Goal: Contribute content: Contribute content

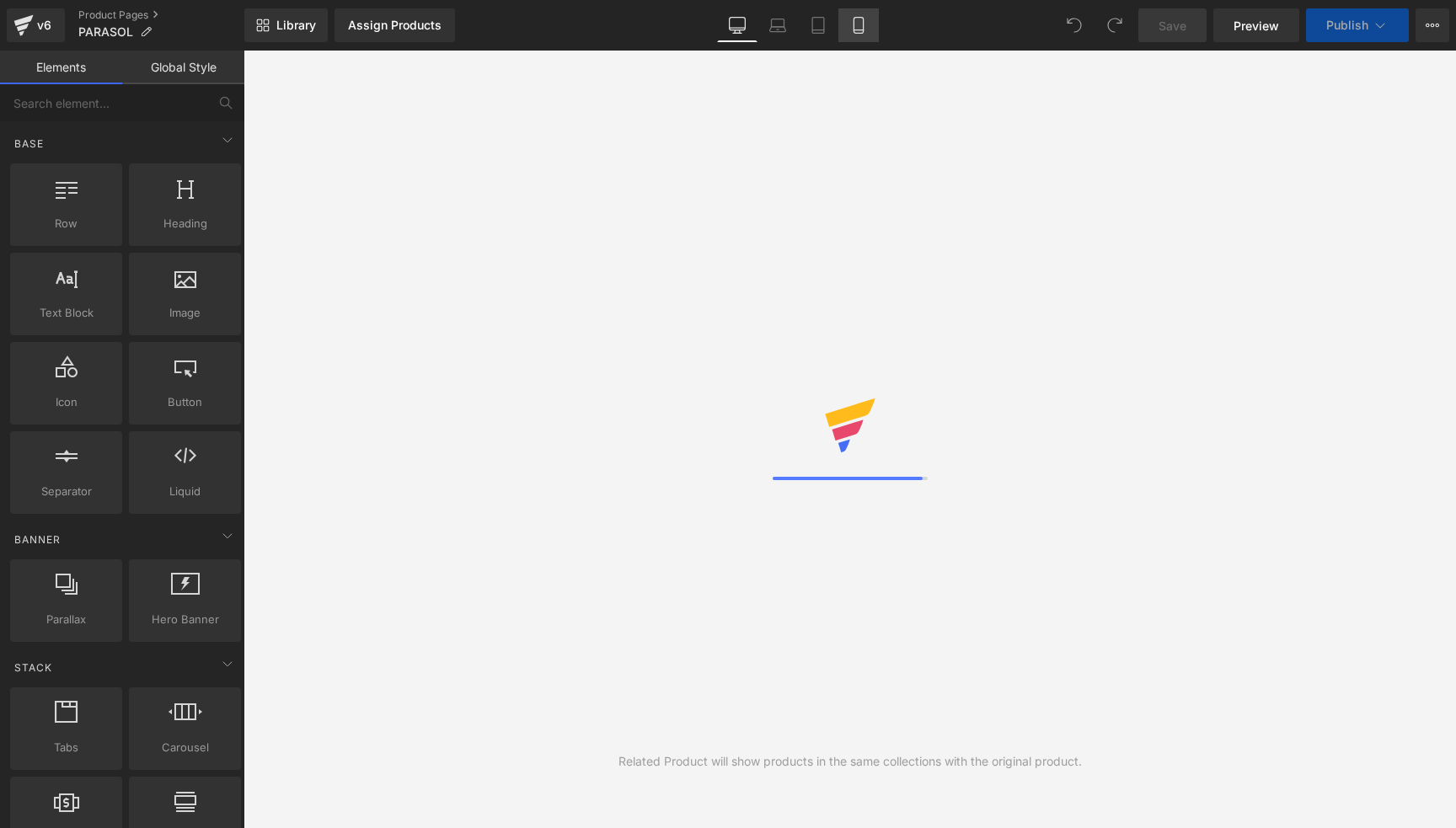
click at [860, 23] on icon at bounding box center [859, 25] width 16 height 16
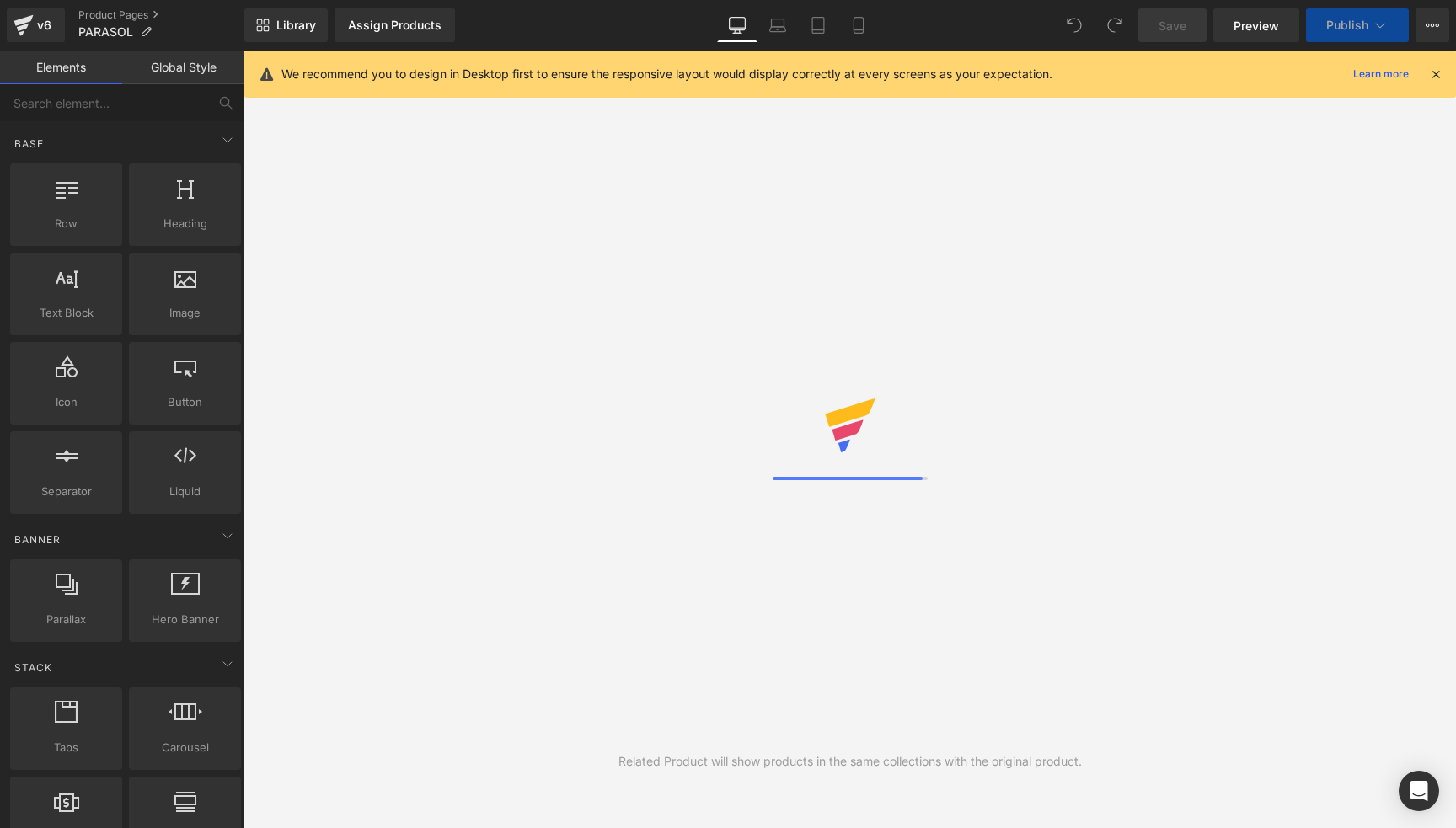
click at [1440, 73] on icon at bounding box center [1436, 74] width 16 height 16
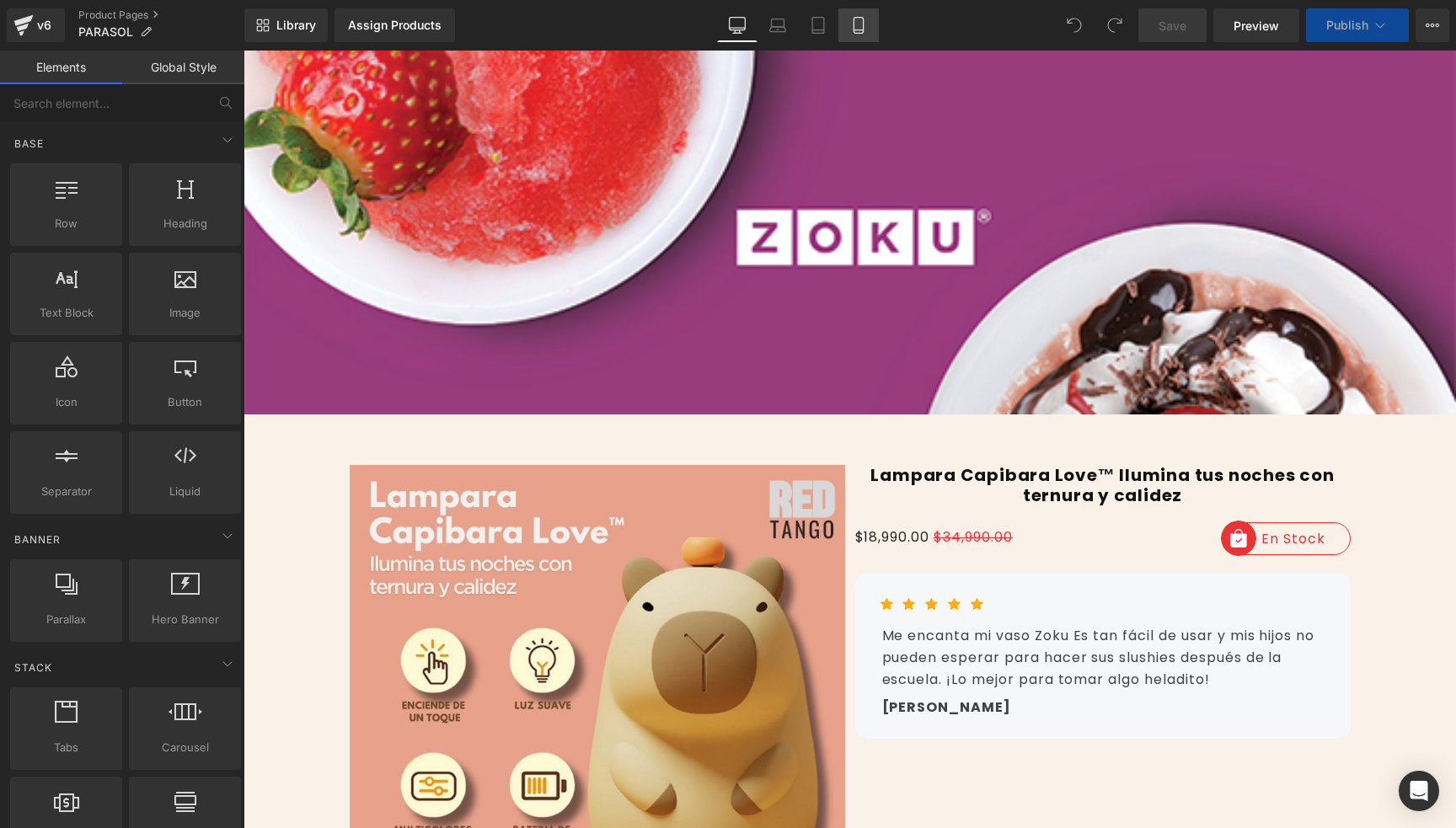
click at [857, 22] on icon at bounding box center [859, 25] width 16 height 16
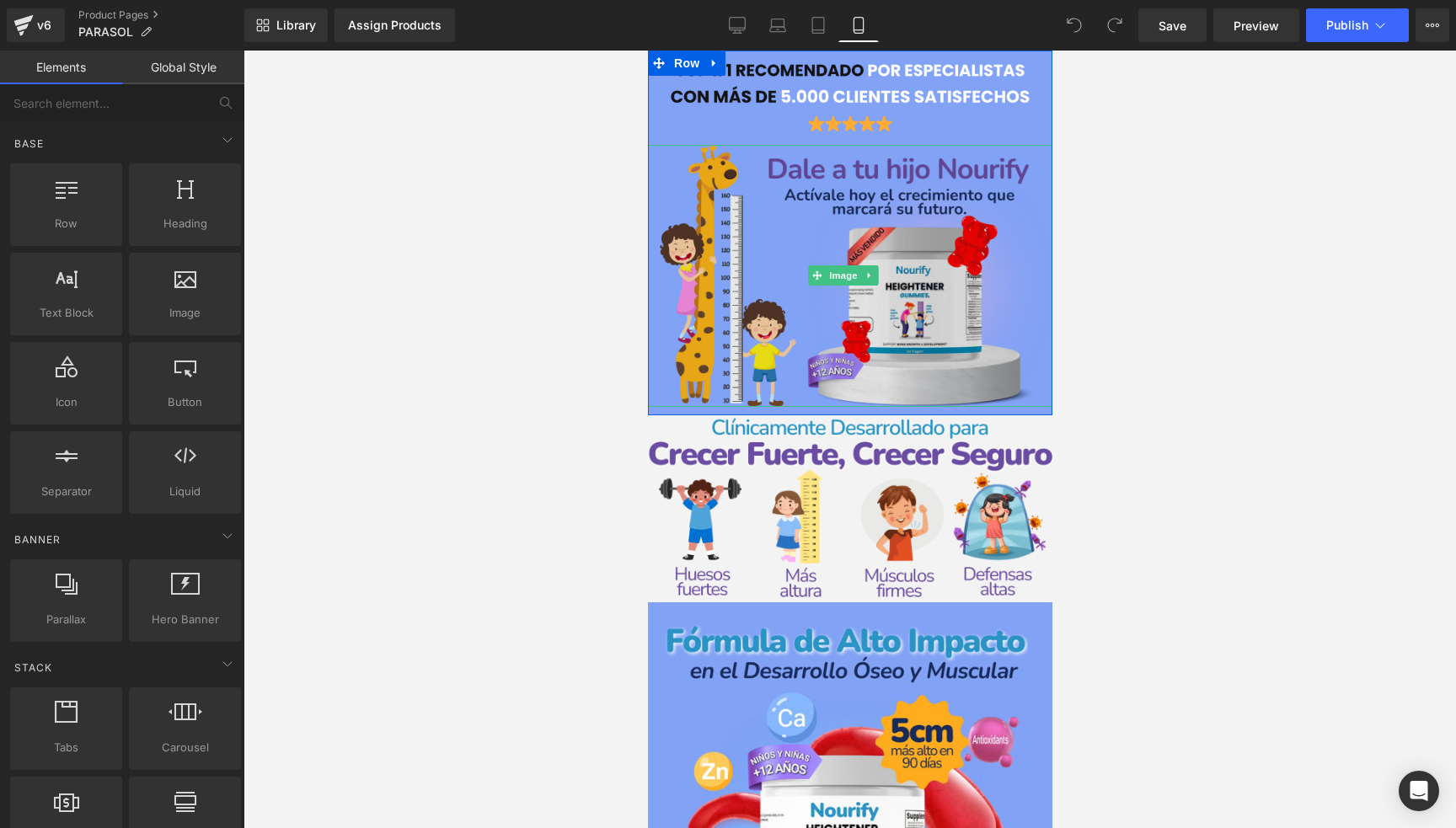
click at [867, 238] on img at bounding box center [849, 276] width 405 height 262
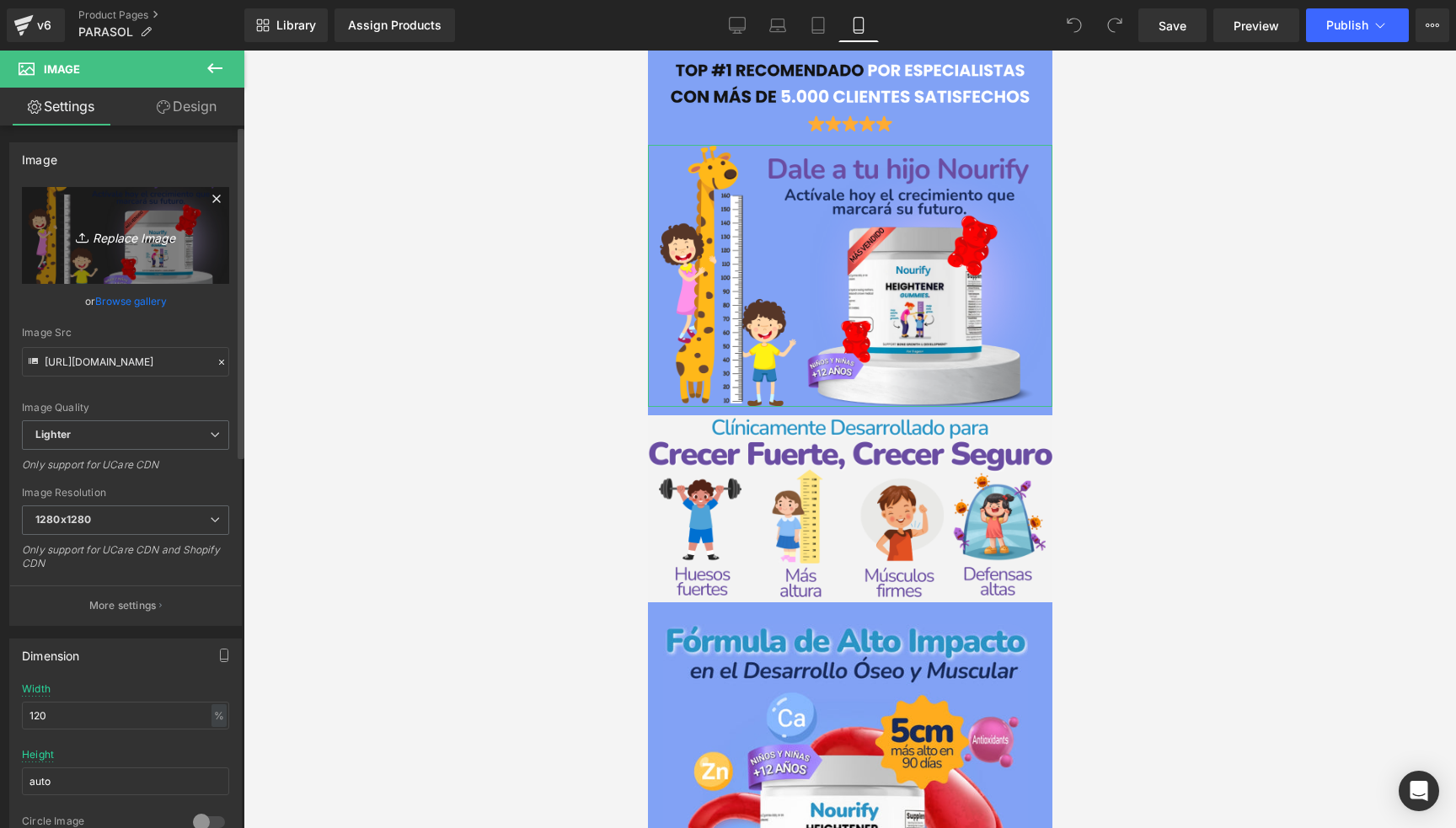
click at [126, 238] on icon "Replace Image" at bounding box center [125, 235] width 135 height 21
type input "C:\fakepath\ChatGPT Image [DATE], 16_49_38.png"
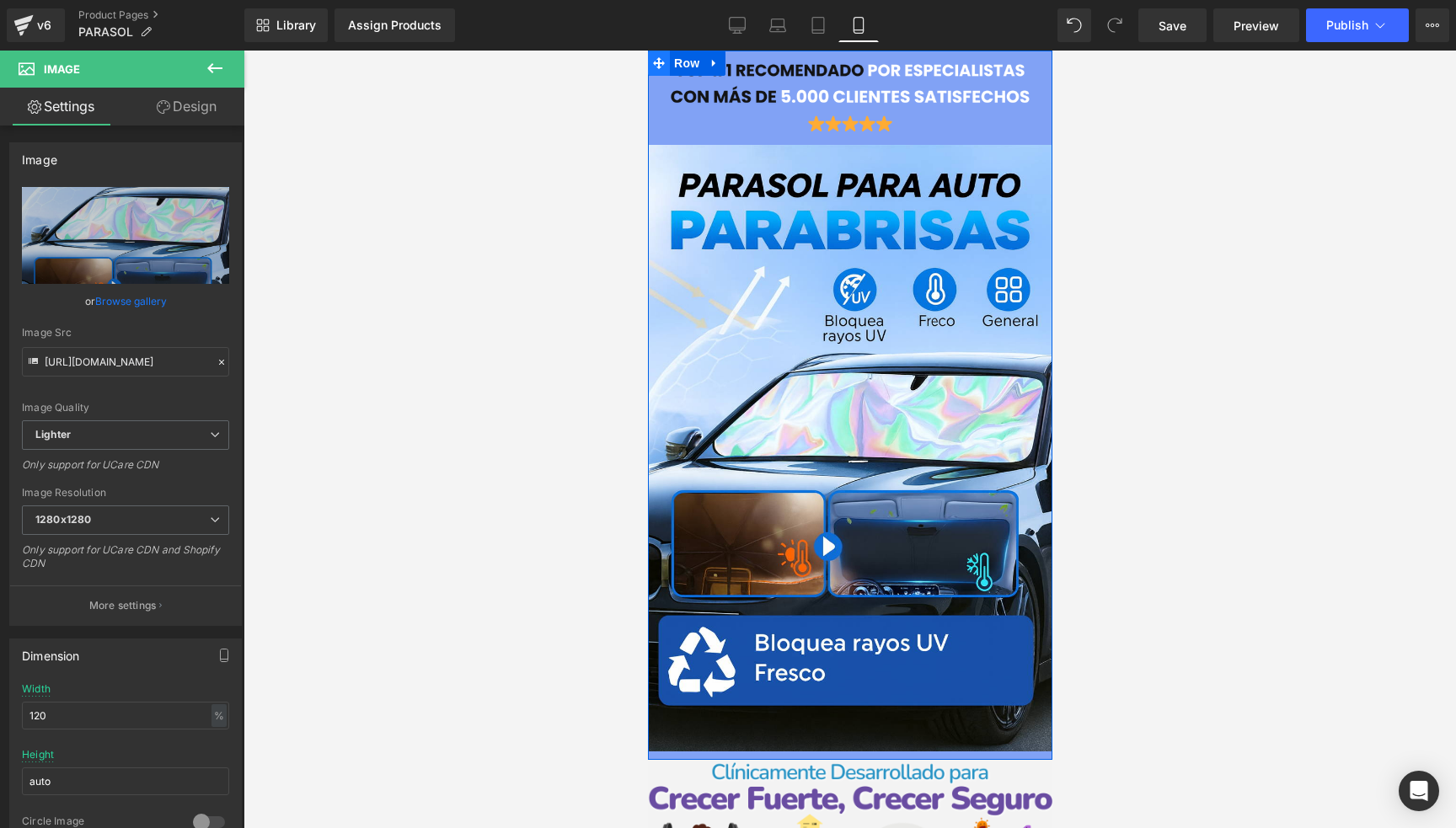
click at [652, 60] on icon at bounding box center [658, 64] width 12 height 13
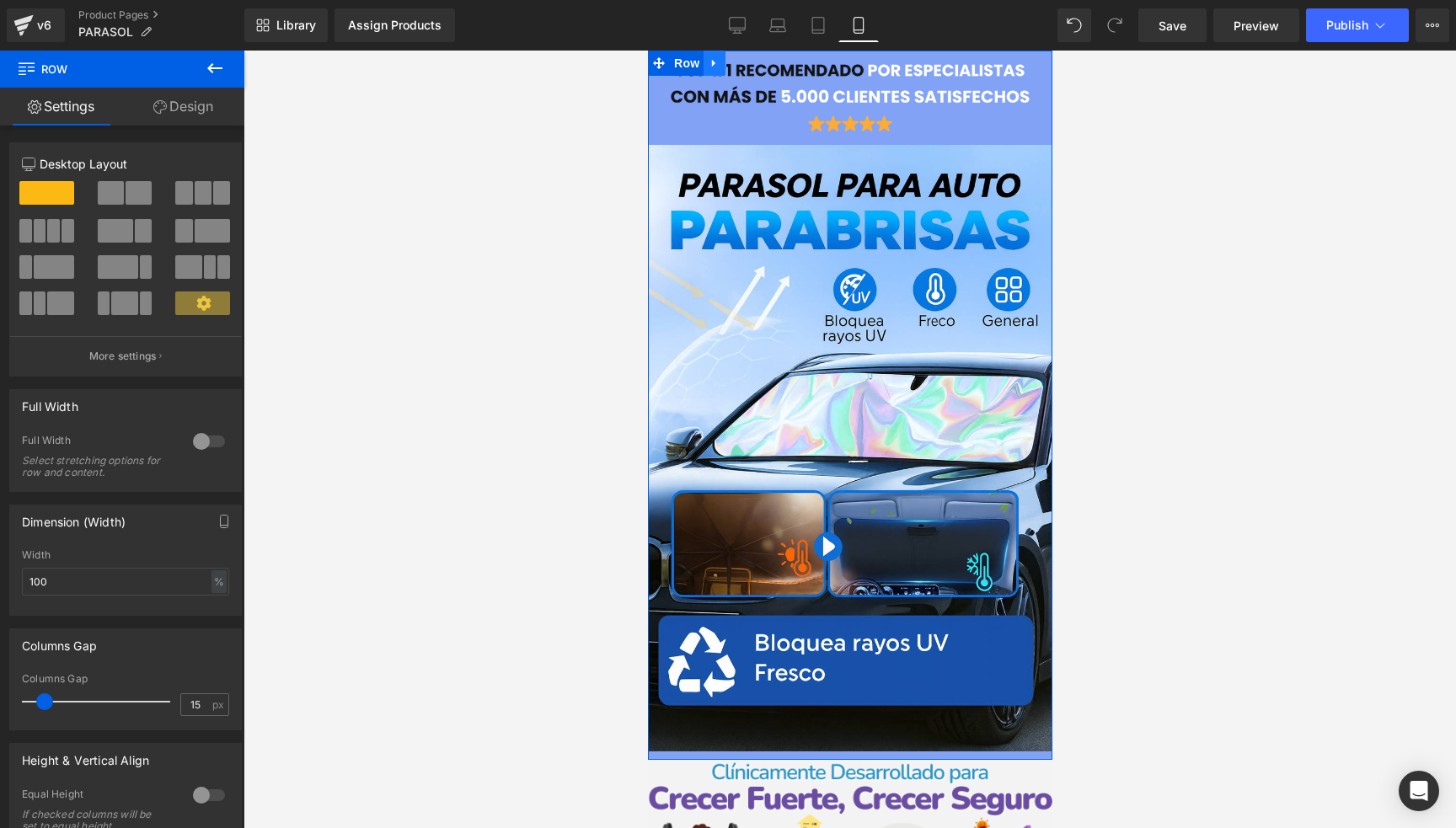
click at [710, 63] on icon at bounding box center [714, 64] width 12 height 13
click at [672, 58] on span "Row" at bounding box center [685, 64] width 34 height 26
click at [168, 100] on link "Design" at bounding box center [182, 106] width 122 height 38
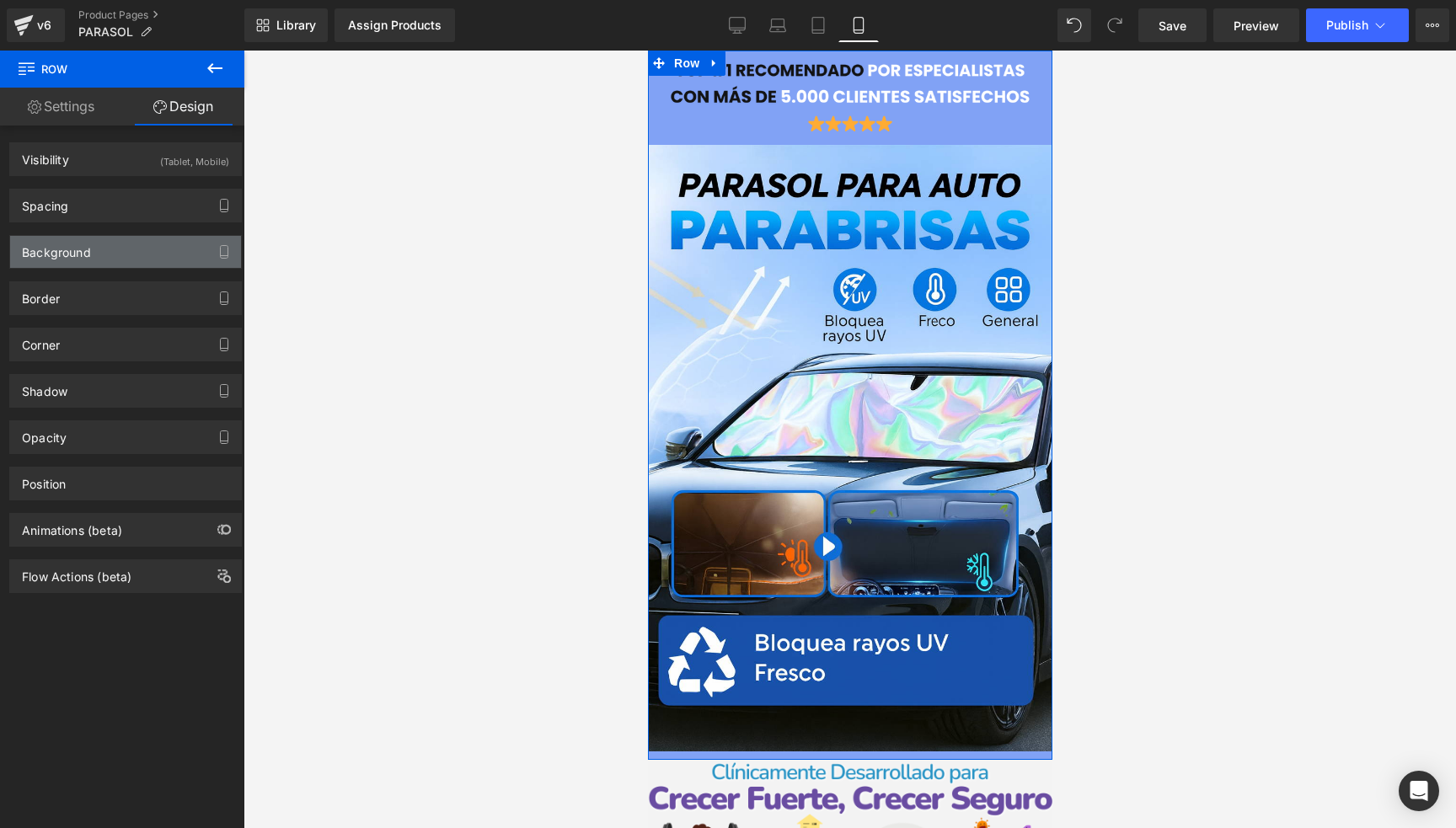
click at [60, 248] on div "Background" at bounding box center [56, 248] width 69 height 24
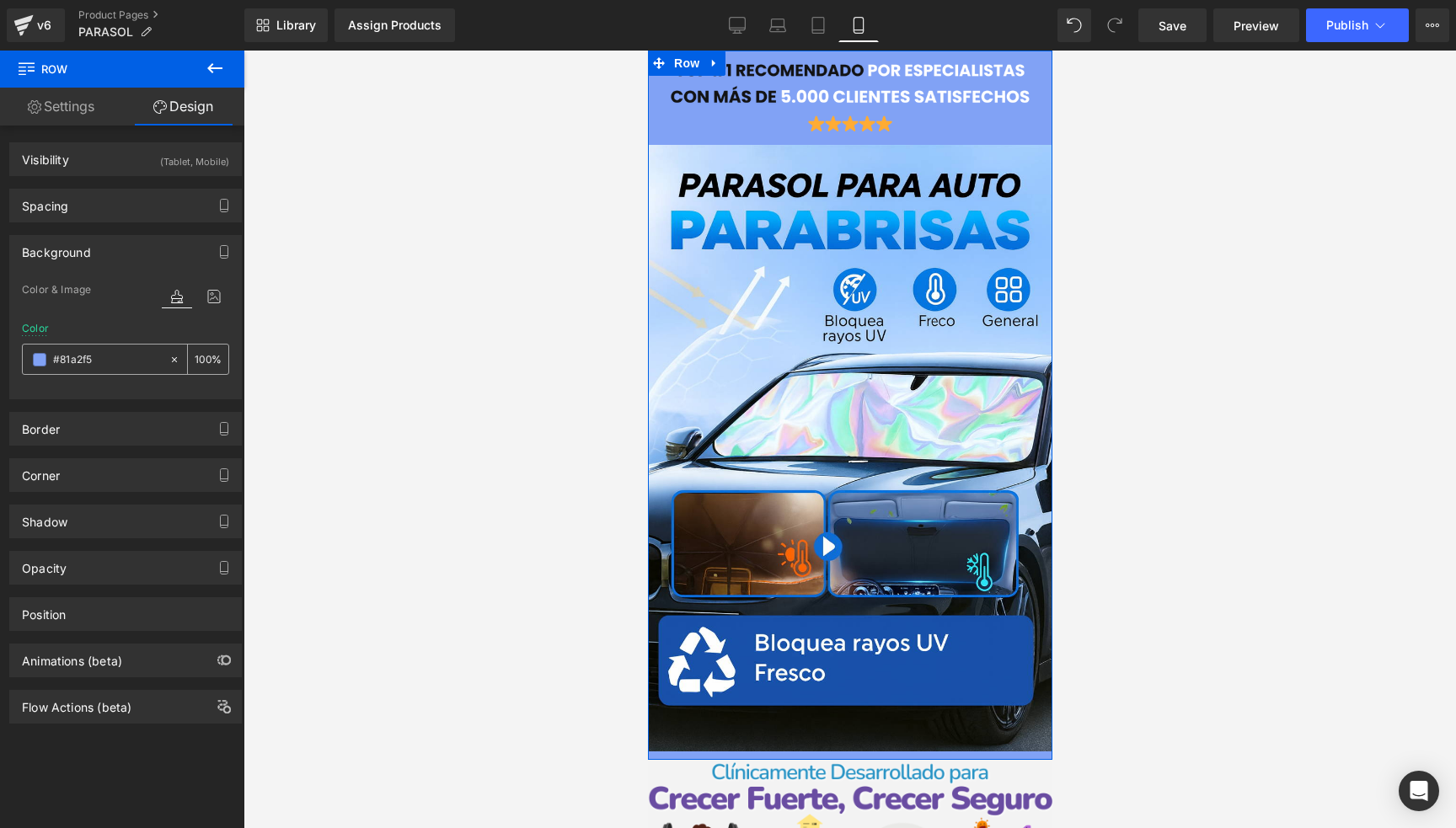
click at [100, 371] on div at bounding box center [95, 359] width 146 height 29
click at [99, 363] on input "text" at bounding box center [107, 360] width 108 height 18
paste input "1850ab"
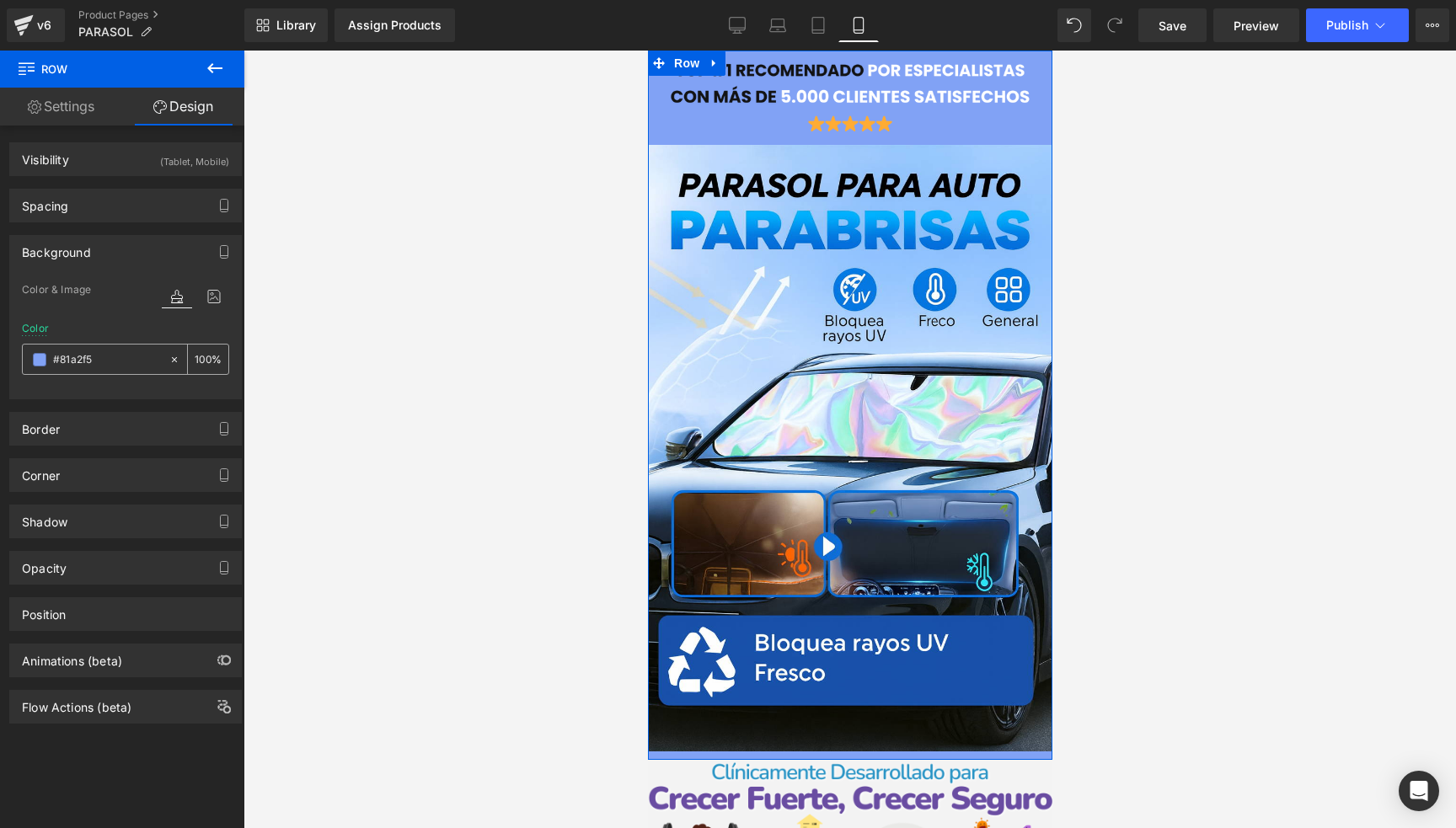
type input "#1850ab"
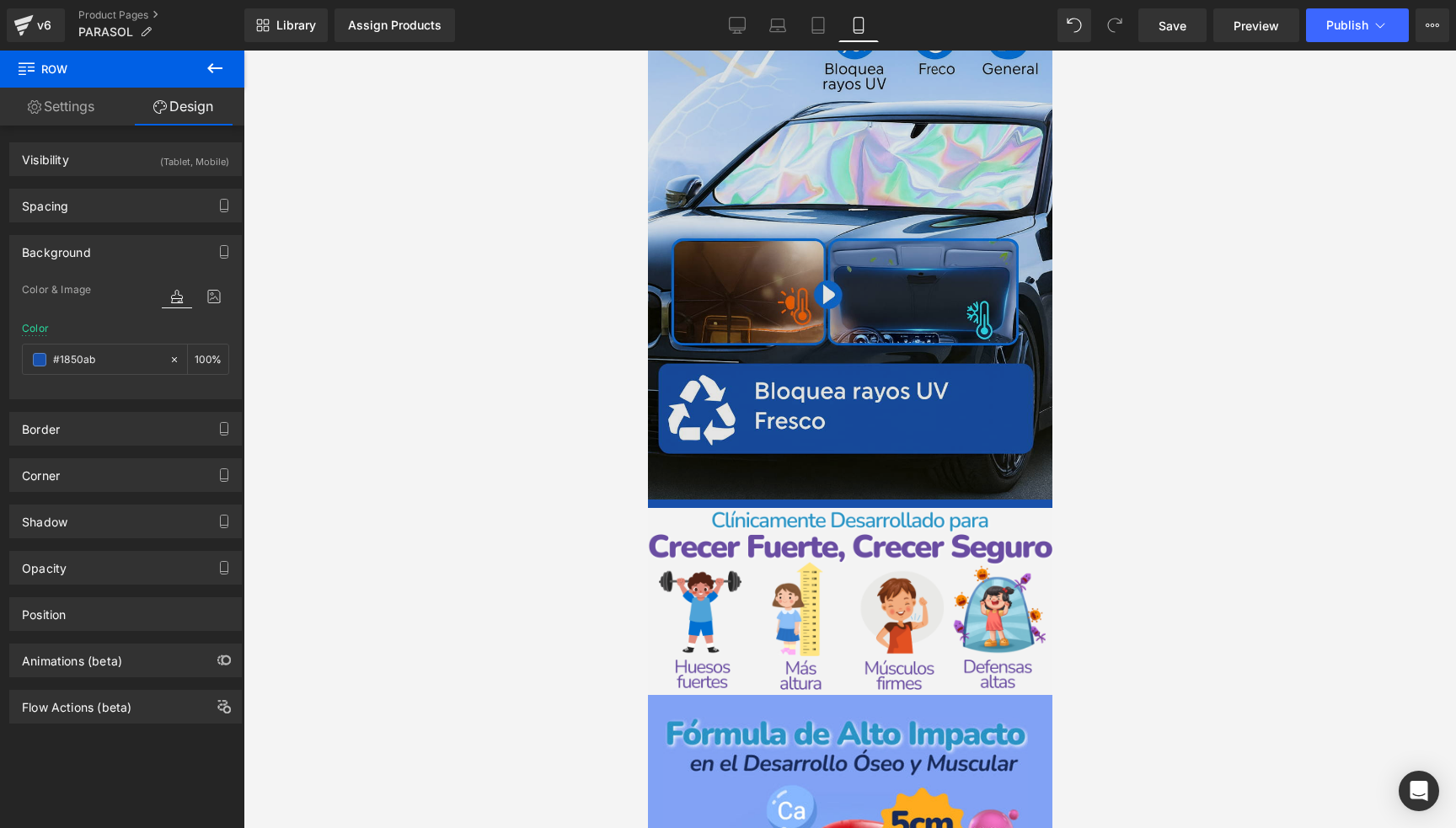
scroll to position [253, 0]
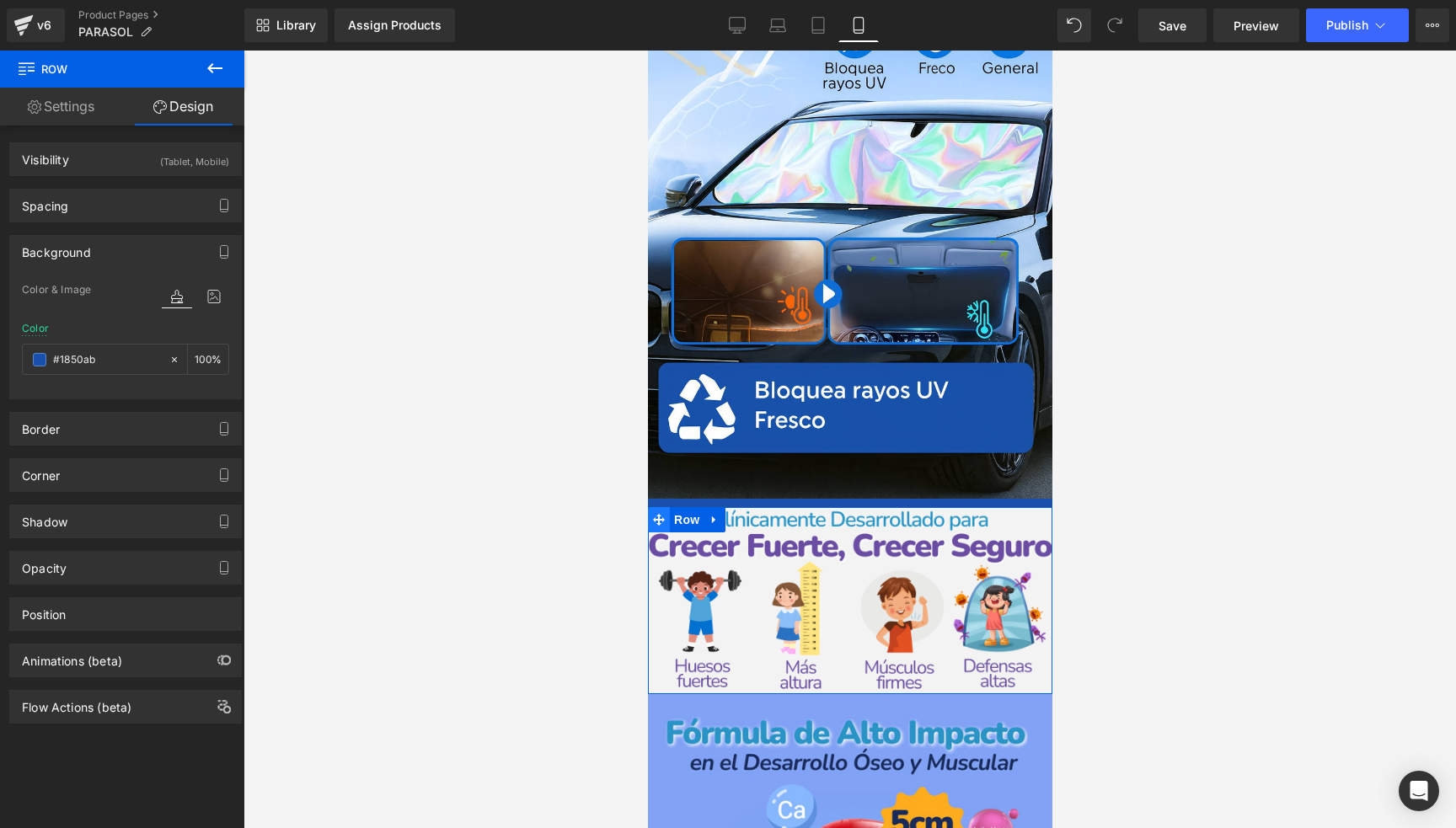
click at [660, 514] on icon at bounding box center [658, 519] width 12 height 12
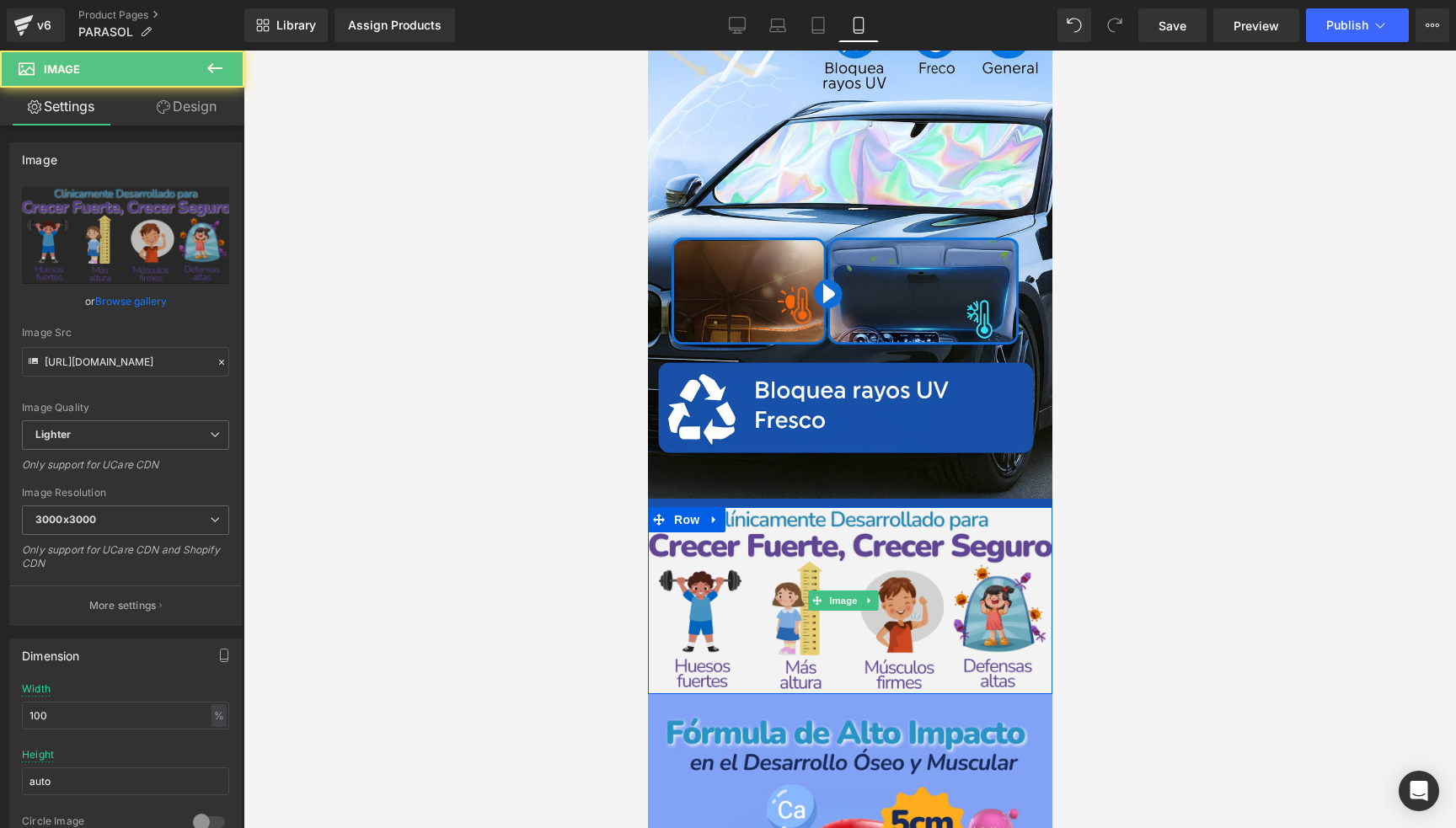
click at [848, 559] on img at bounding box center [849, 601] width 405 height 187
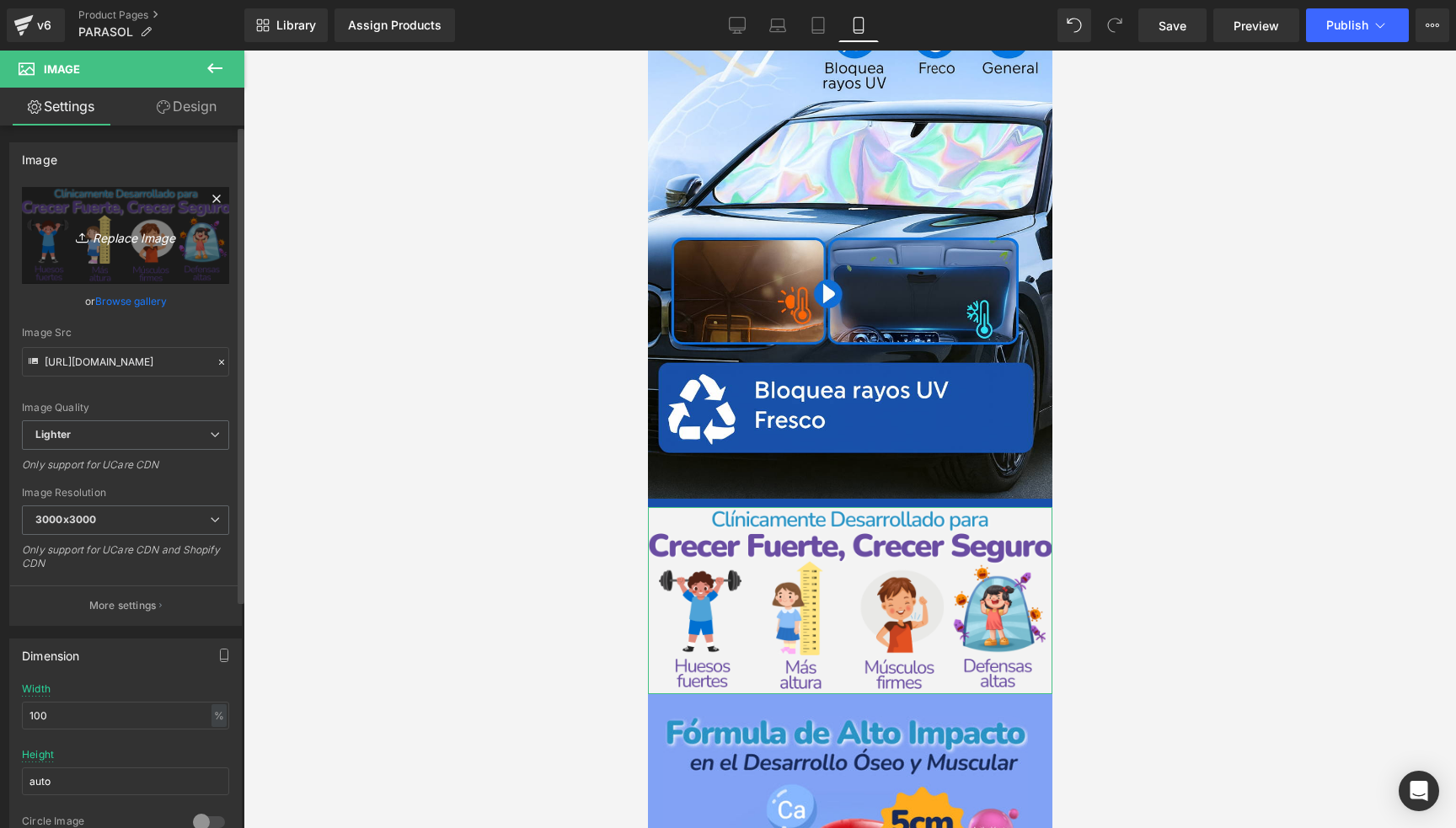
click at [100, 220] on link "Replace Image" at bounding box center [126, 235] width 207 height 97
type input "C:\fakepath\ChatGPT Image [DATE], 16_35_53.png"
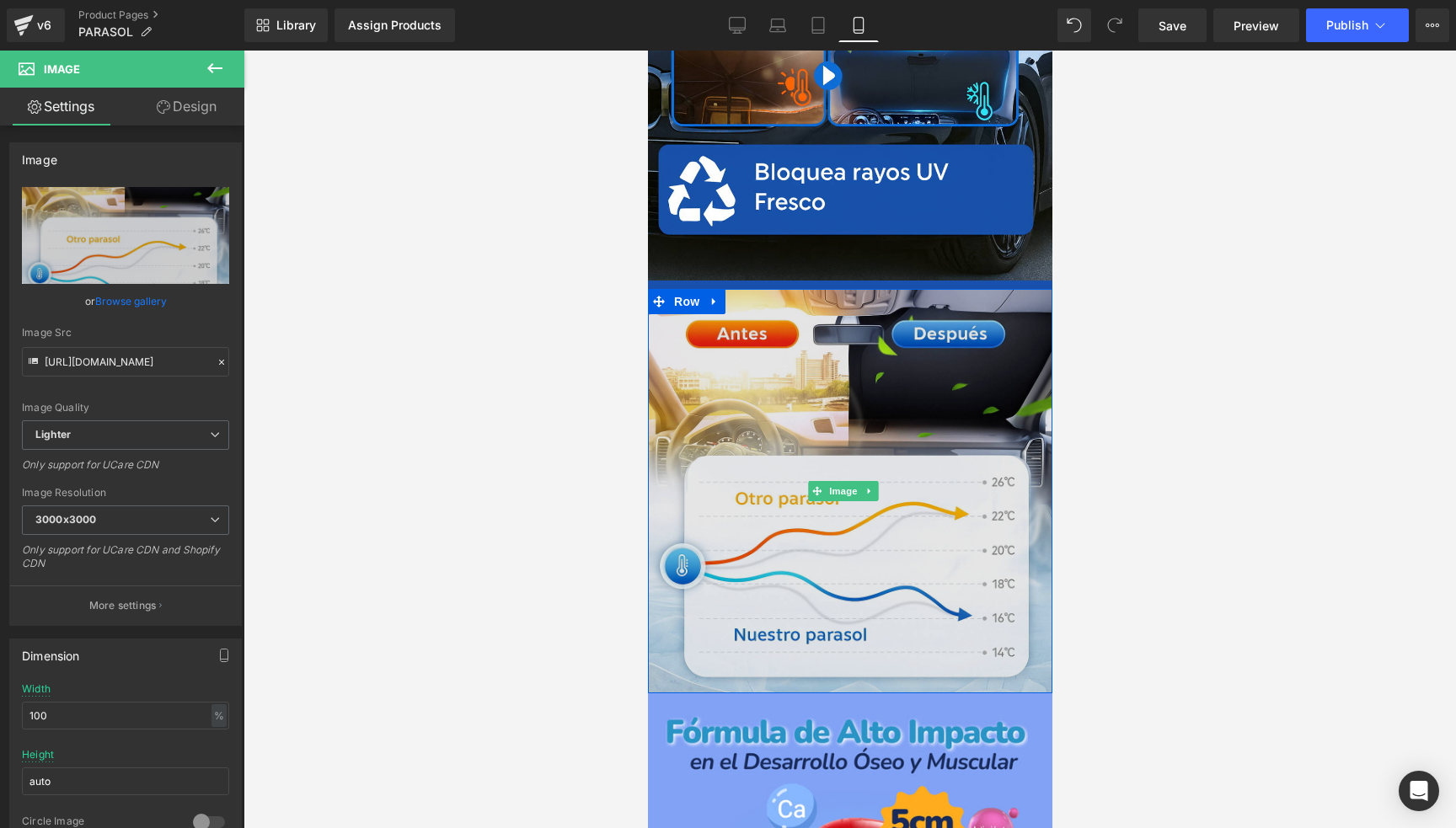
scroll to position [758, 0]
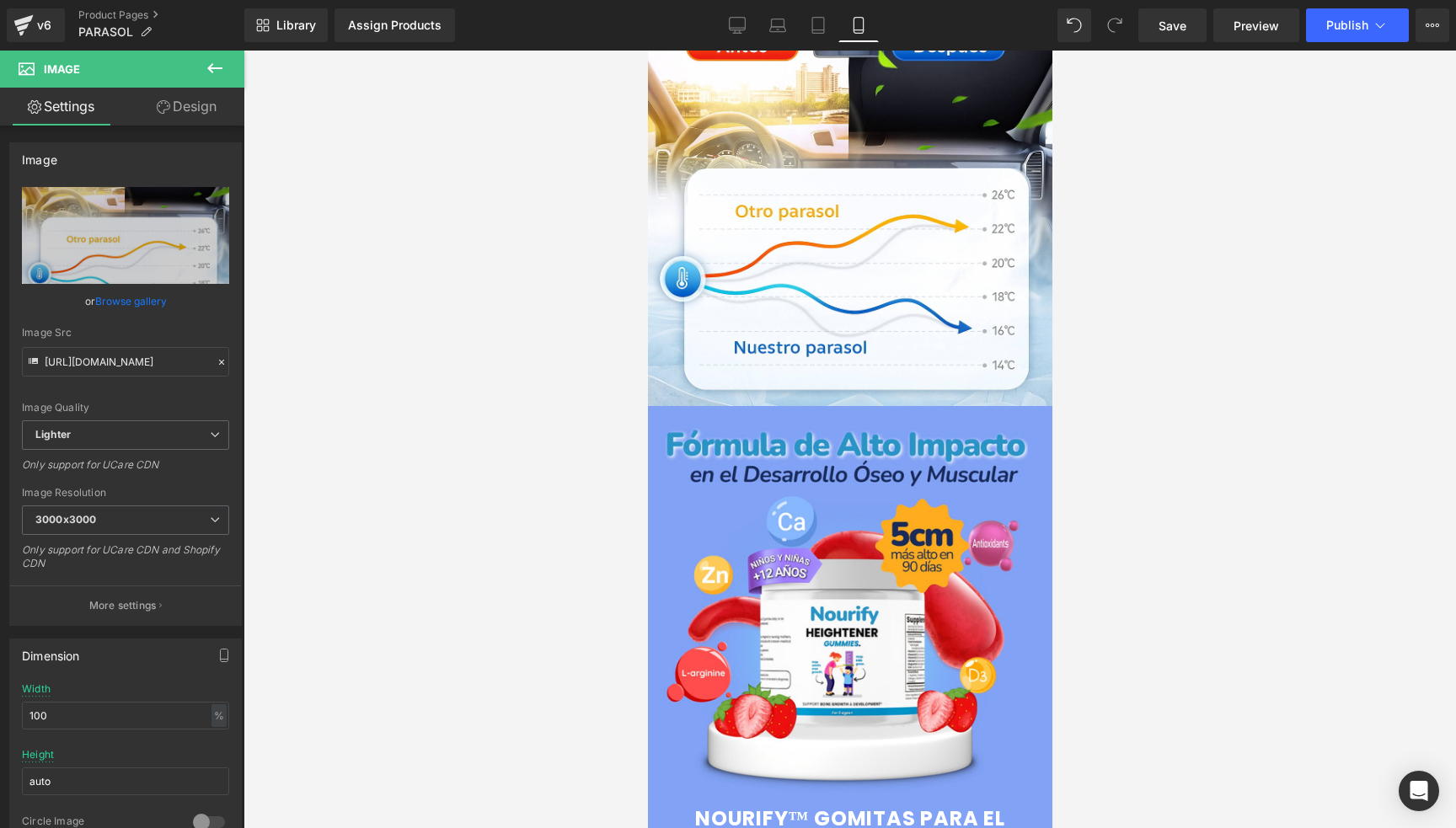
click at [796, 603] on img at bounding box center [845, 610] width 365 height 365
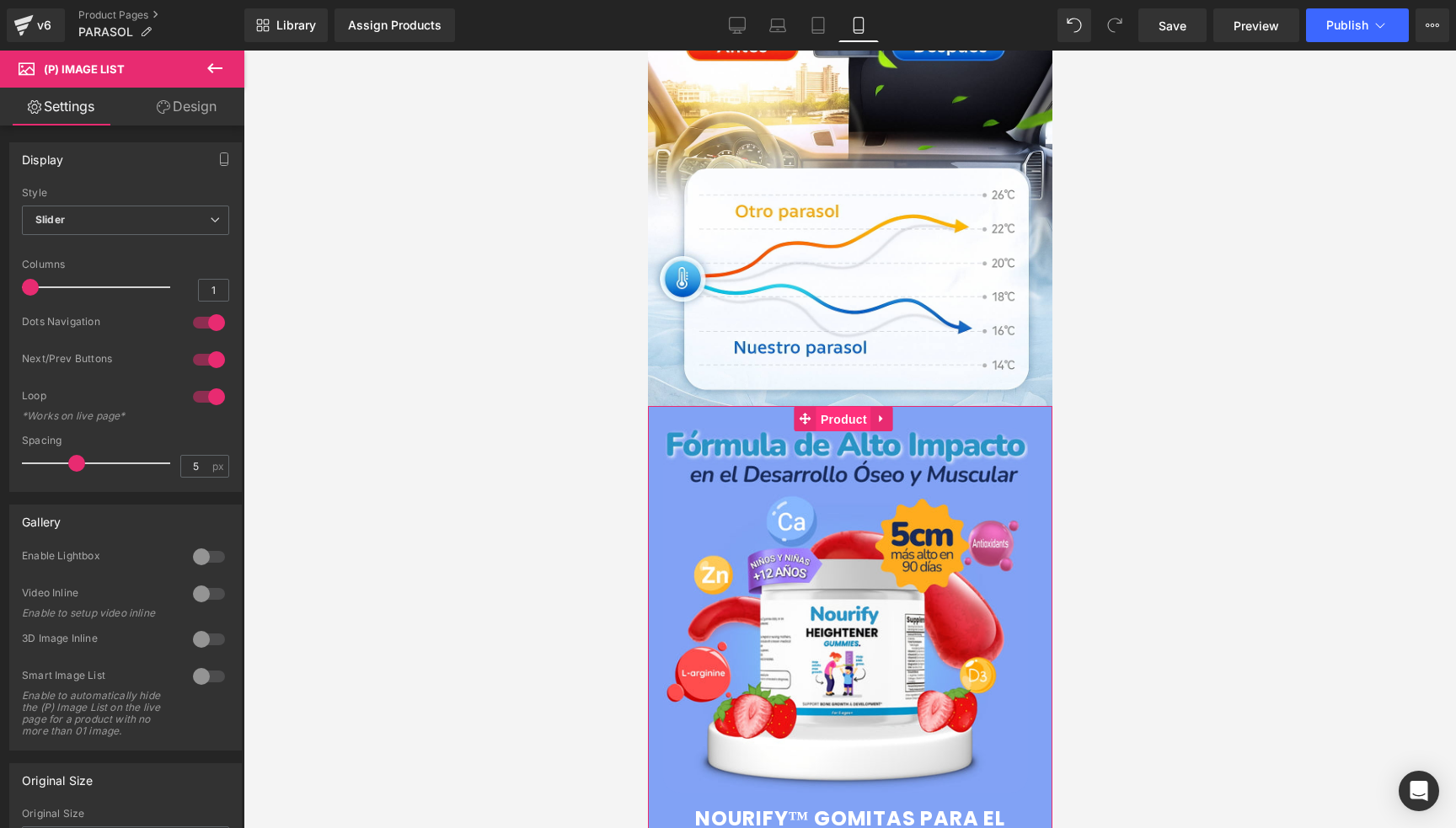
click at [837, 407] on span "Product" at bounding box center [843, 419] width 55 height 26
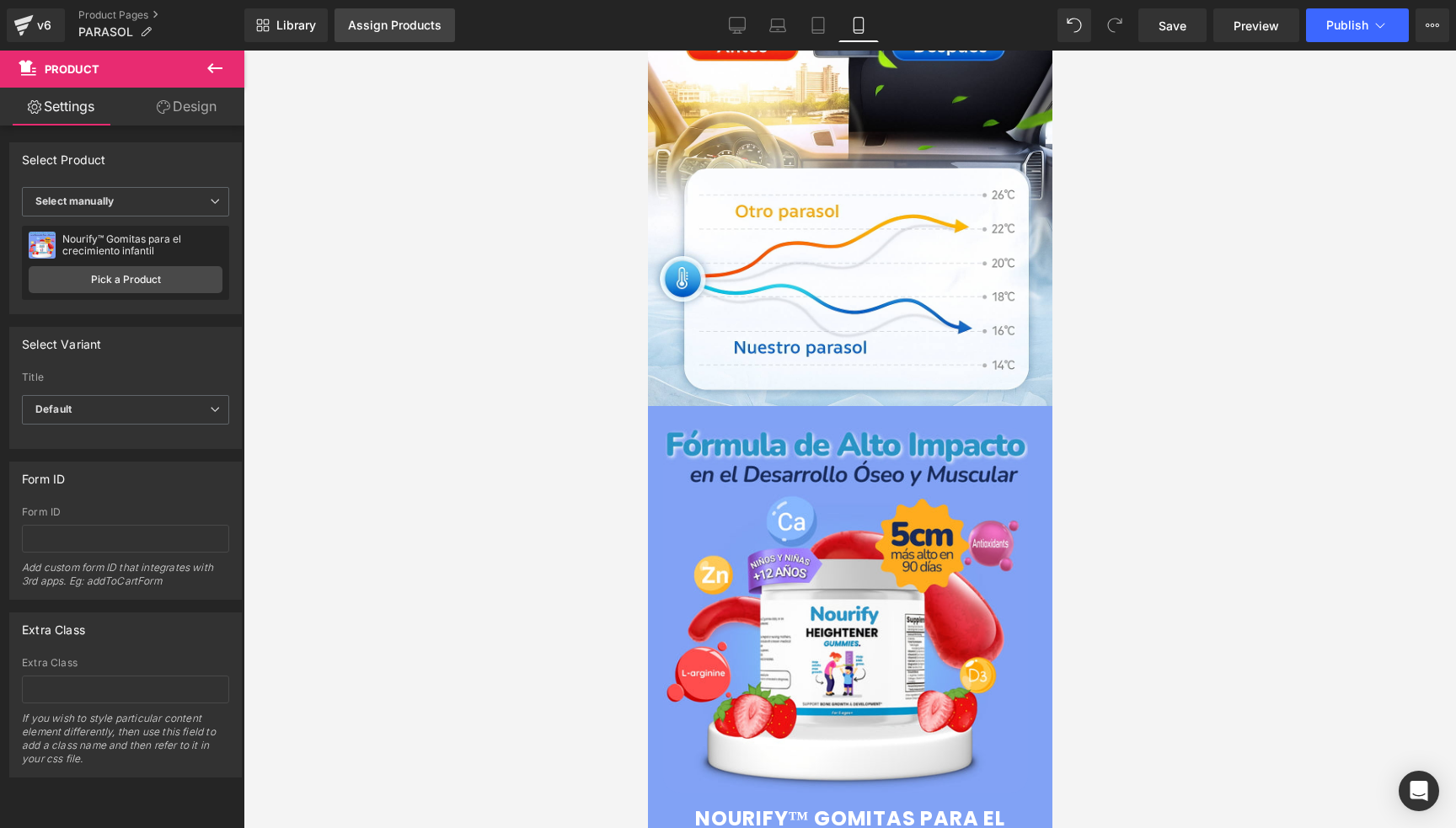
click at [405, 16] on link "Assign Products" at bounding box center [395, 25] width 121 height 34
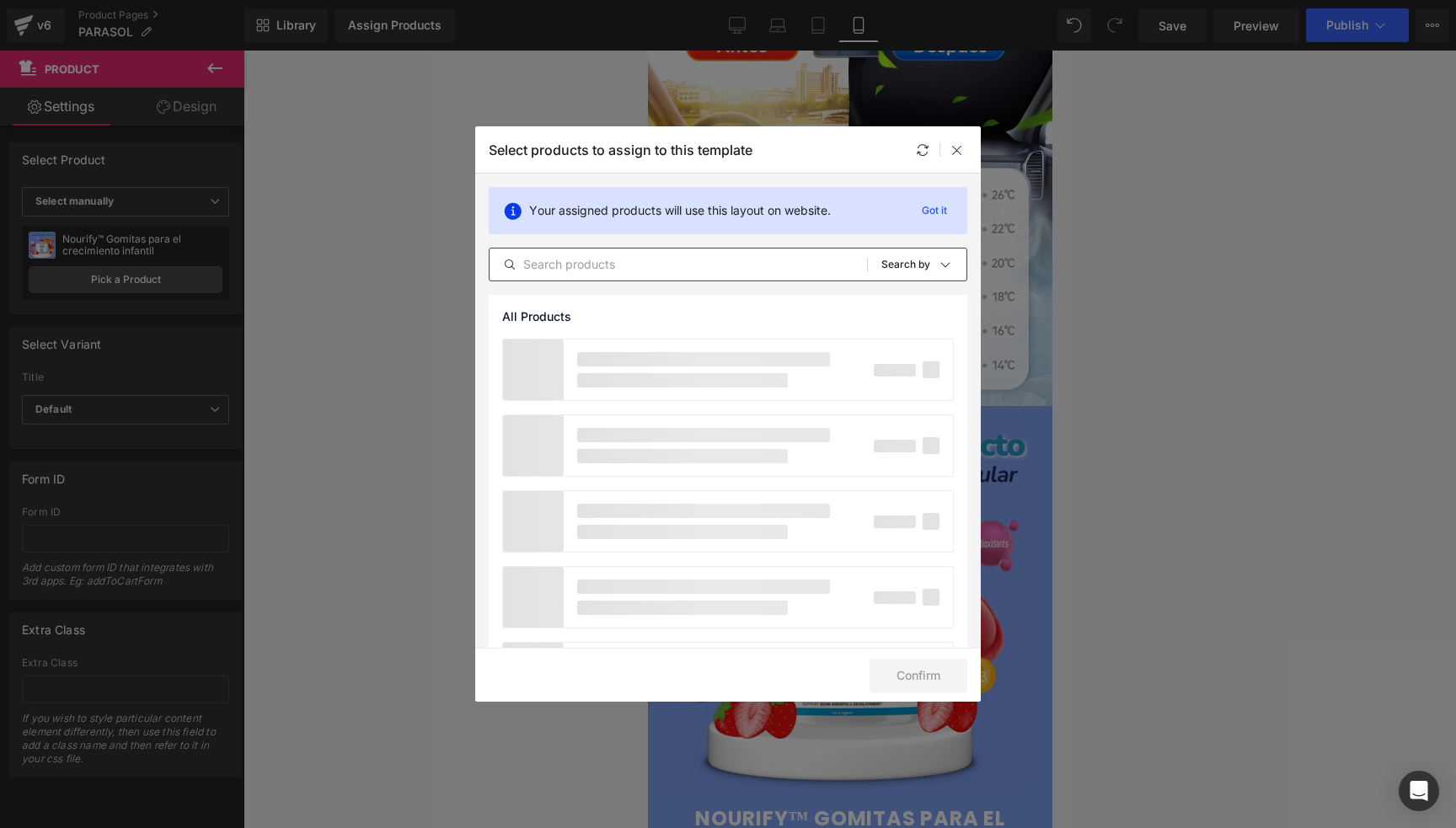
click at [614, 272] on input "text" at bounding box center [678, 265] width 378 height 20
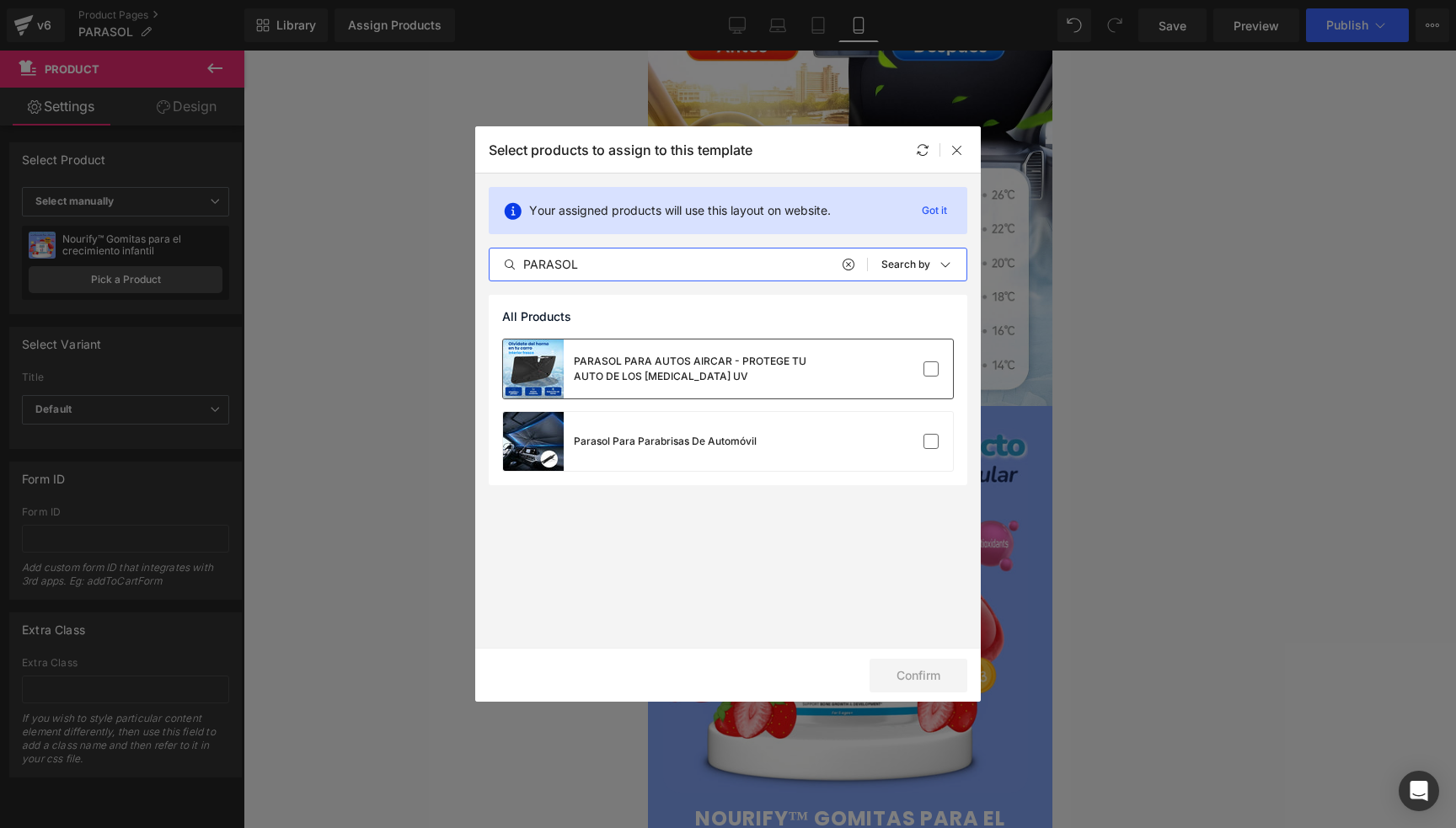
type input "PARASOL"
click at [735, 374] on div "PARASOL PARA AUTOS AIRCAR - PROTEGE TU AUTO DE LOS [MEDICAL_DATA] UV" at bounding box center [700, 368] width 253 height 30
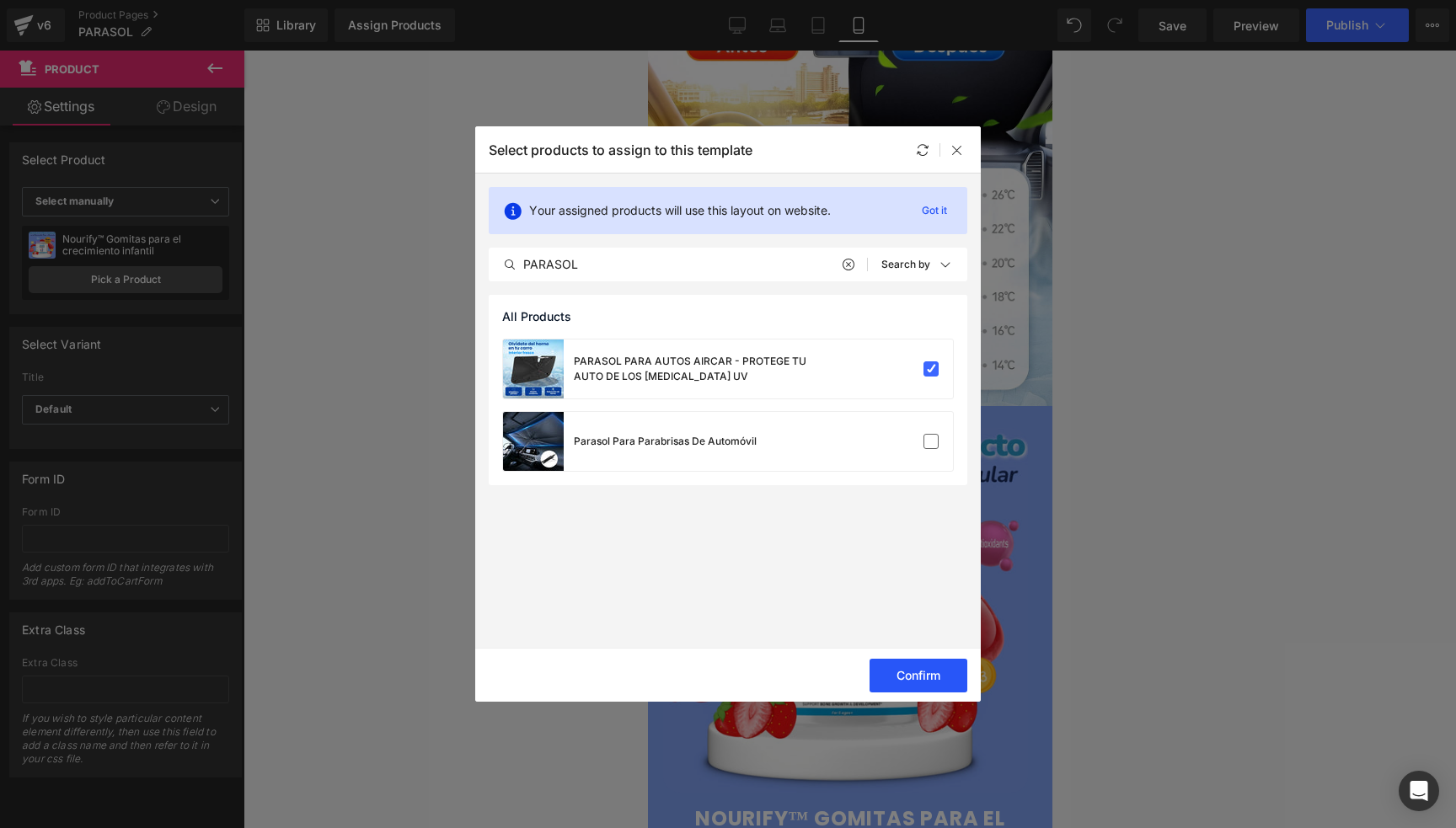
click at [924, 677] on button "Confirm" at bounding box center [918, 675] width 98 height 34
click at [930, 669] on button "Success" at bounding box center [908, 675] width 119 height 34
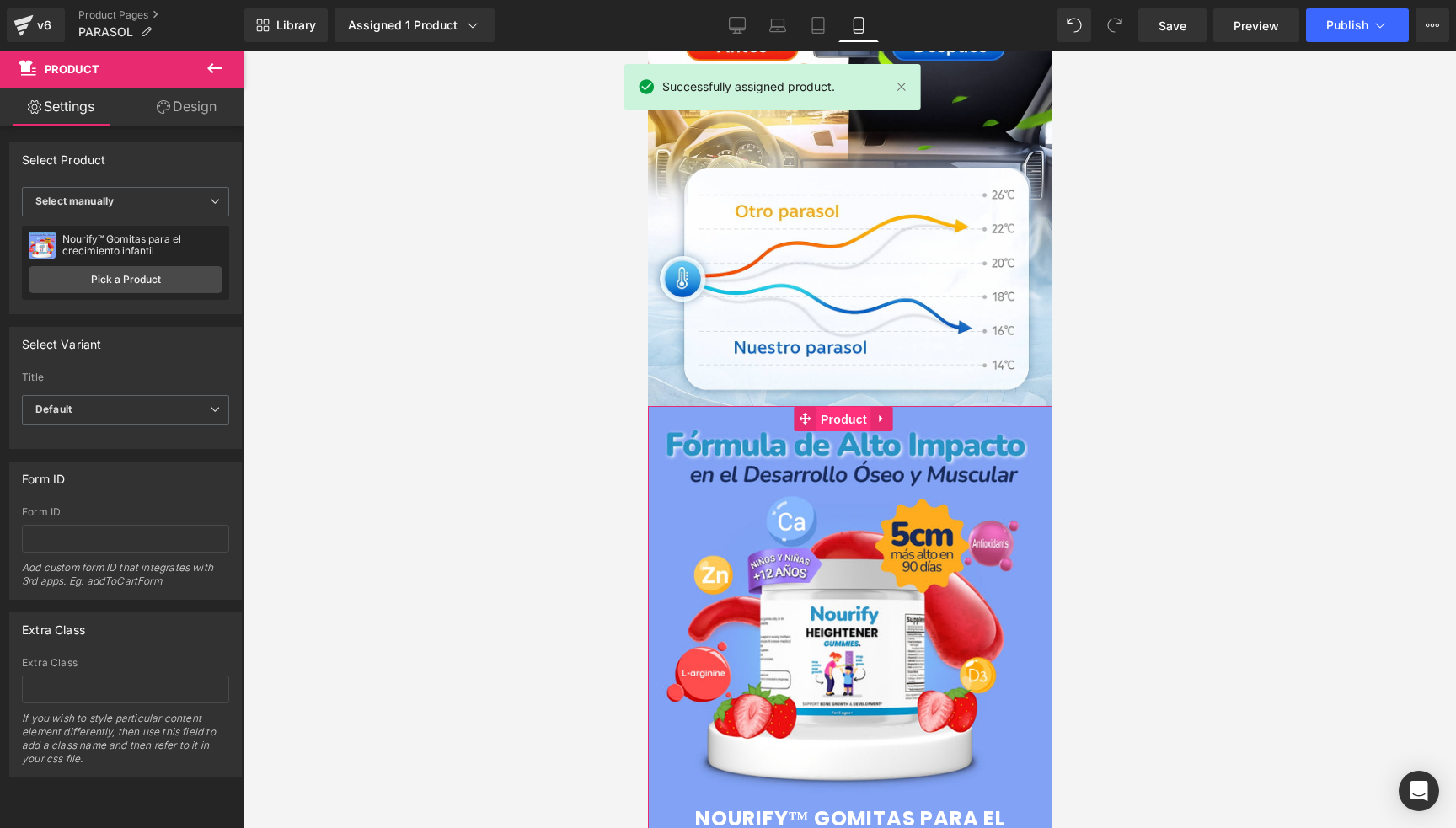
click at [816, 407] on span "Product" at bounding box center [843, 419] width 55 height 26
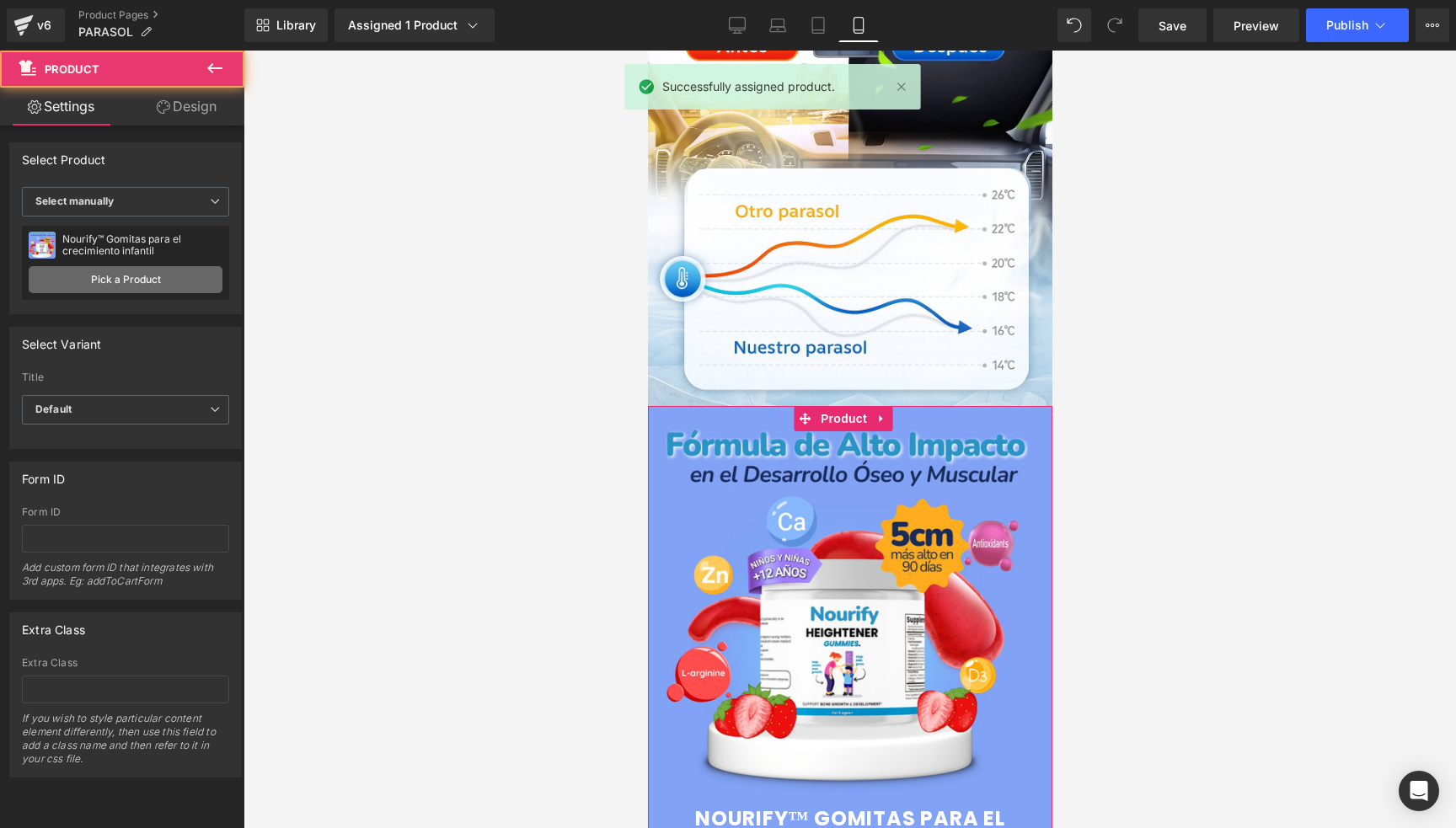
click at [112, 272] on link "Pick a Product" at bounding box center [126, 279] width 194 height 27
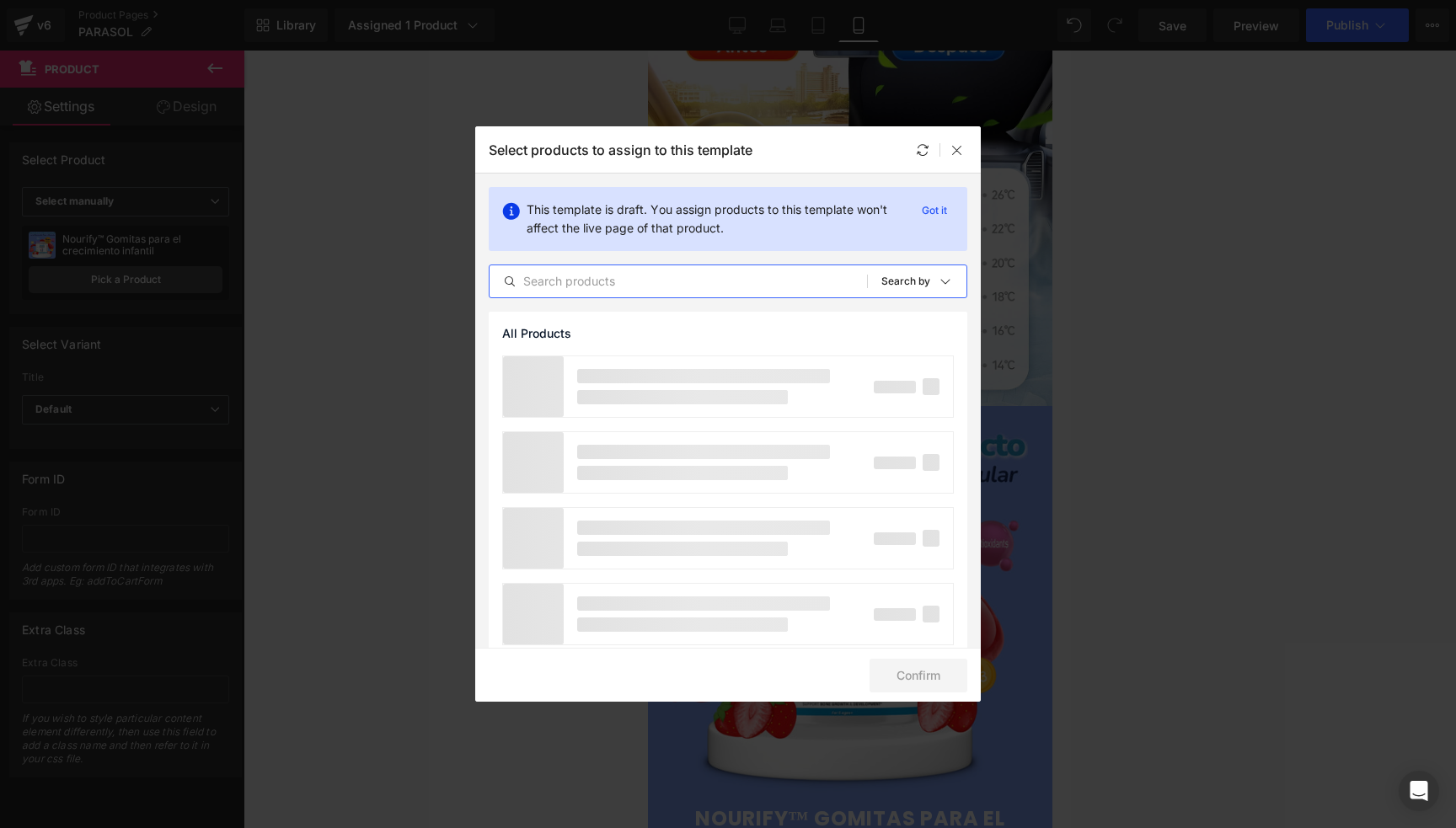
click at [708, 289] on input "text" at bounding box center [678, 281] width 378 height 20
type input "PARASOL"
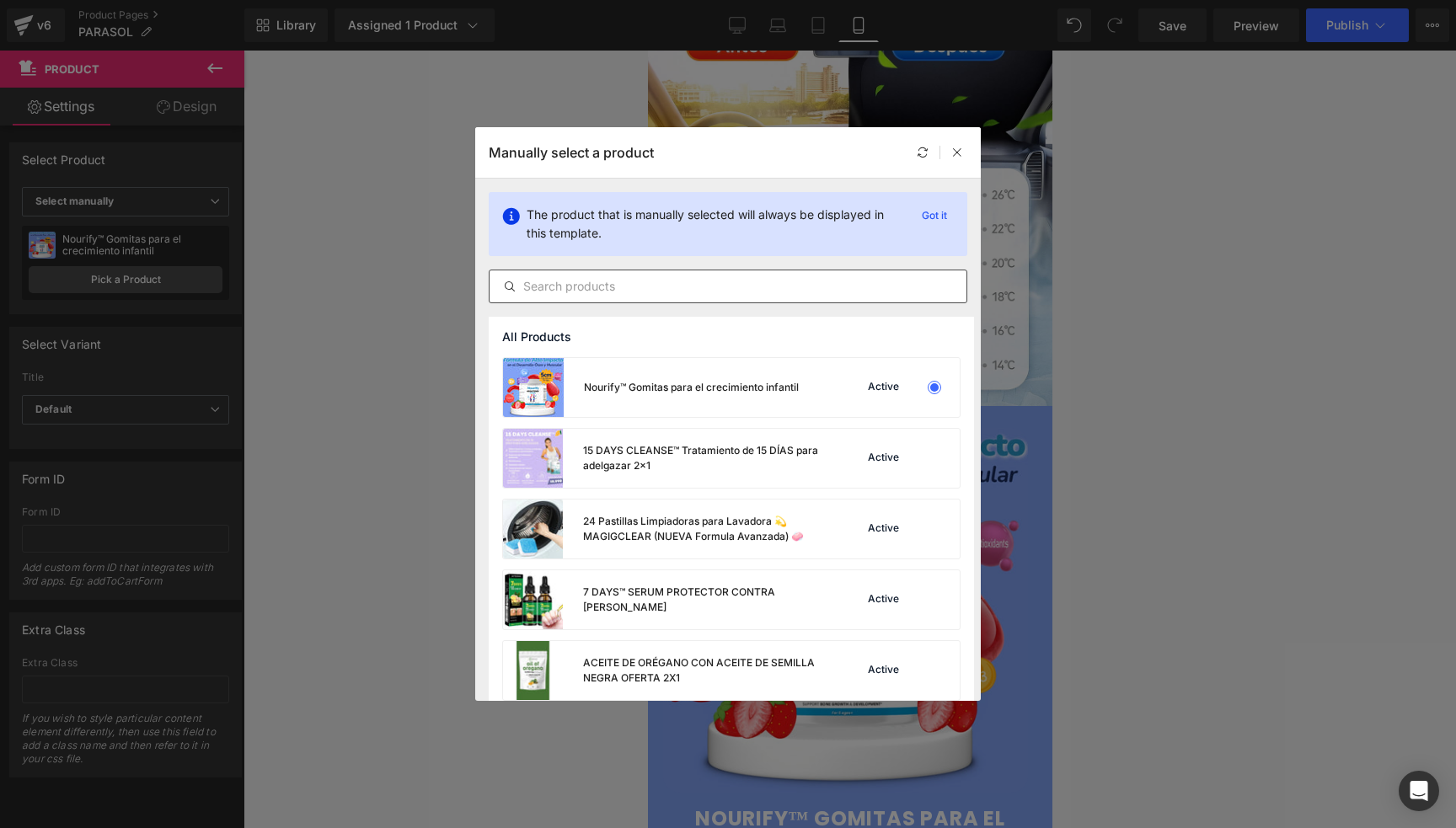
click at [611, 285] on input "text" at bounding box center [728, 287] width 477 height 20
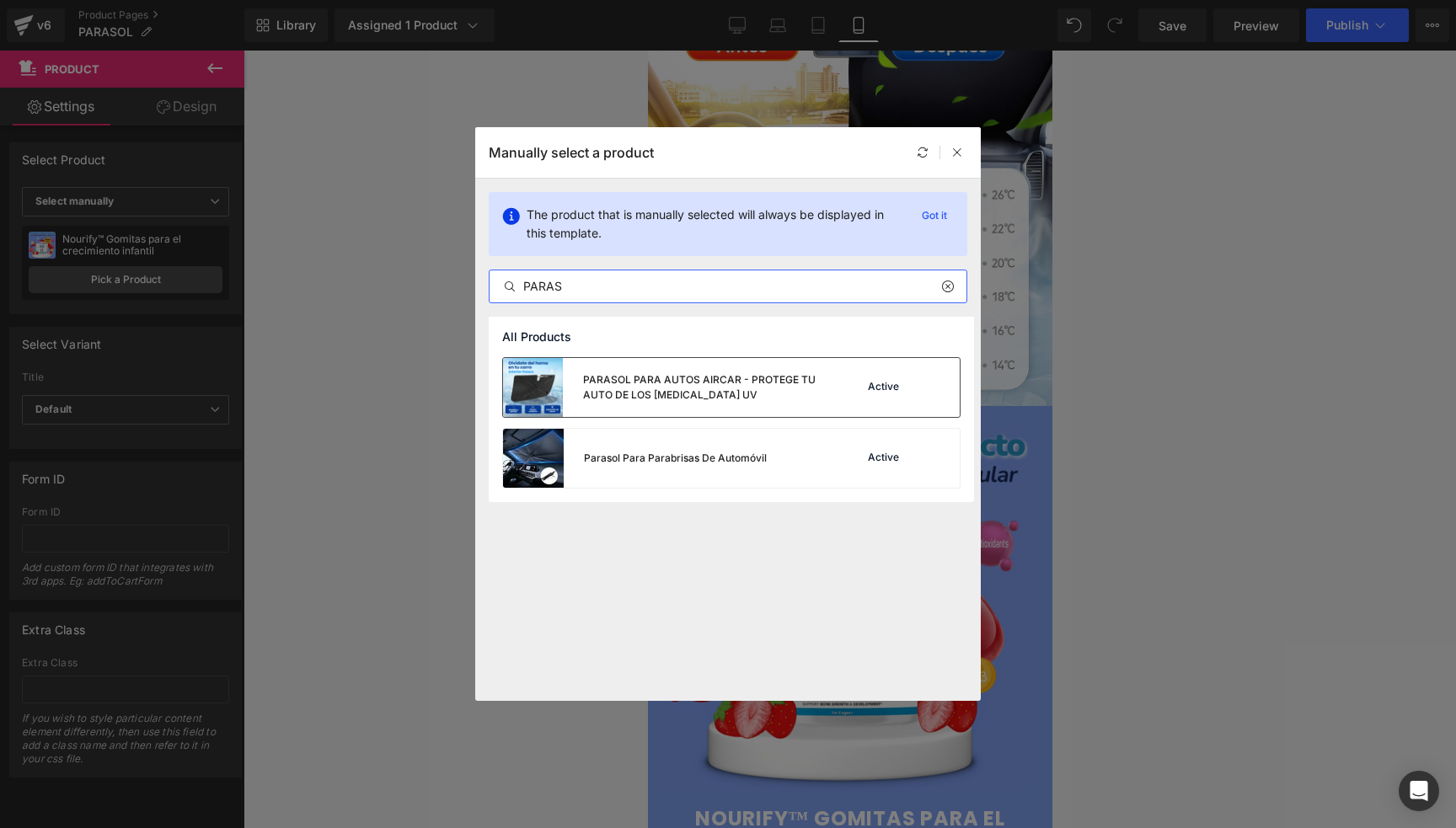
type input "PARAS"
click at [800, 384] on div "PARASOL PARA AUTOS AIRCAR - PROTEGE TU AUTO DE LOS [MEDICAL_DATA] UV" at bounding box center [707, 387] width 249 height 30
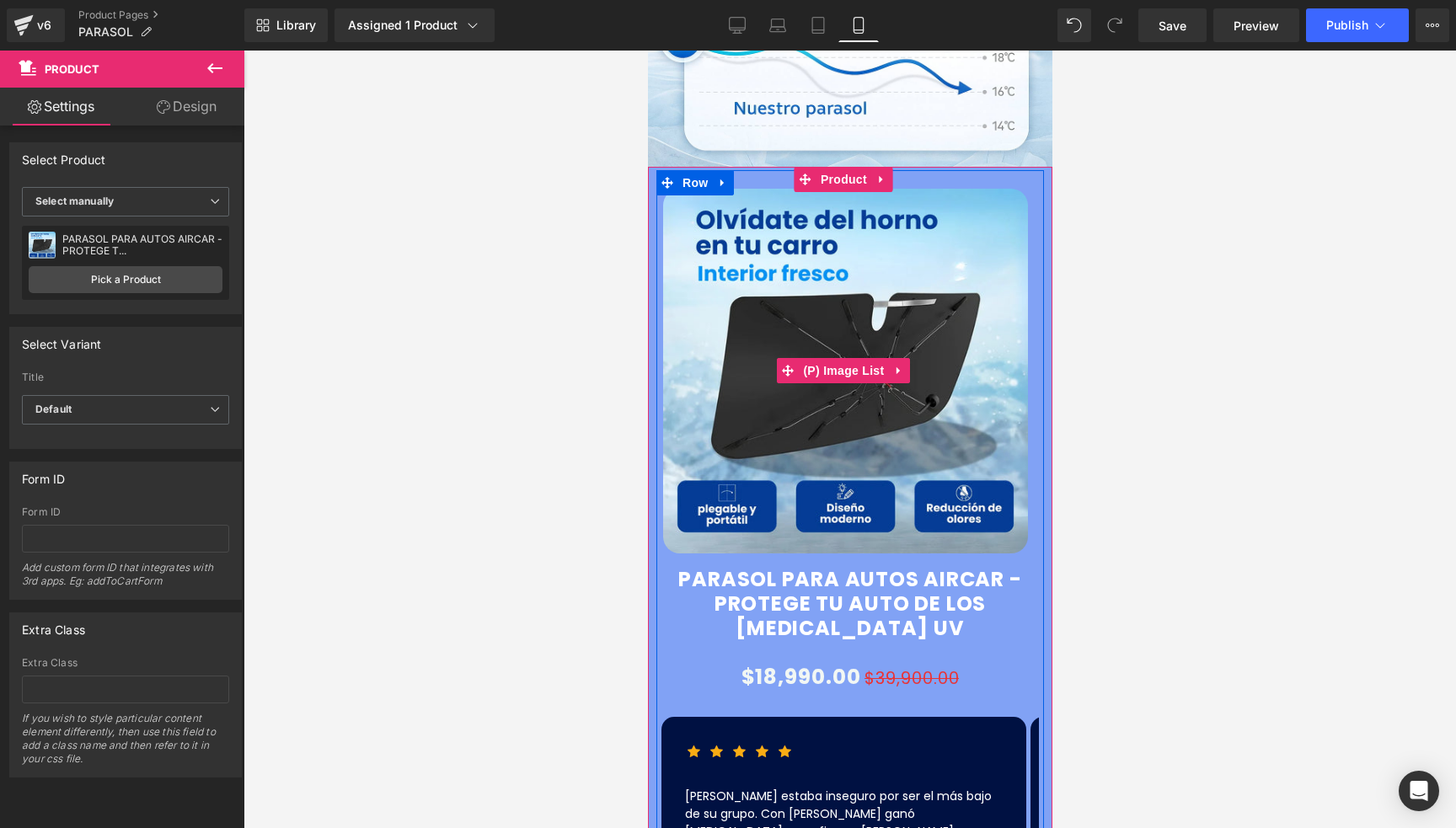
scroll to position [1011, 0]
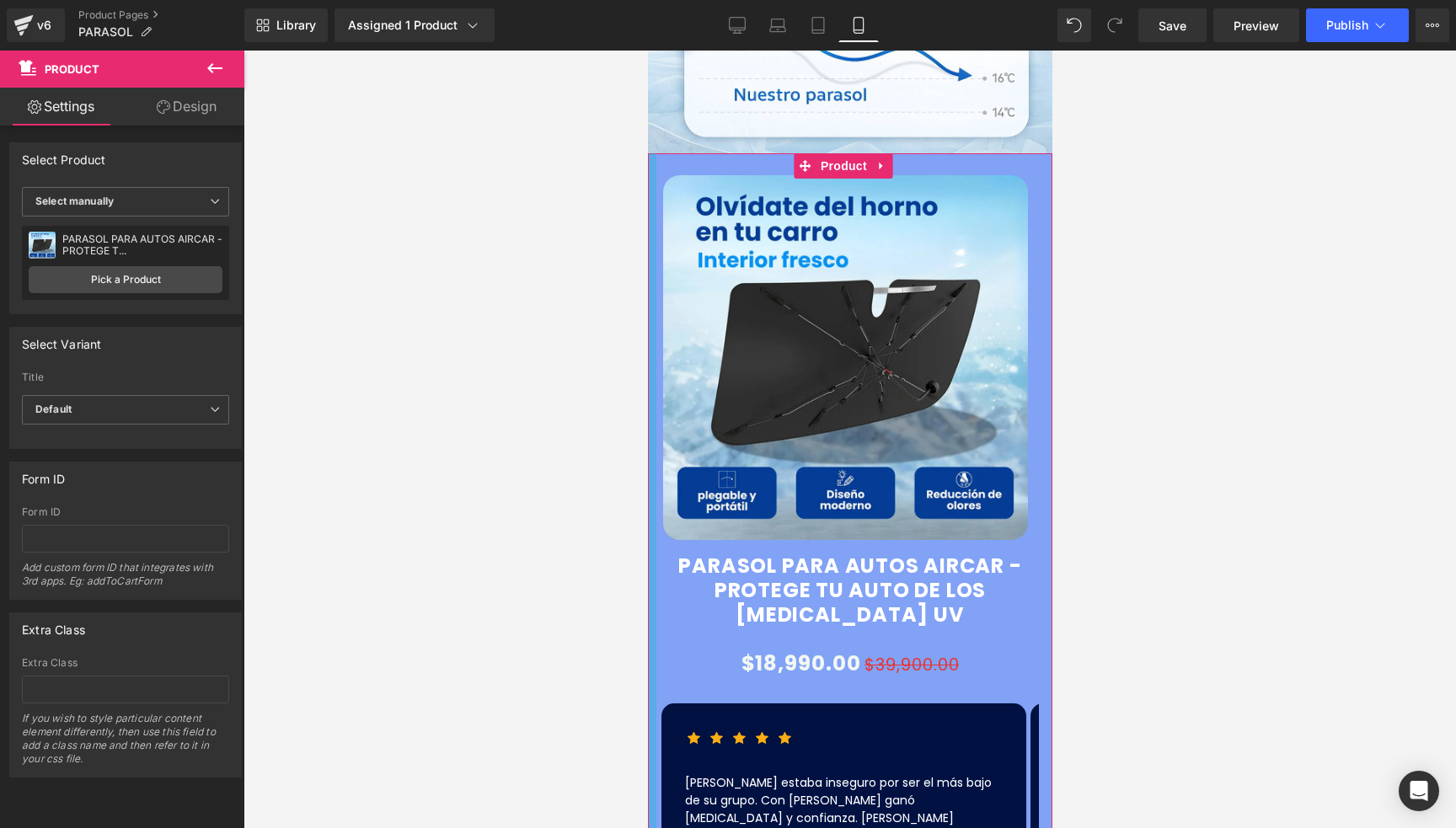
click at [650, 153] on div at bounding box center [651, 547] width 8 height 788
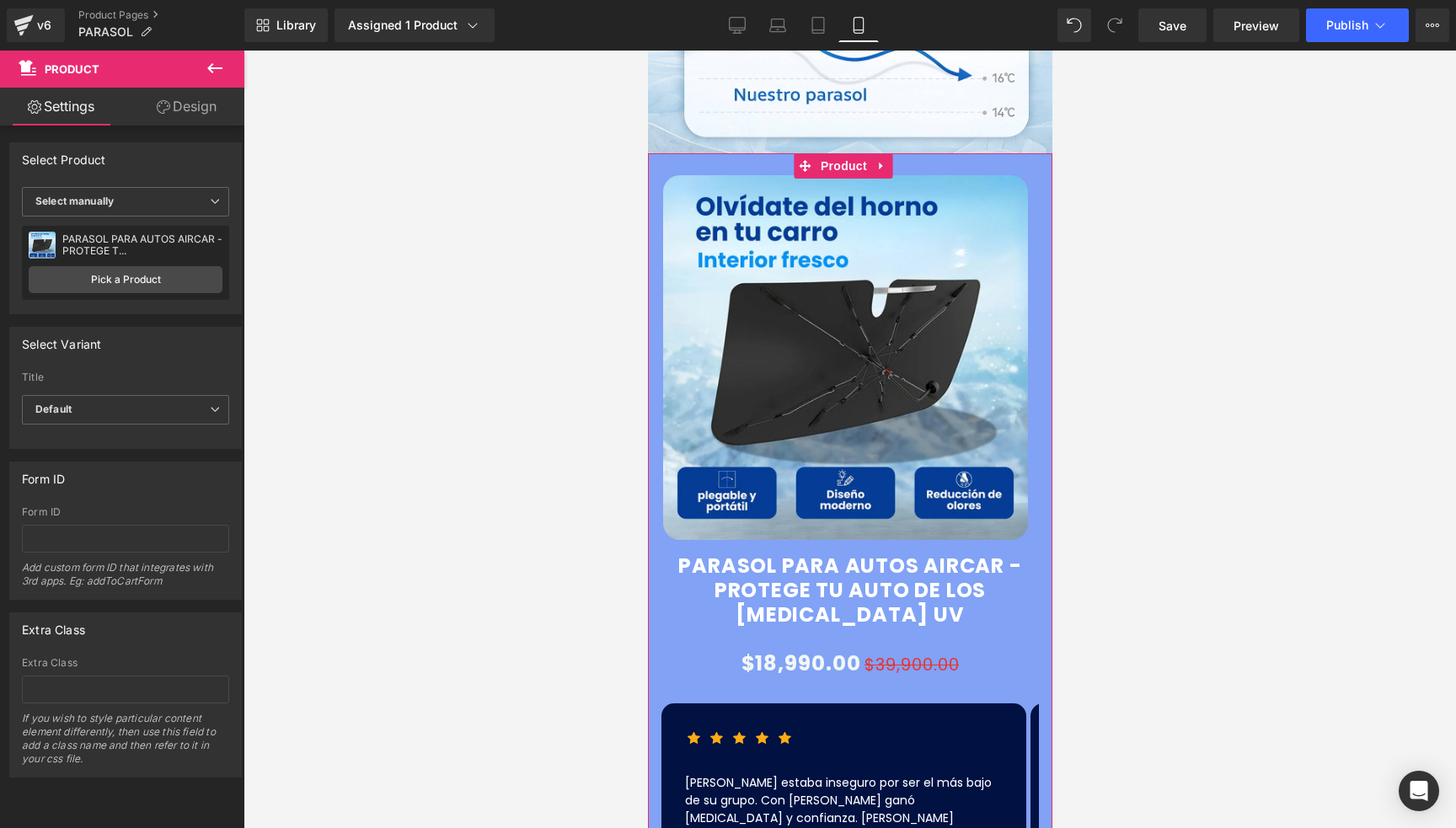
click at [215, 109] on link "Design" at bounding box center [186, 106] width 122 height 38
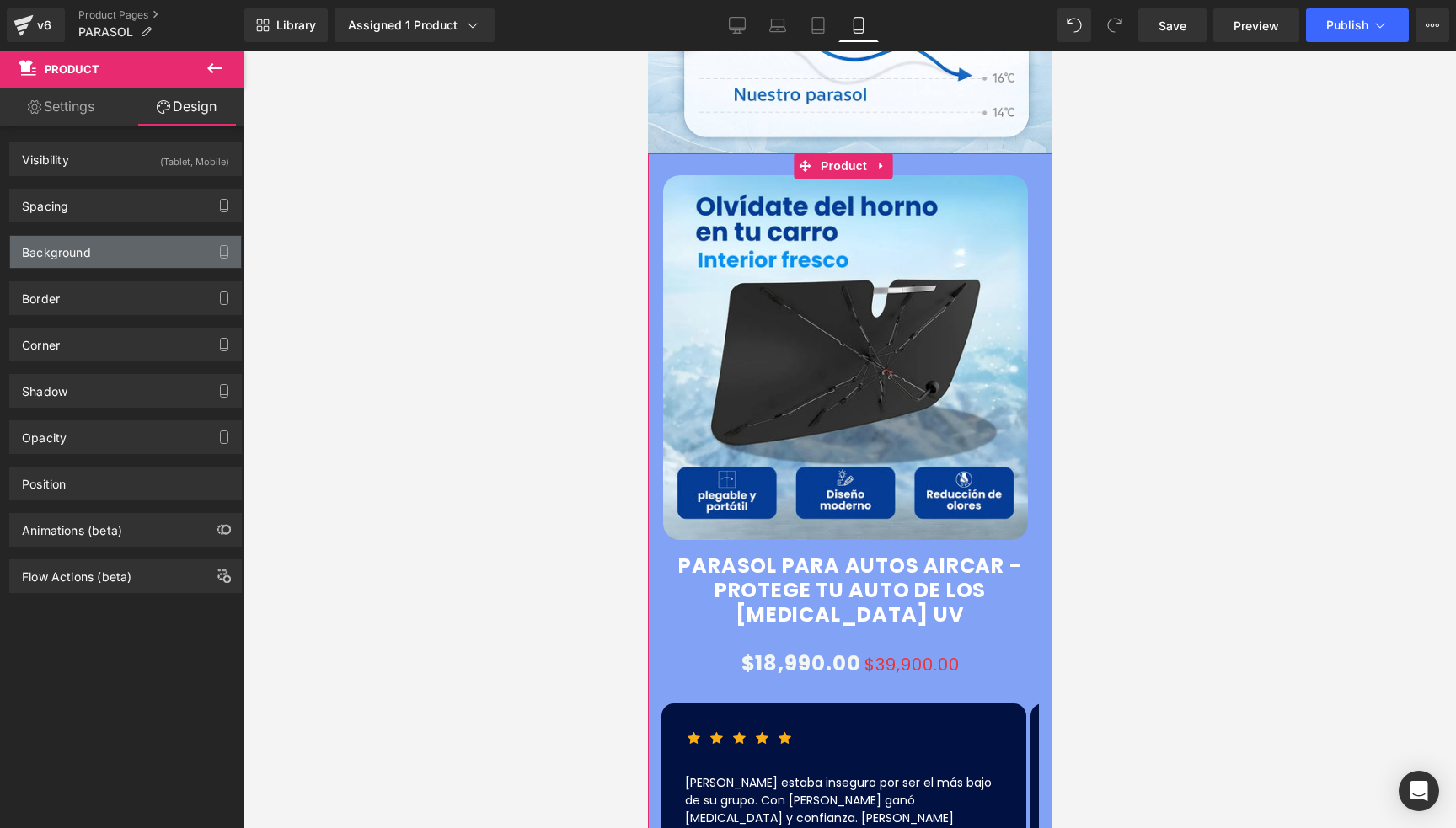
click at [76, 247] on div "Background" at bounding box center [56, 248] width 69 height 24
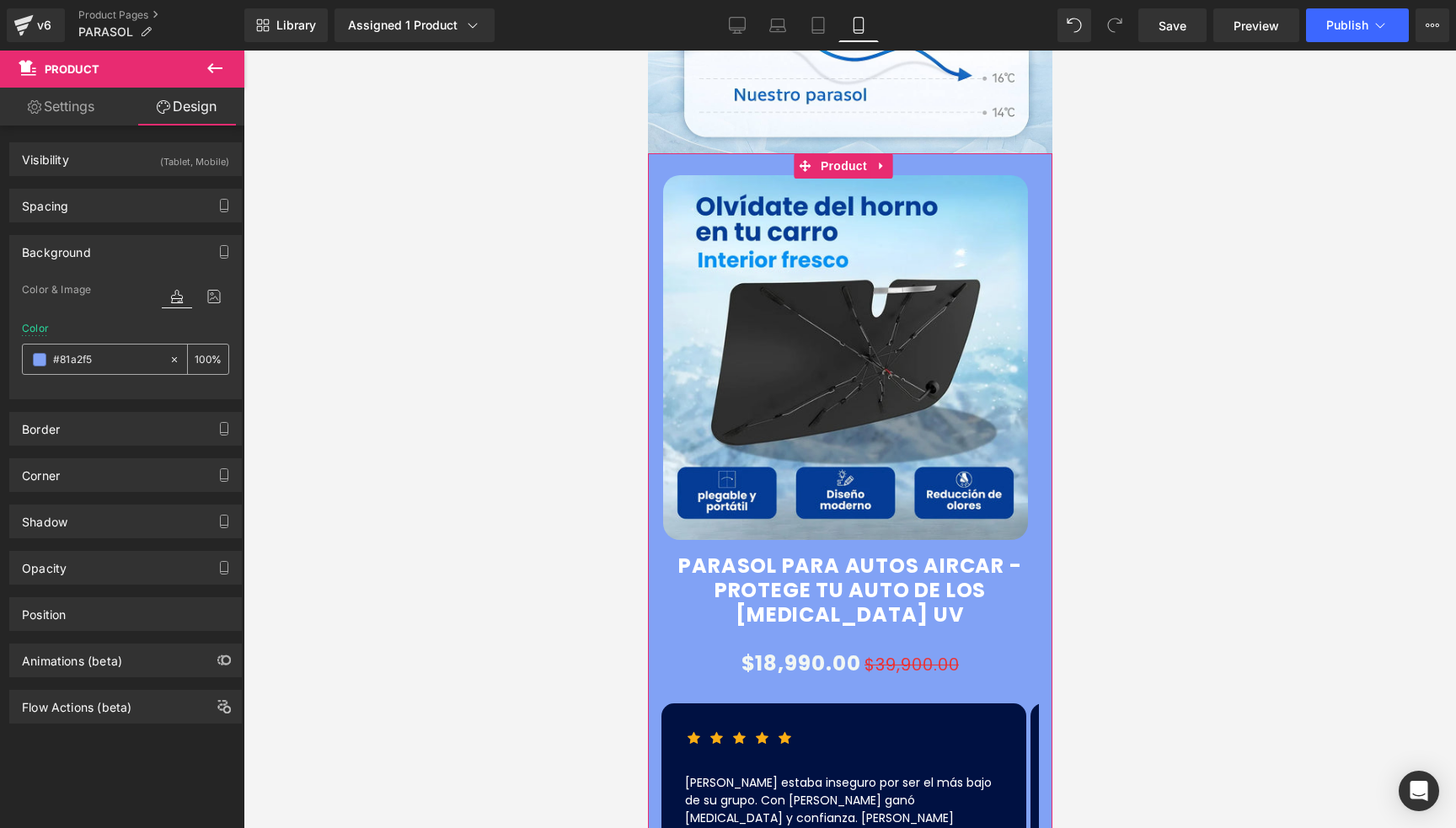
click at [125, 366] on input "text" at bounding box center [107, 360] width 108 height 18
click at [122, 366] on input "text" at bounding box center [107, 360] width 108 height 18
paste input "1850ab"
type input "#1850ab"
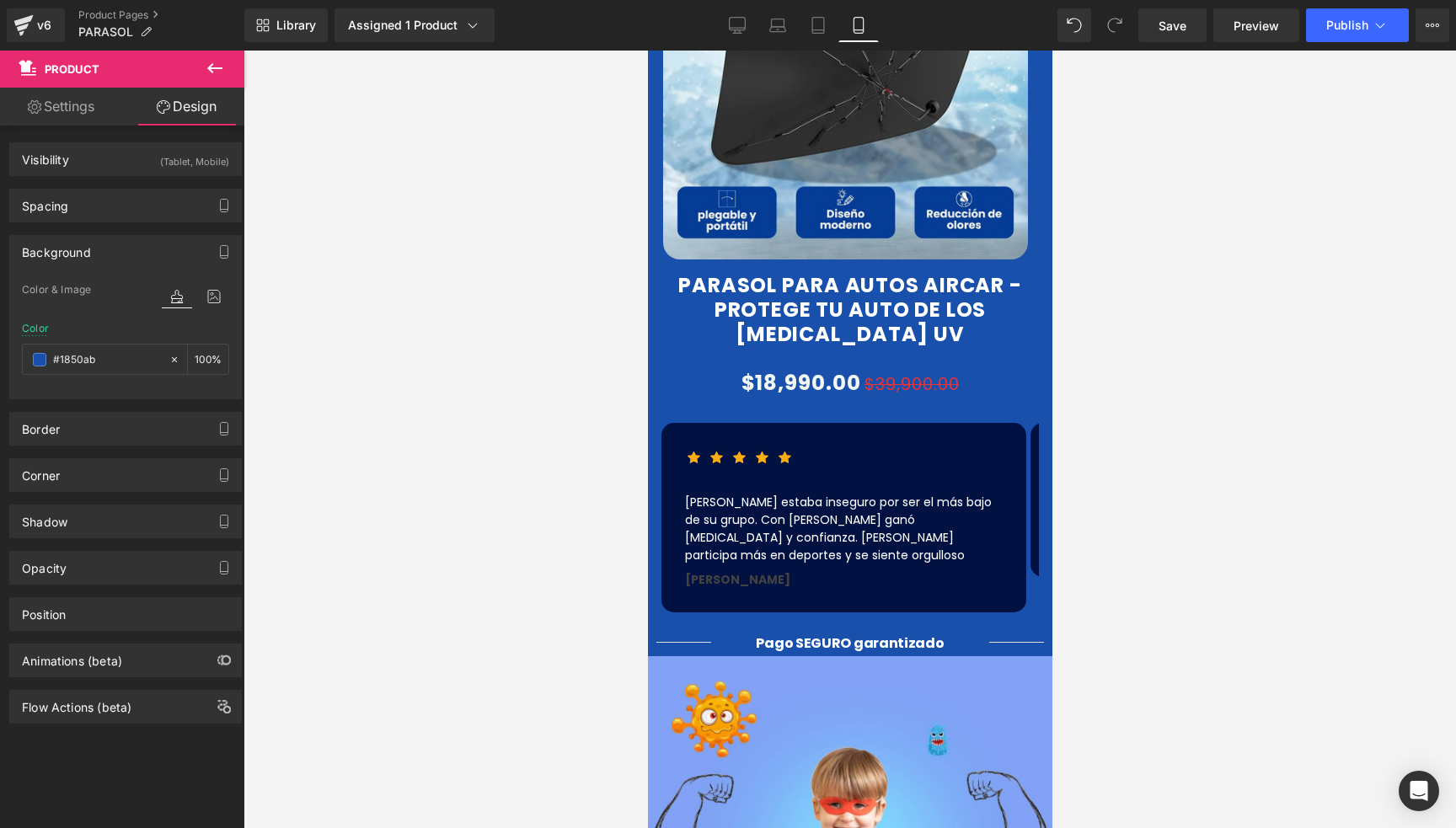
scroll to position [1433, 0]
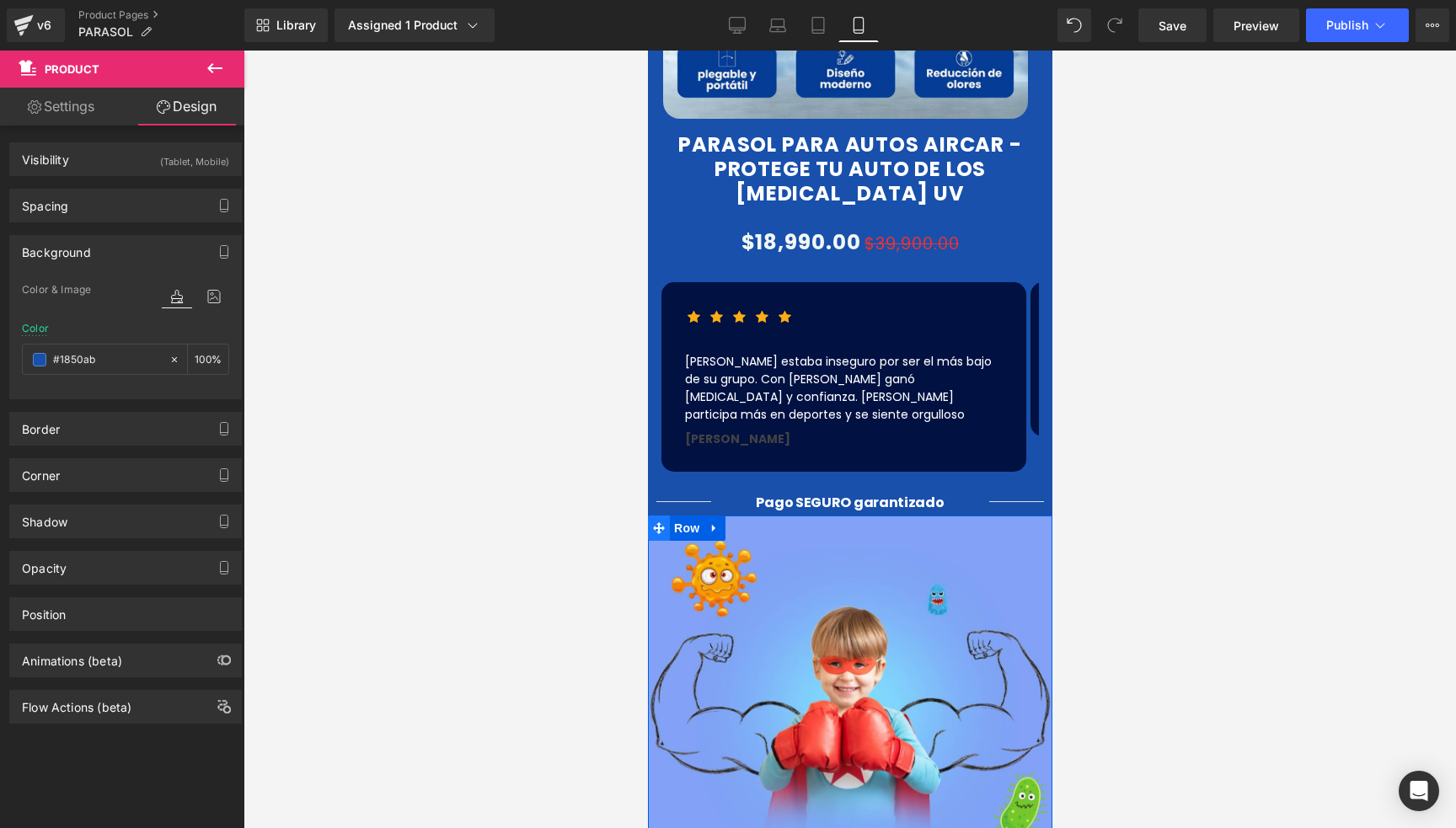
click at [664, 516] on span at bounding box center [658, 528] width 22 height 26
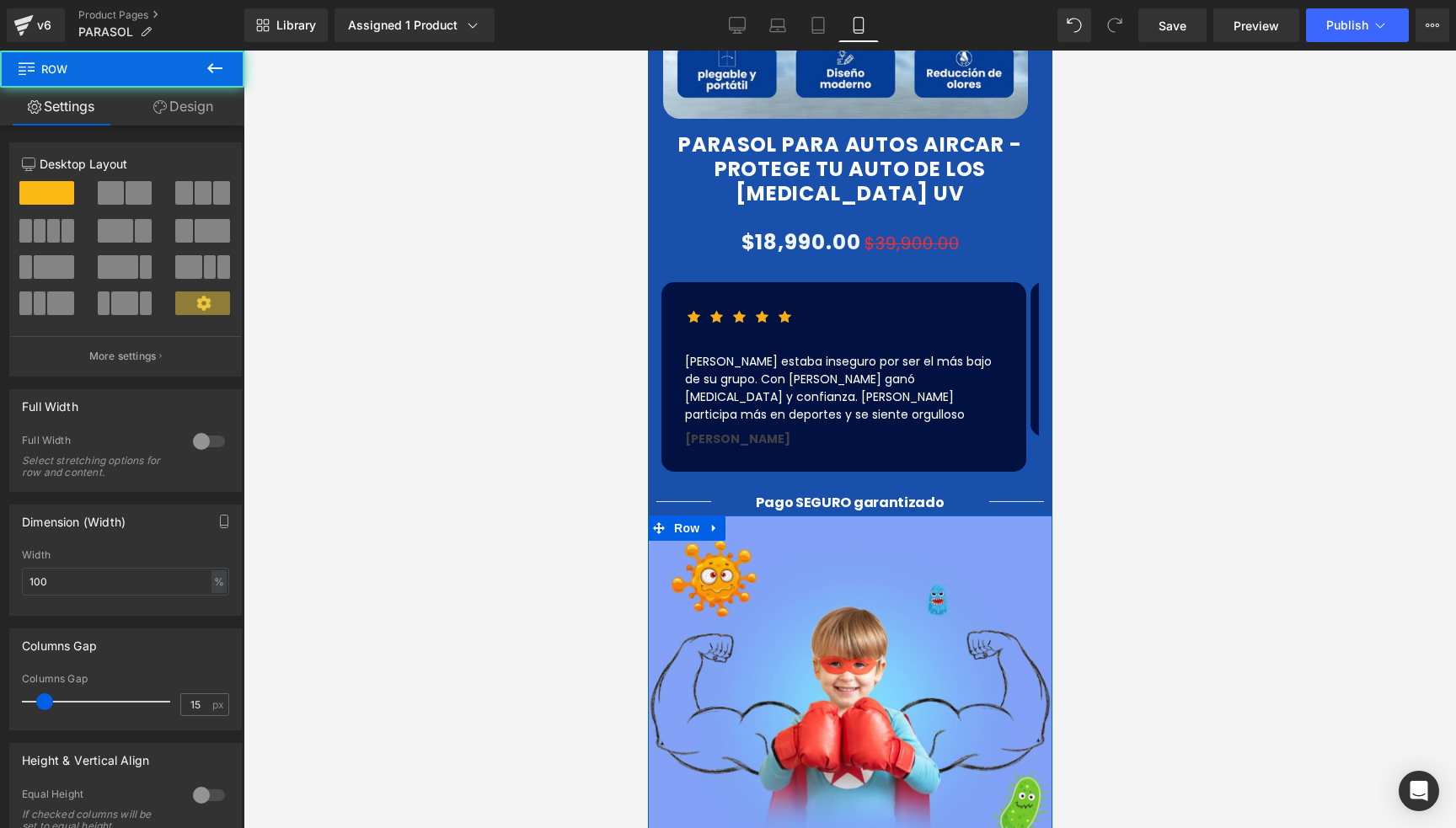
click at [197, 105] on link "Design" at bounding box center [182, 106] width 122 height 38
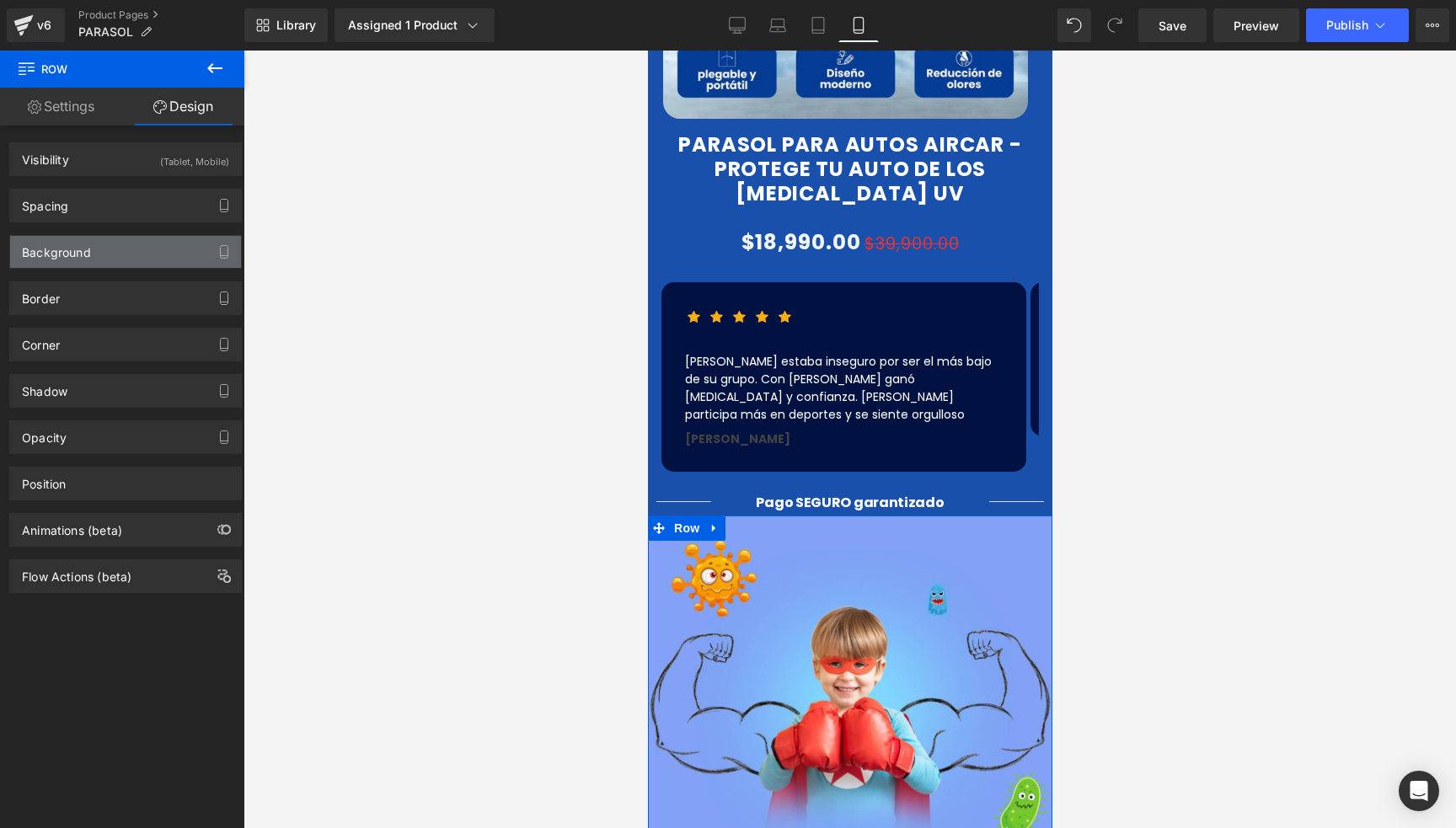
click at [69, 245] on div "Background" at bounding box center [56, 248] width 69 height 24
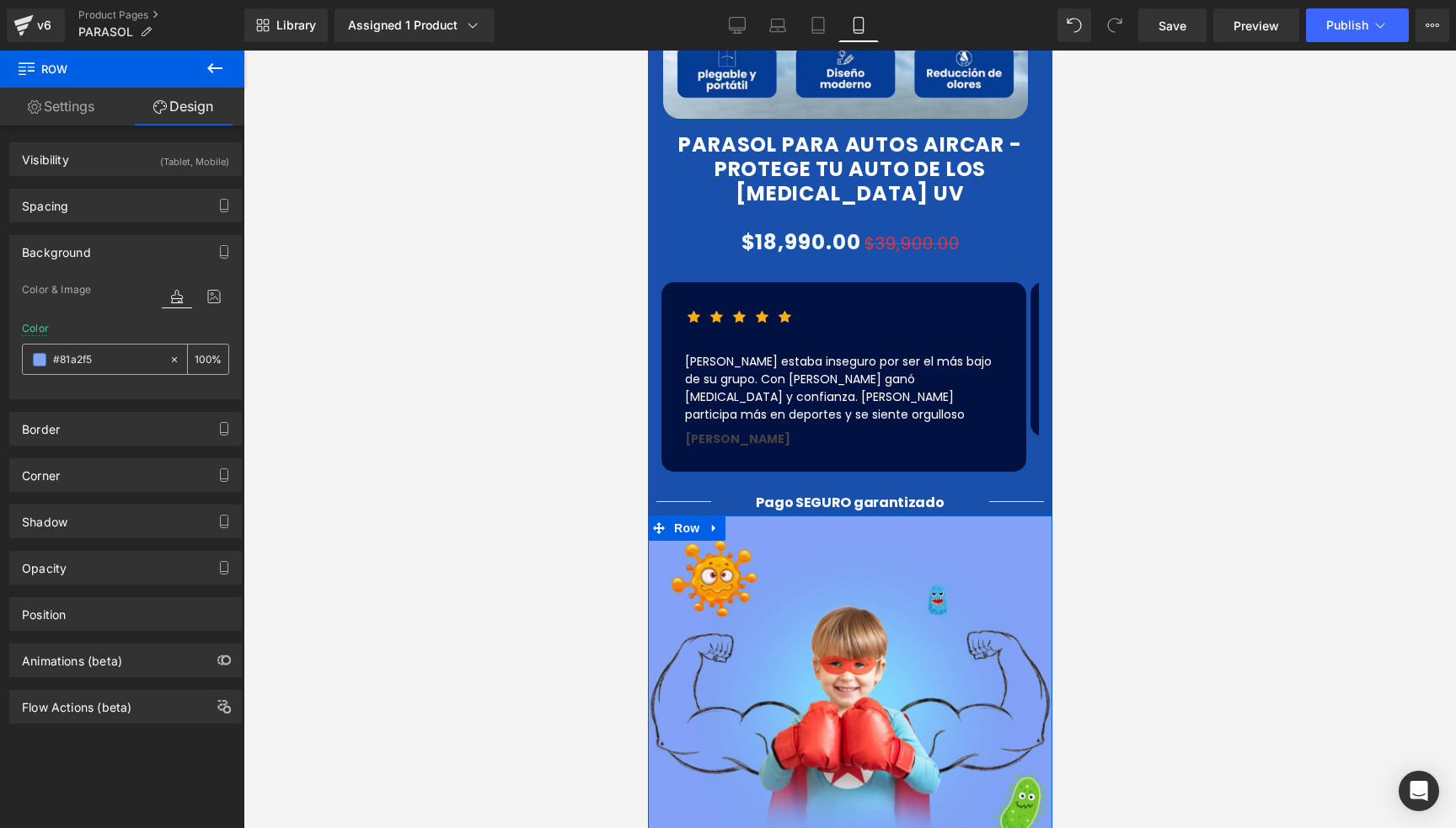
click at [104, 355] on input "#81a2f5" at bounding box center [107, 360] width 108 height 18
paste input "1850ab"
type input "#1850ab"
click at [515, 312] on div at bounding box center [850, 439] width 1213 height 778
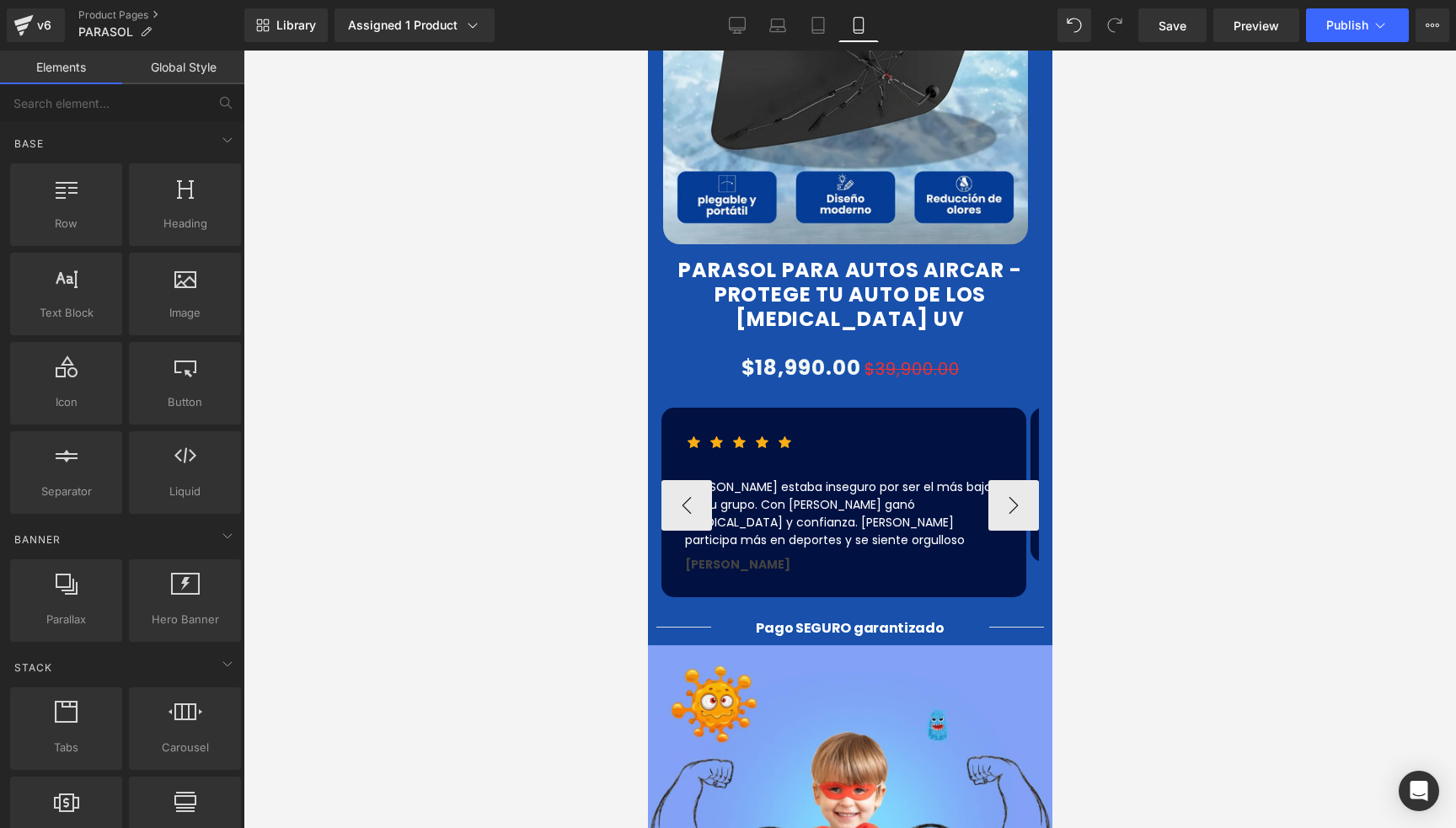
scroll to position [1517, 0]
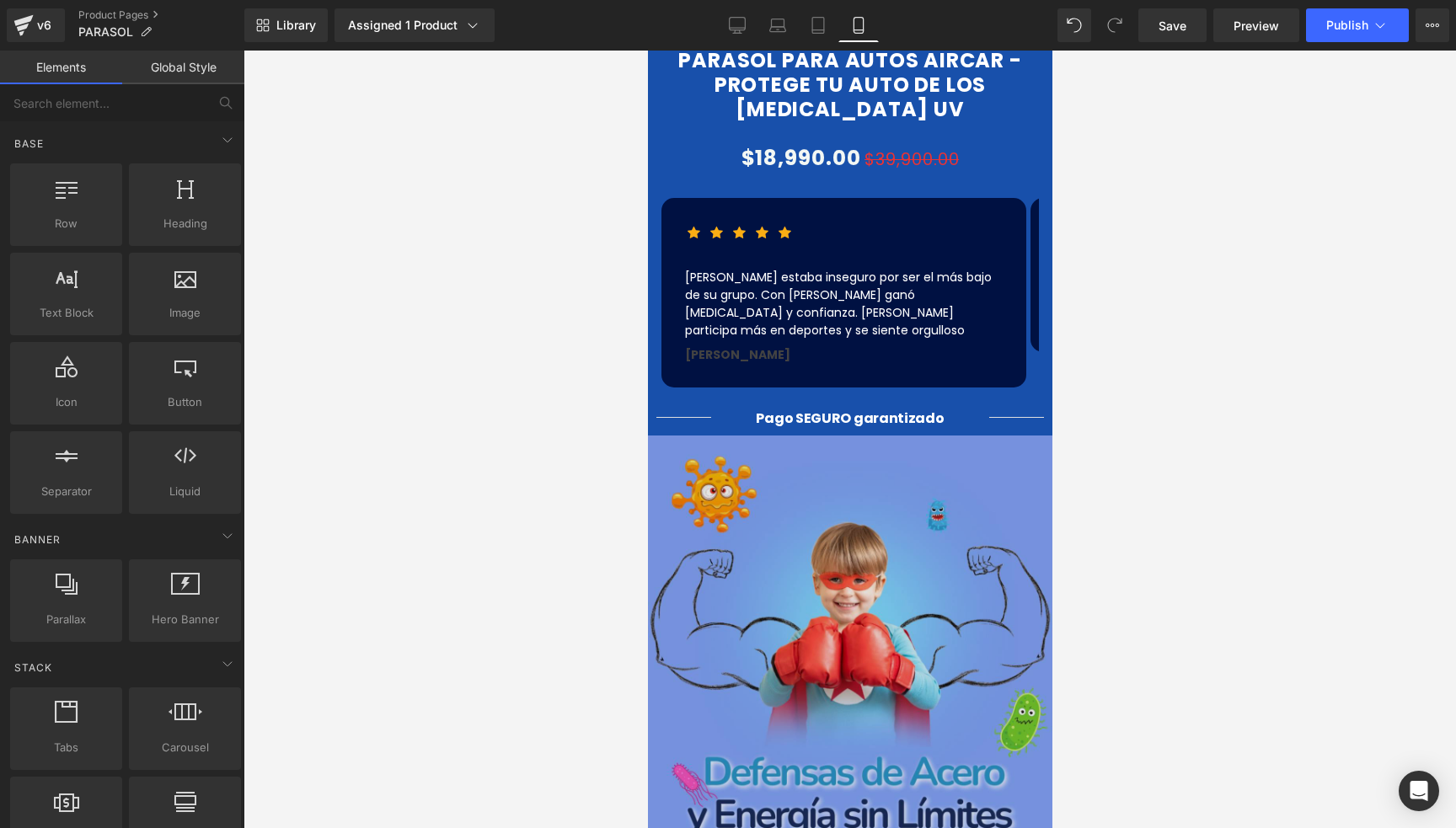
click at [778, 485] on img at bounding box center [849, 638] width 405 height 405
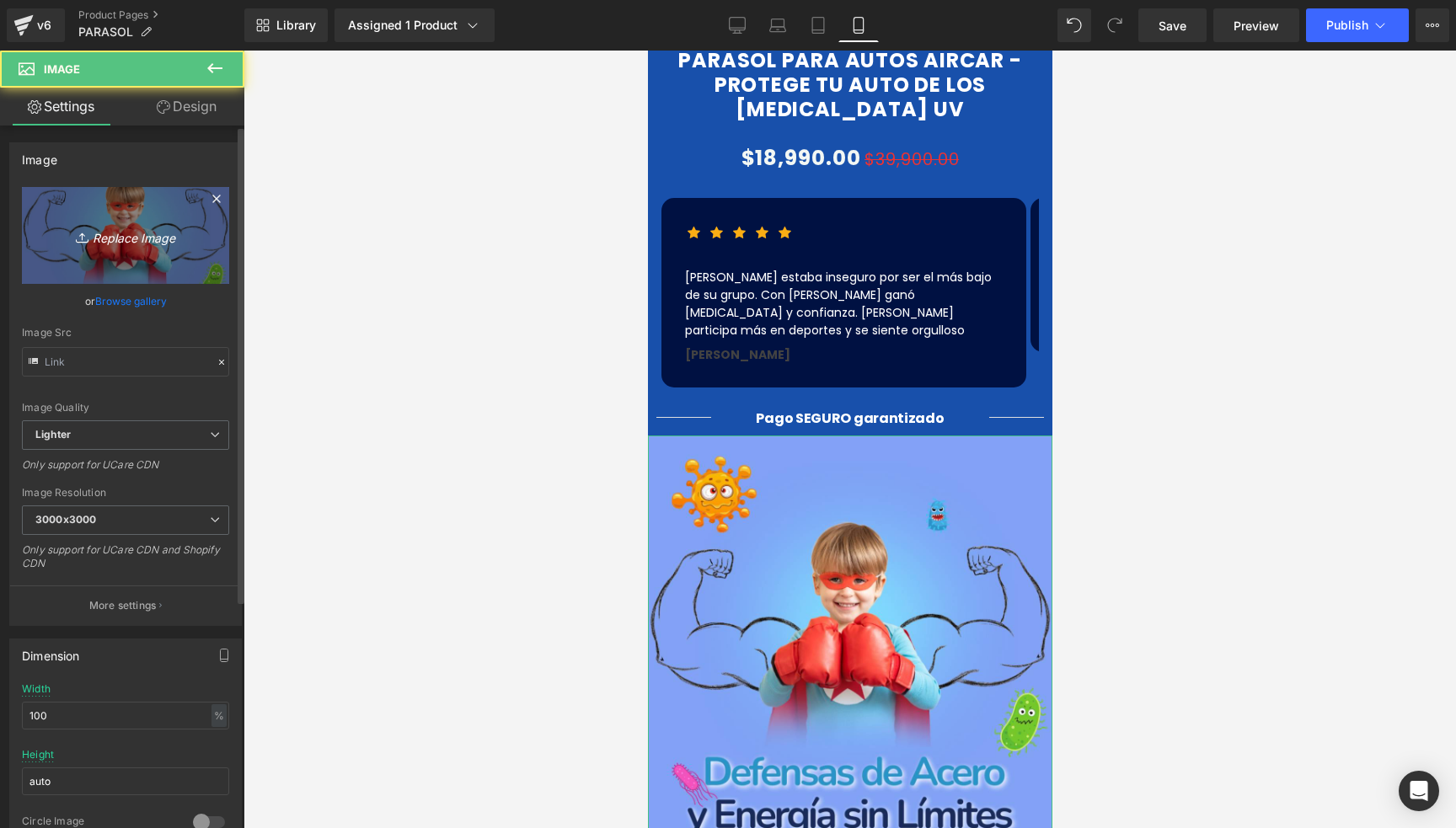
click at [78, 230] on icon at bounding box center [84, 237] width 16 height 16
type input "C:\fakepath\ChatGPT Image [DATE], 16_09_49.png"
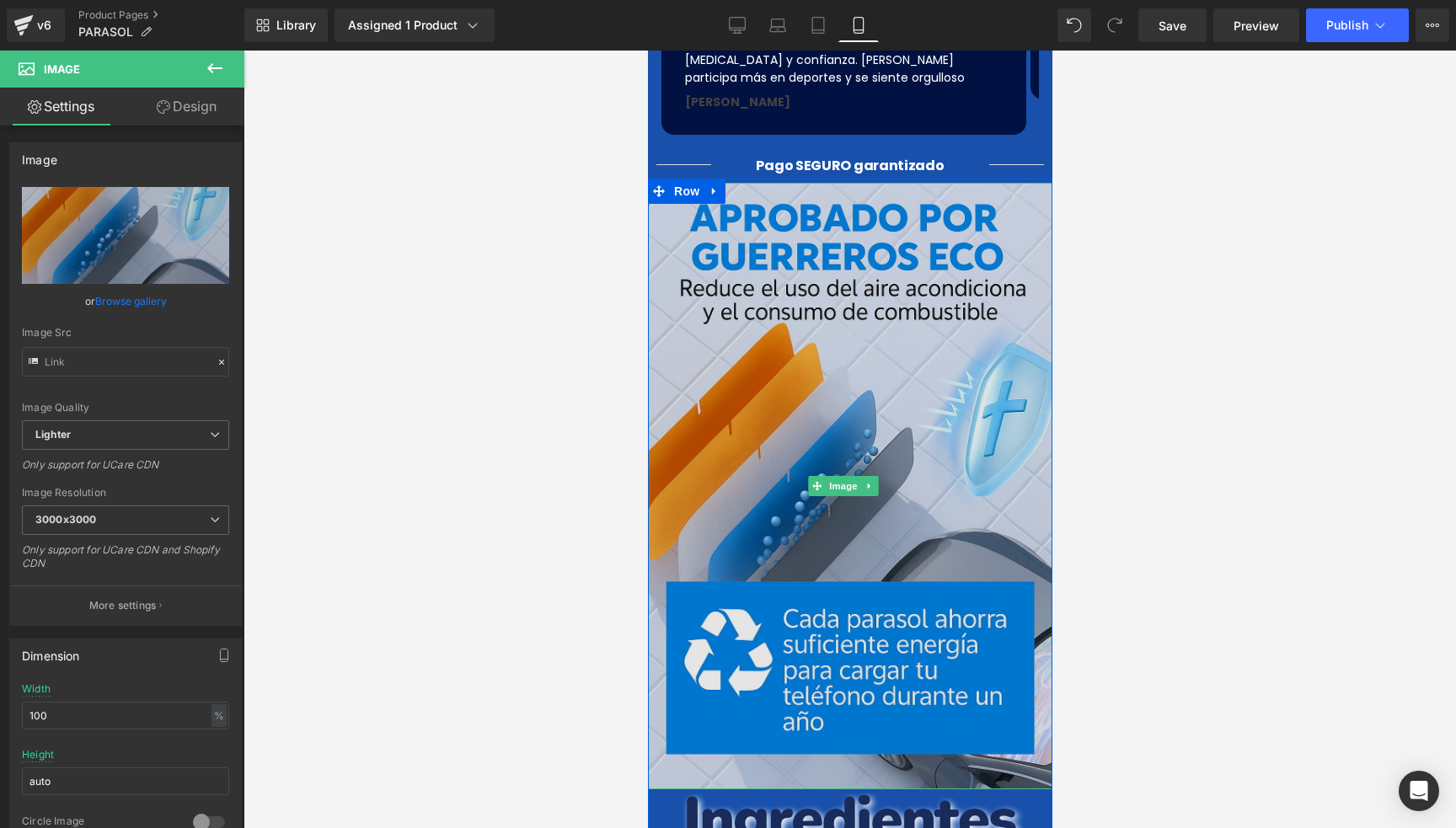
scroll to position [1938, 0]
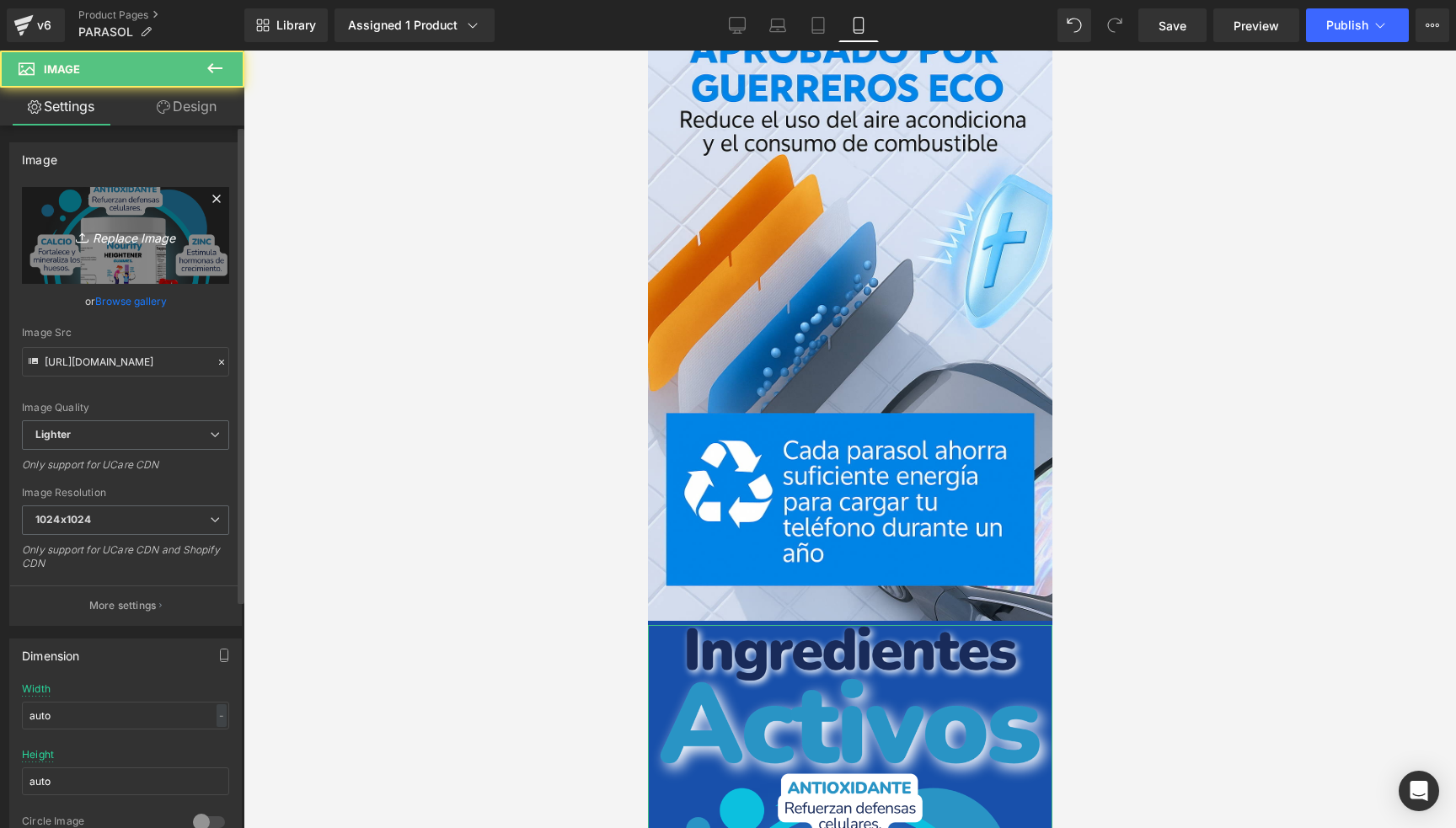
click at [130, 220] on link "Replace Image" at bounding box center [126, 235] width 207 height 97
type input "C:\fakepath\ChatGPT Image [DATE], 16_12_07.png"
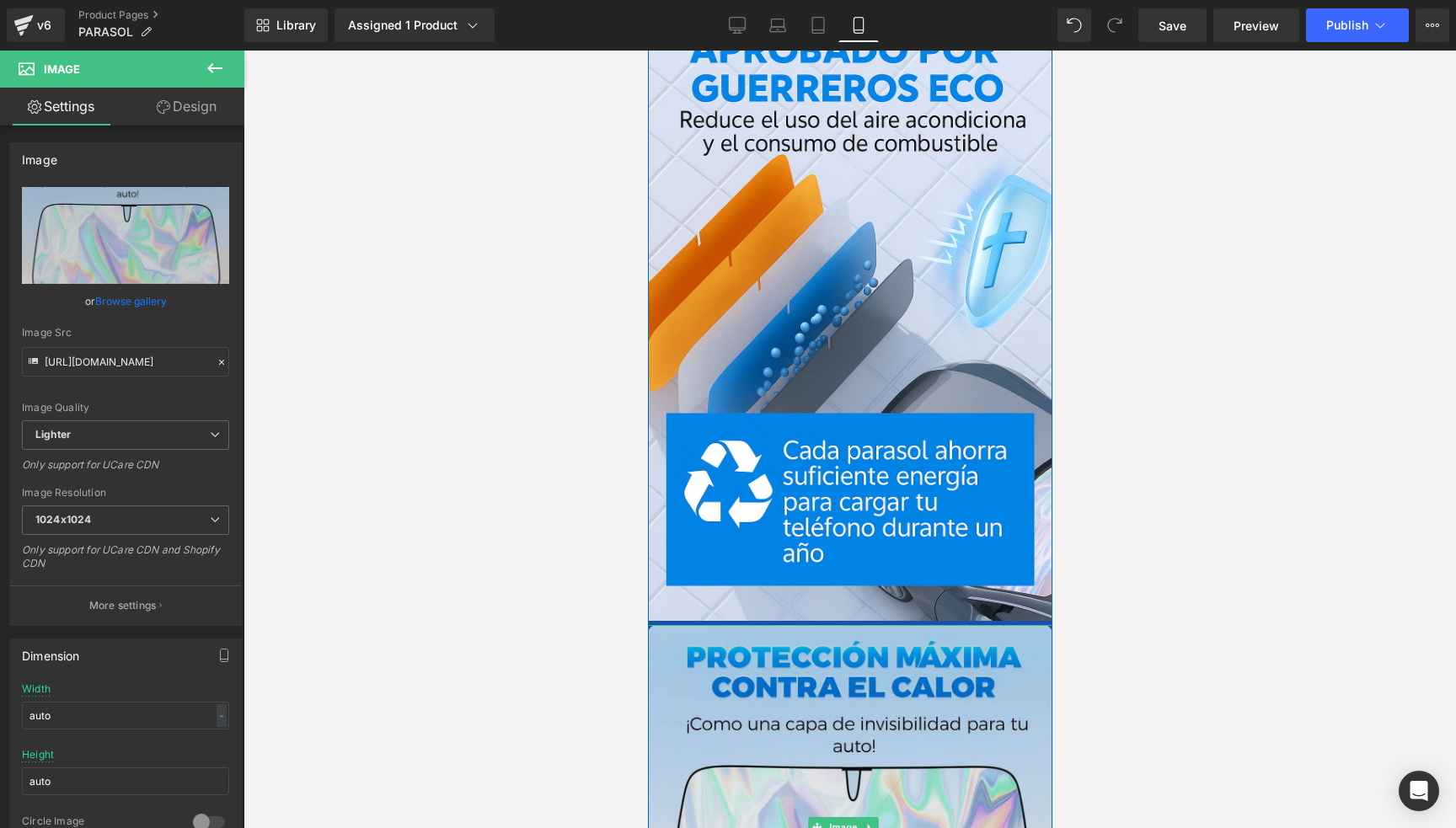
click at [705, 625] on img at bounding box center [849, 827] width 405 height 405
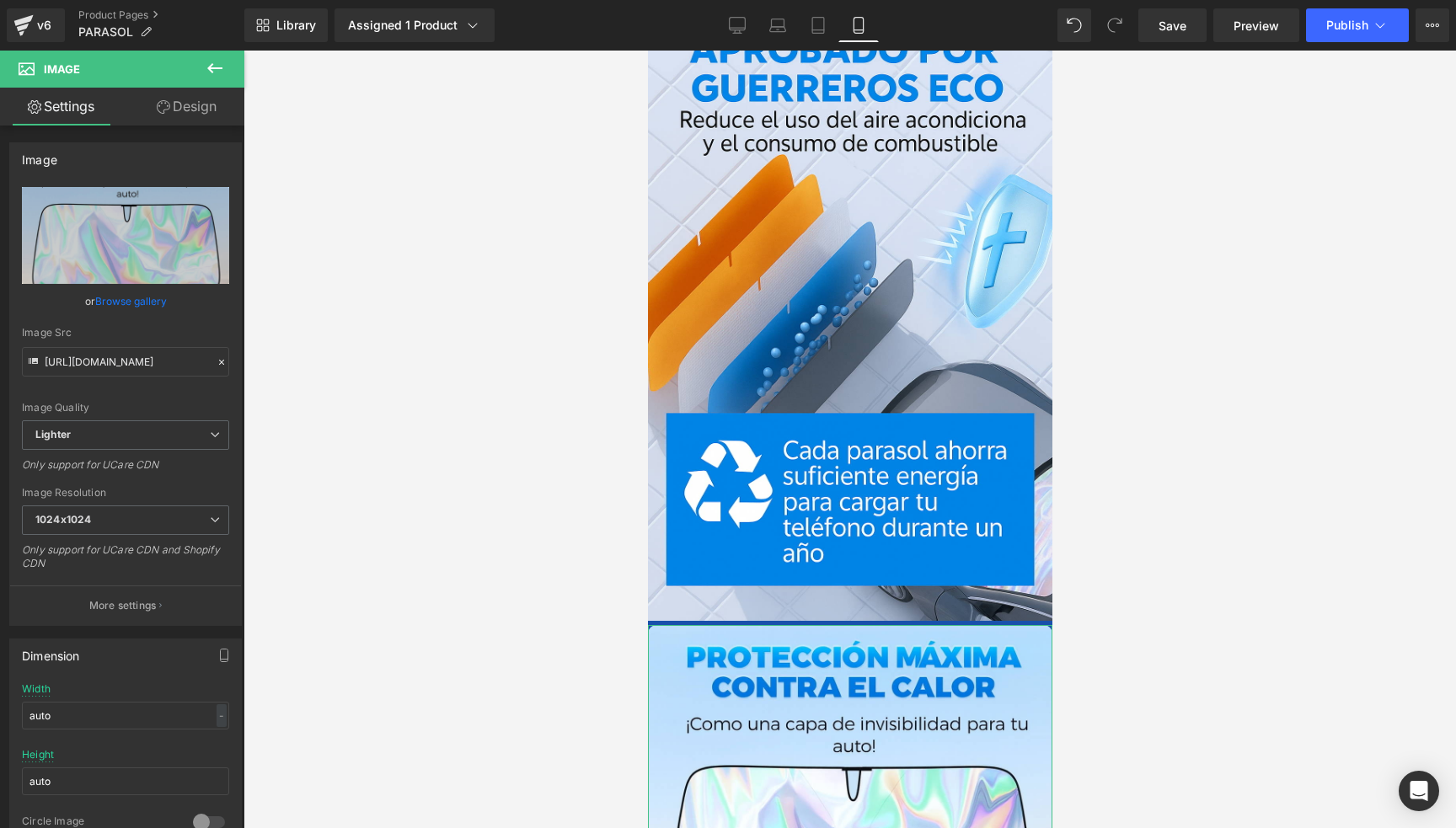
drag, startPoint x: 175, startPoint y: 110, endPoint x: 108, endPoint y: 205, distance: 116.2
click at [175, 110] on link "Design" at bounding box center [186, 106] width 122 height 38
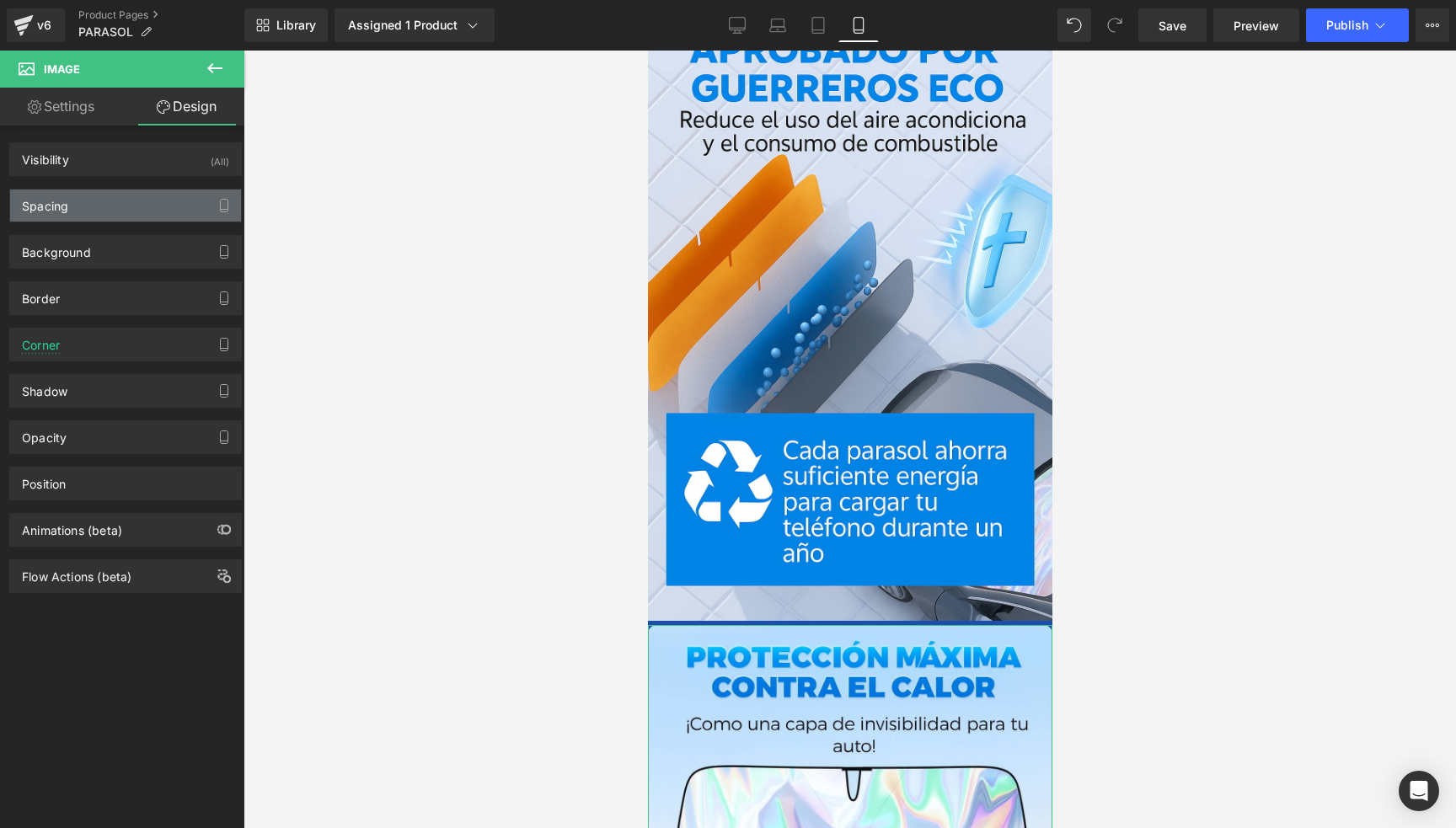
click at [73, 214] on div "Spacing" at bounding box center [126, 205] width 231 height 32
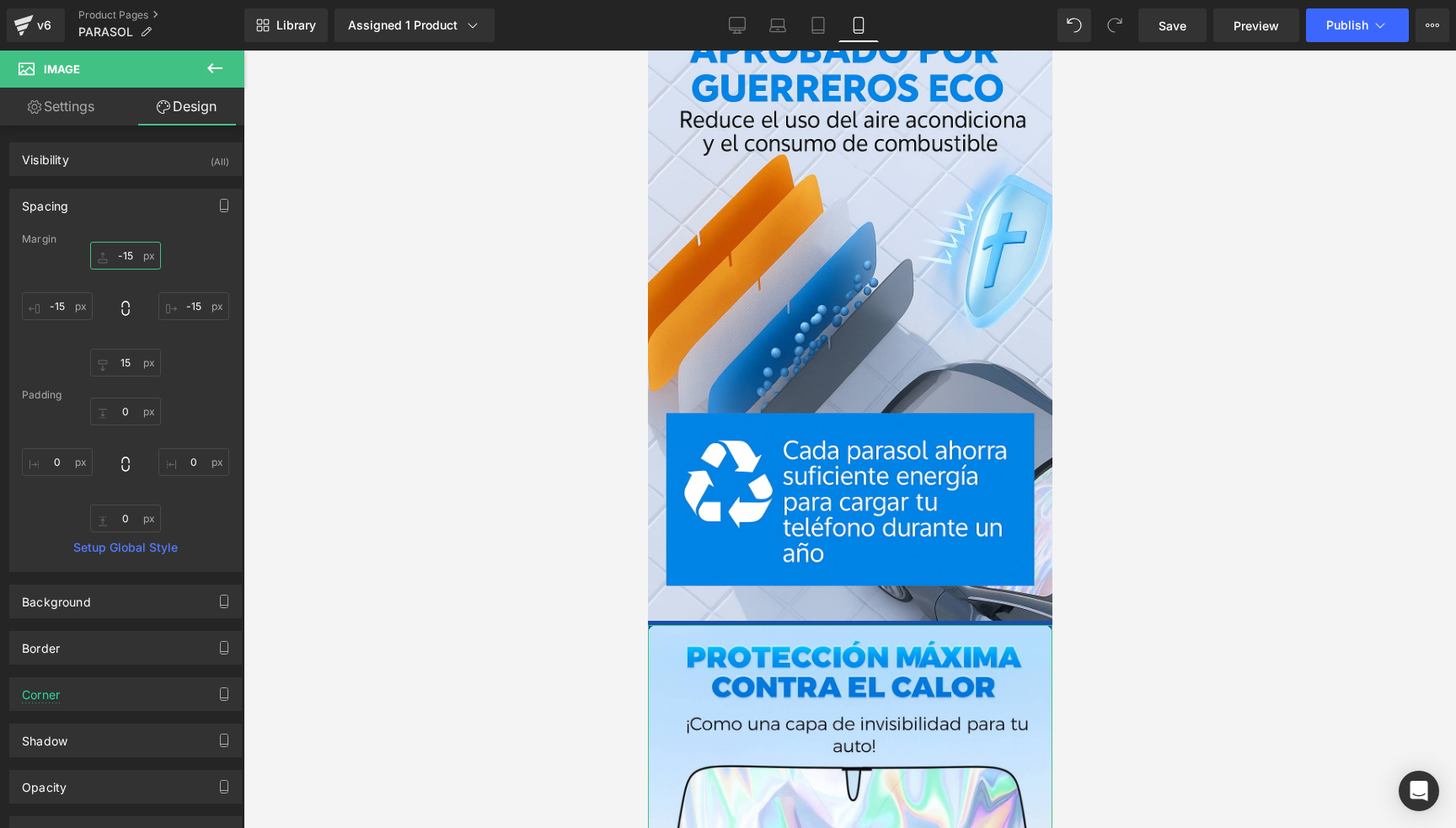
click at [118, 250] on input "text" at bounding box center [125, 256] width 71 height 27
type input "-15"
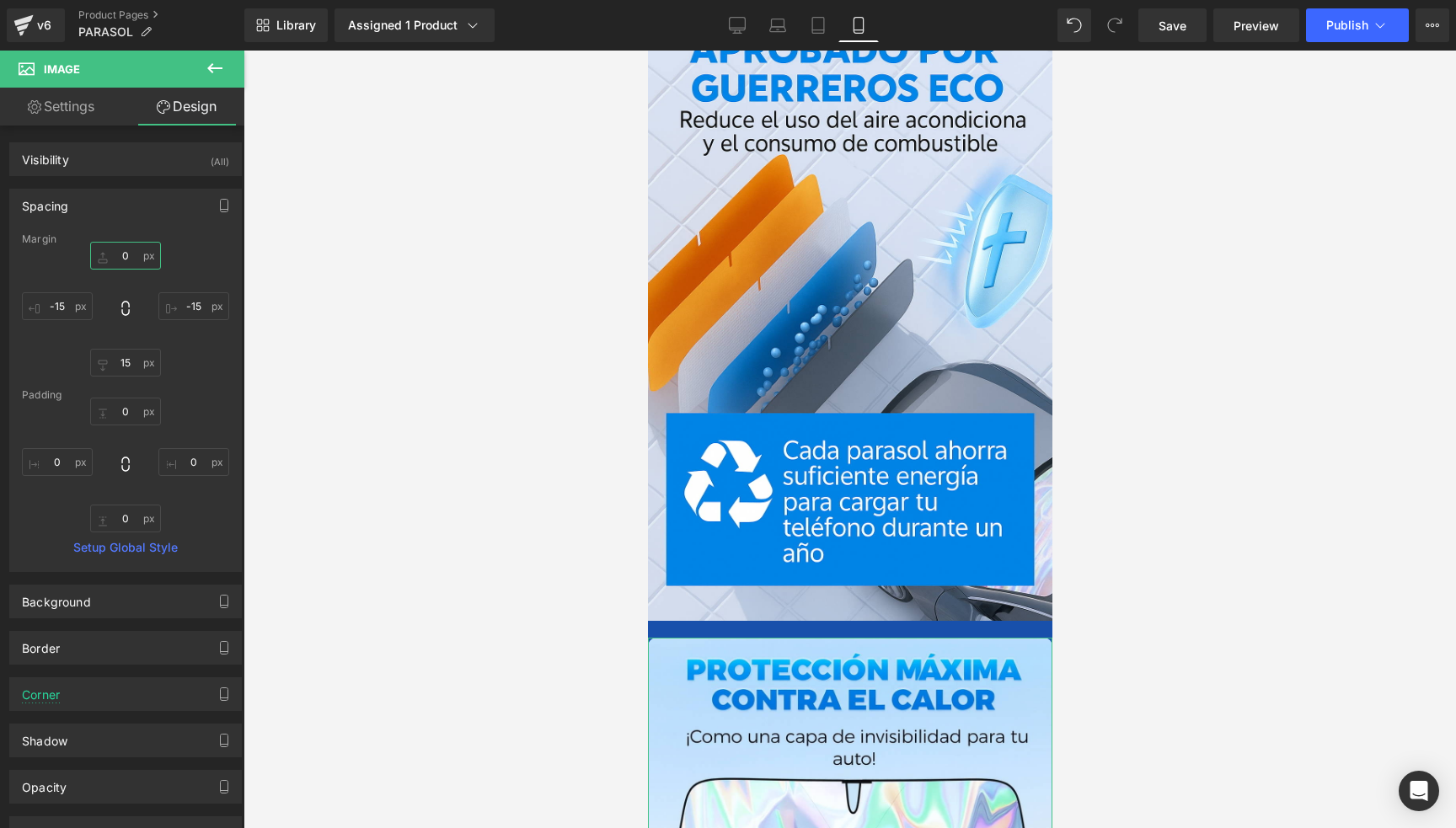
click at [118, 250] on input "text" at bounding box center [125, 256] width 71 height 27
type input "-20"
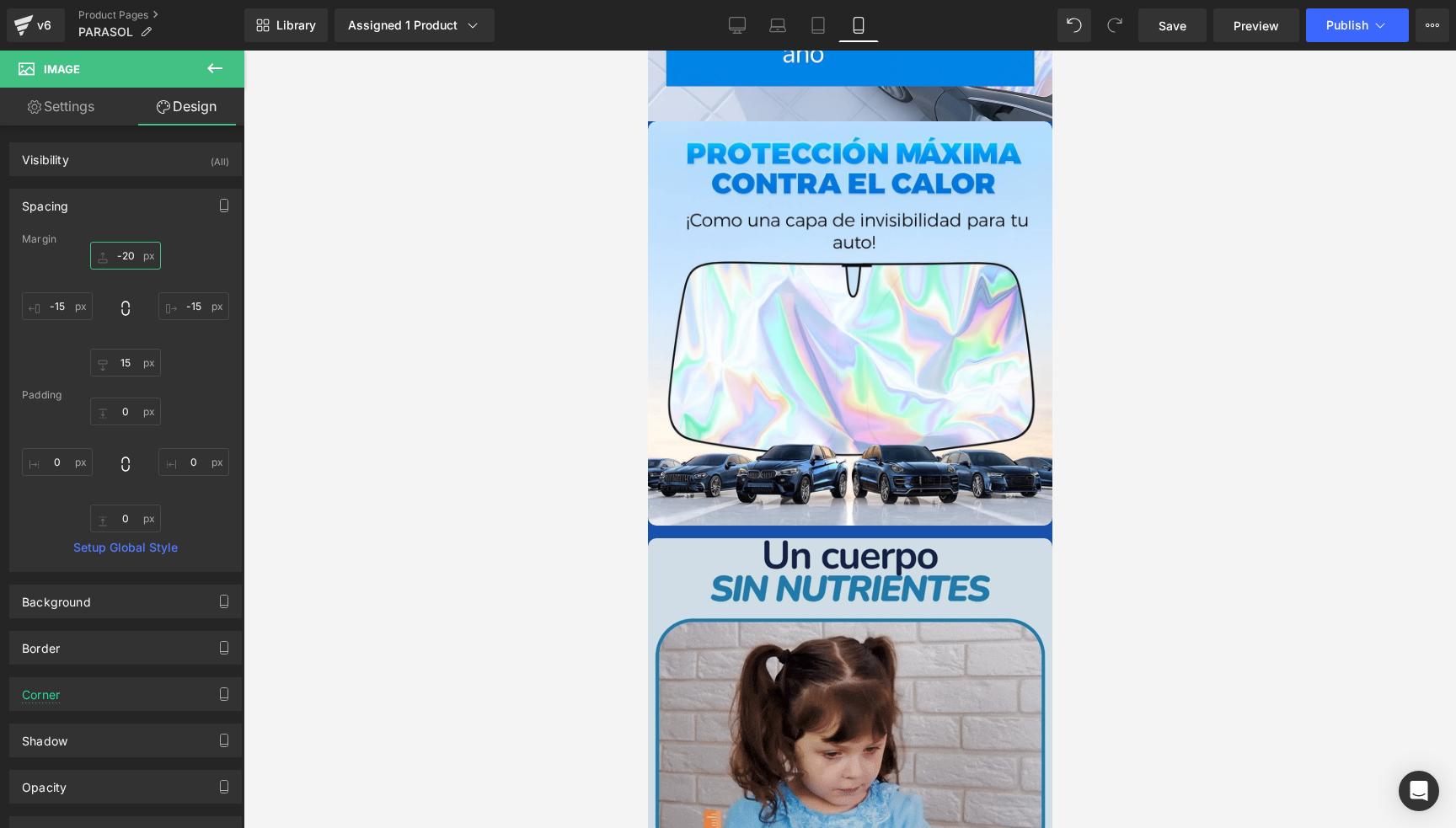
scroll to position [2443, 0]
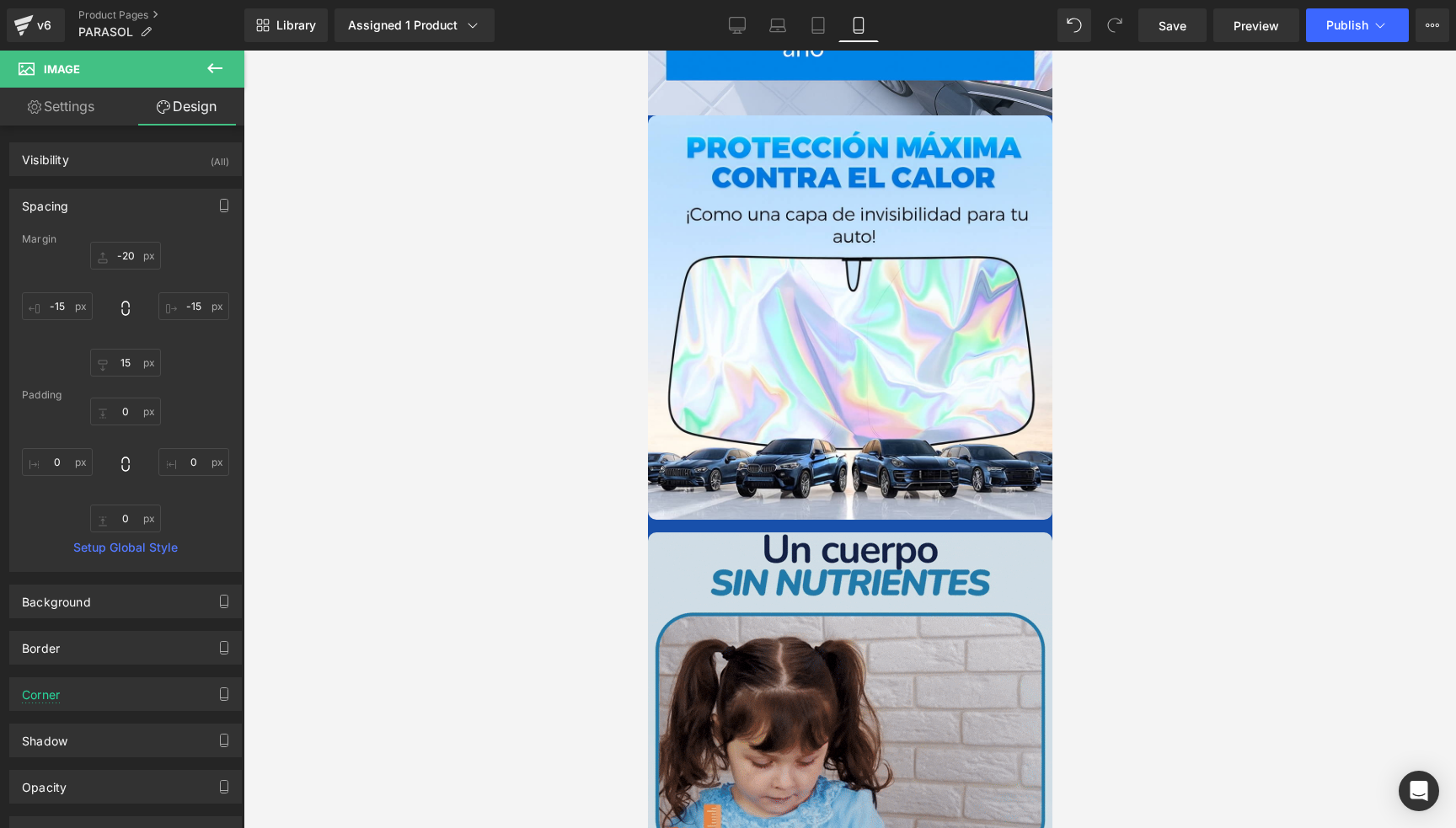
click at [794, 532] on img at bounding box center [849, 735] width 405 height 405
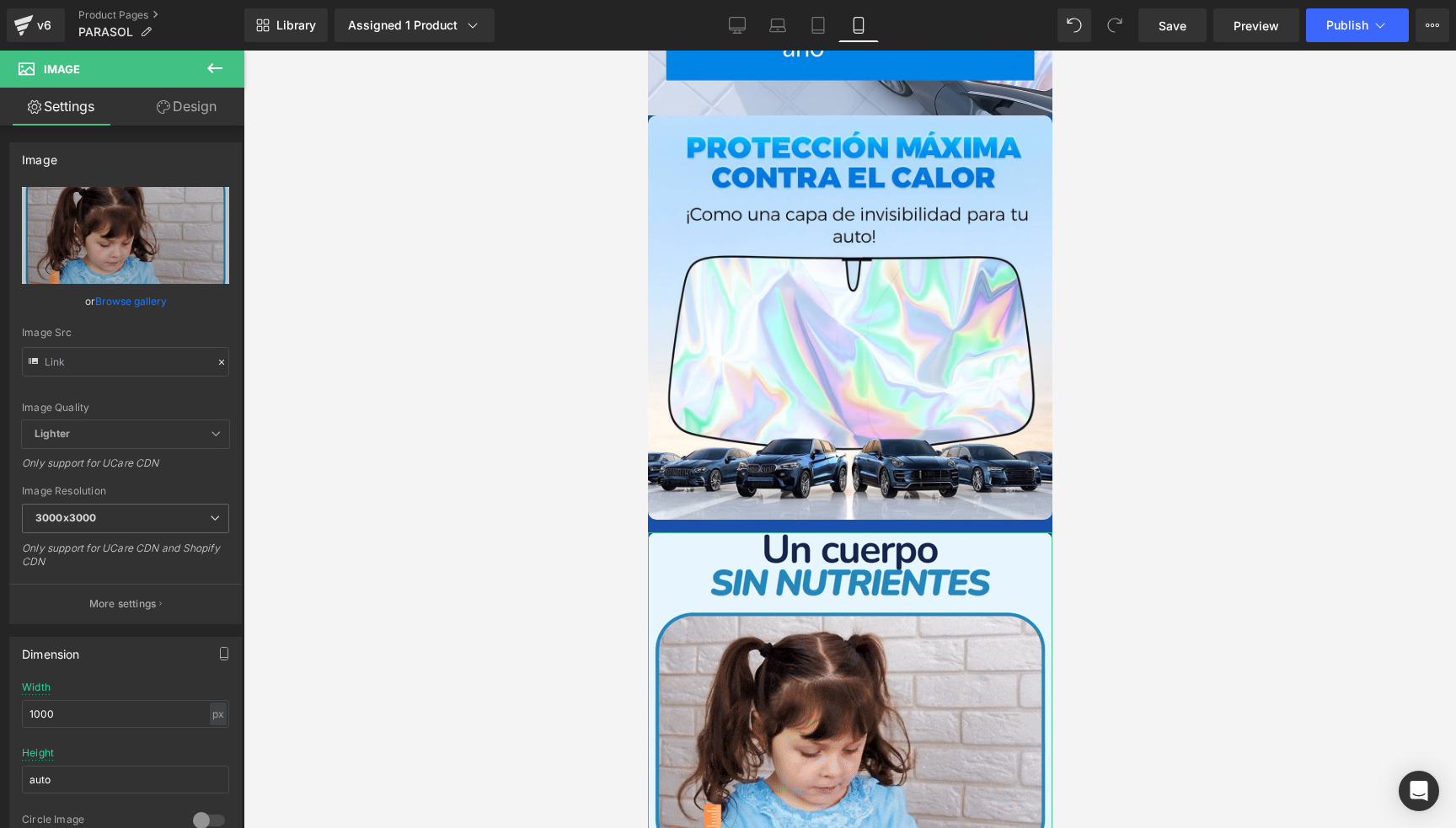
click at [195, 115] on link "Design" at bounding box center [186, 106] width 122 height 38
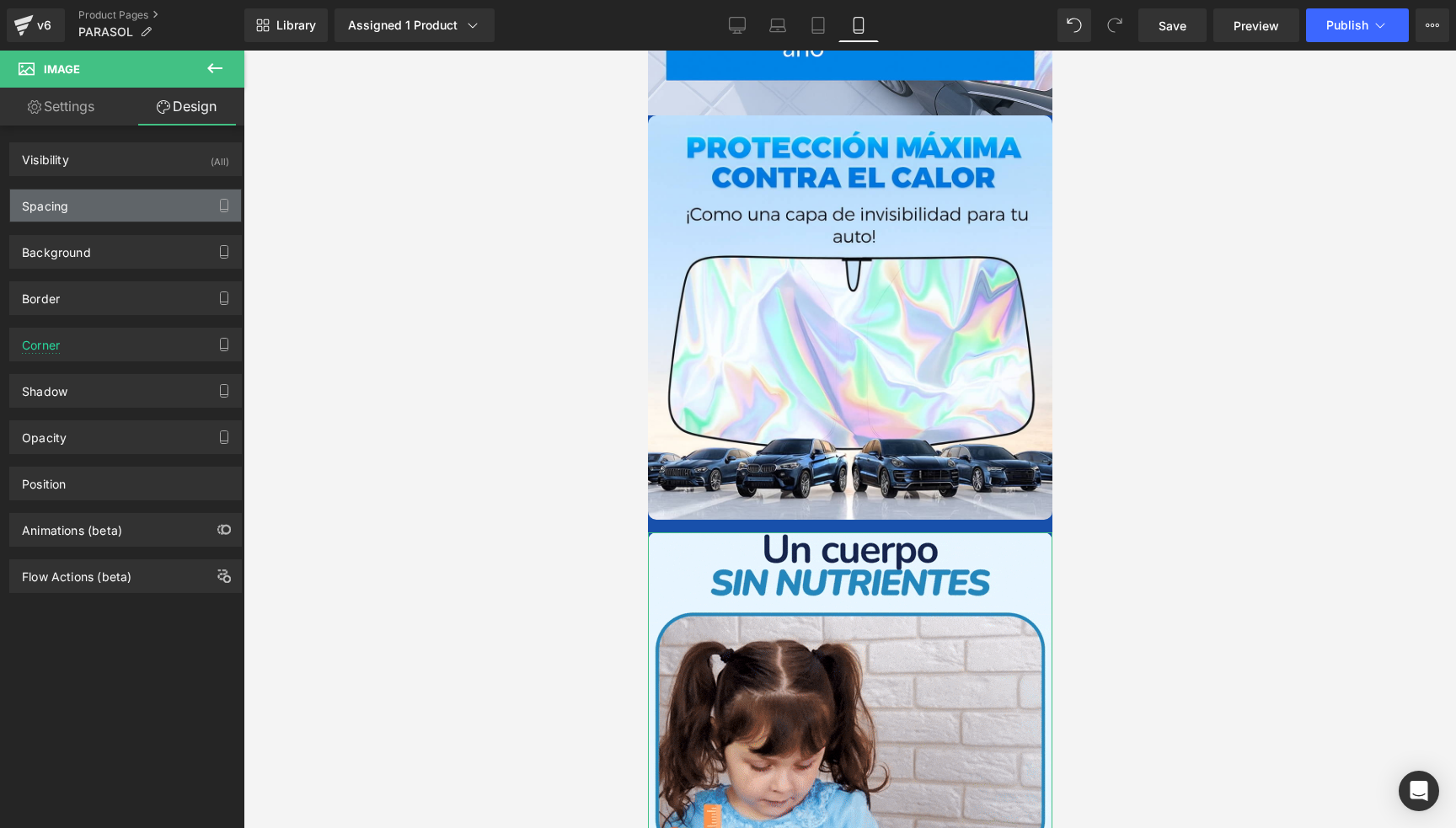
click at [74, 208] on div "Spacing" at bounding box center [126, 205] width 231 height 32
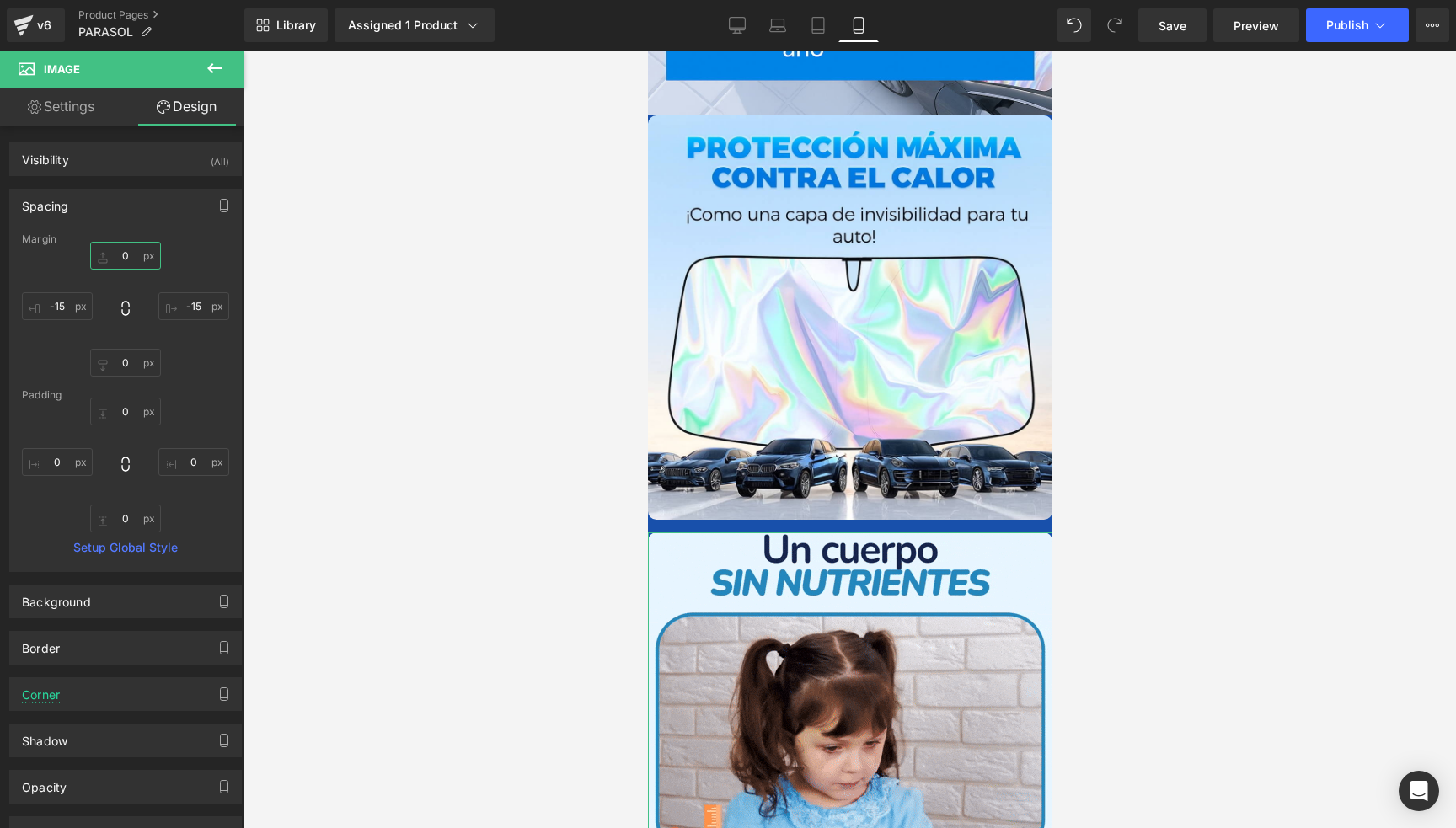
click at [121, 263] on input "0" at bounding box center [125, 256] width 71 height 27
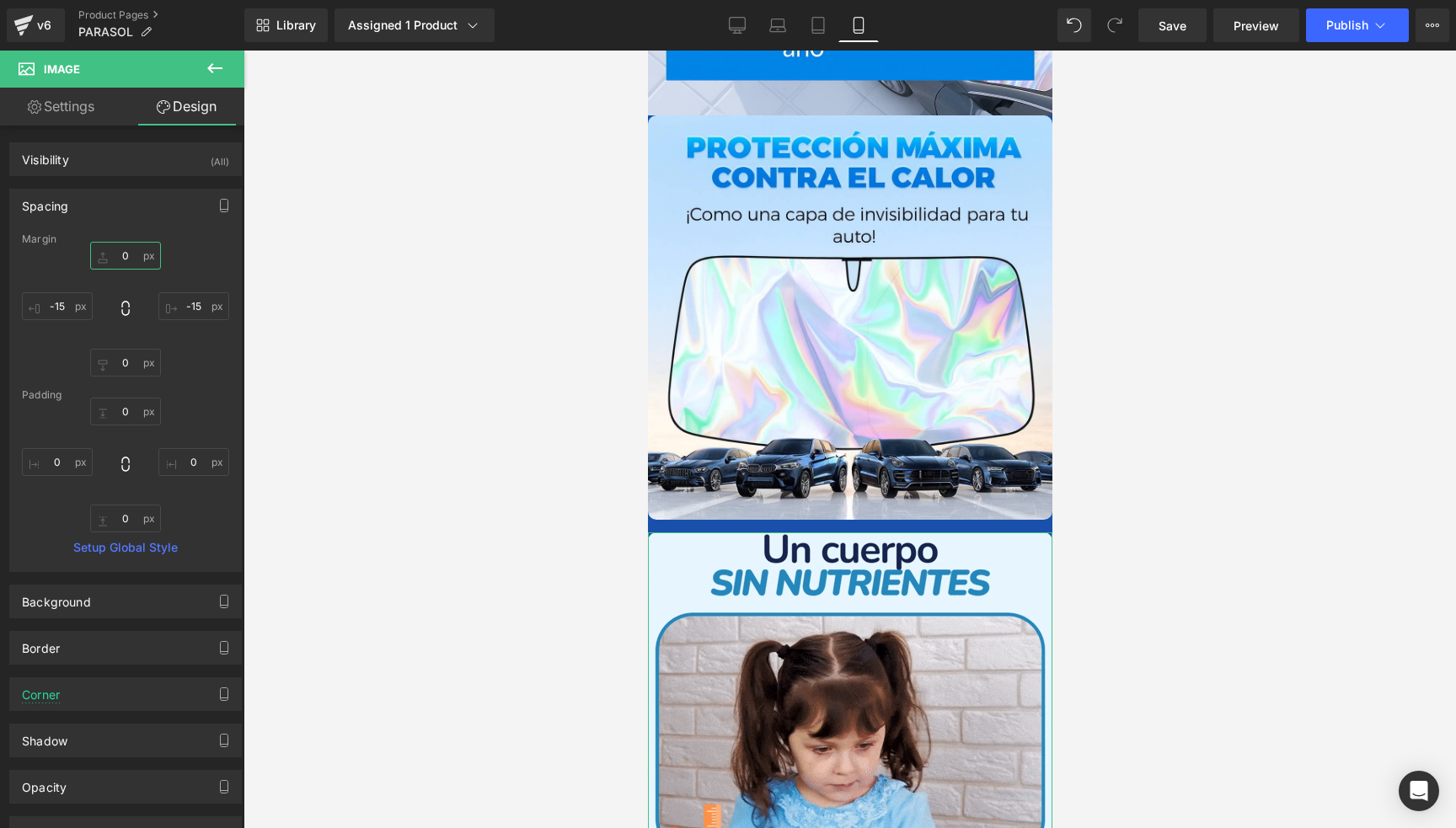
click at [121, 263] on input "0" at bounding box center [125, 256] width 71 height 27
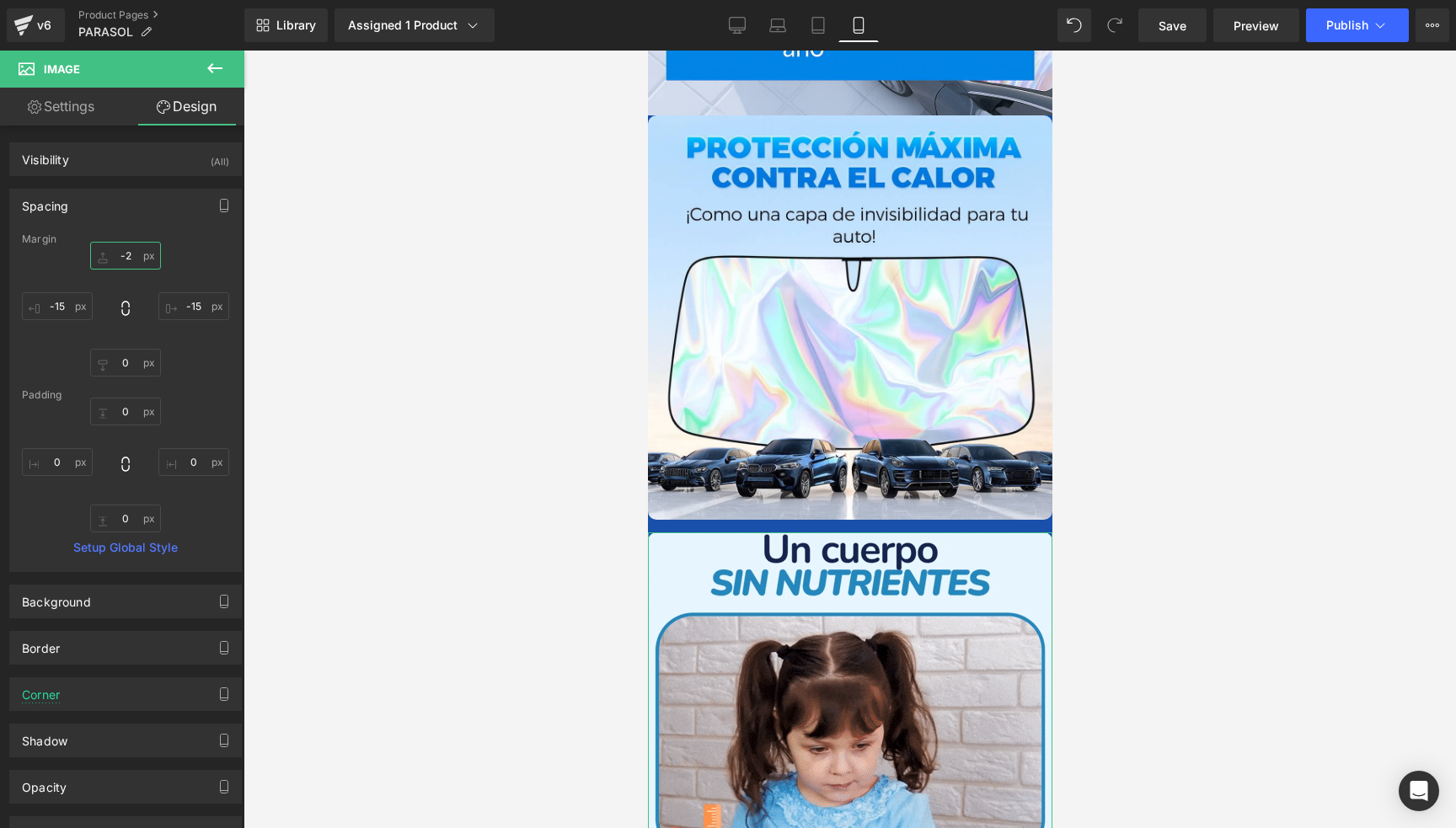
type input "-20"
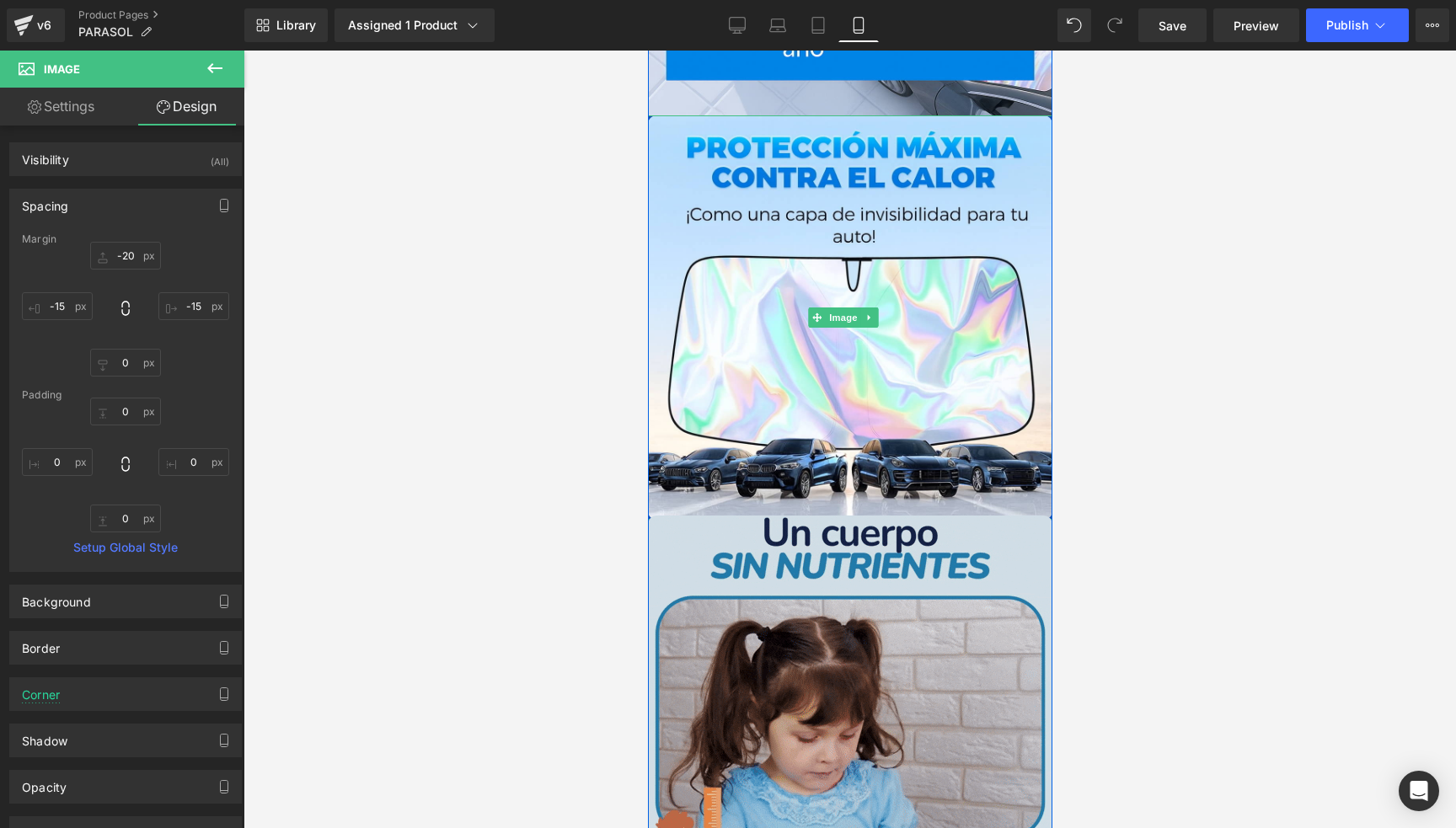
click at [908, 542] on img at bounding box center [849, 718] width 405 height 405
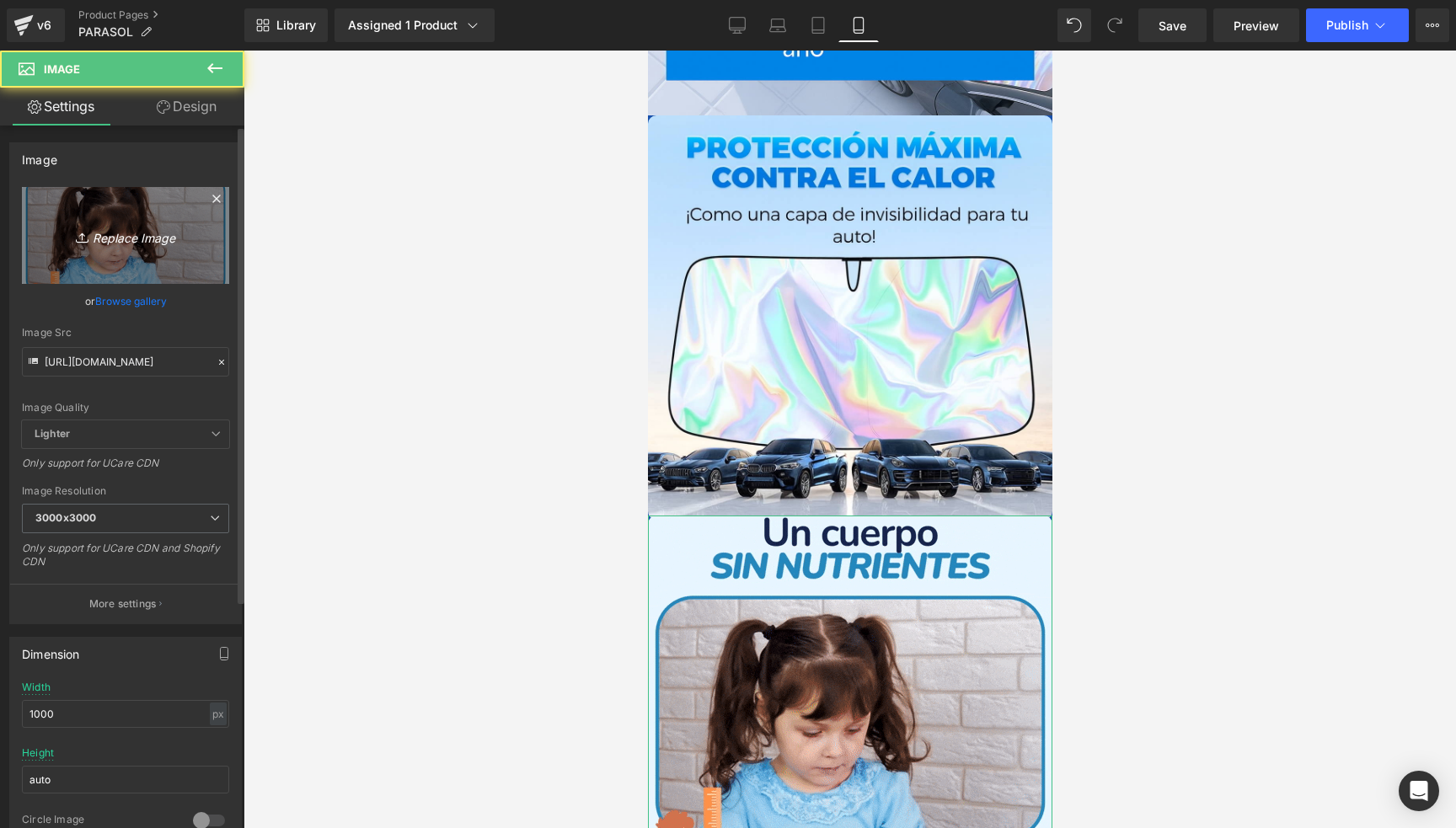
click at [90, 212] on link "Replace Image" at bounding box center [126, 235] width 207 height 97
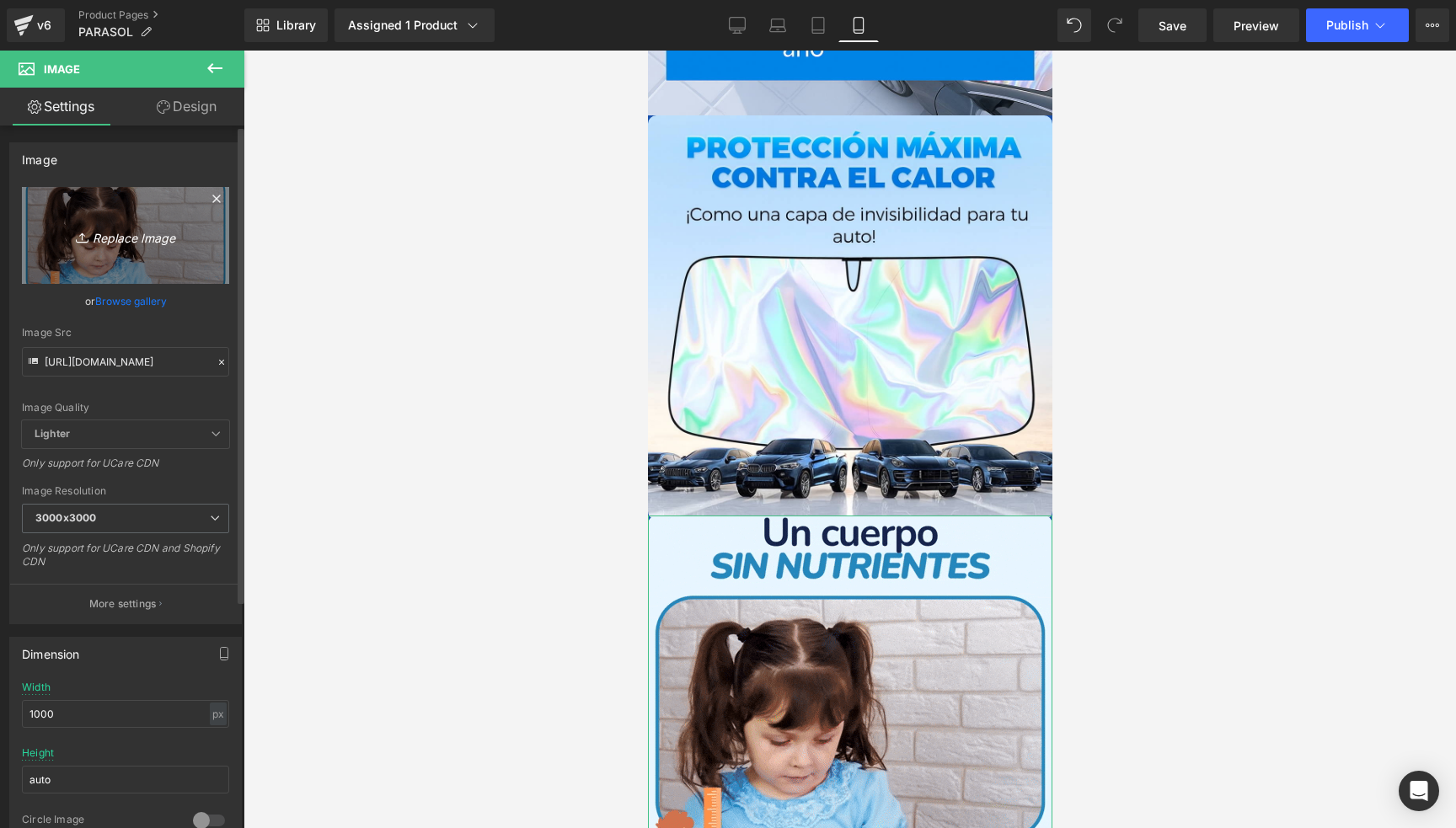
type input "C:\fakepath\Qs79MvIA7YJtFRgzw_D5Z.webp"
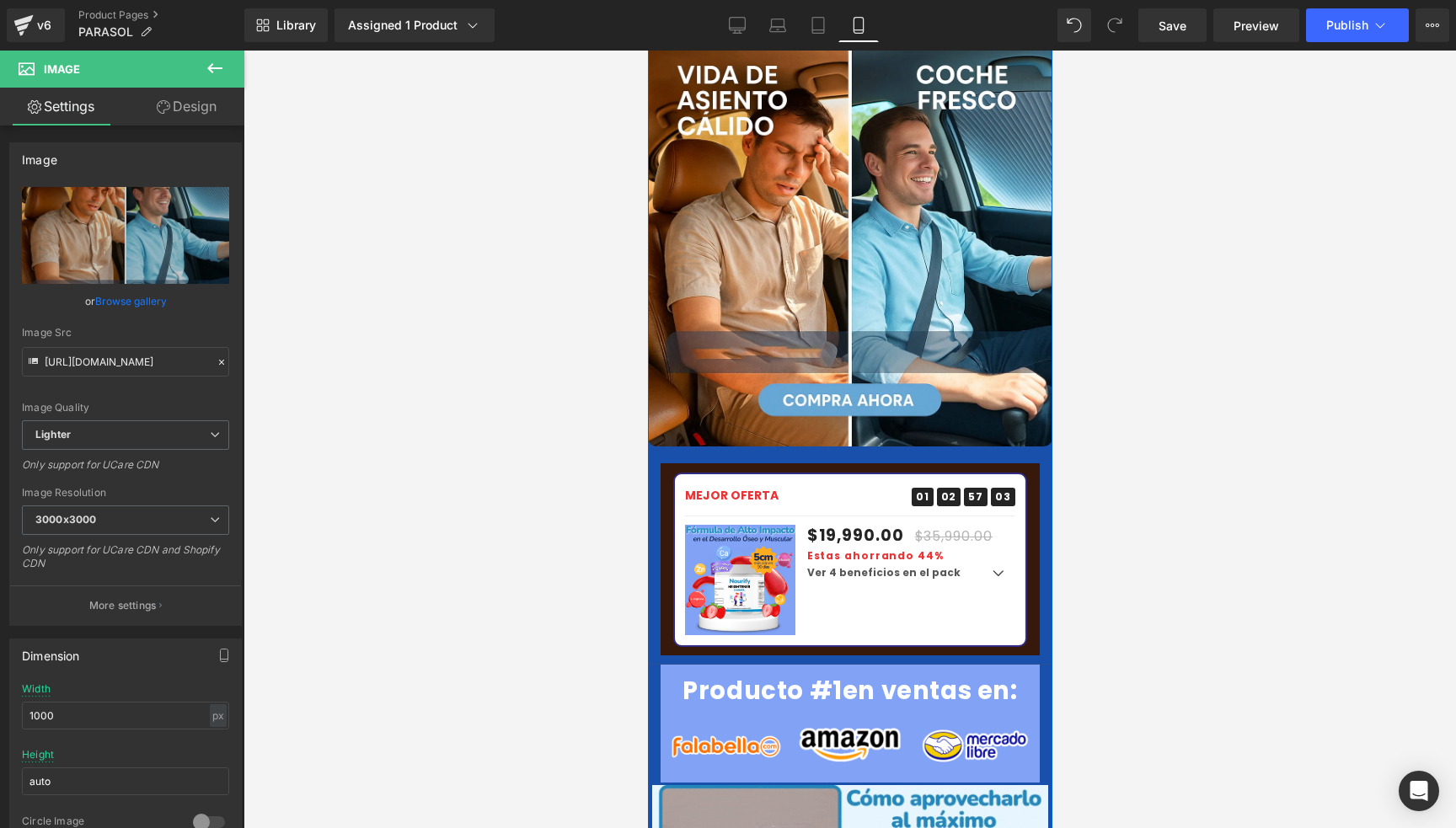
scroll to position [2948, 0]
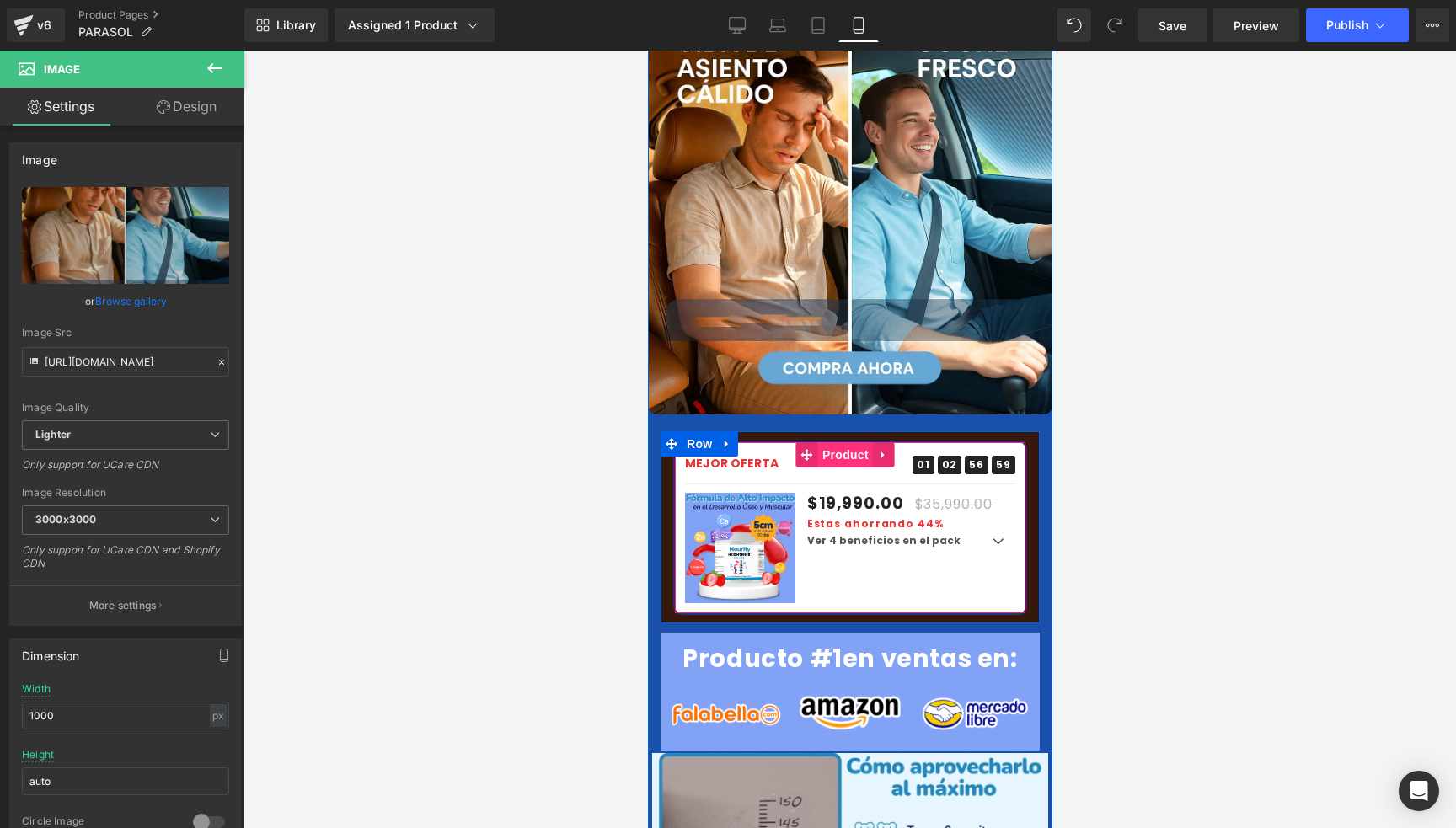
click at [827, 442] on span "Product" at bounding box center [845, 455] width 55 height 26
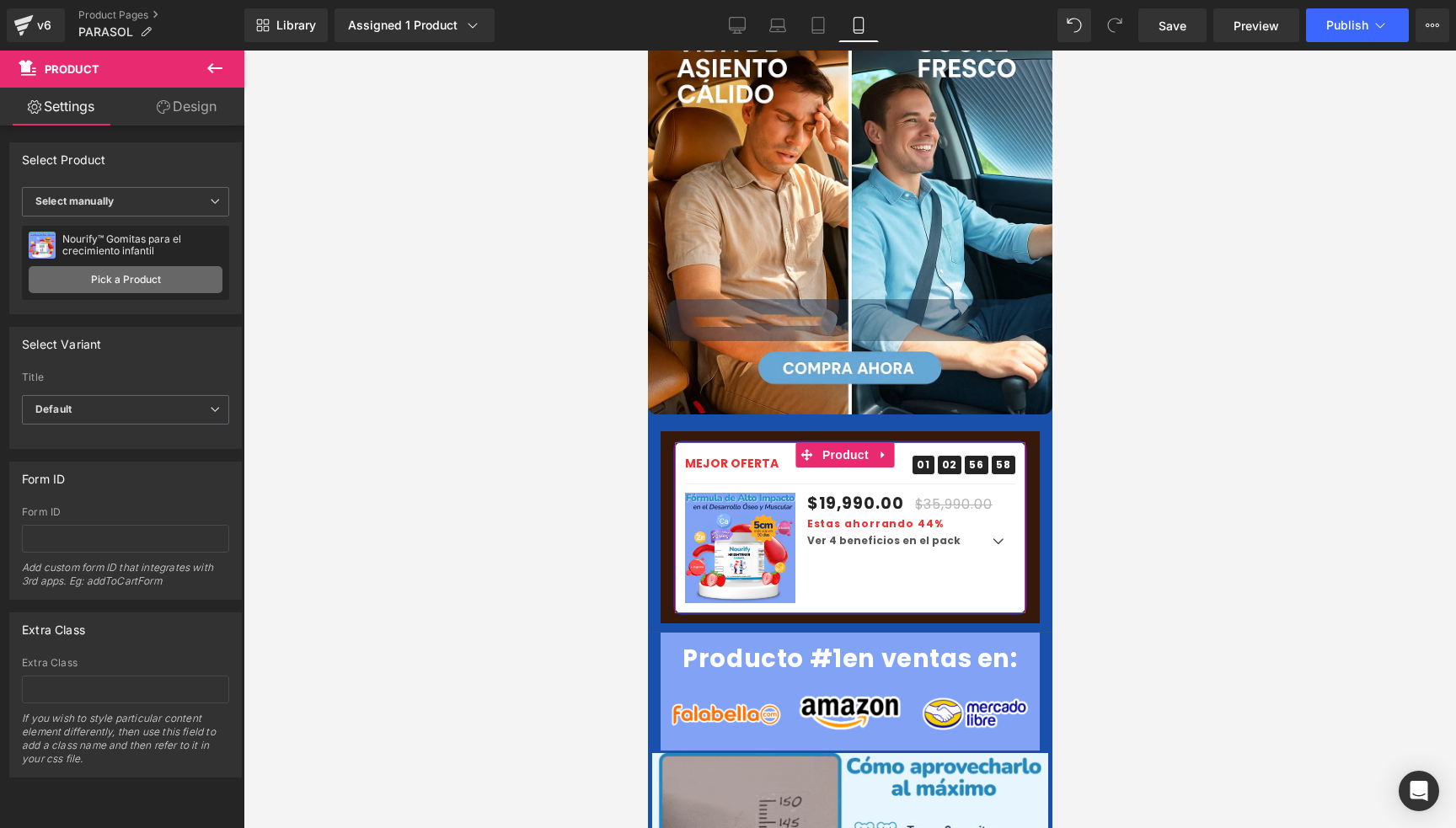
click at [107, 276] on link "Pick a Product" at bounding box center [126, 279] width 194 height 27
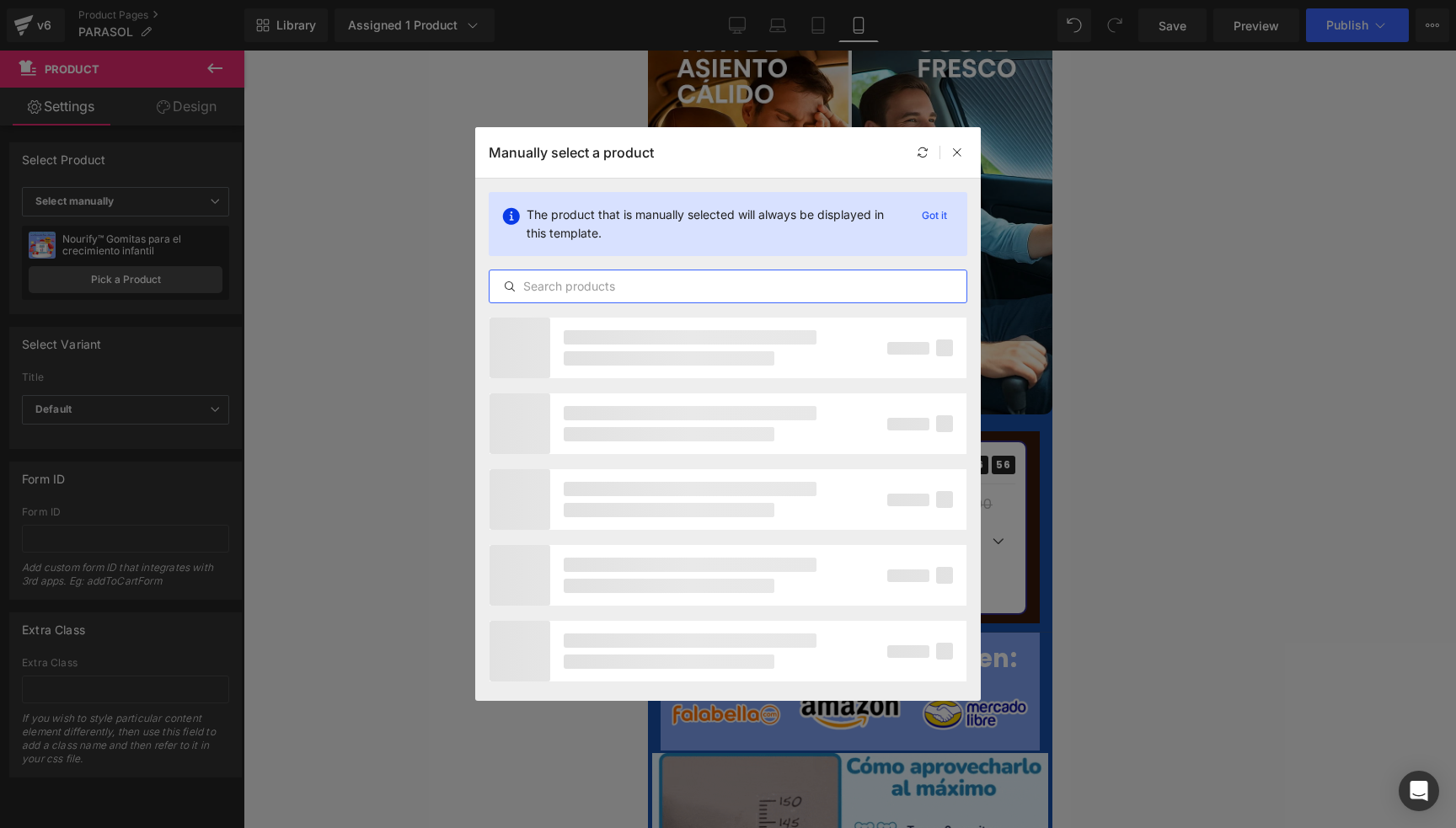
click at [660, 287] on input "text" at bounding box center [728, 287] width 477 height 20
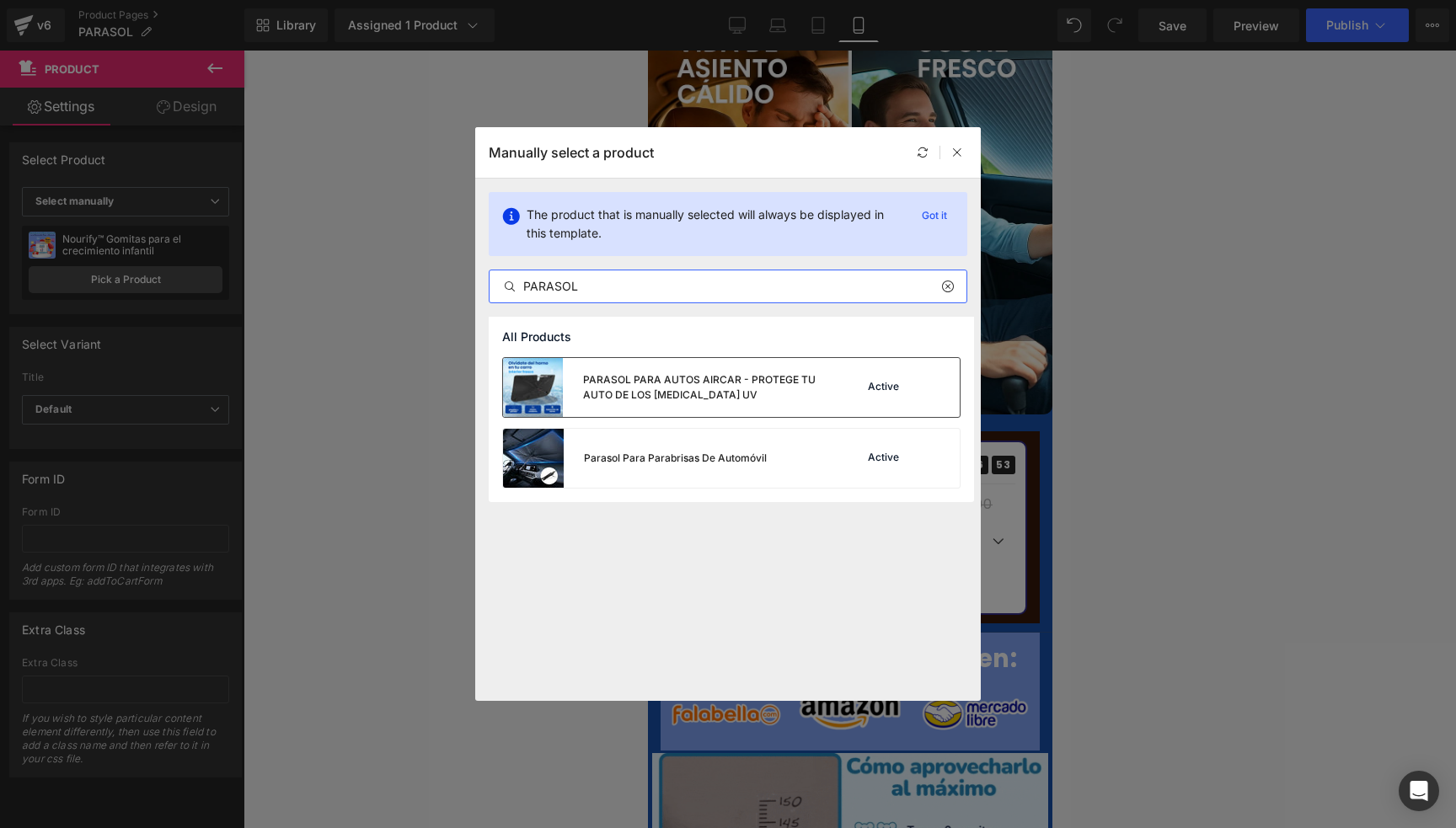
type input "PARASOL"
click at [673, 376] on div "PARASOL PARA AUTOS AIRCAR - PROTEGE TU AUTO DE LOS [MEDICAL_DATA] UV" at bounding box center [707, 387] width 249 height 30
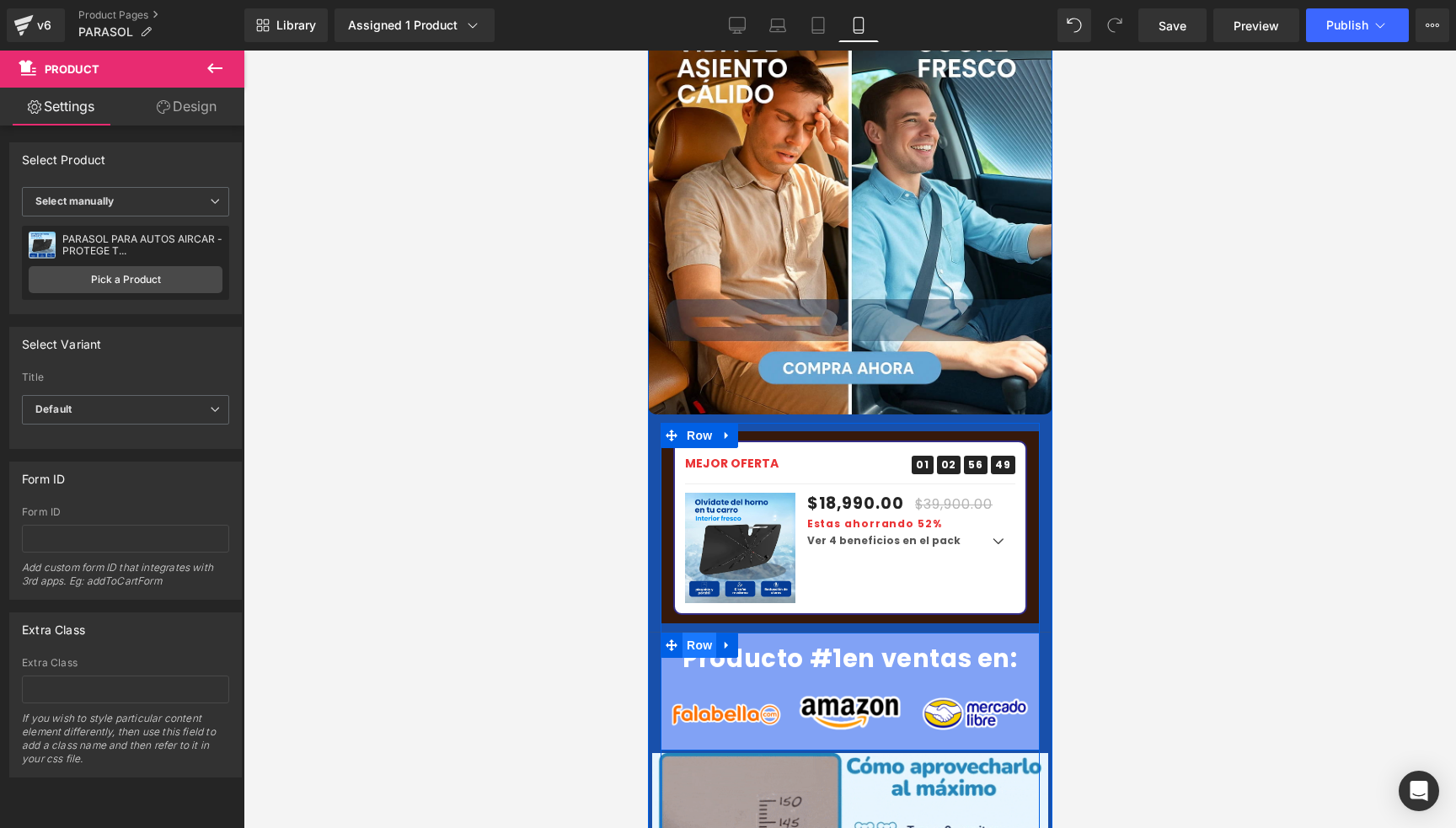
click at [689, 633] on span "Row" at bounding box center [698, 646] width 34 height 26
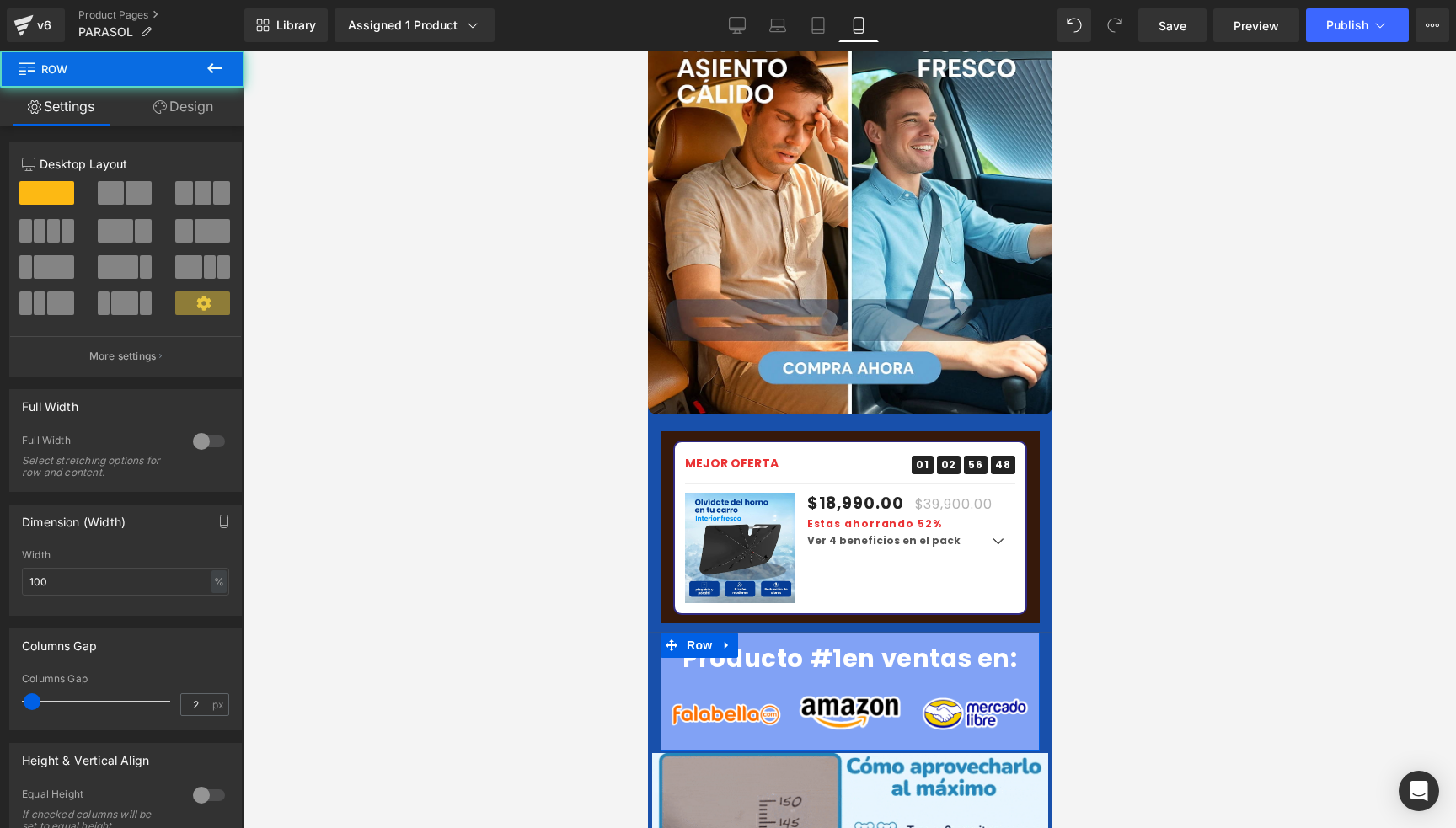
drag, startPoint x: 148, startPoint y: 109, endPoint x: 119, endPoint y: 173, distance: 70.3
click at [150, 109] on link "Design" at bounding box center [182, 106] width 122 height 38
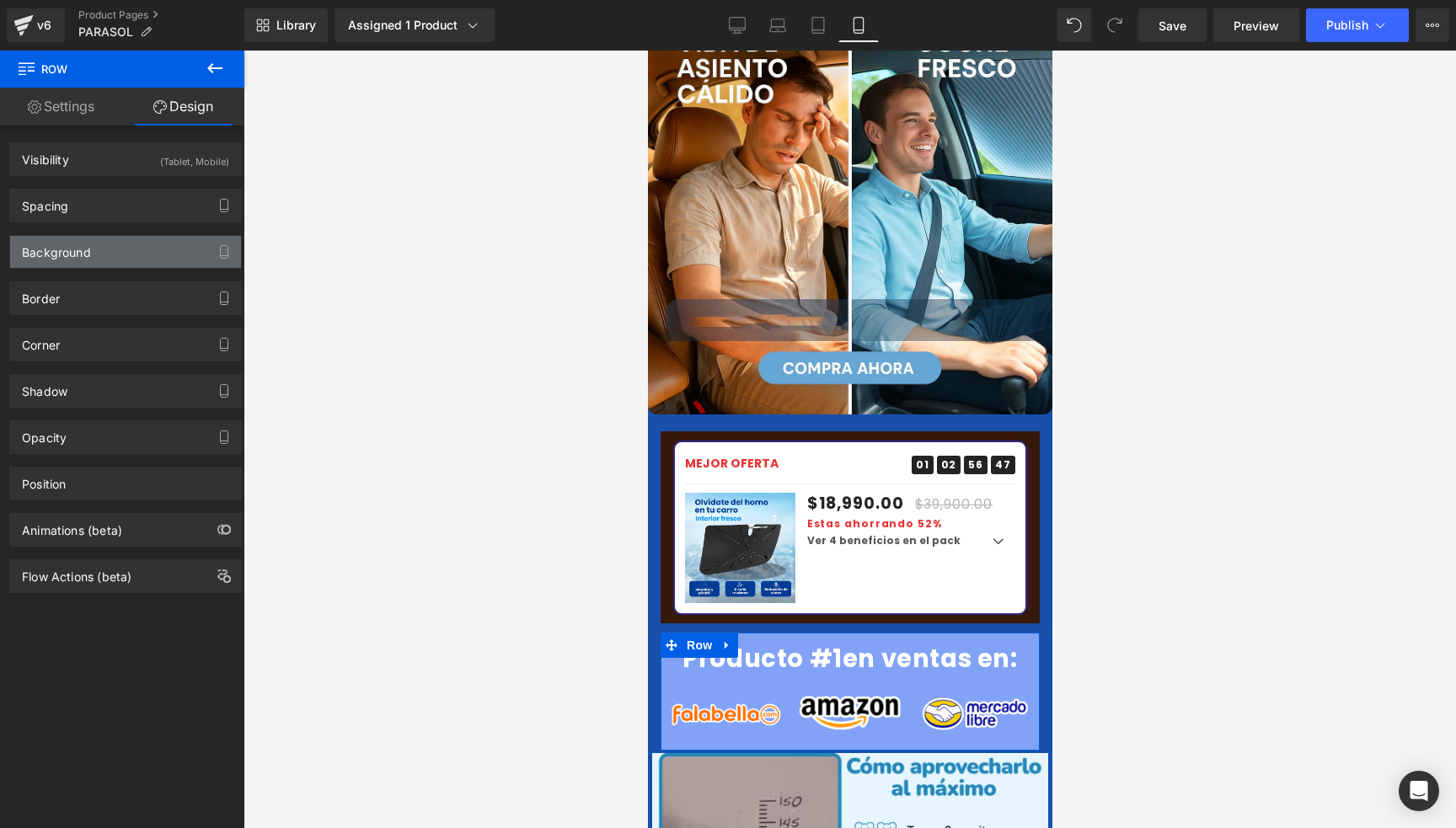
click at [68, 242] on div "Background" at bounding box center [56, 248] width 69 height 24
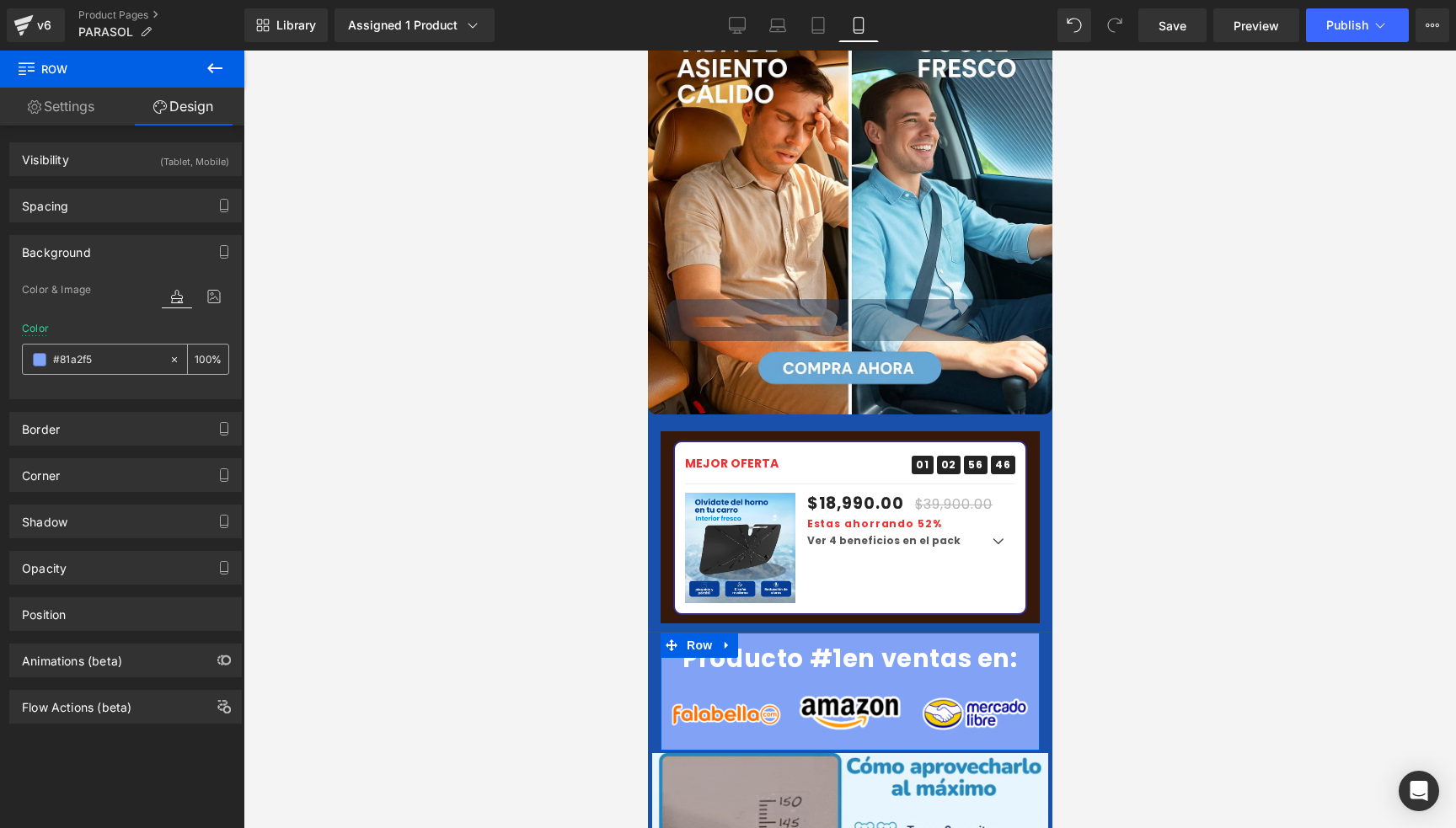
click at [98, 363] on input "text" at bounding box center [107, 360] width 108 height 18
paste input "1850ab"
type input "#1850ab"
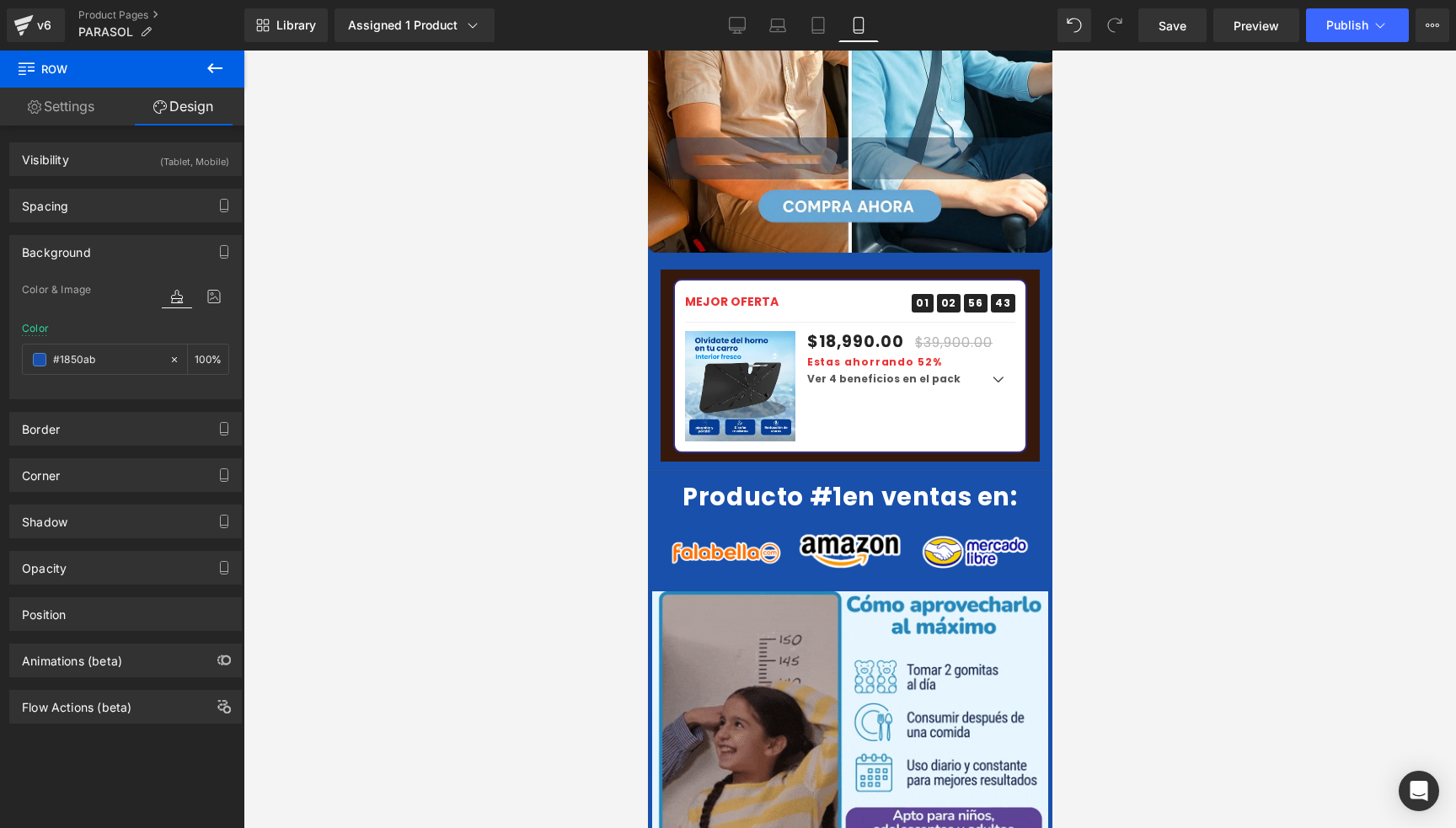
scroll to position [3117, 0]
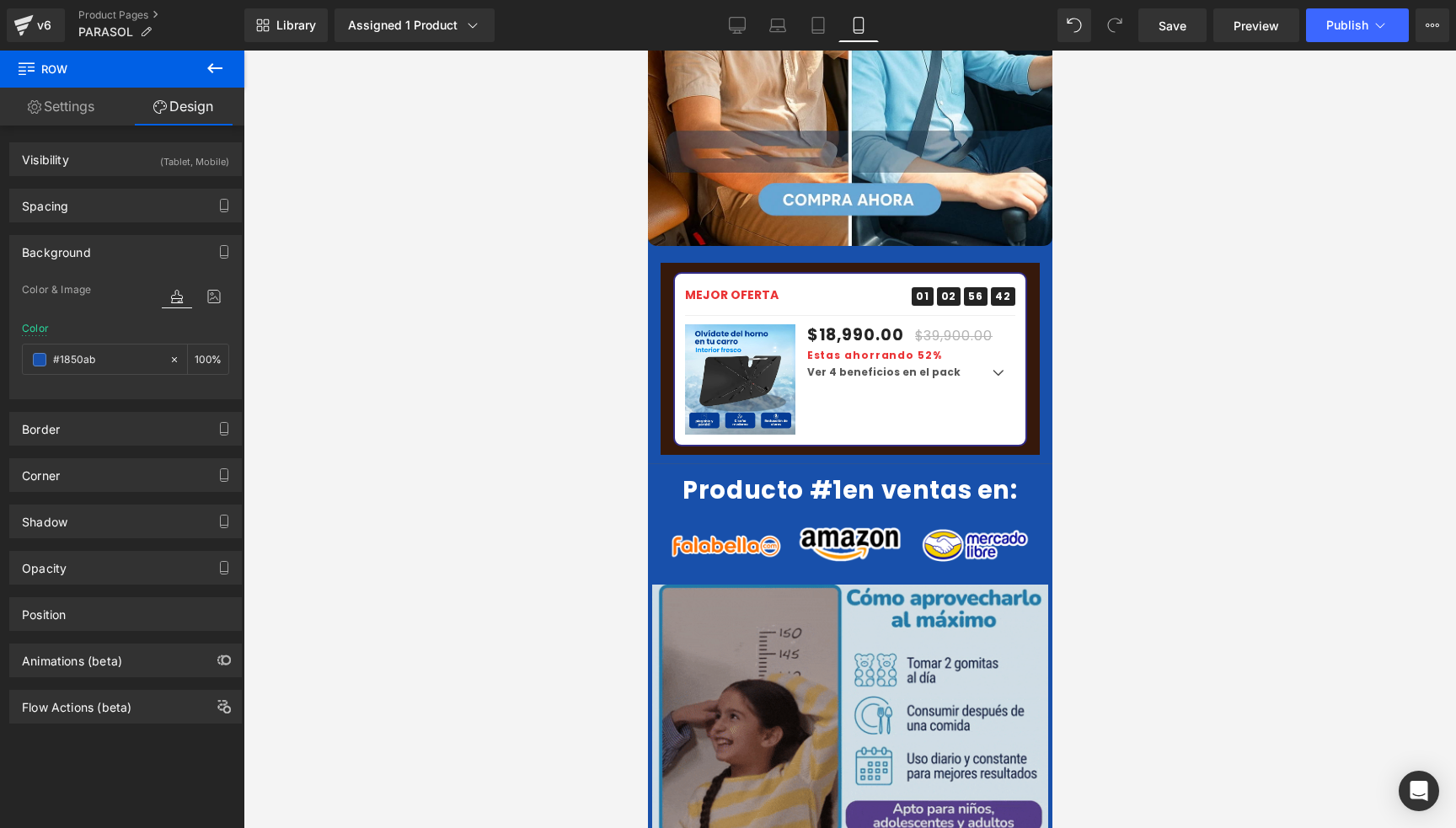
click at [823, 584] on img at bounding box center [849, 713] width 396 height 257
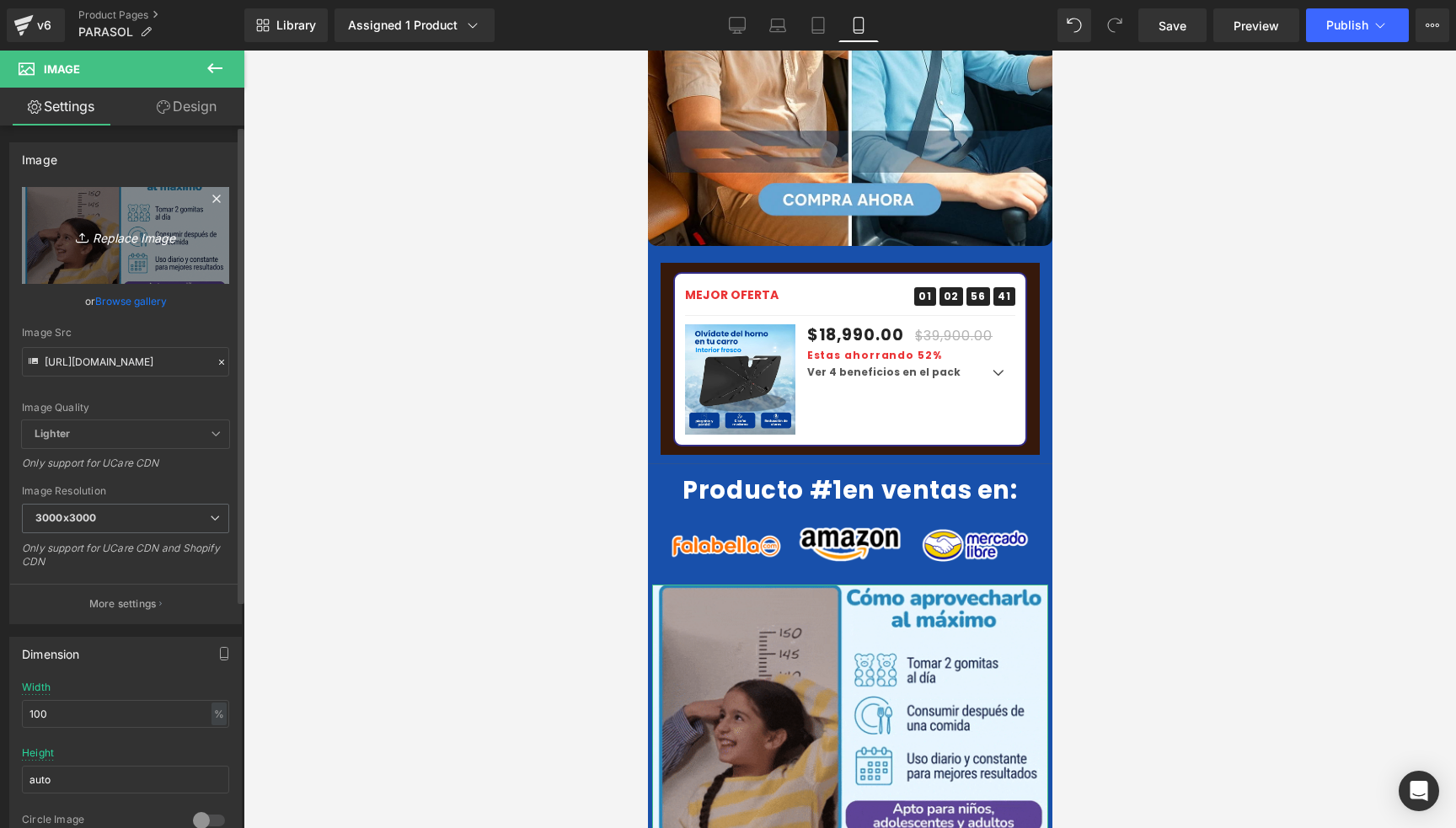
click at [82, 236] on icon at bounding box center [84, 237] width 16 height 16
type input "C:\fakepath\ChatGPT Image [DATE], 16_19_10.png"
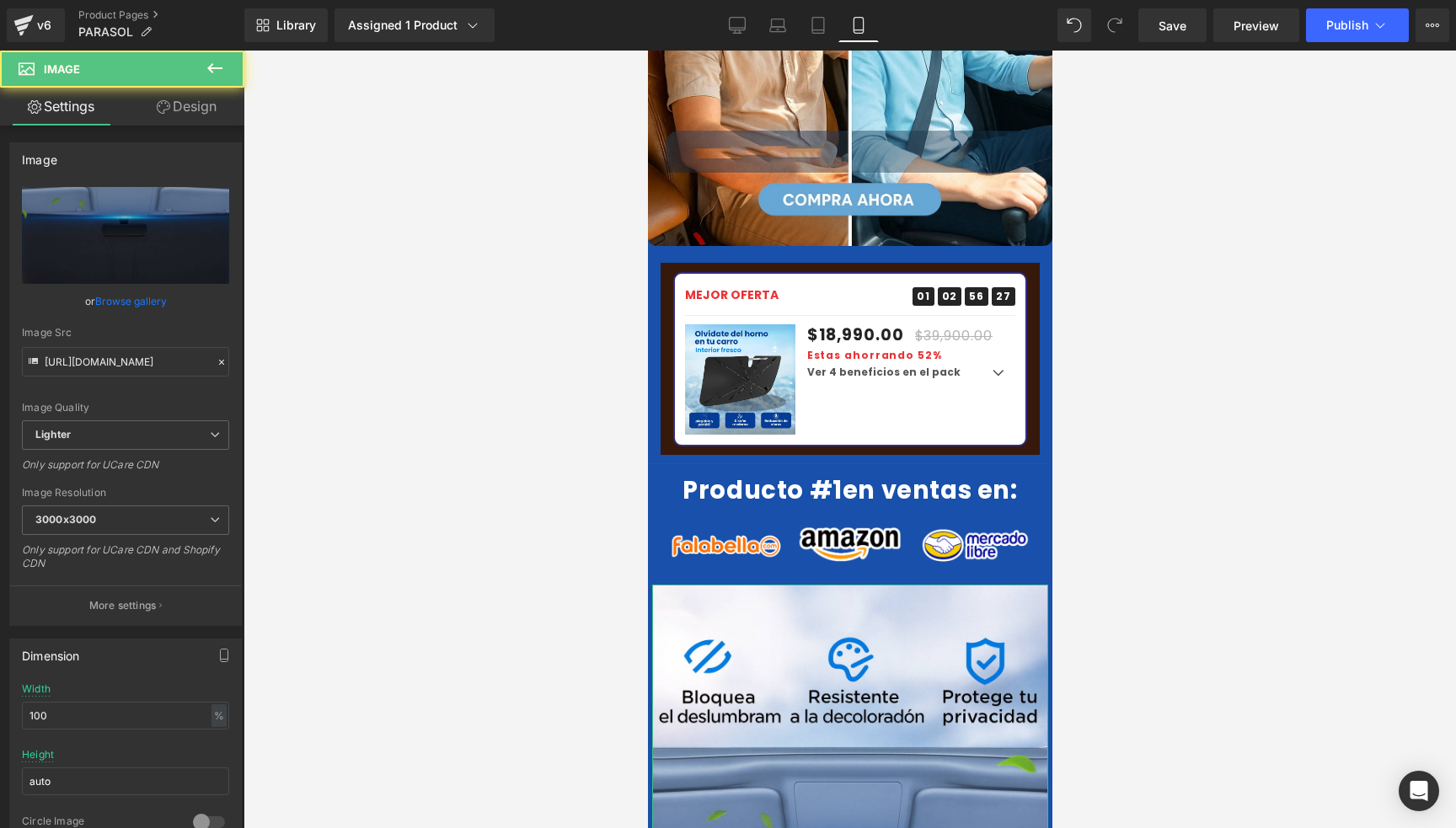
click at [203, 117] on link "Design" at bounding box center [186, 106] width 122 height 38
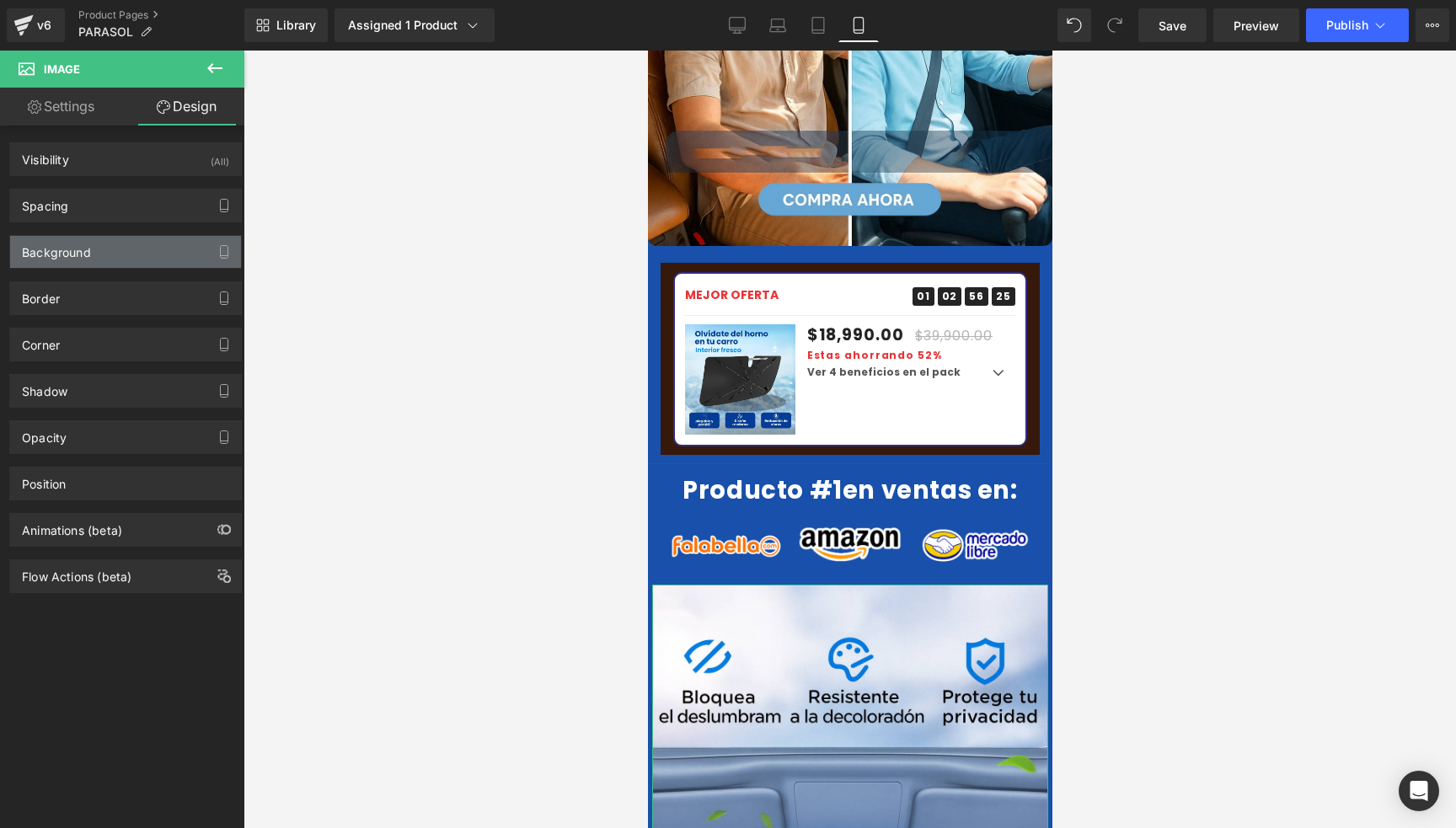
click at [89, 253] on div "Background" at bounding box center [56, 248] width 69 height 24
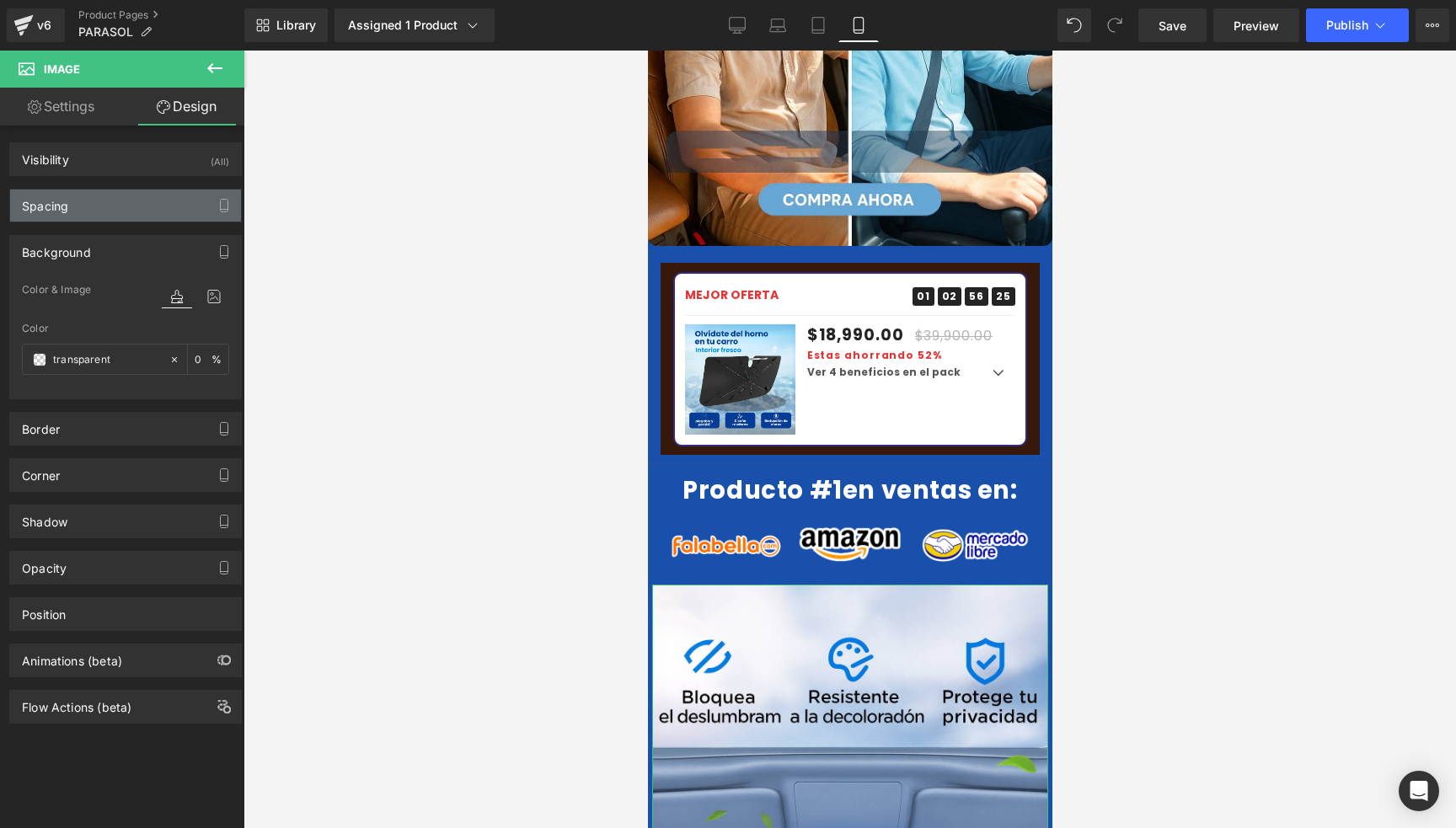
click at [94, 190] on div "Spacing" at bounding box center [126, 205] width 231 height 32
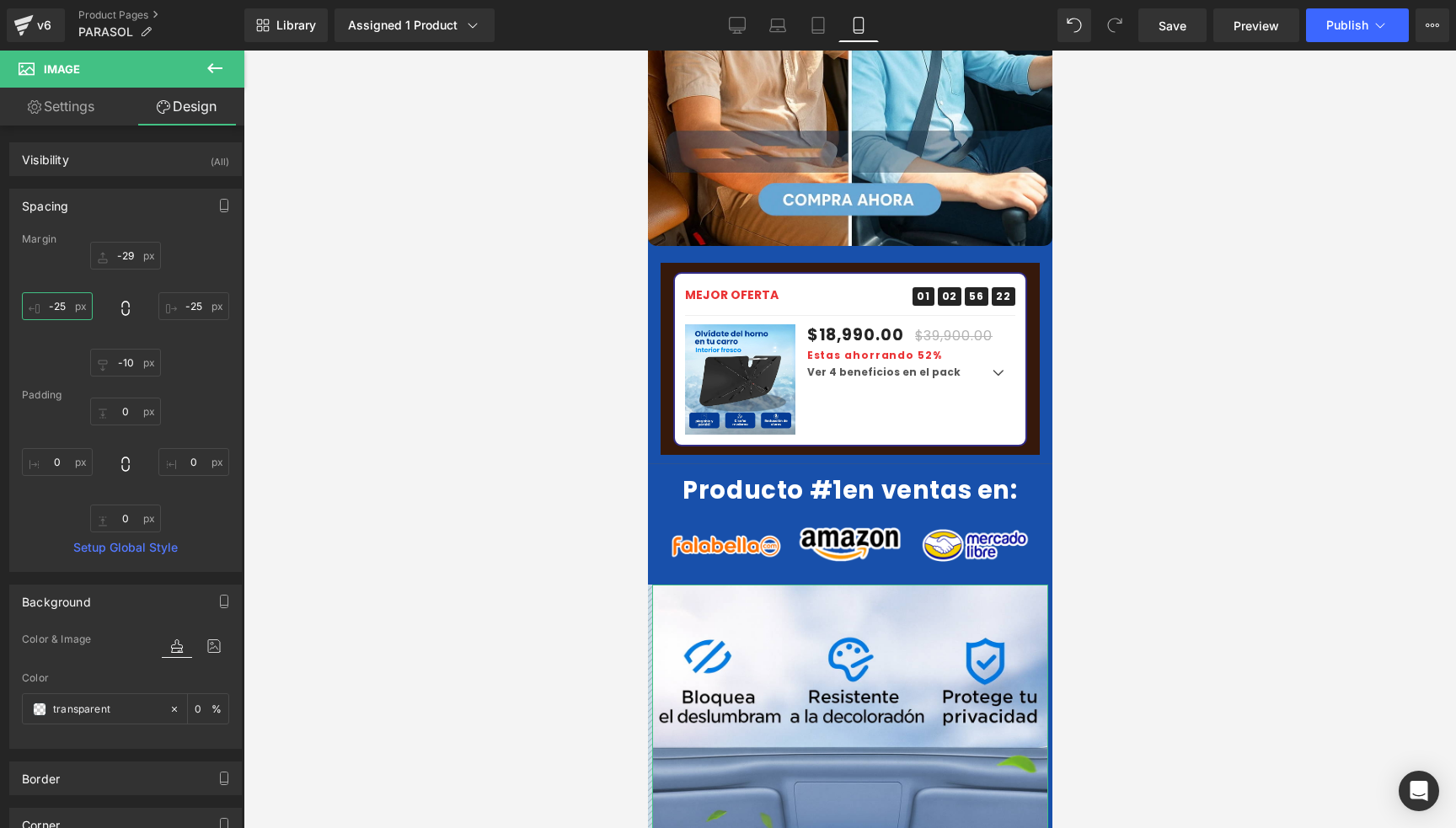
click at [58, 313] on input "-25" at bounding box center [57, 306] width 71 height 27
type input "-30"
click at [191, 308] on input "-25" at bounding box center [193, 306] width 71 height 27
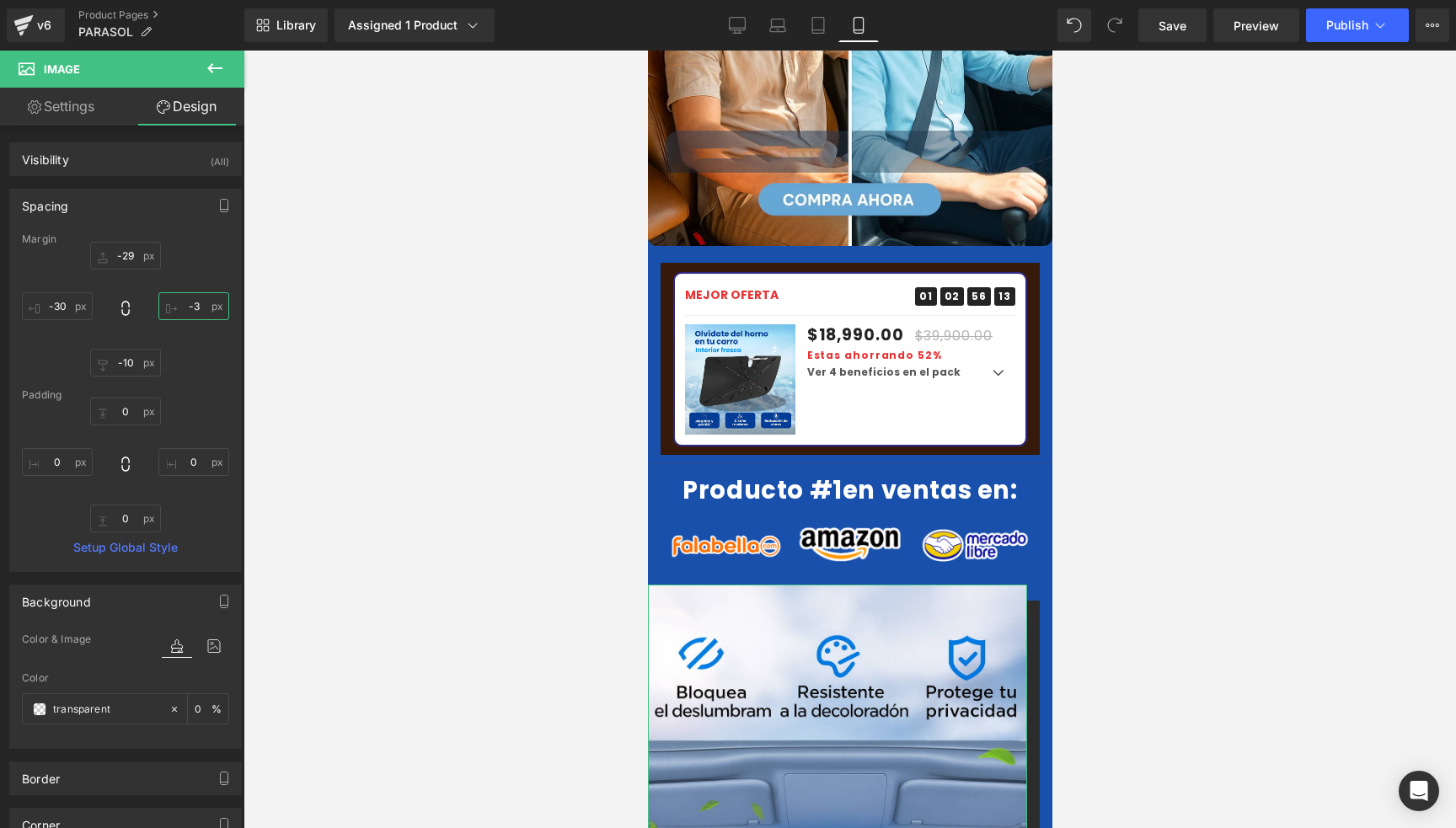
type input "-30"
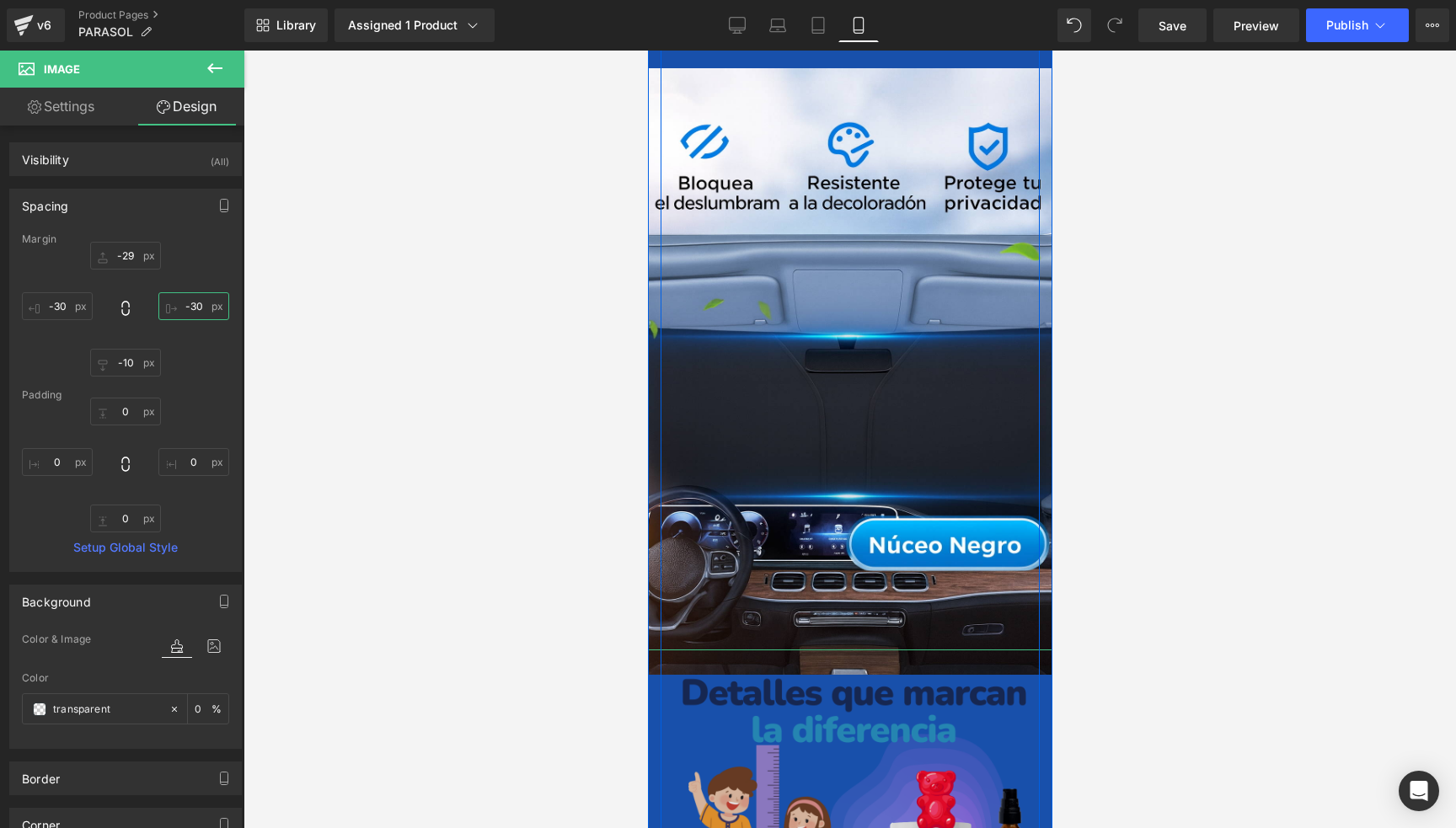
scroll to position [3707, 0]
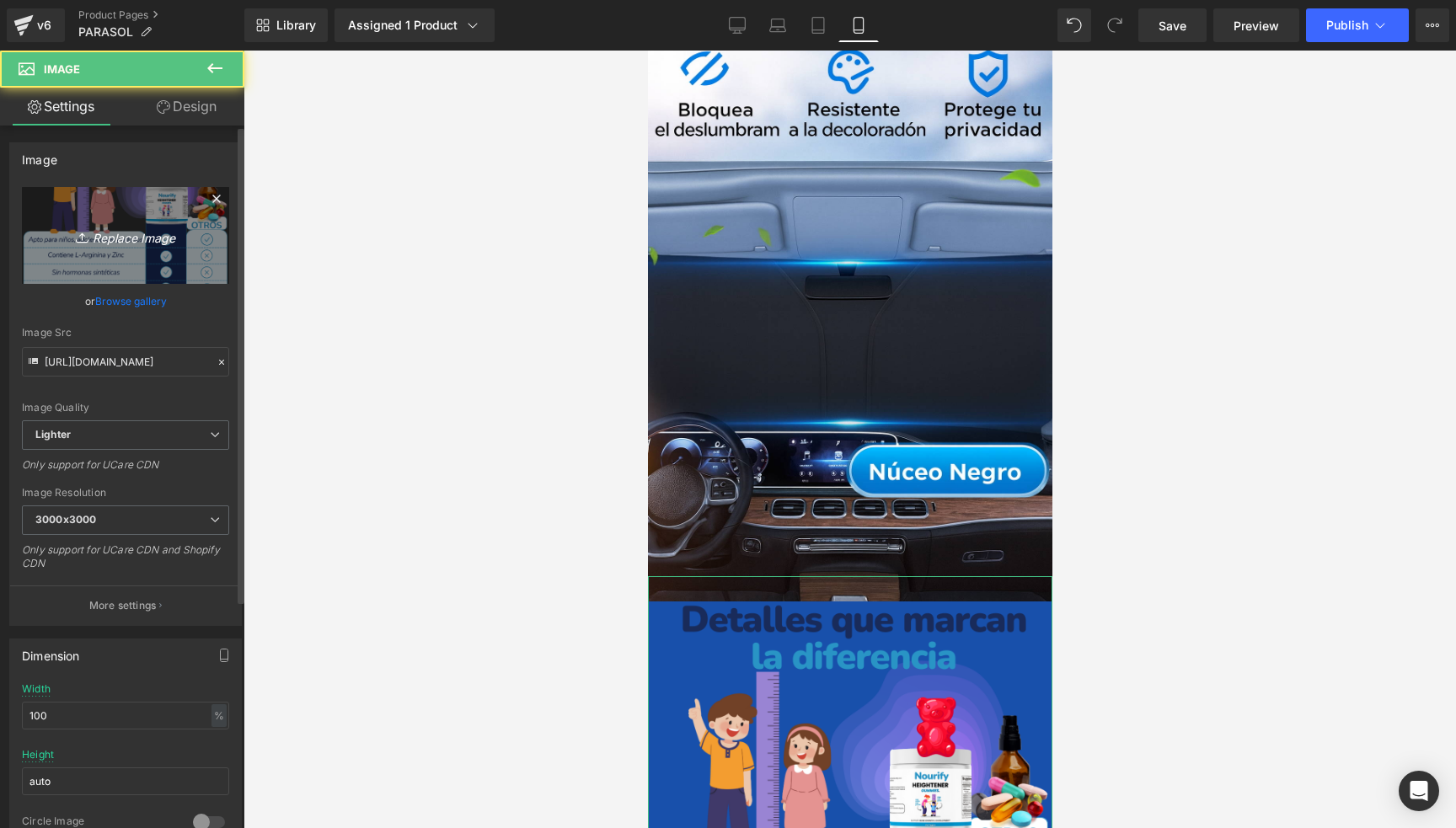
click at [105, 212] on link "Replace Image" at bounding box center [126, 235] width 207 height 97
type input "C:\fakepath\sf1s5f16.webp"
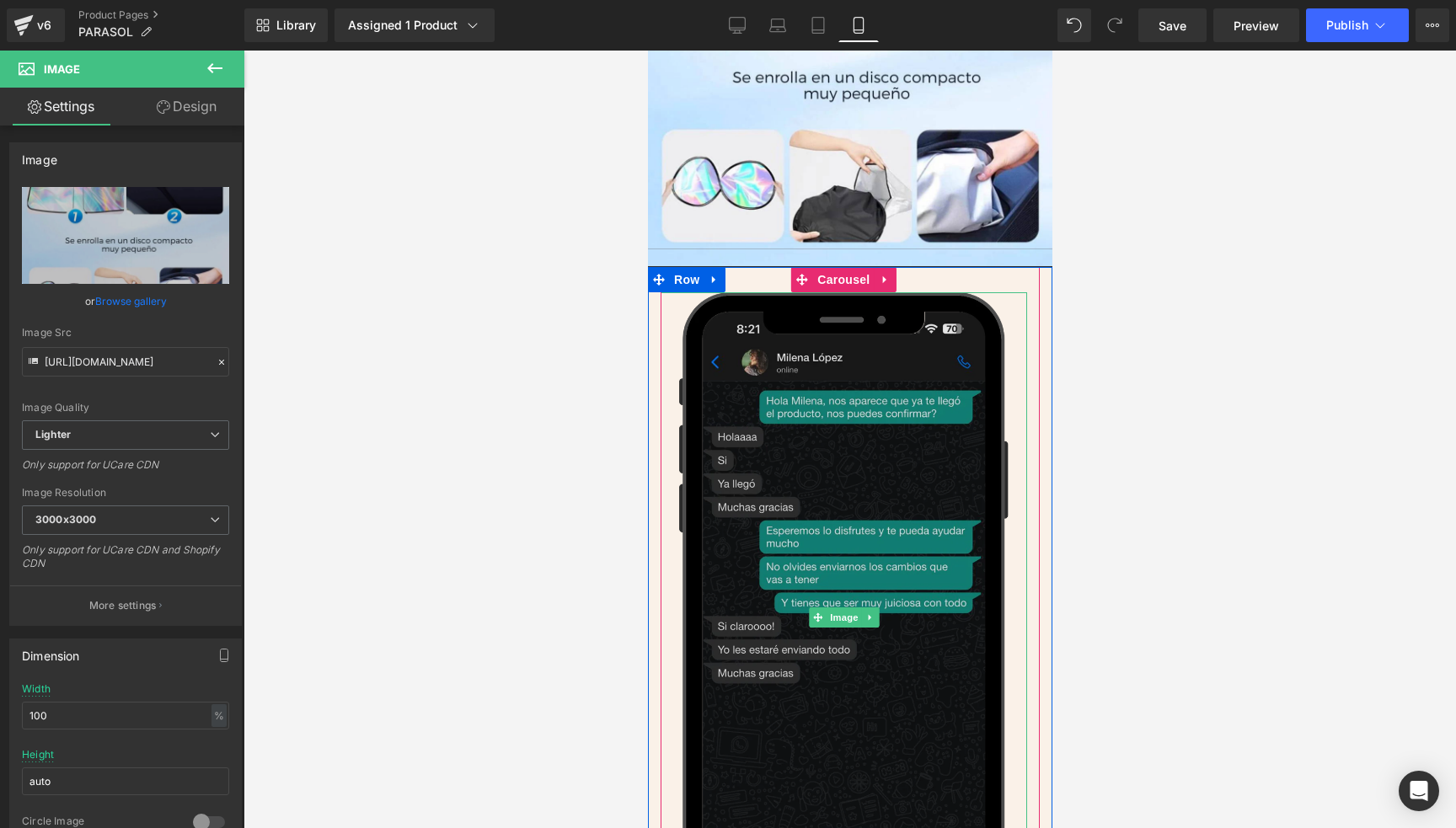
scroll to position [4297, 0]
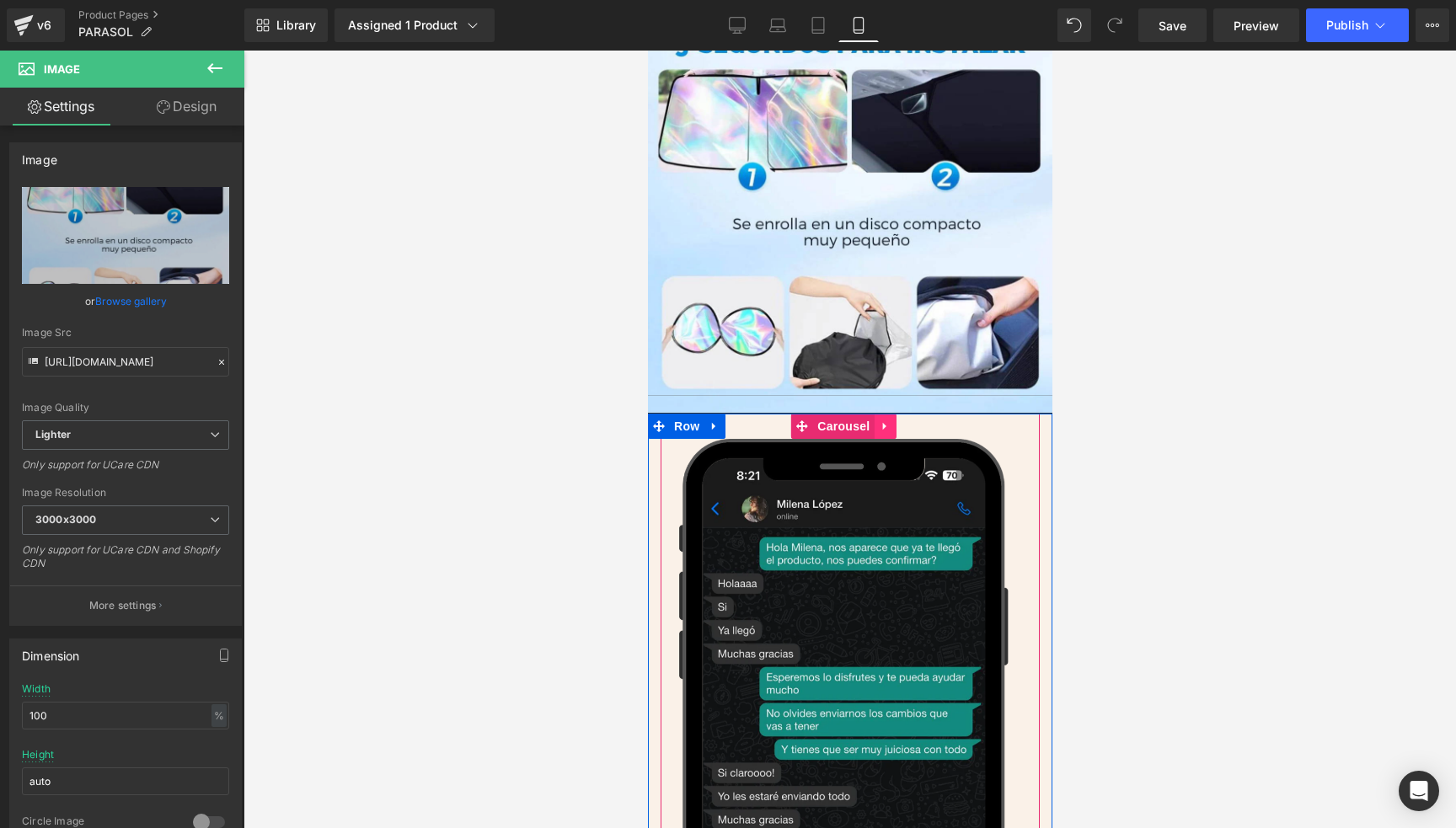
click at [892, 414] on link at bounding box center [885, 427] width 22 height 26
click at [892, 420] on icon at bounding box center [895, 426] width 12 height 12
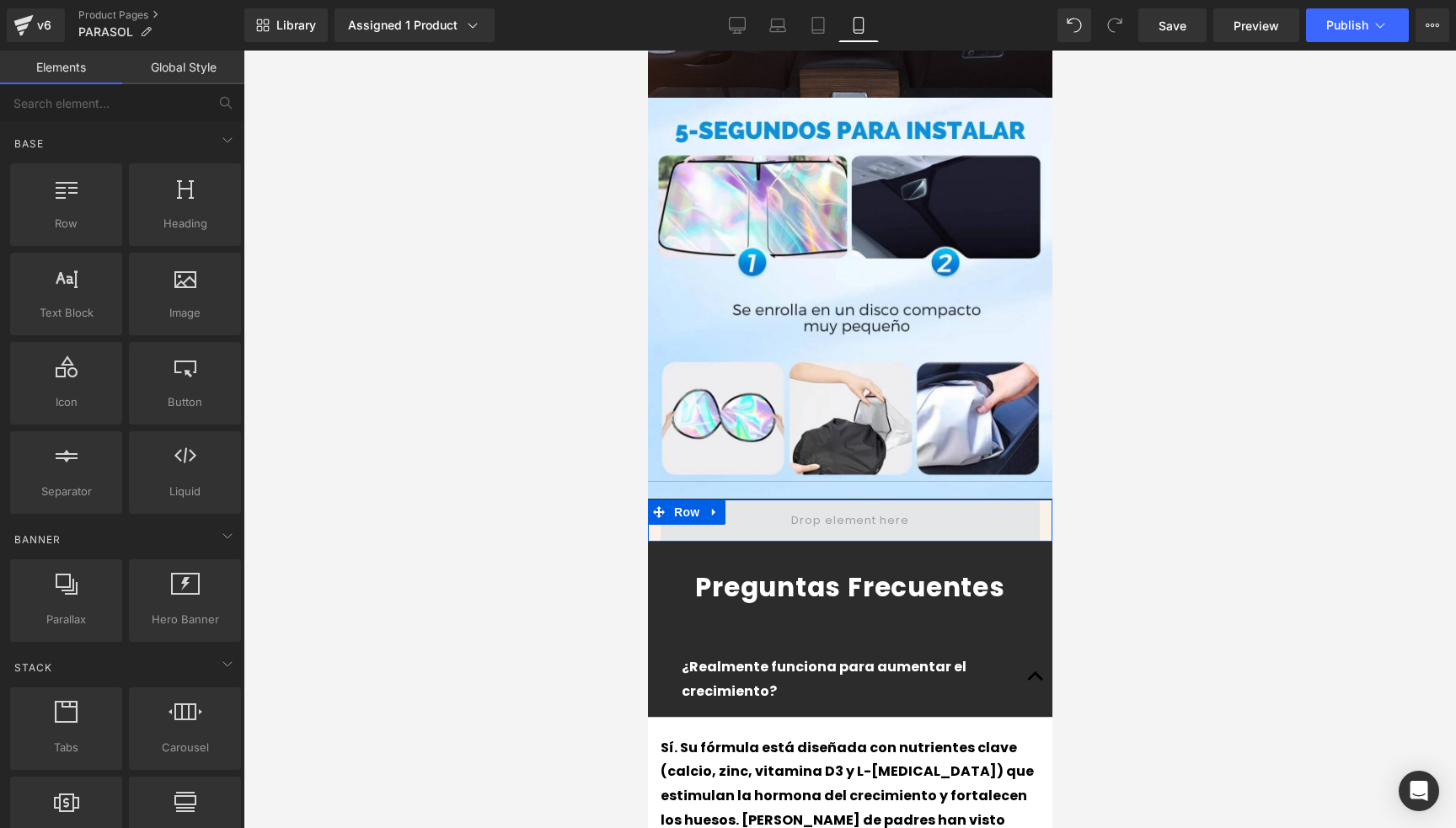
scroll to position [4044, 0]
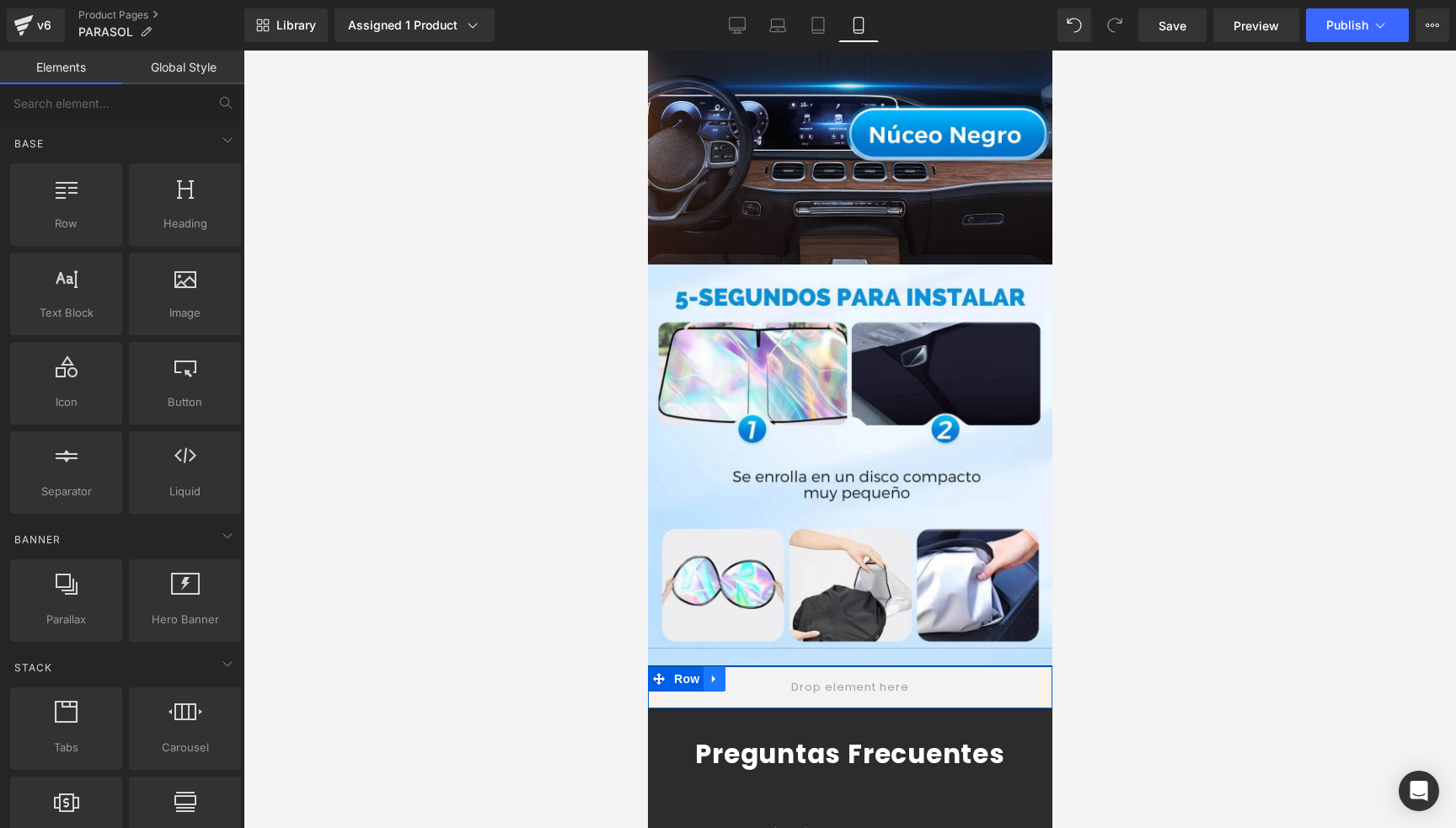
click at [708, 672] on icon at bounding box center [714, 679] width 12 height 13
click at [758, 673] on icon at bounding box center [757, 679] width 12 height 12
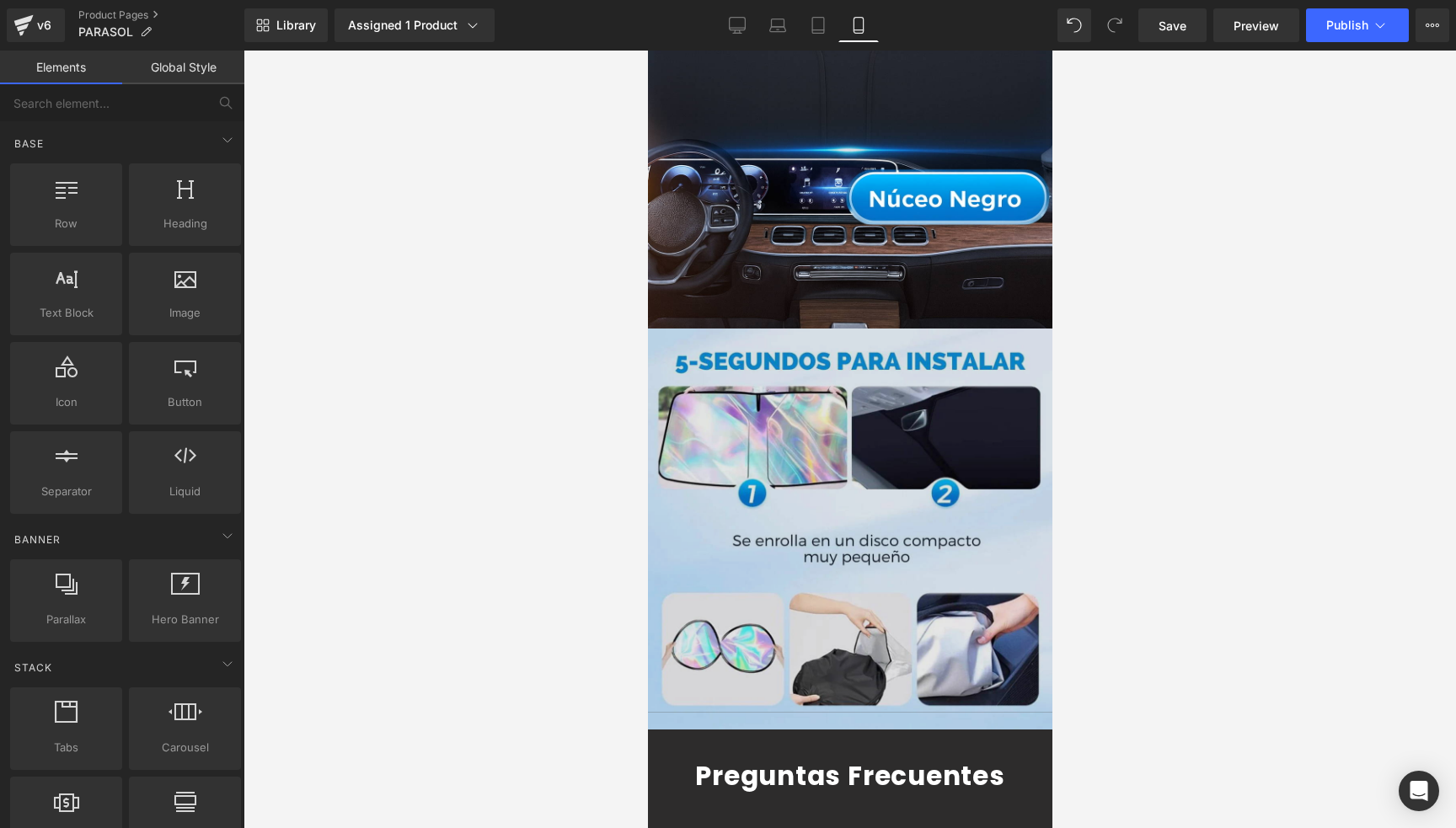
scroll to position [3811, 0]
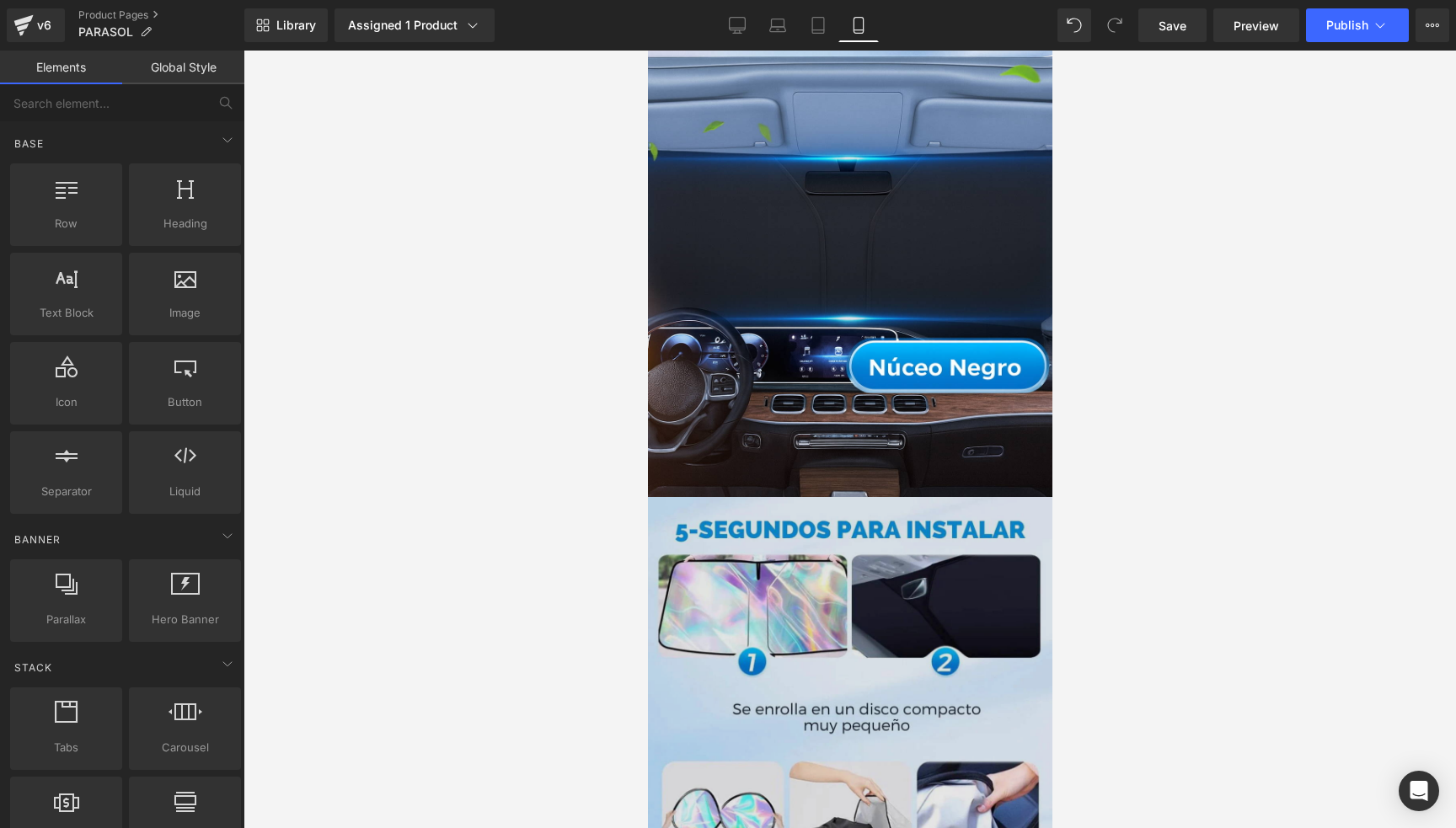
click at [902, 497] on img at bounding box center [849, 700] width 405 height 405
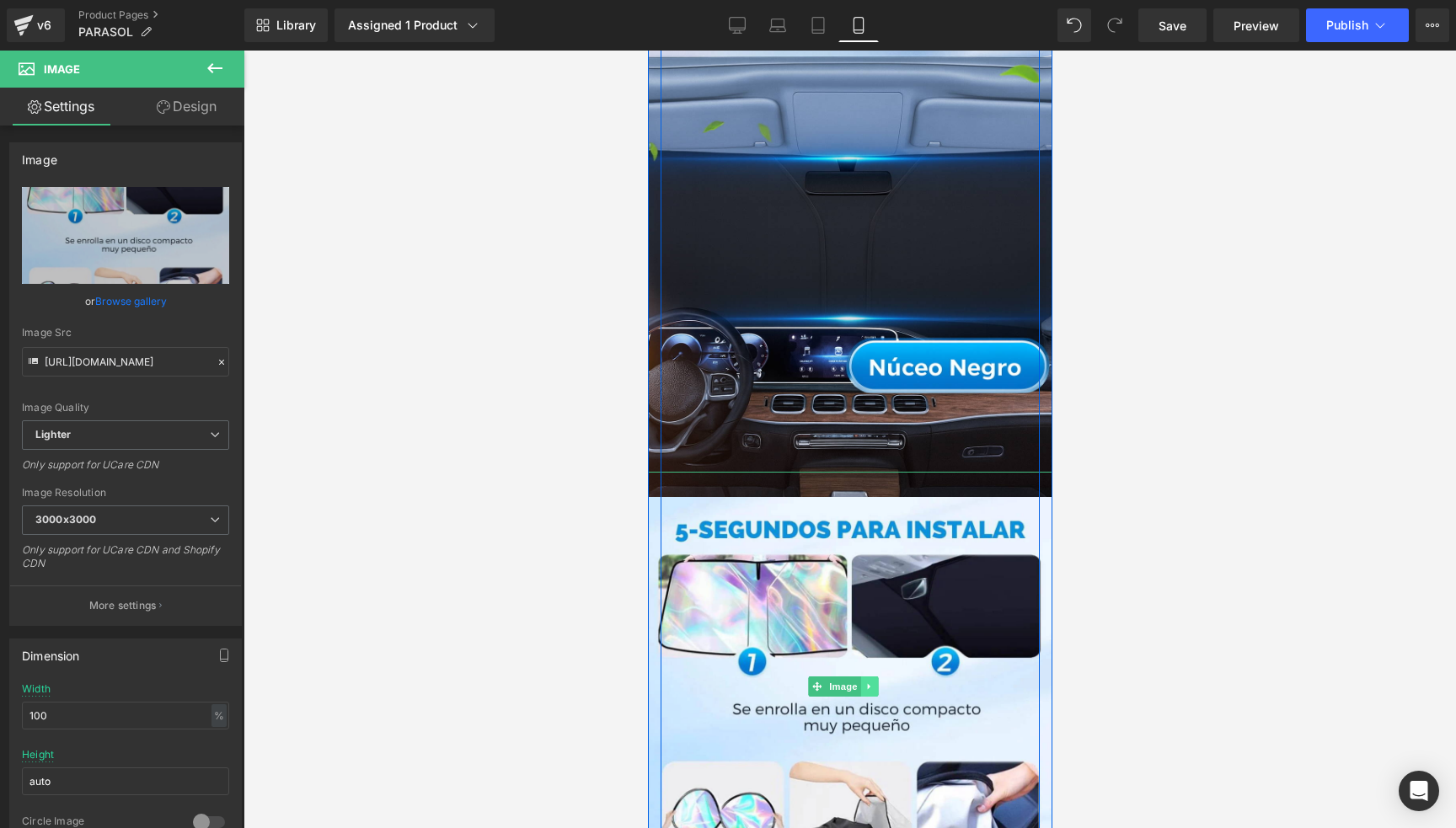
click at [874, 677] on link at bounding box center [869, 687] width 17 height 20
click at [857, 681] on icon at bounding box center [861, 686] width 9 height 10
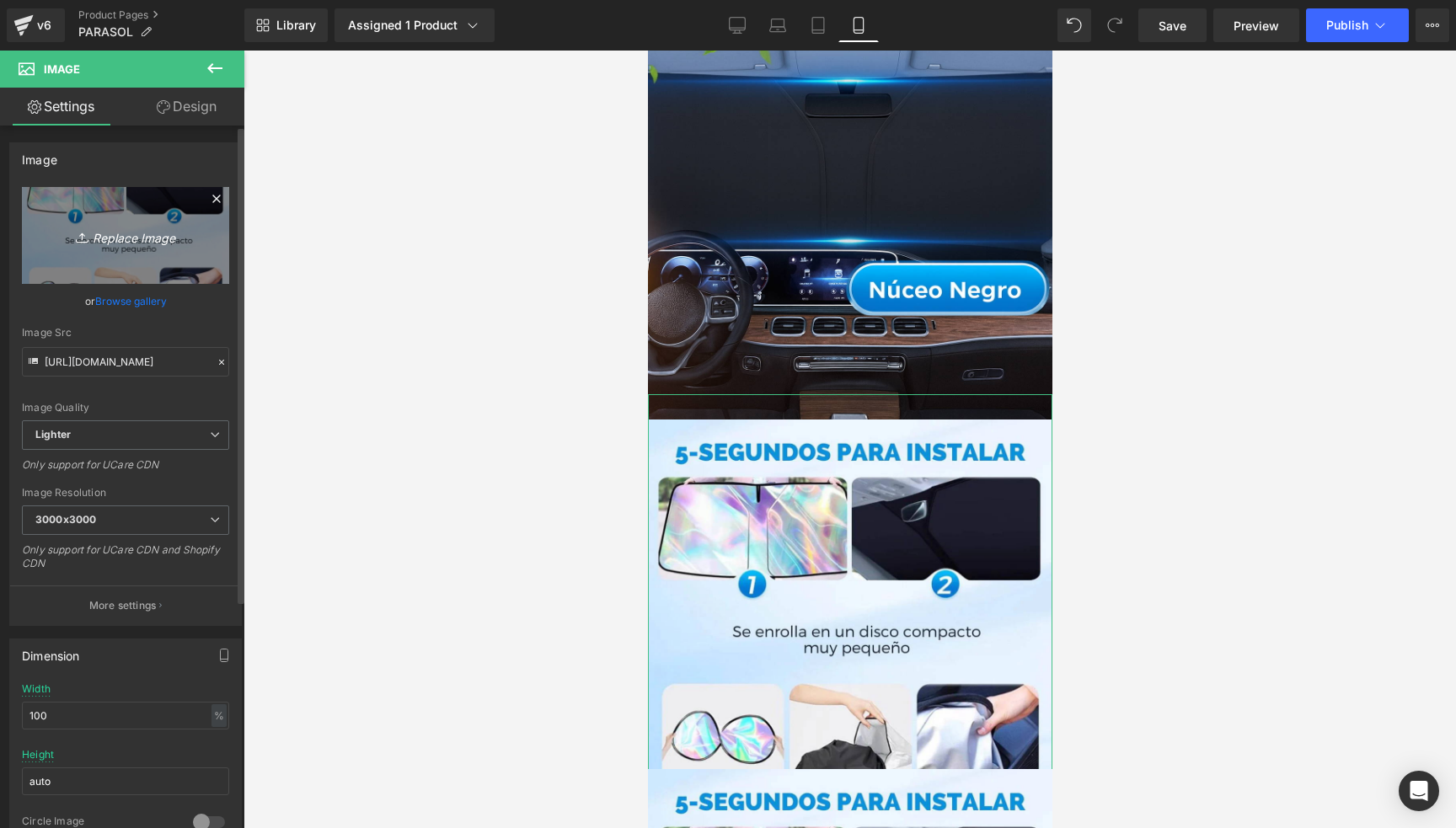
click at [101, 226] on icon "Replace Image" at bounding box center [125, 235] width 135 height 21
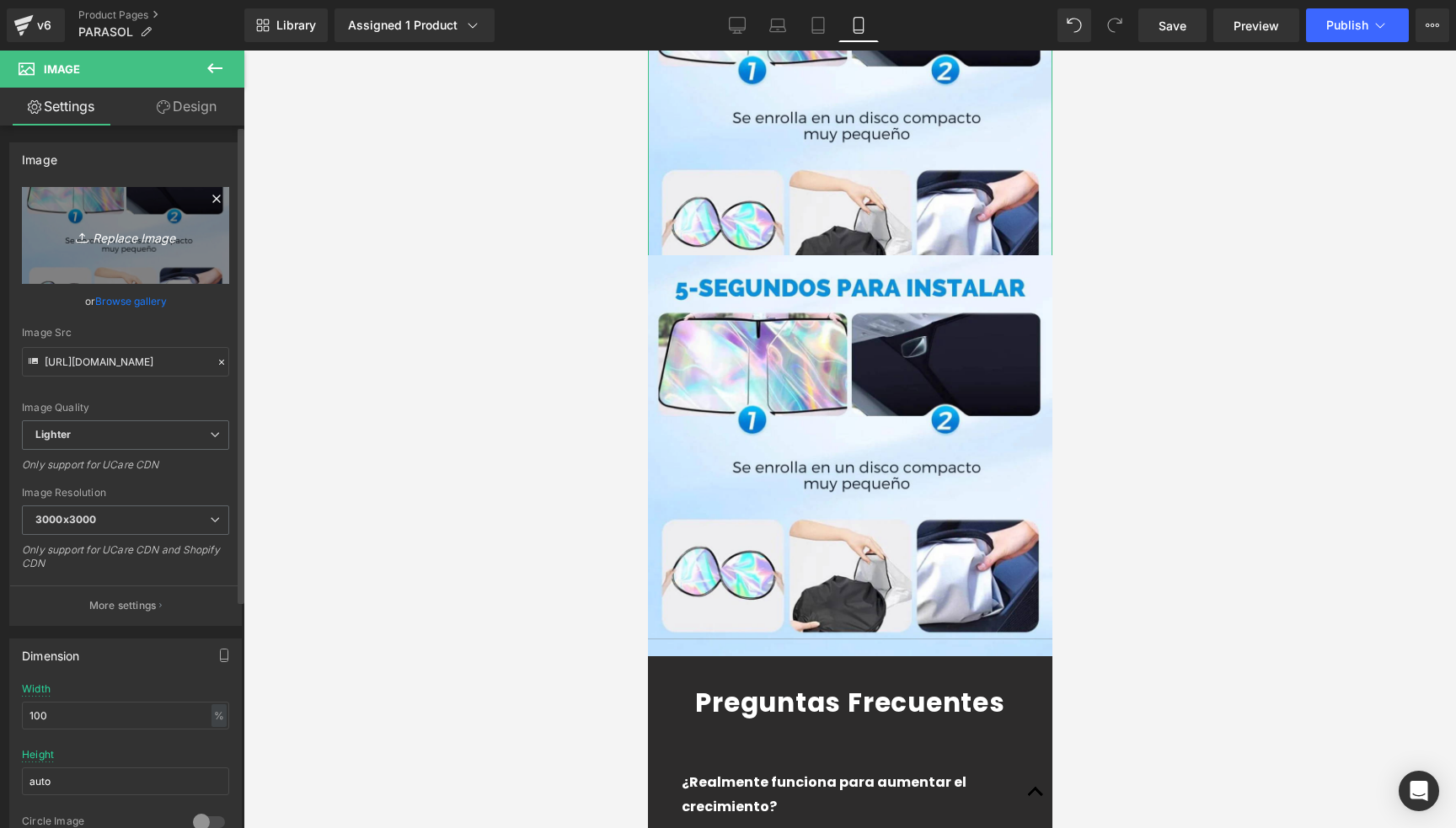
scroll to position [4404, 0]
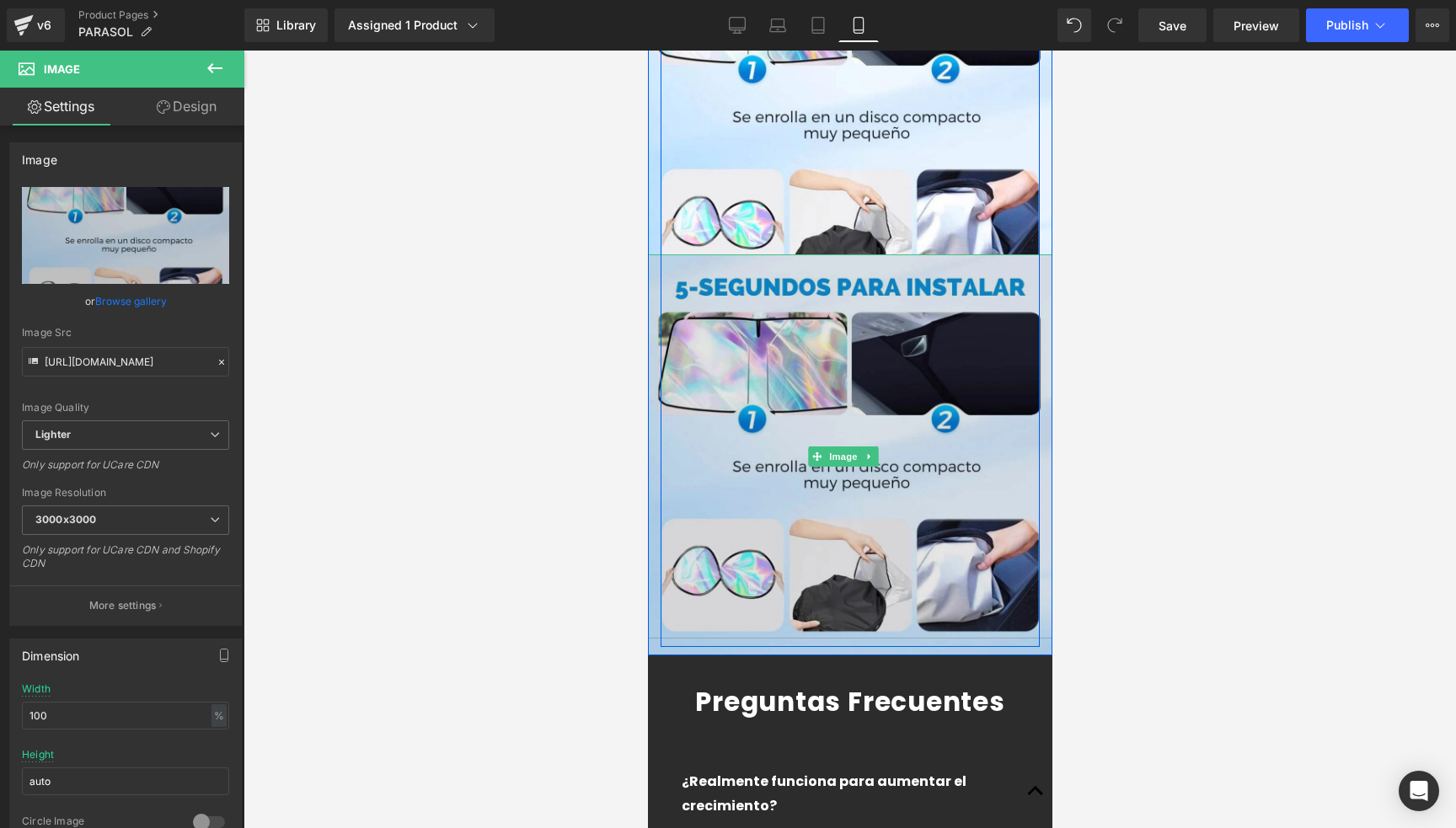
click at [842, 302] on img at bounding box center [849, 457] width 405 height 405
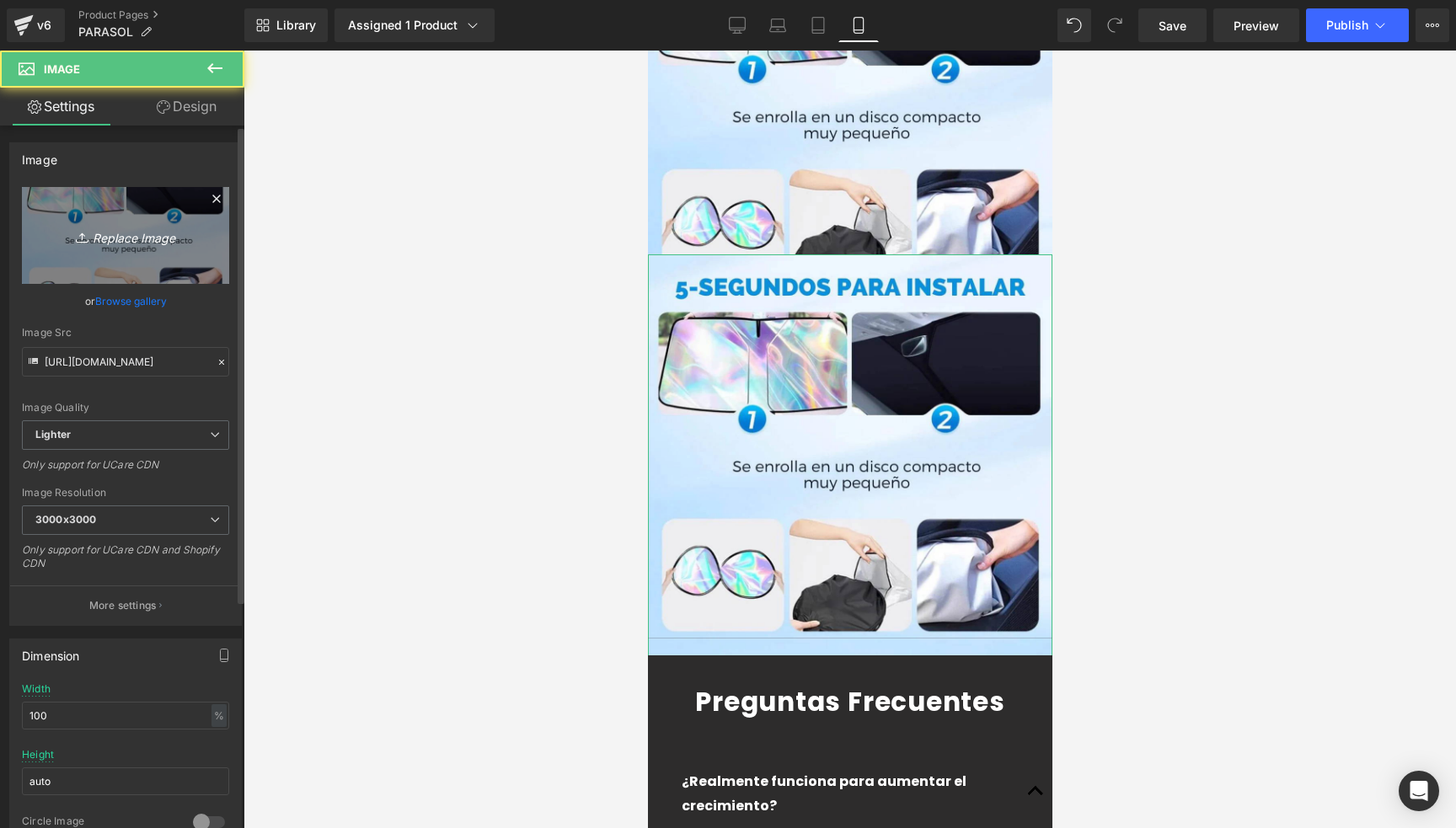
click at [83, 239] on icon at bounding box center [82, 240] width 12 height 3
type input "C:\fakepath\sf1s5f16.webp"
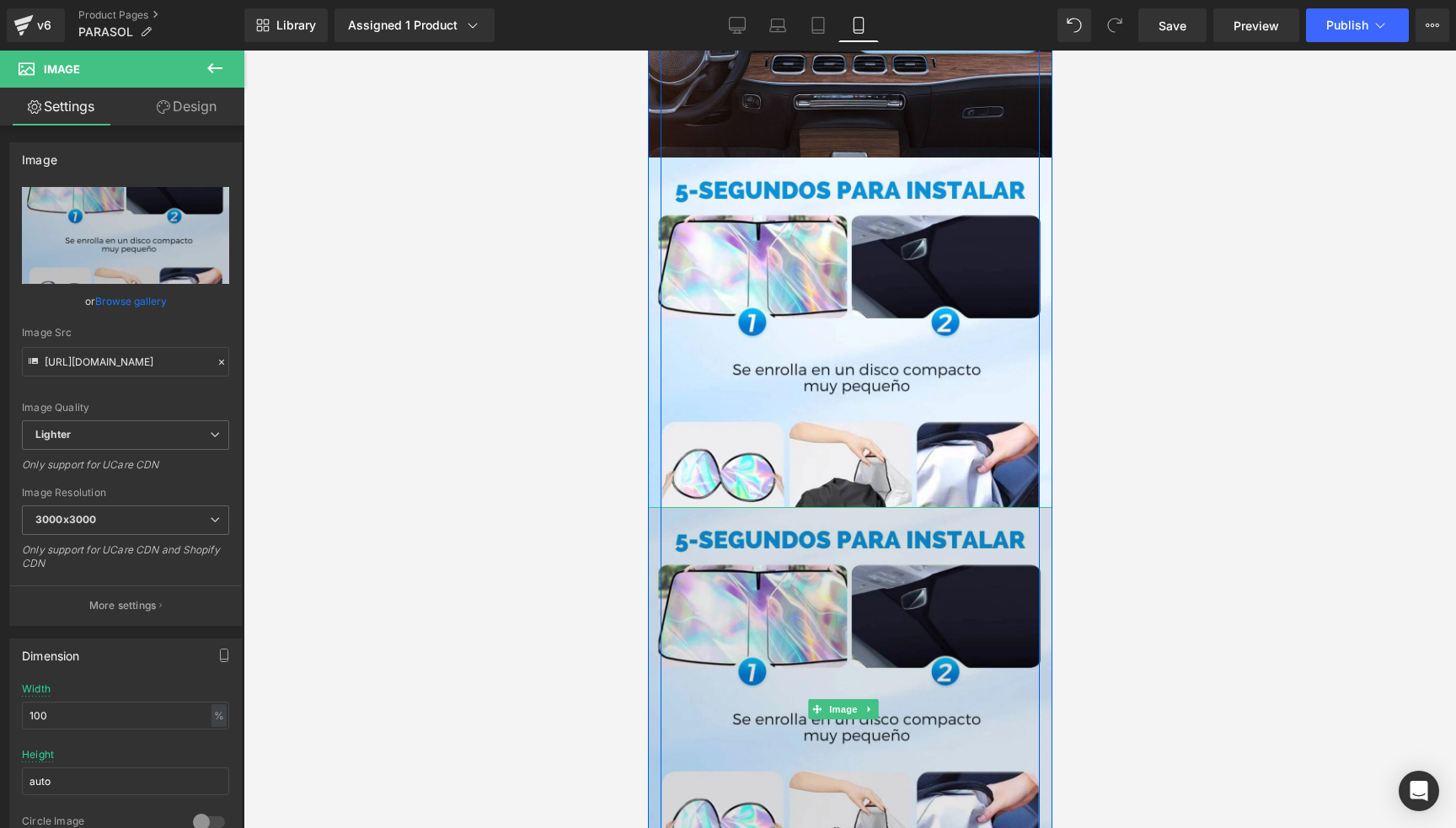
scroll to position [4235, 0]
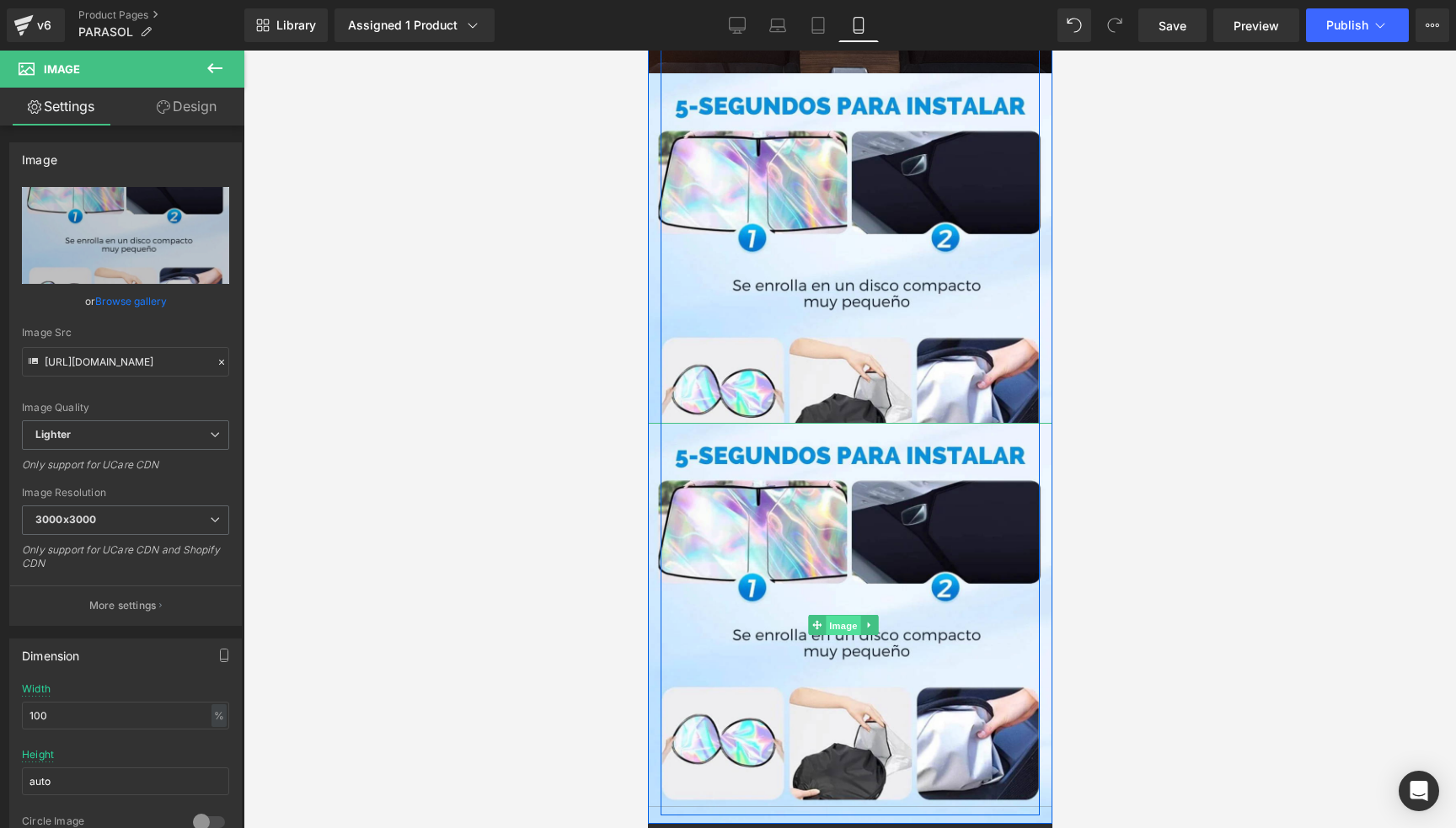
click at [841, 616] on span "Image" at bounding box center [843, 626] width 36 height 20
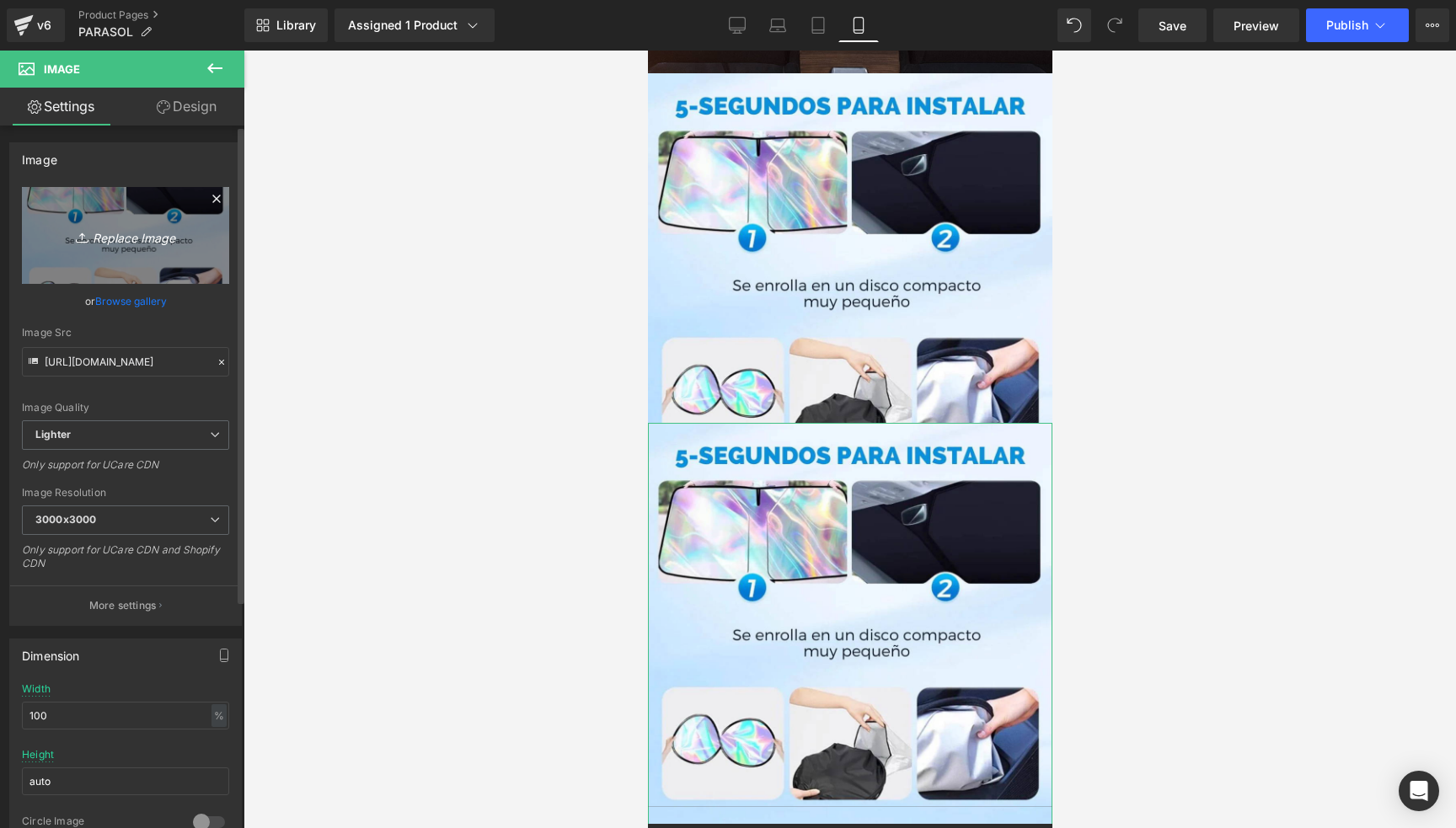
click at [100, 240] on icon "Replace Image" at bounding box center [125, 235] width 135 height 21
type input "C:\fakepath\Movimientodecuarzodealtaprecisin9-ezgif.com-png-to-webp-converter_1…"
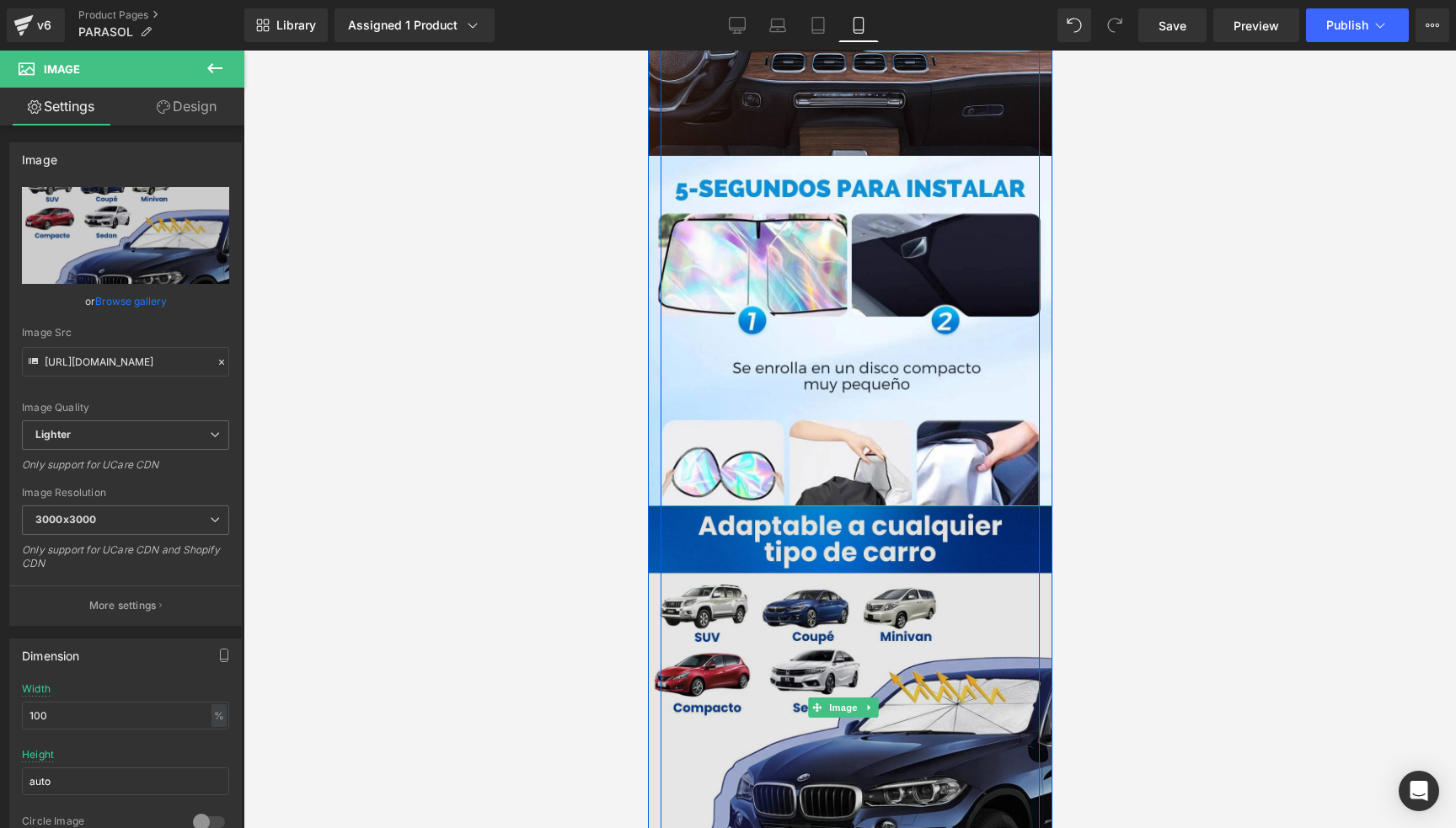
scroll to position [4067, 0]
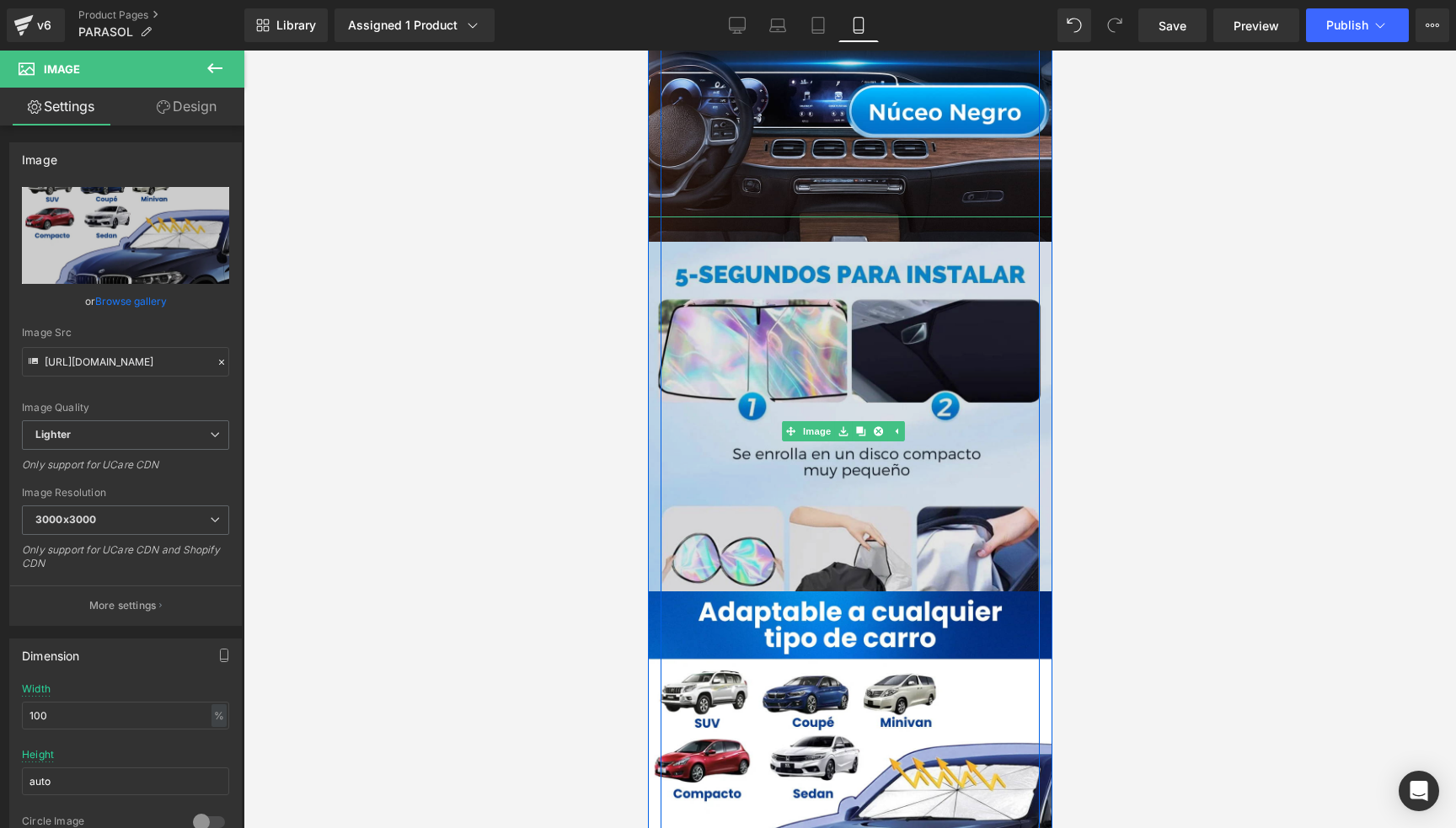
click at [777, 264] on img at bounding box center [849, 444] width 405 height 405
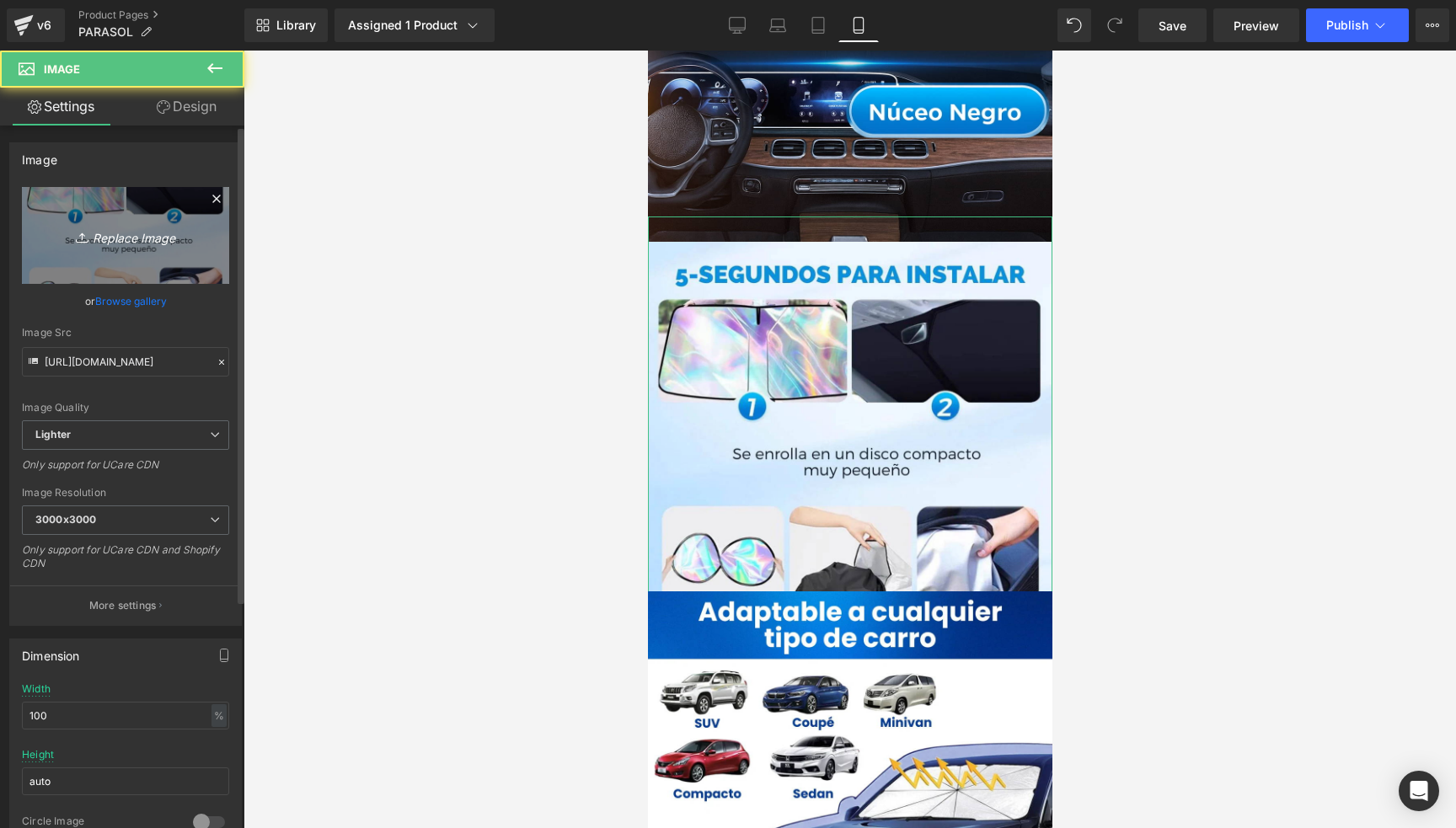
click at [126, 252] on link "Replace Image" at bounding box center [126, 235] width 207 height 97
type input "C:\fakepath\ChatGPT Image [DATE], 16_30_50.png"
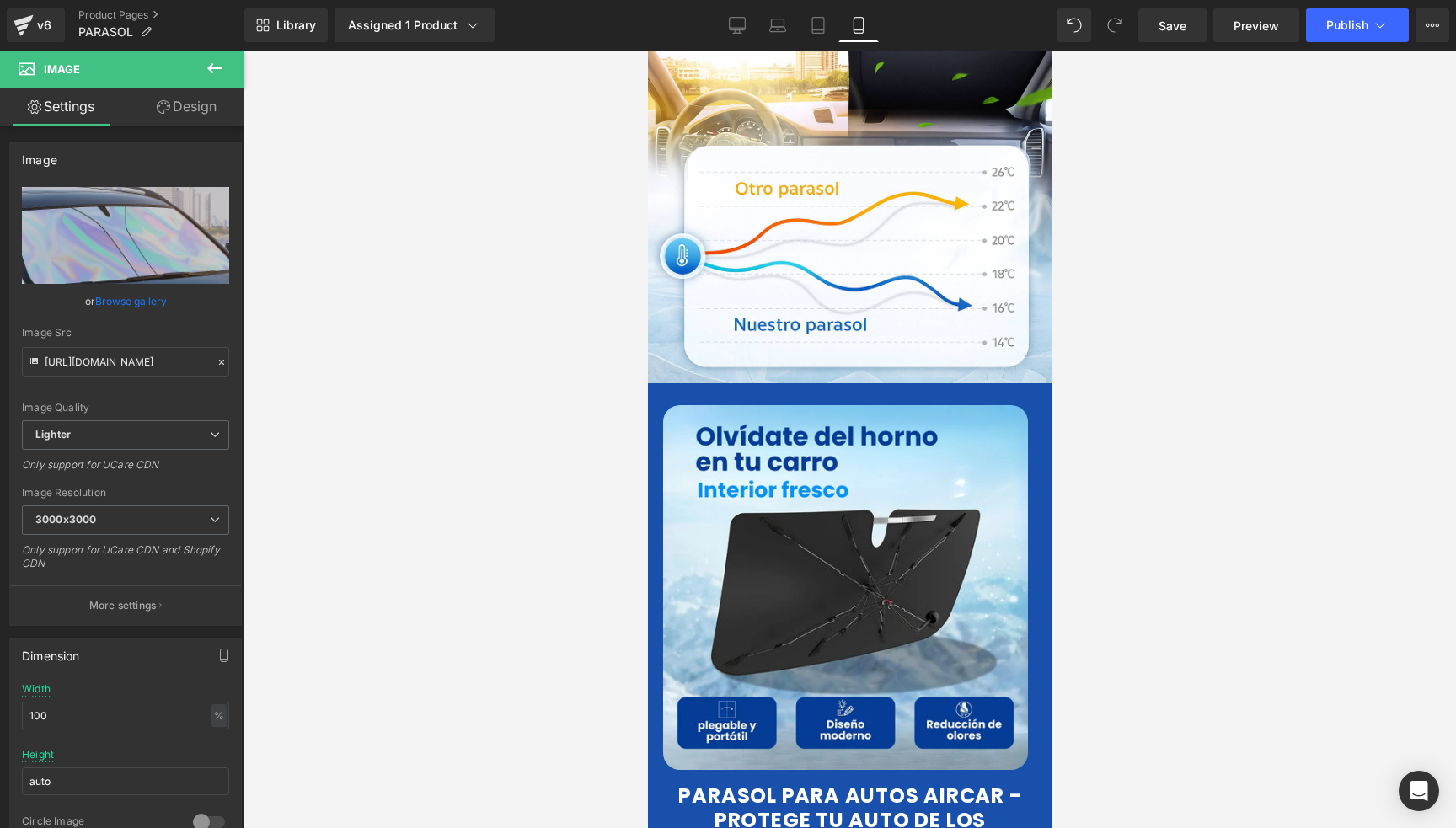
scroll to position [444, 0]
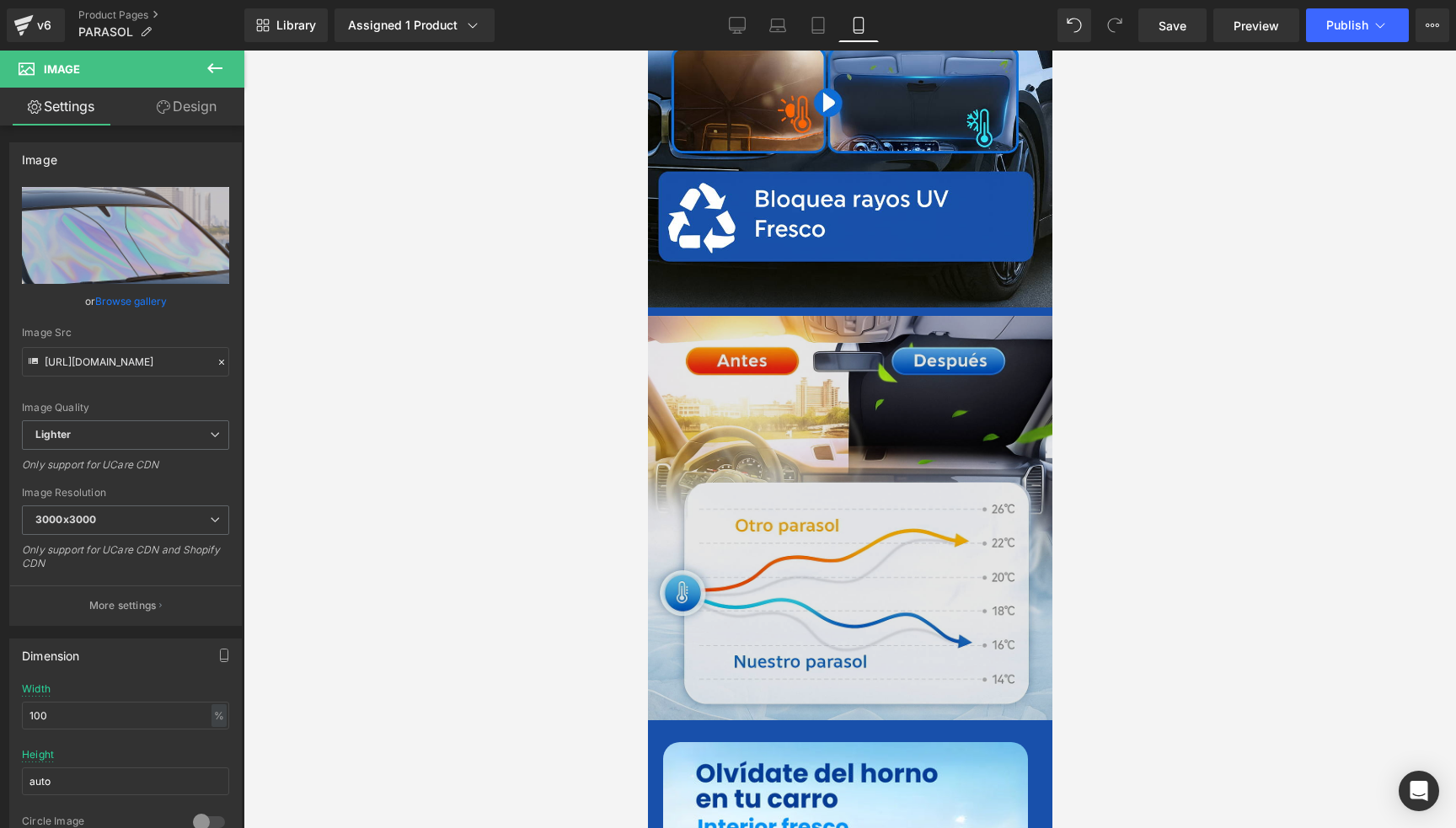
click at [905, 402] on img at bounding box center [849, 518] width 405 height 405
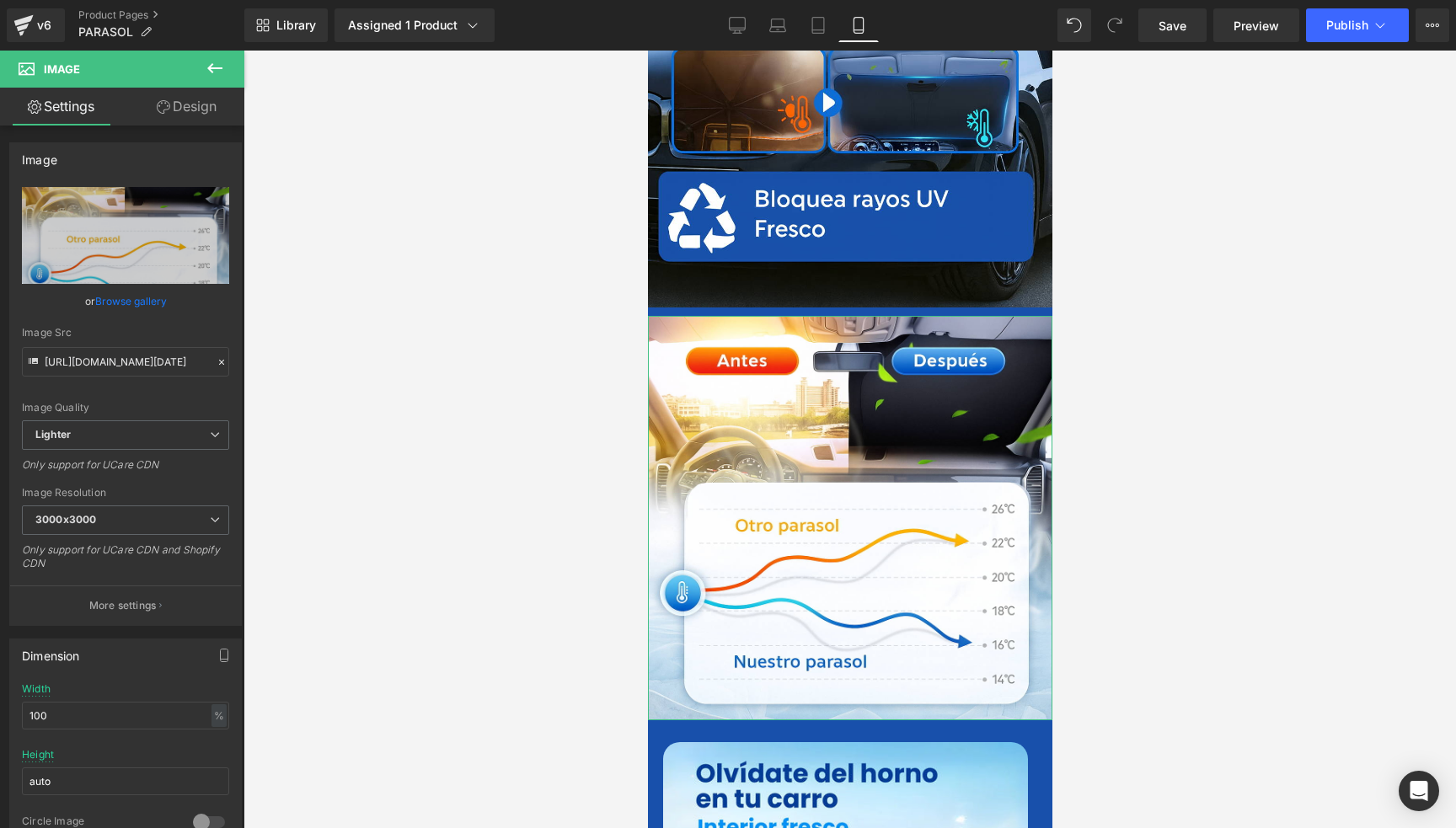
click at [204, 110] on link "Design" at bounding box center [186, 106] width 122 height 38
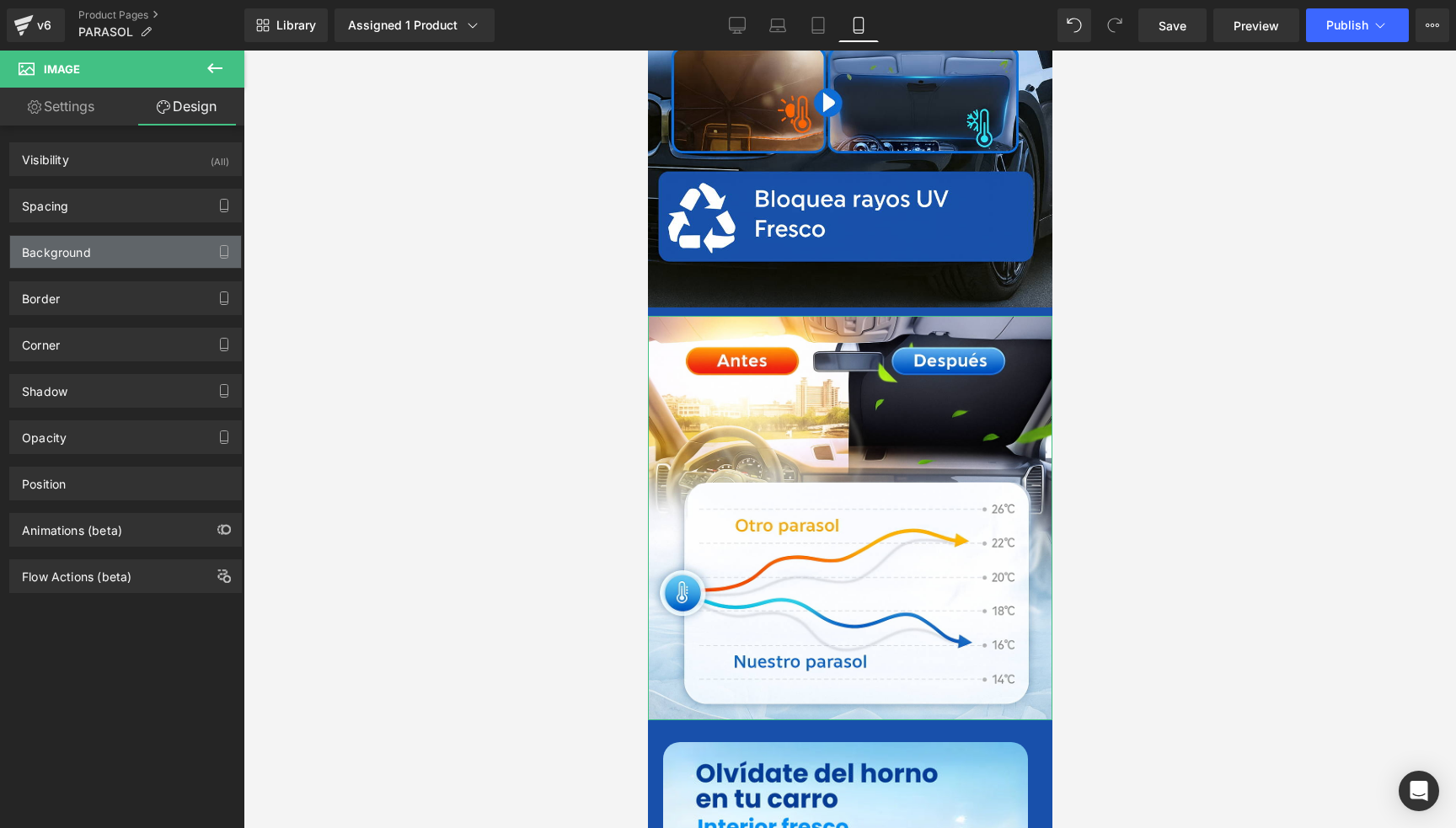
click at [78, 252] on div "Background" at bounding box center [56, 248] width 69 height 24
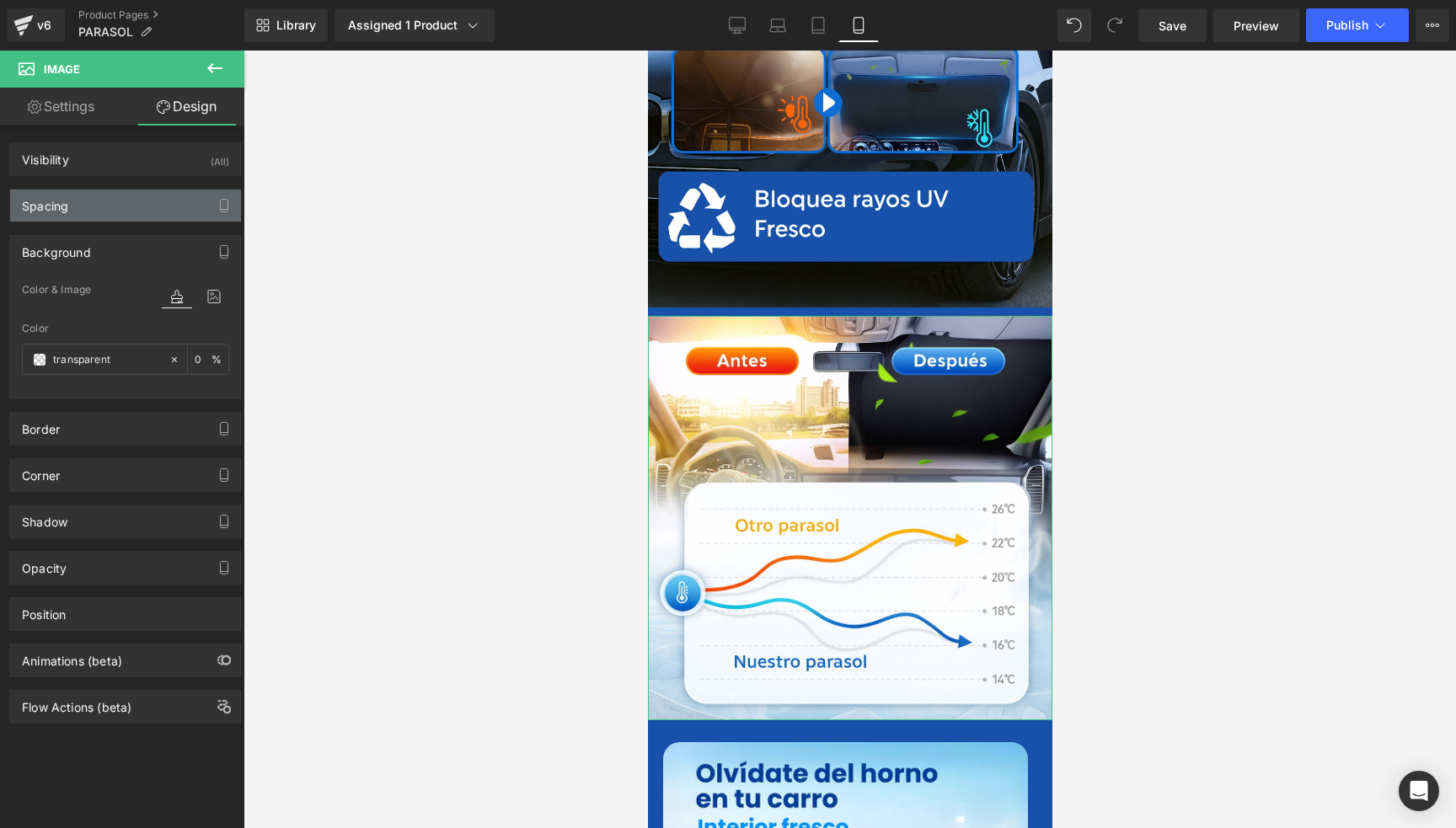
click at [110, 209] on div "Spacing" at bounding box center [126, 205] width 231 height 32
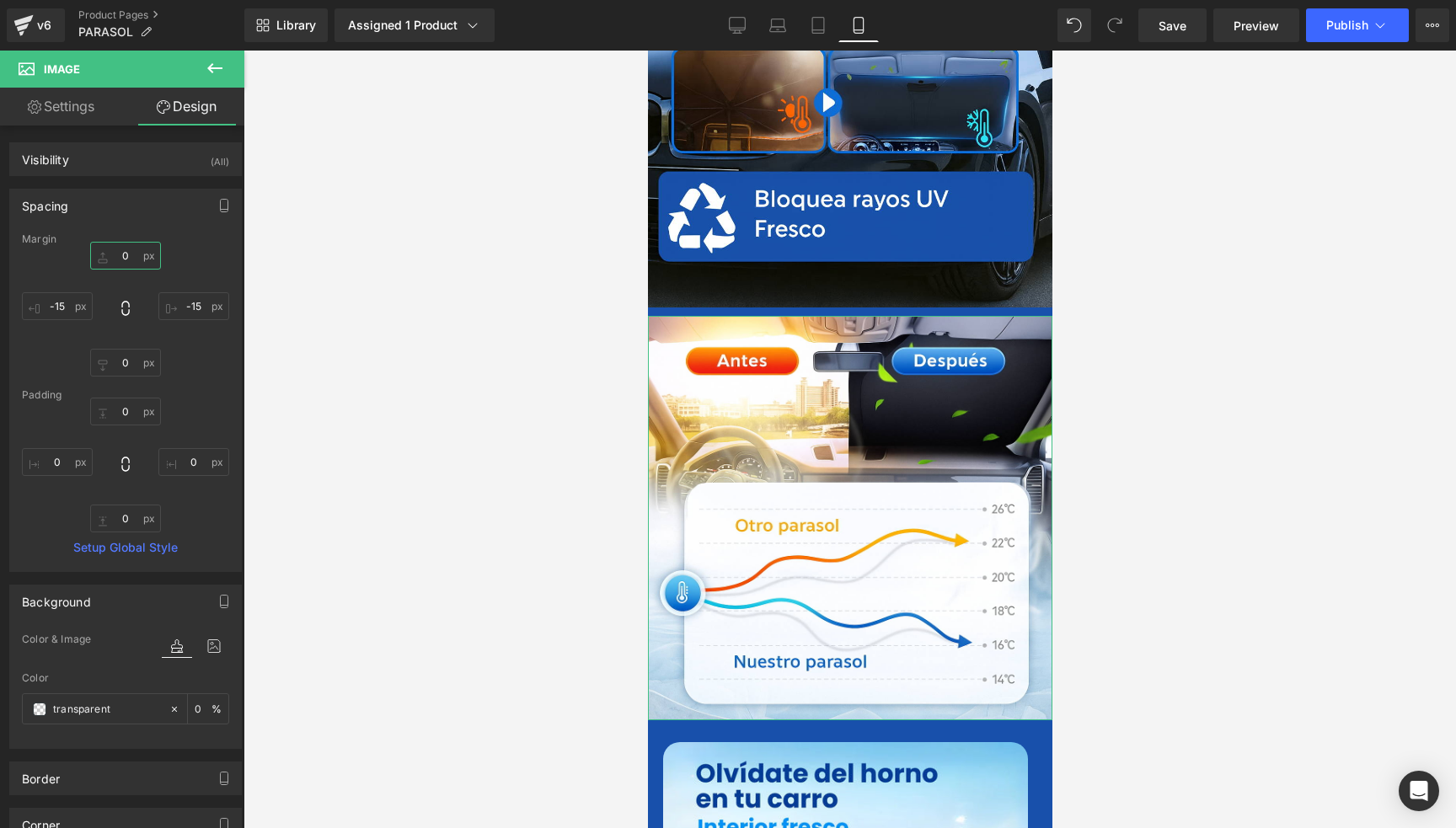
click at [130, 258] on input "0" at bounding box center [125, 256] width 71 height 27
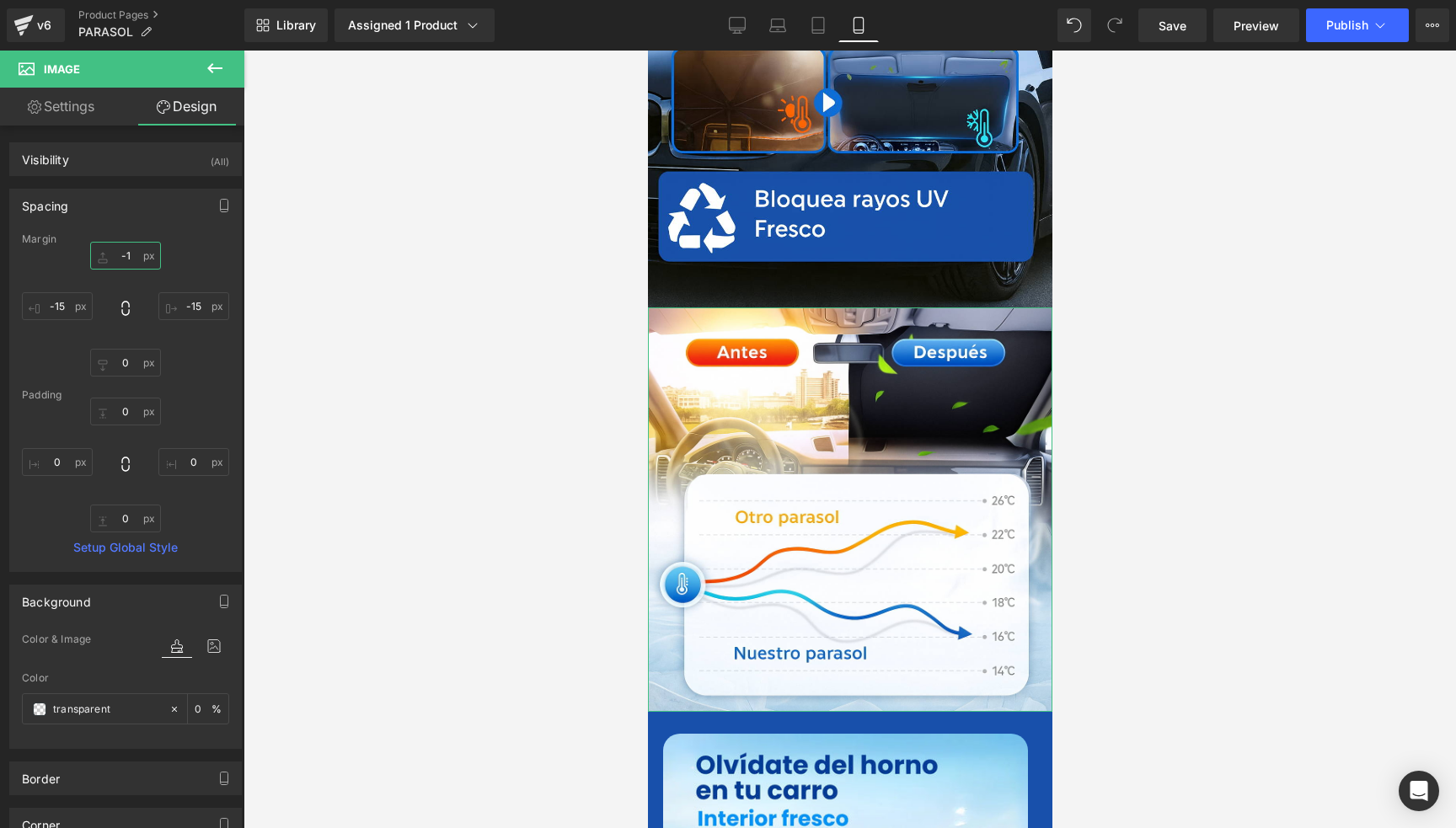
type input "-"
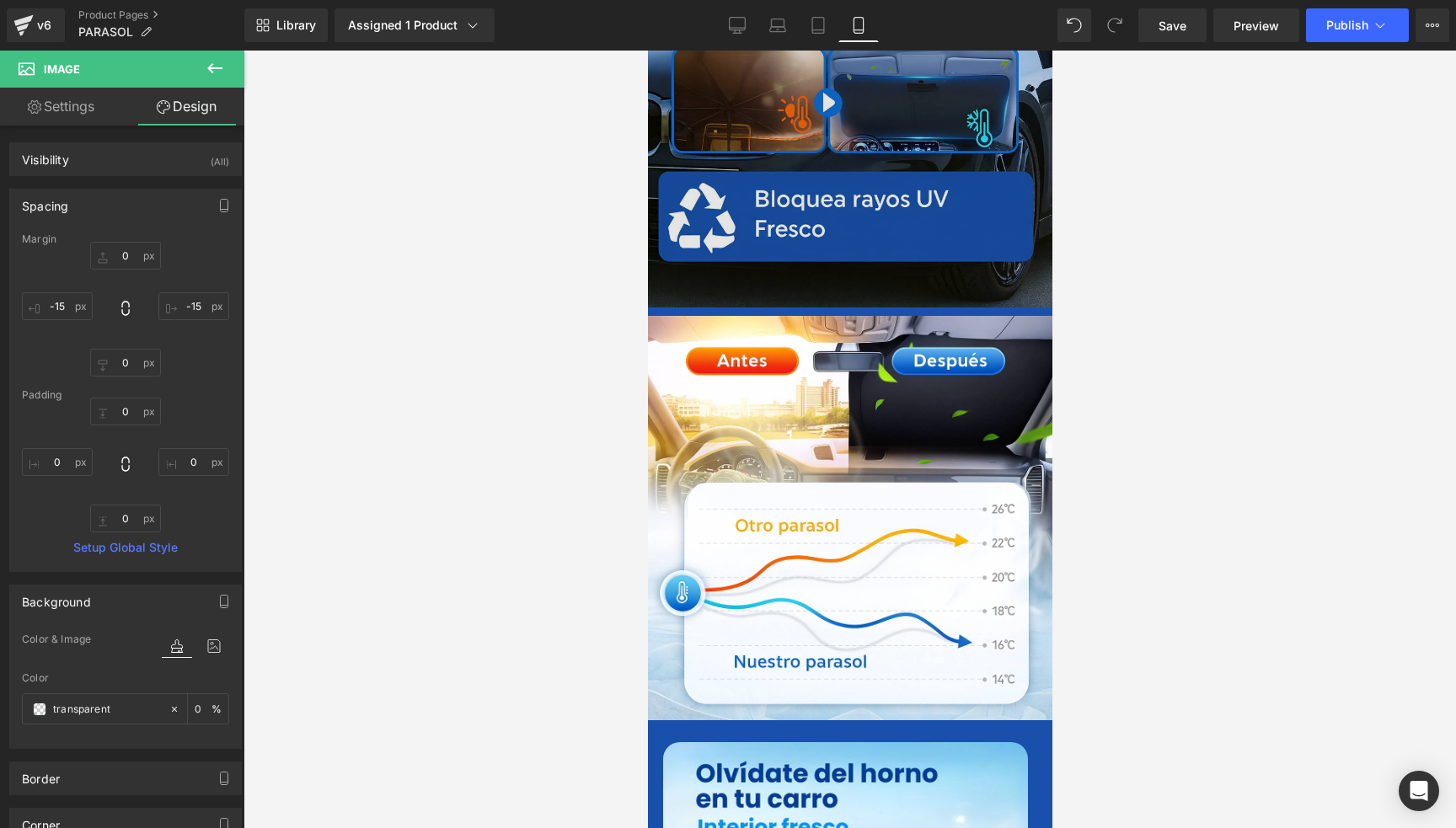
click at [783, 171] on img at bounding box center [849, 4] width 405 height 606
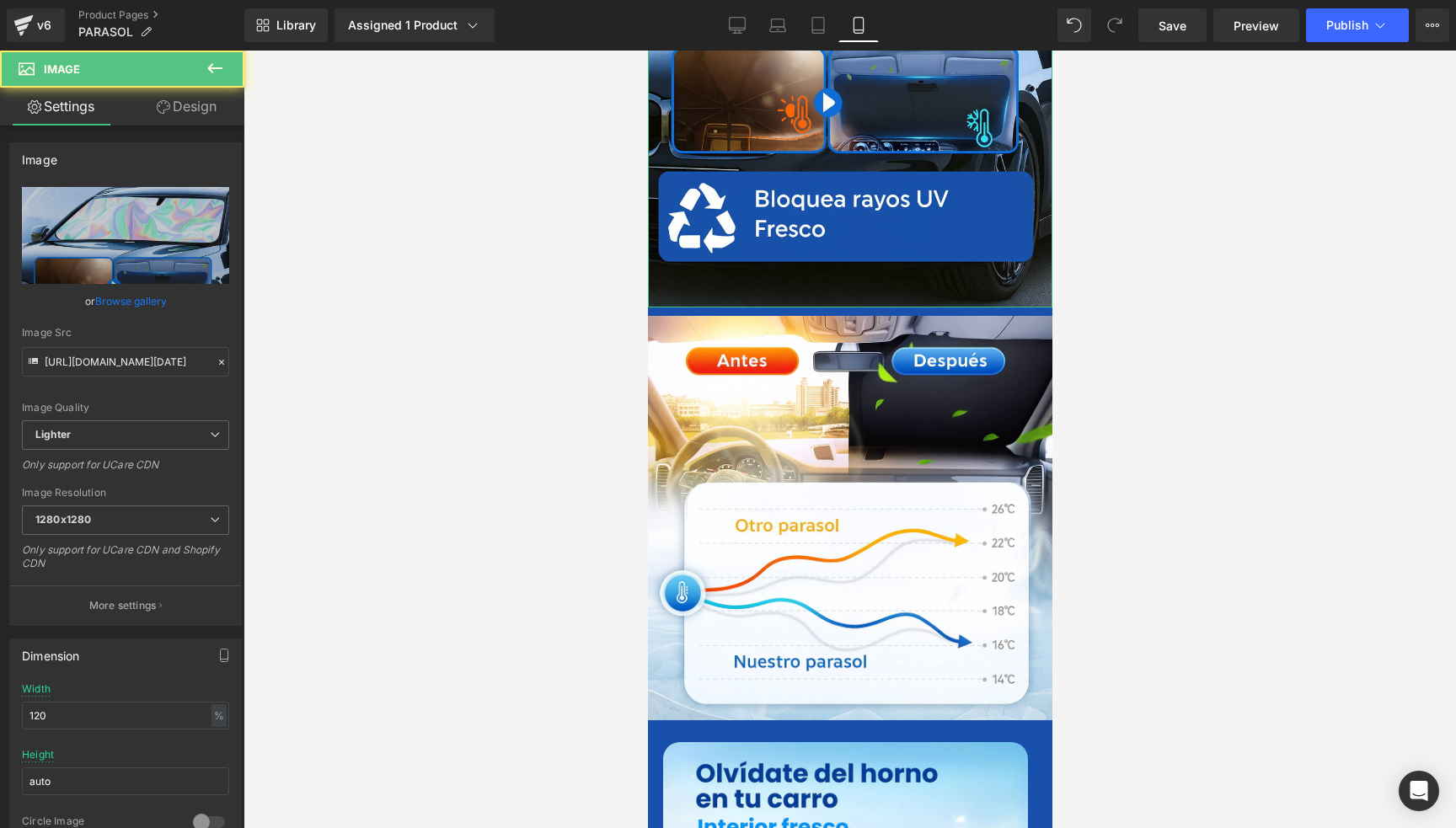
click at [195, 104] on link "Design" at bounding box center [186, 106] width 122 height 38
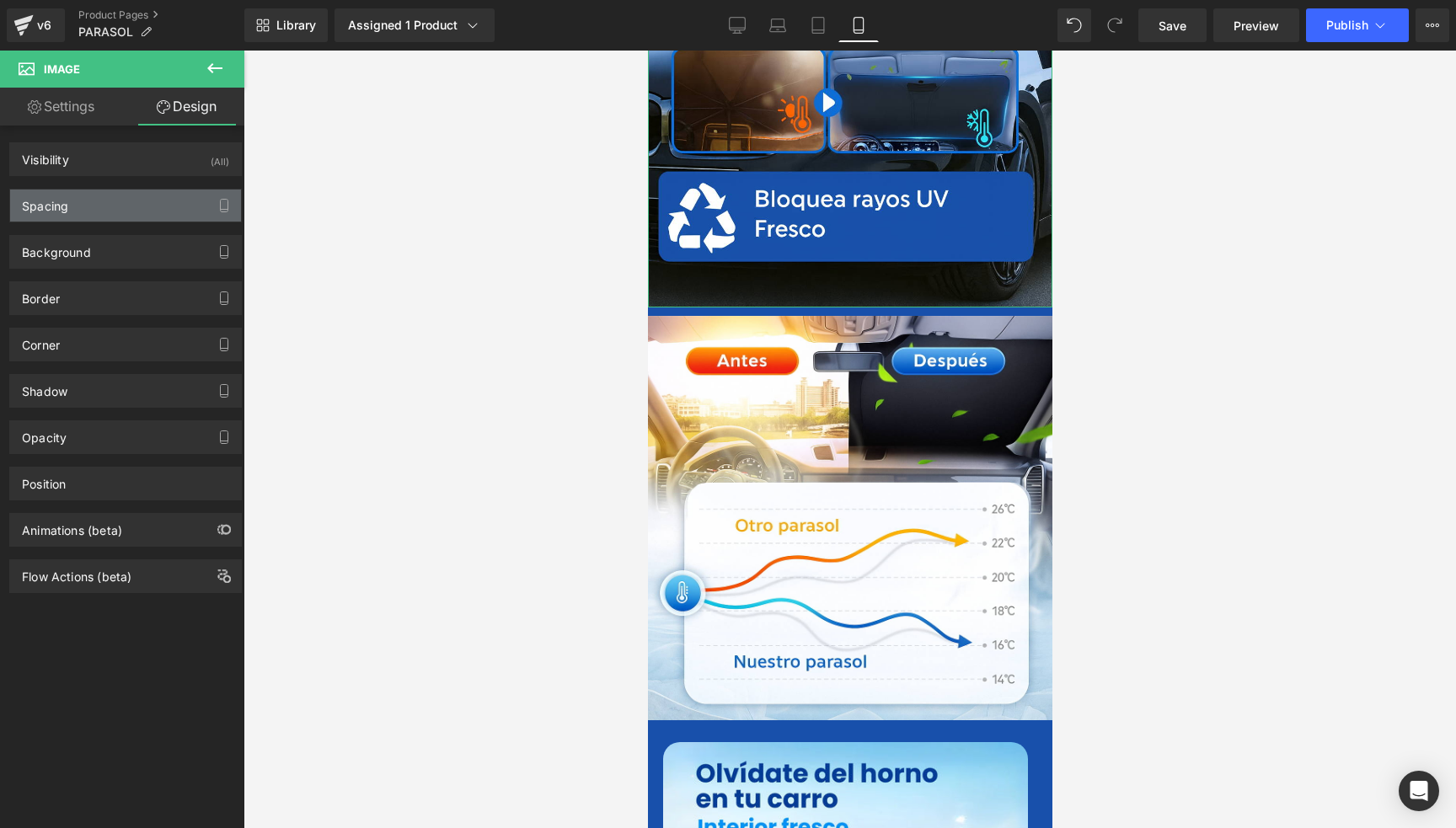
click at [91, 213] on div "Spacing" at bounding box center [126, 205] width 231 height 32
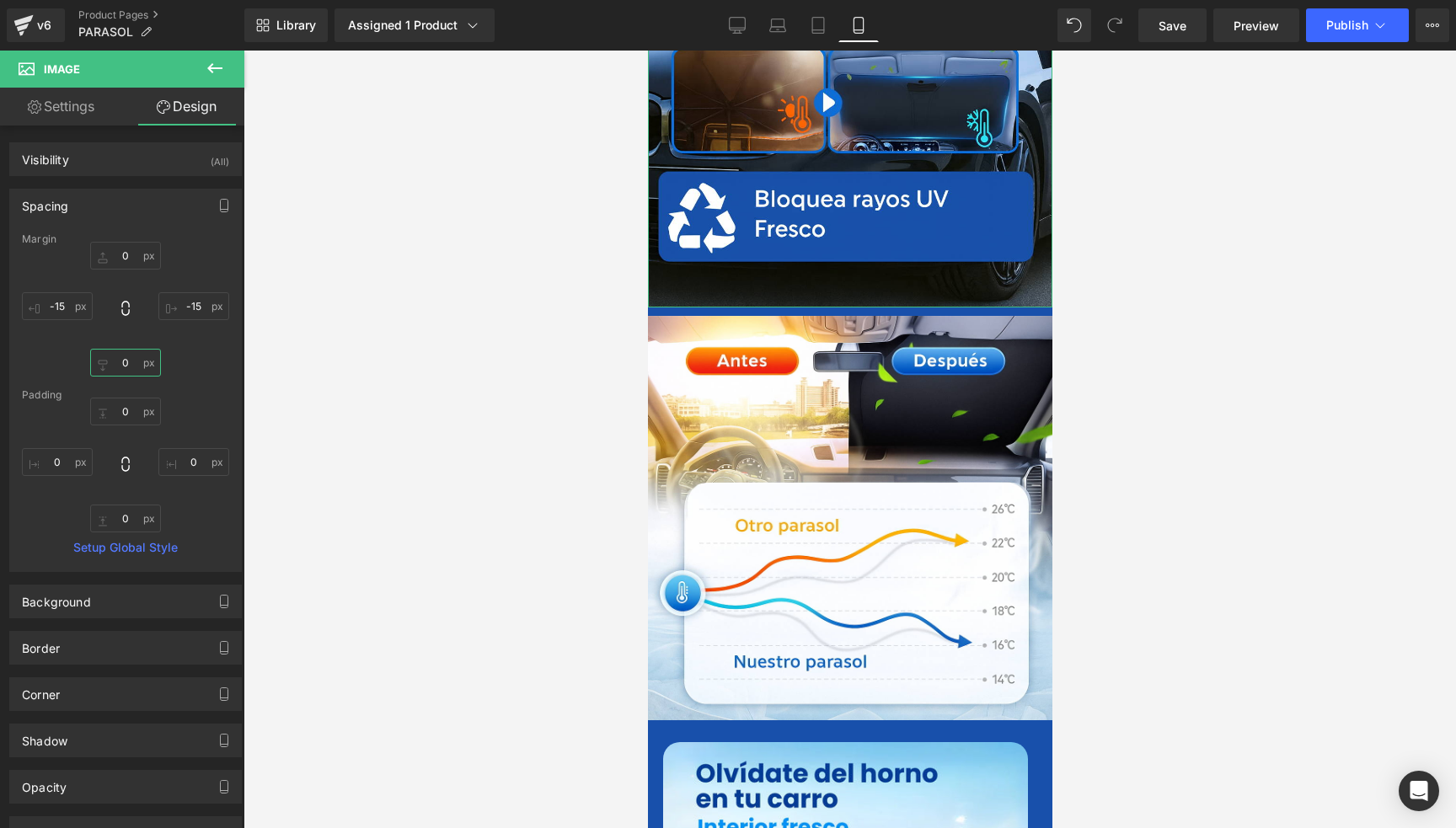
click at [121, 363] on input "0" at bounding box center [125, 363] width 71 height 27
type input "-"
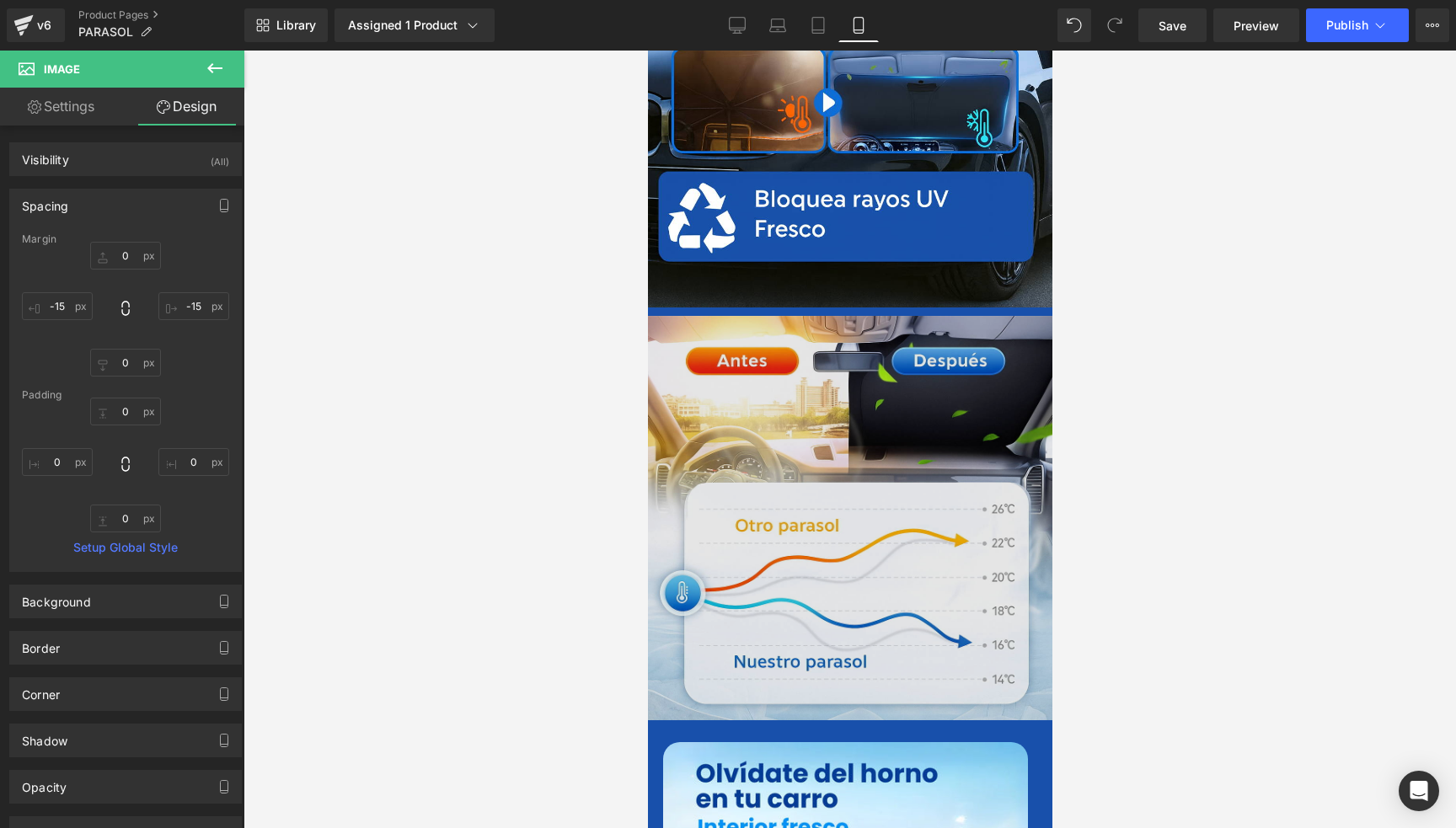
click at [798, 397] on img at bounding box center [849, 518] width 405 height 405
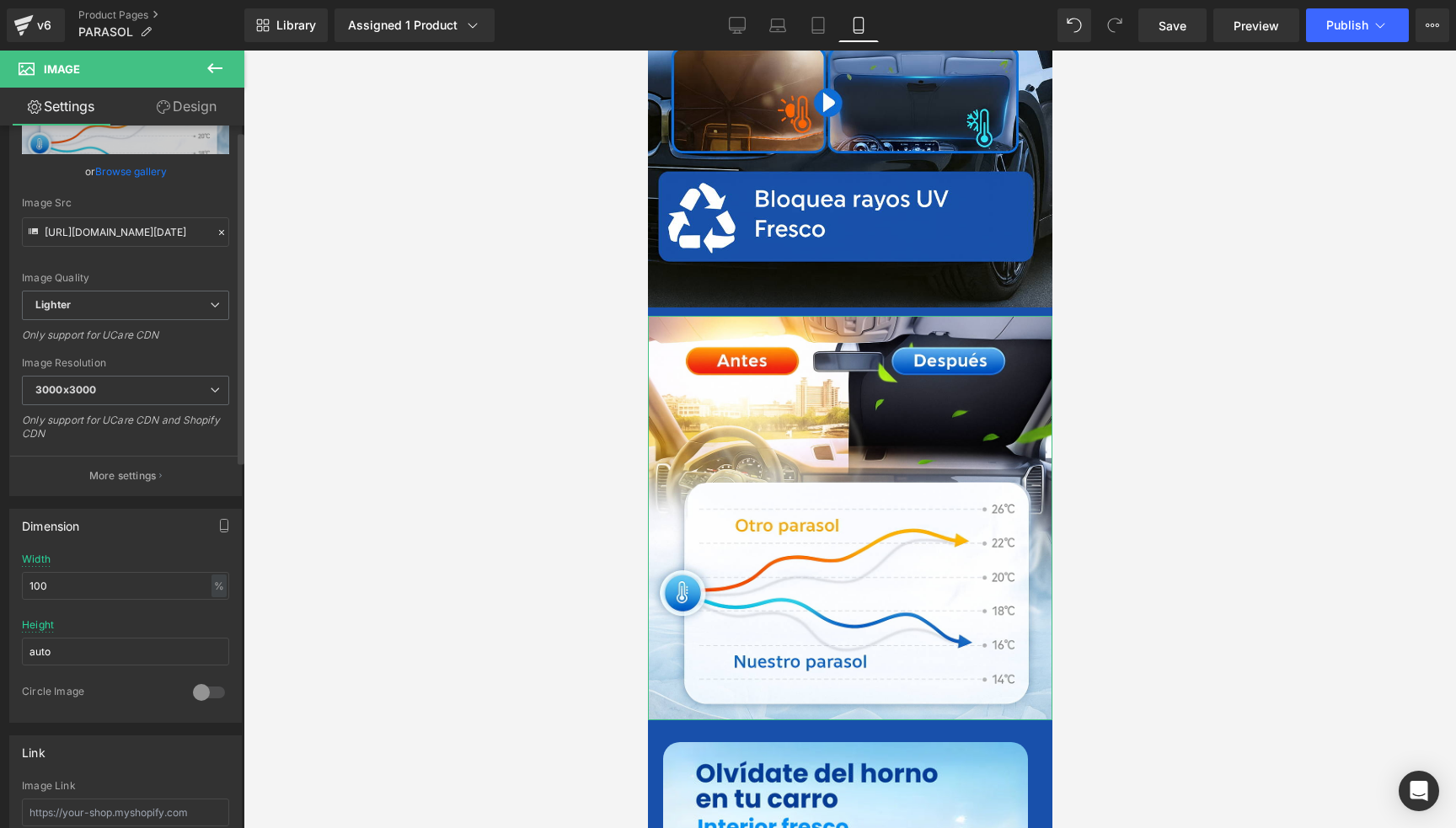
scroll to position [0, 0]
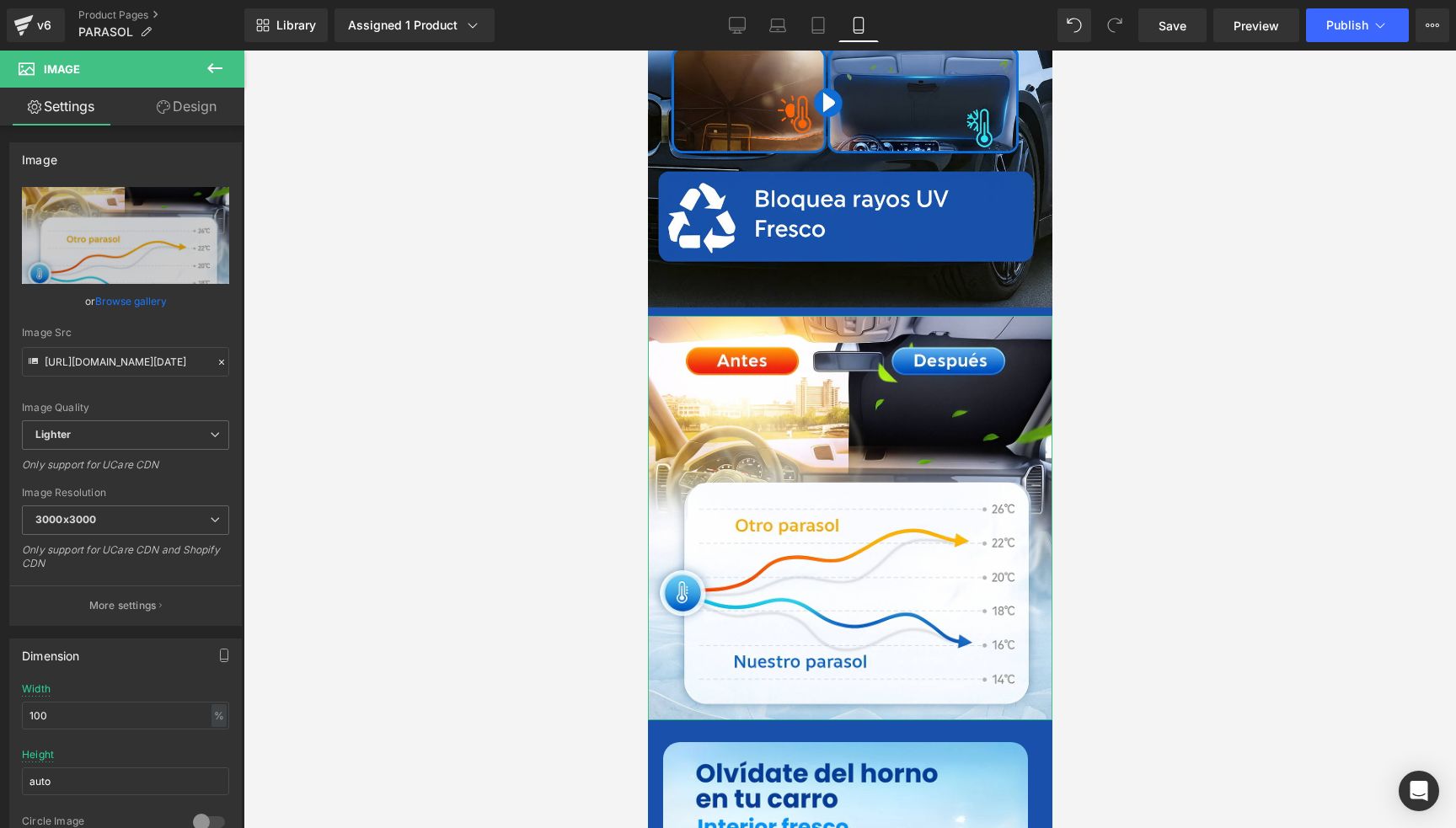
click at [214, 103] on link "Design" at bounding box center [186, 106] width 122 height 38
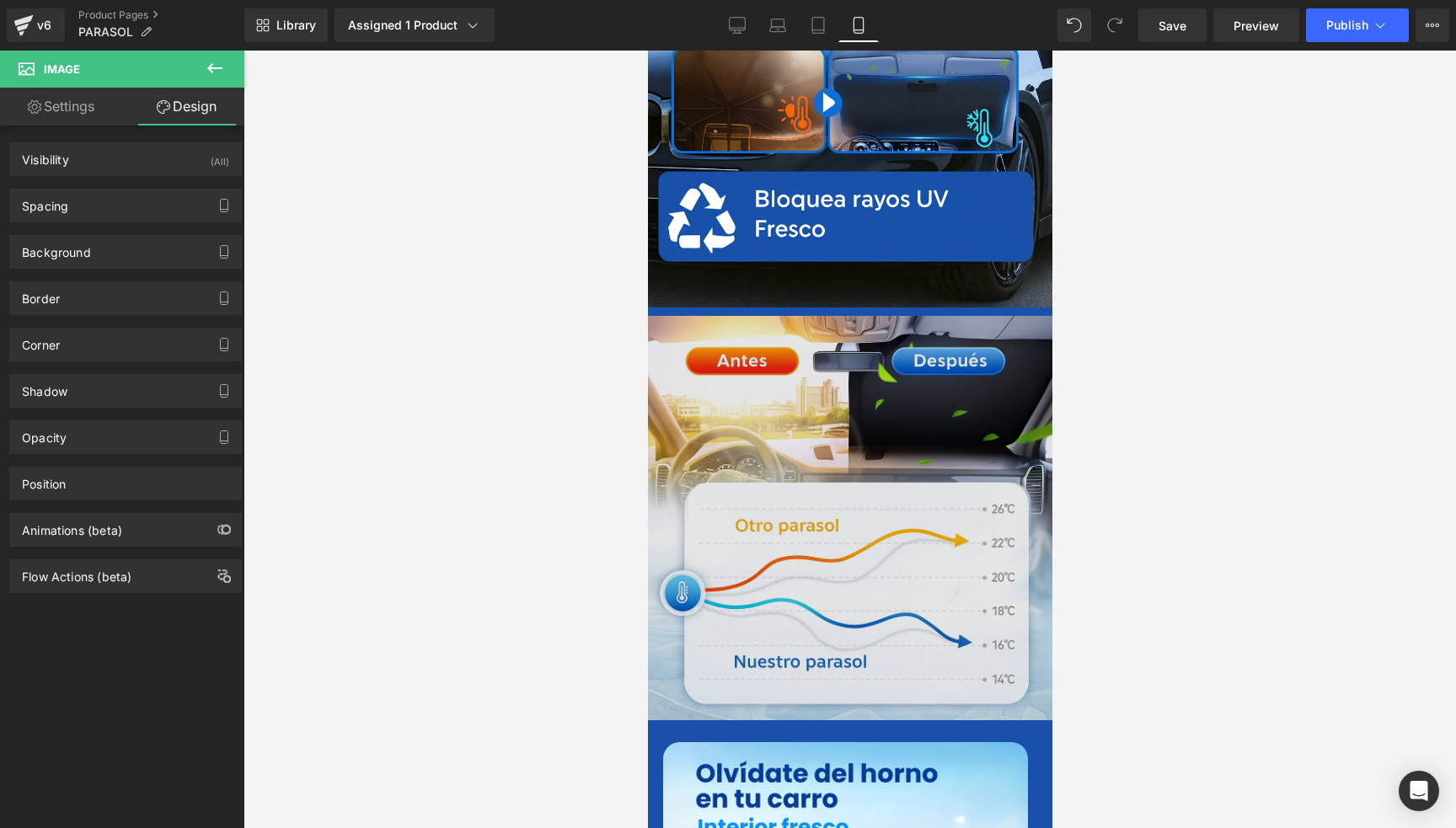
click at [751, 376] on img at bounding box center [849, 518] width 405 height 405
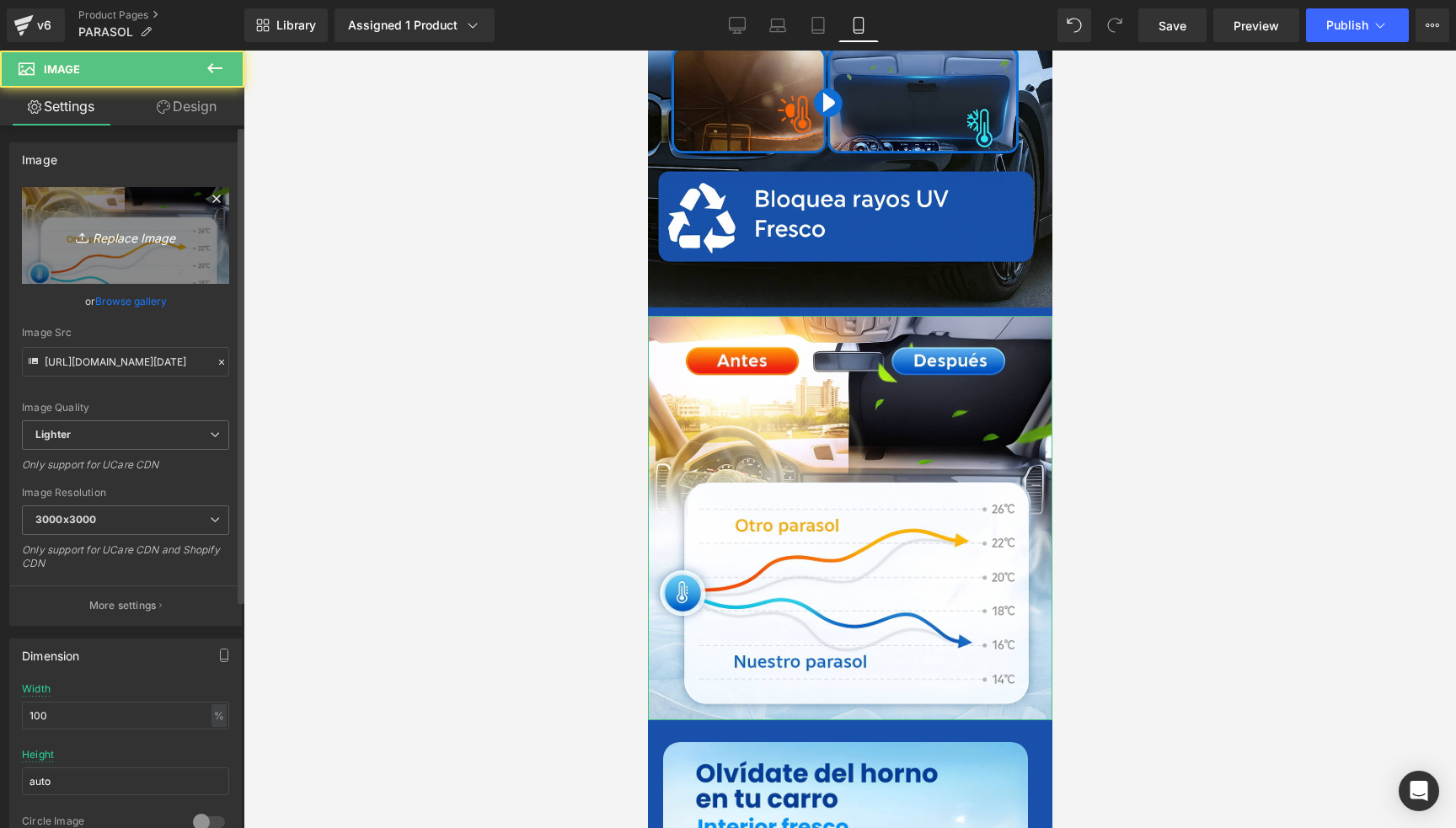
click at [131, 236] on icon "Replace Image" at bounding box center [125, 235] width 135 height 21
type input "C:\fakepath\ChatGPT Image [DATE], 16_35_53.png"
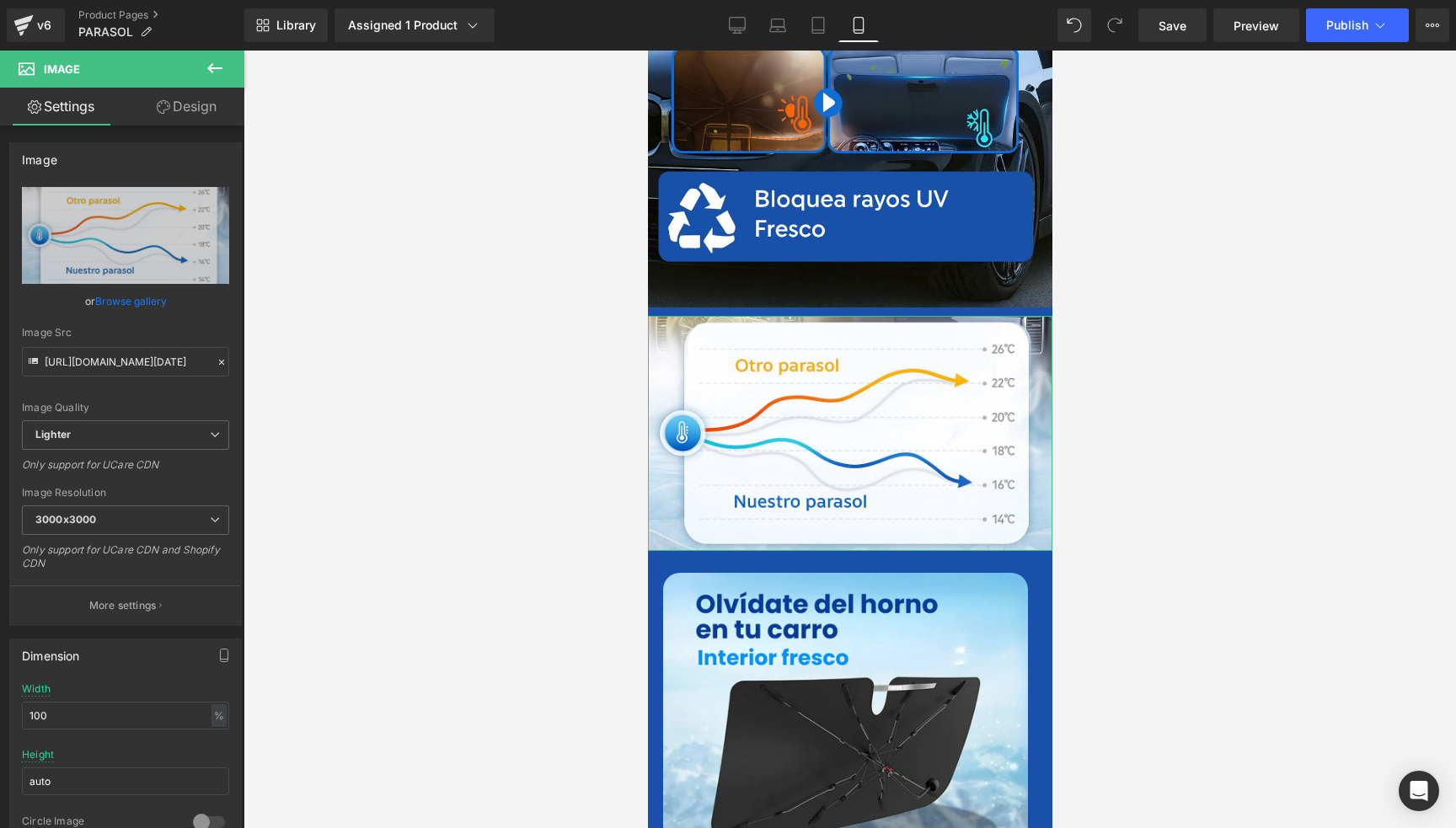
drag, startPoint x: 195, startPoint y: 97, endPoint x: 192, endPoint y: 124, distance: 27.2
click at [195, 97] on link "Design" at bounding box center [186, 106] width 122 height 38
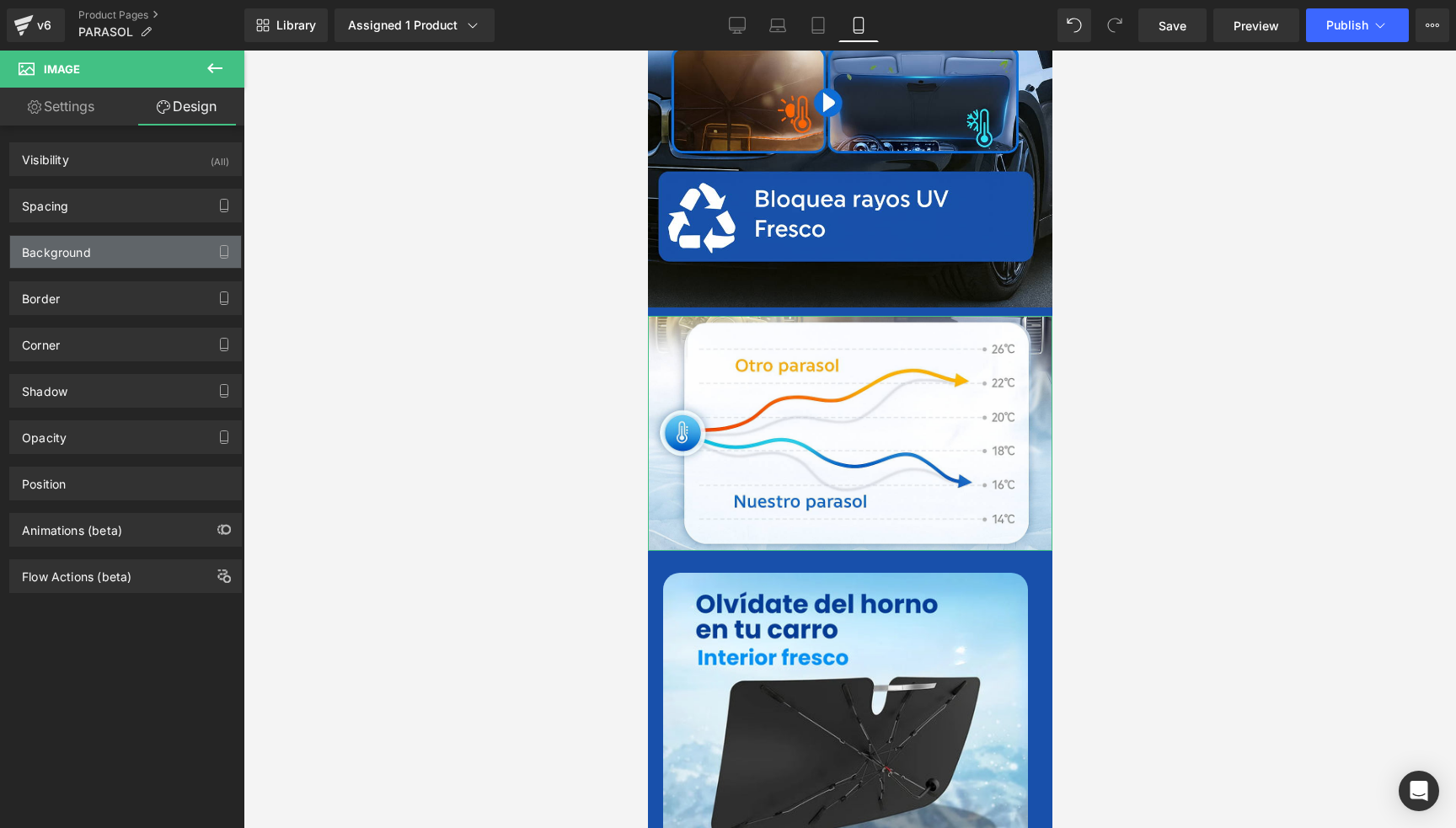
click at [84, 242] on div "Background" at bounding box center [56, 248] width 69 height 24
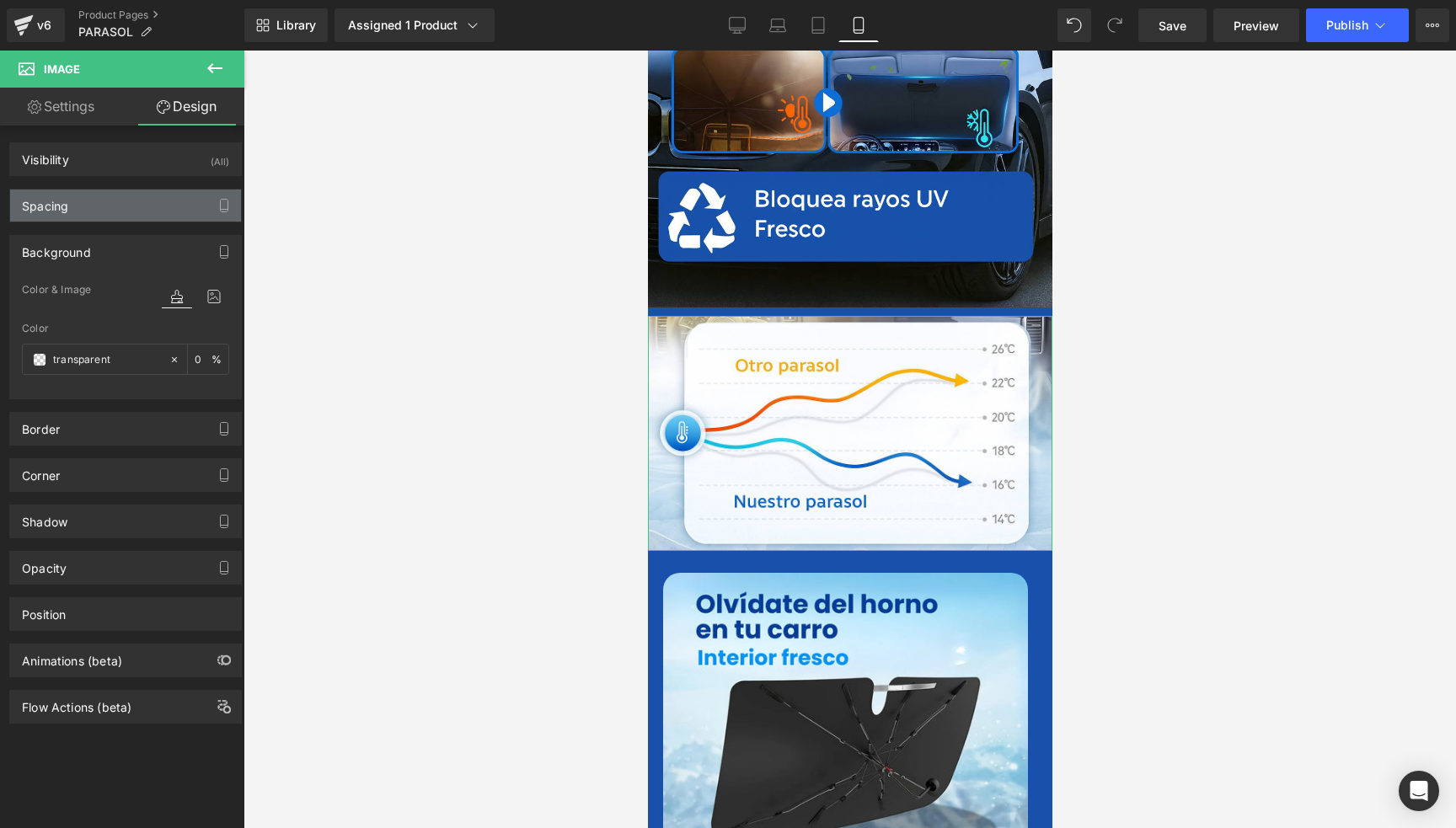
click at [94, 202] on div "Spacing" at bounding box center [126, 205] width 231 height 32
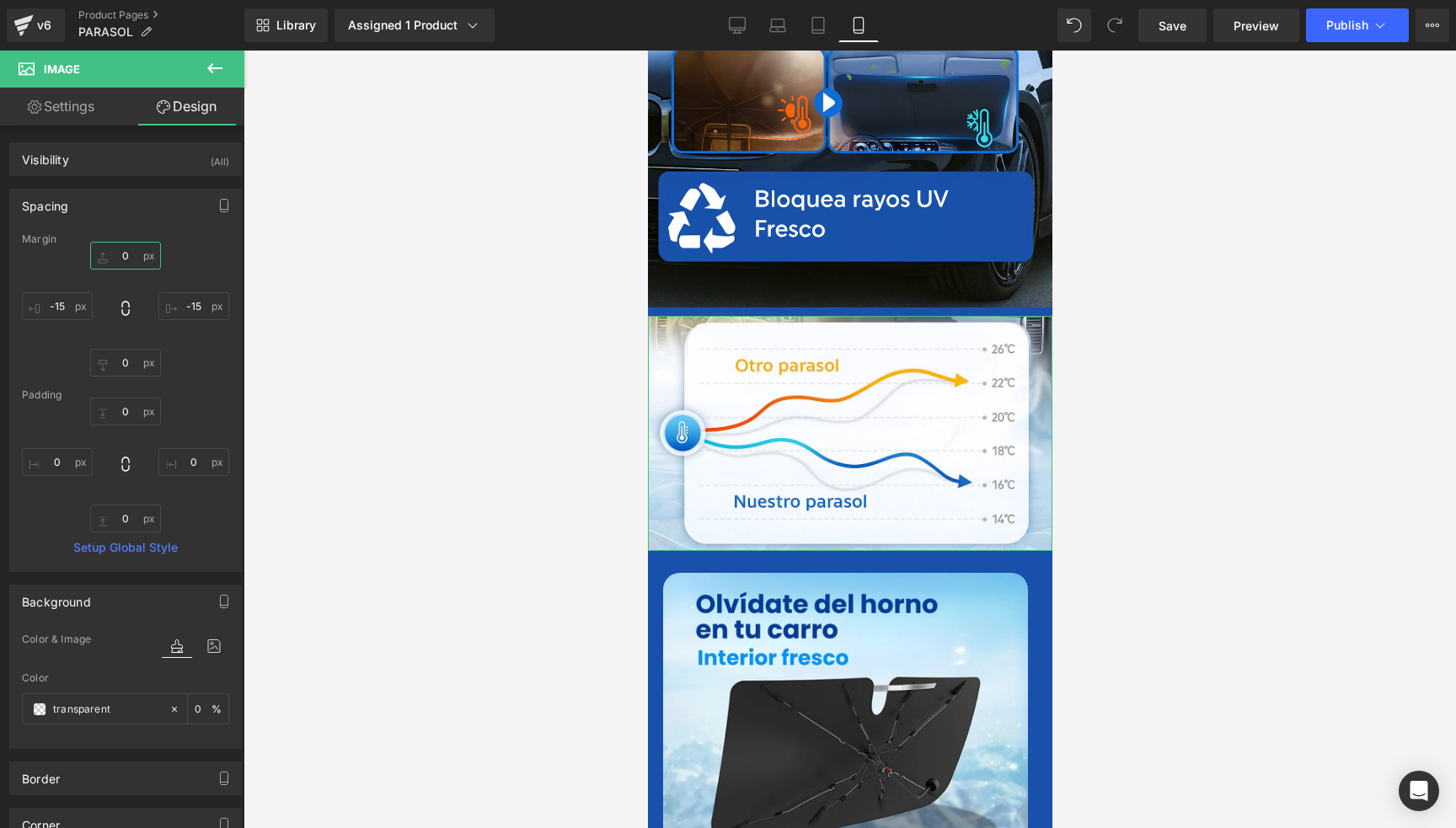
click at [128, 254] on input "text" at bounding box center [125, 256] width 71 height 27
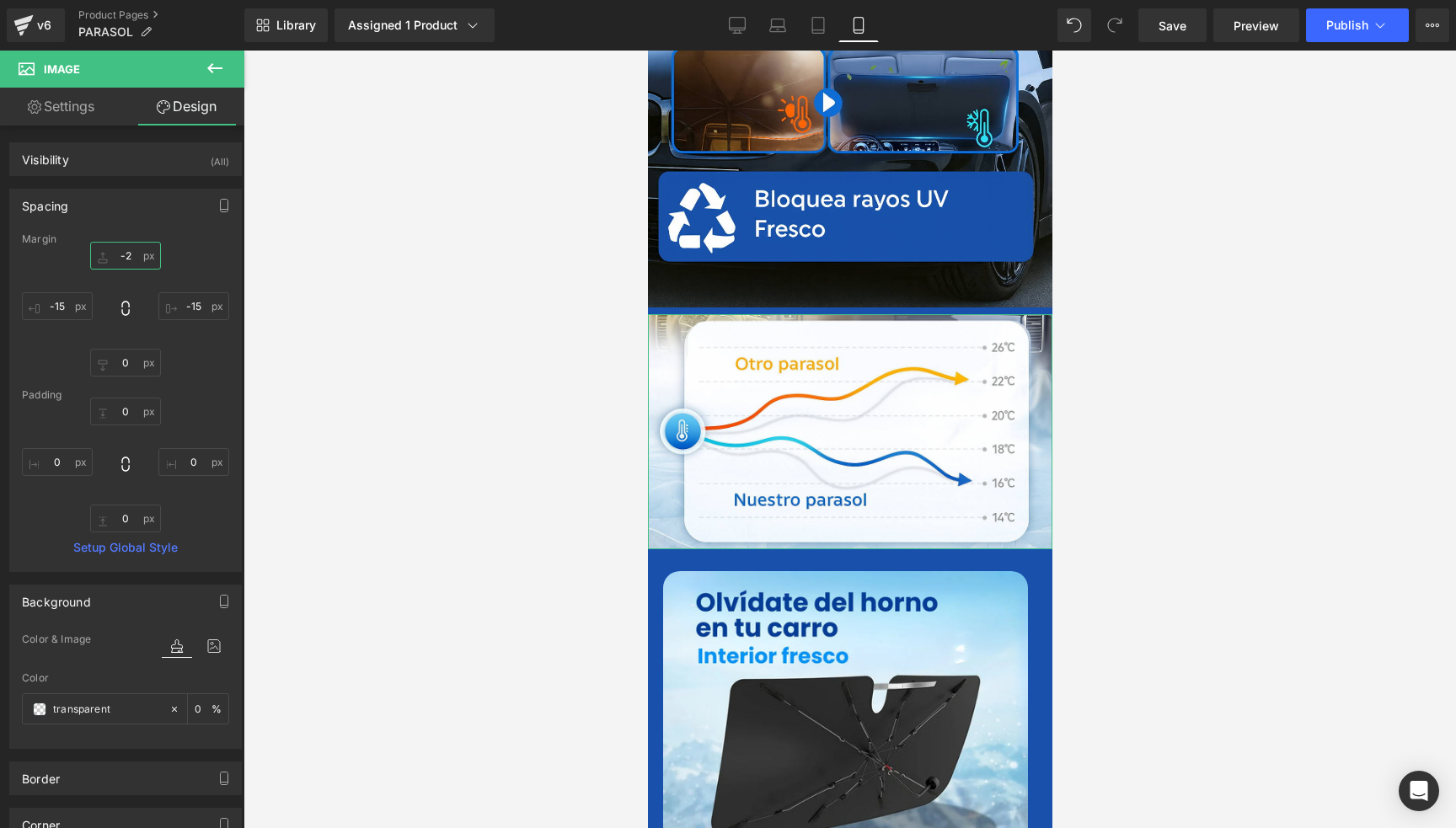
type input "-25"
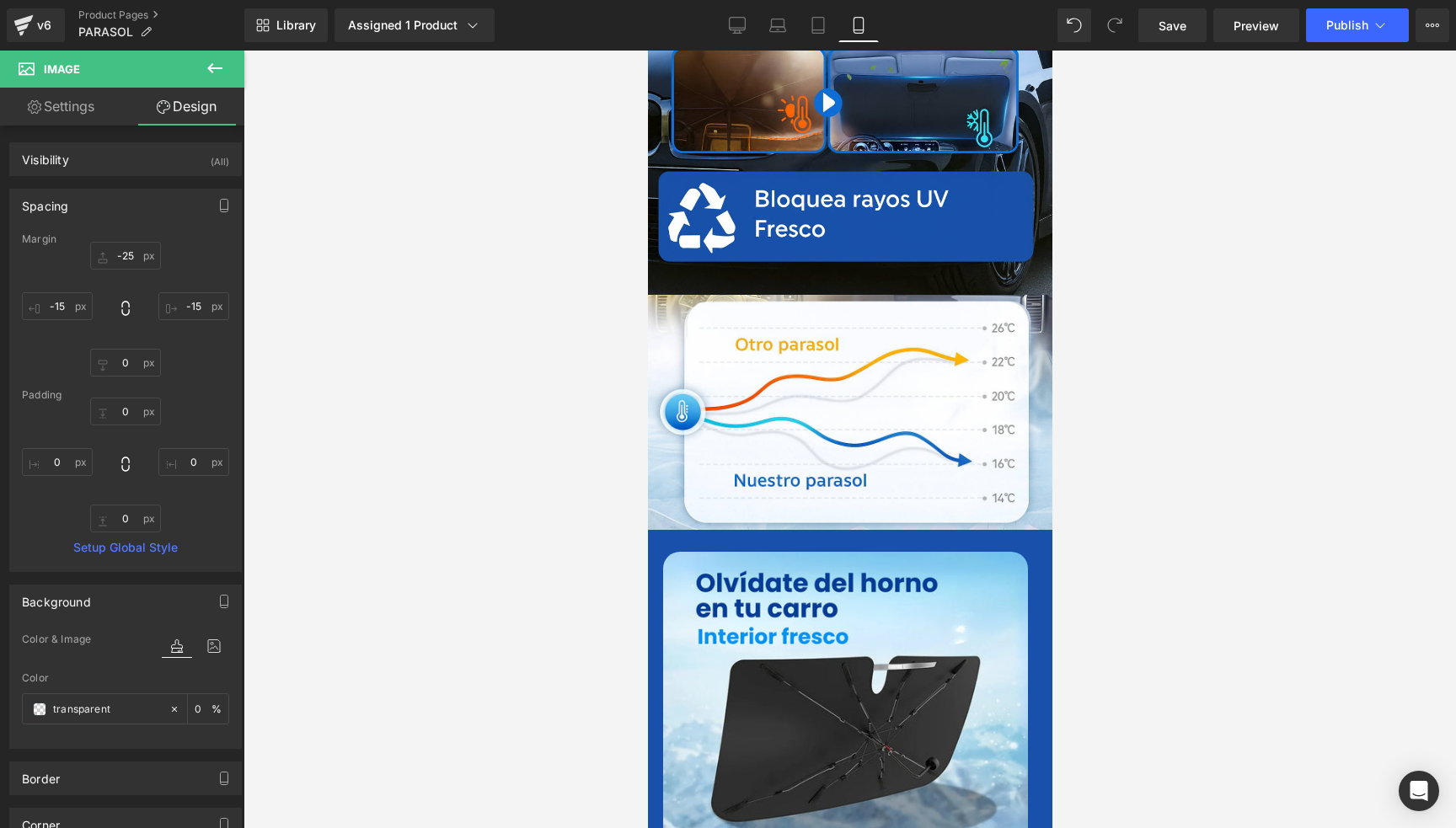
click at [1215, 409] on div at bounding box center [850, 439] width 1213 height 778
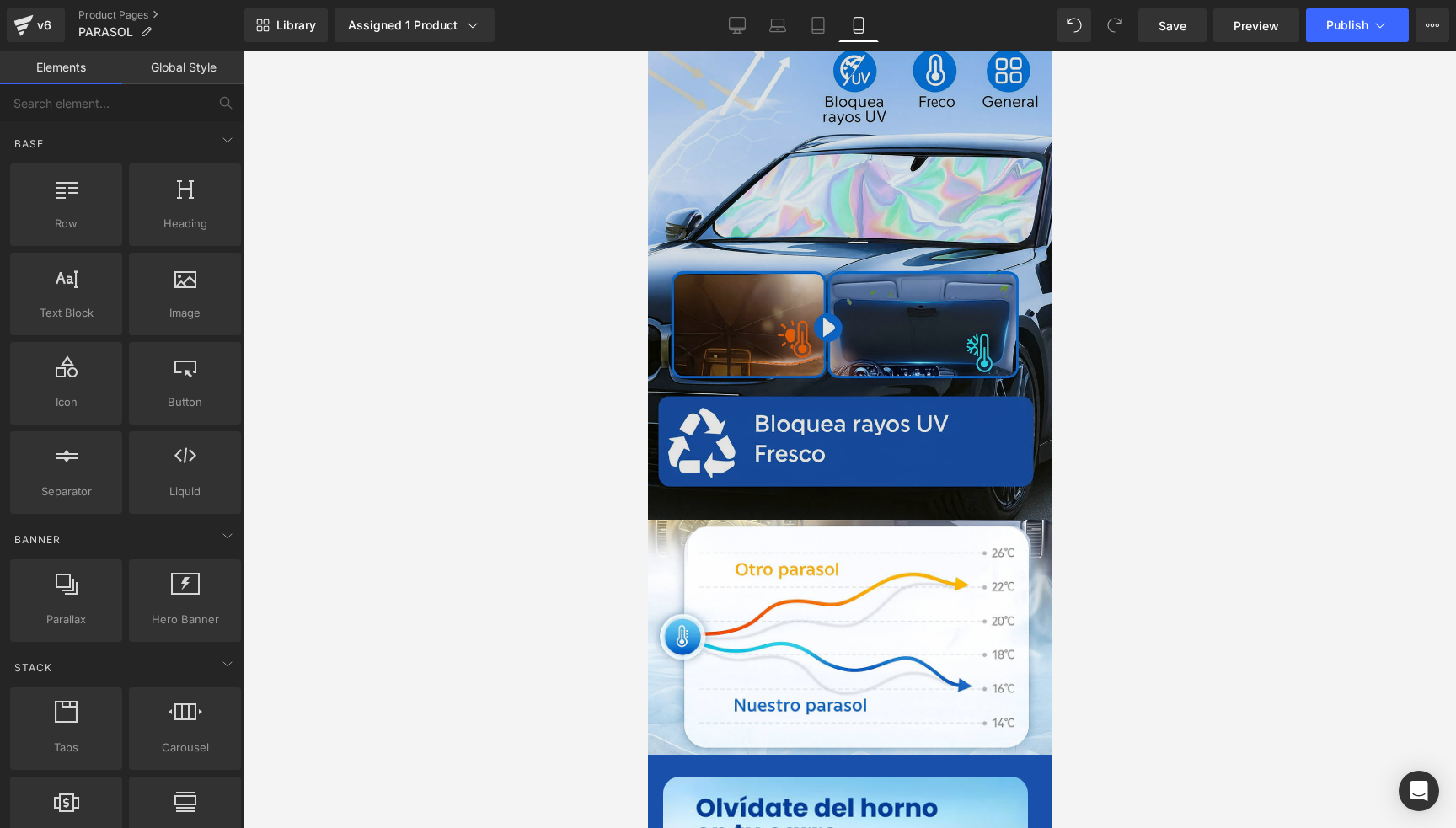
scroll to position [253, 0]
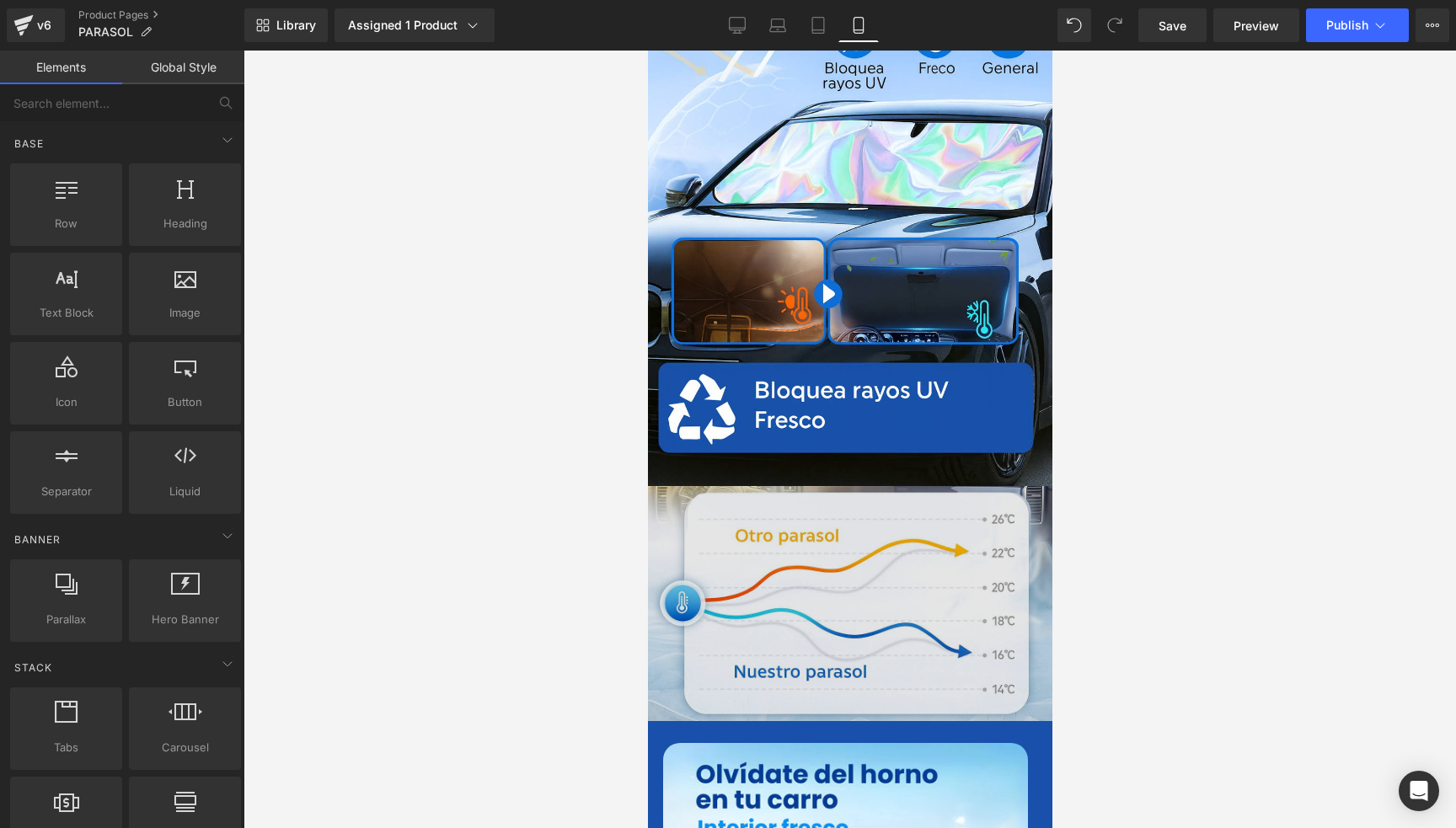
click at [773, 610] on img at bounding box center [849, 604] width 405 height 235
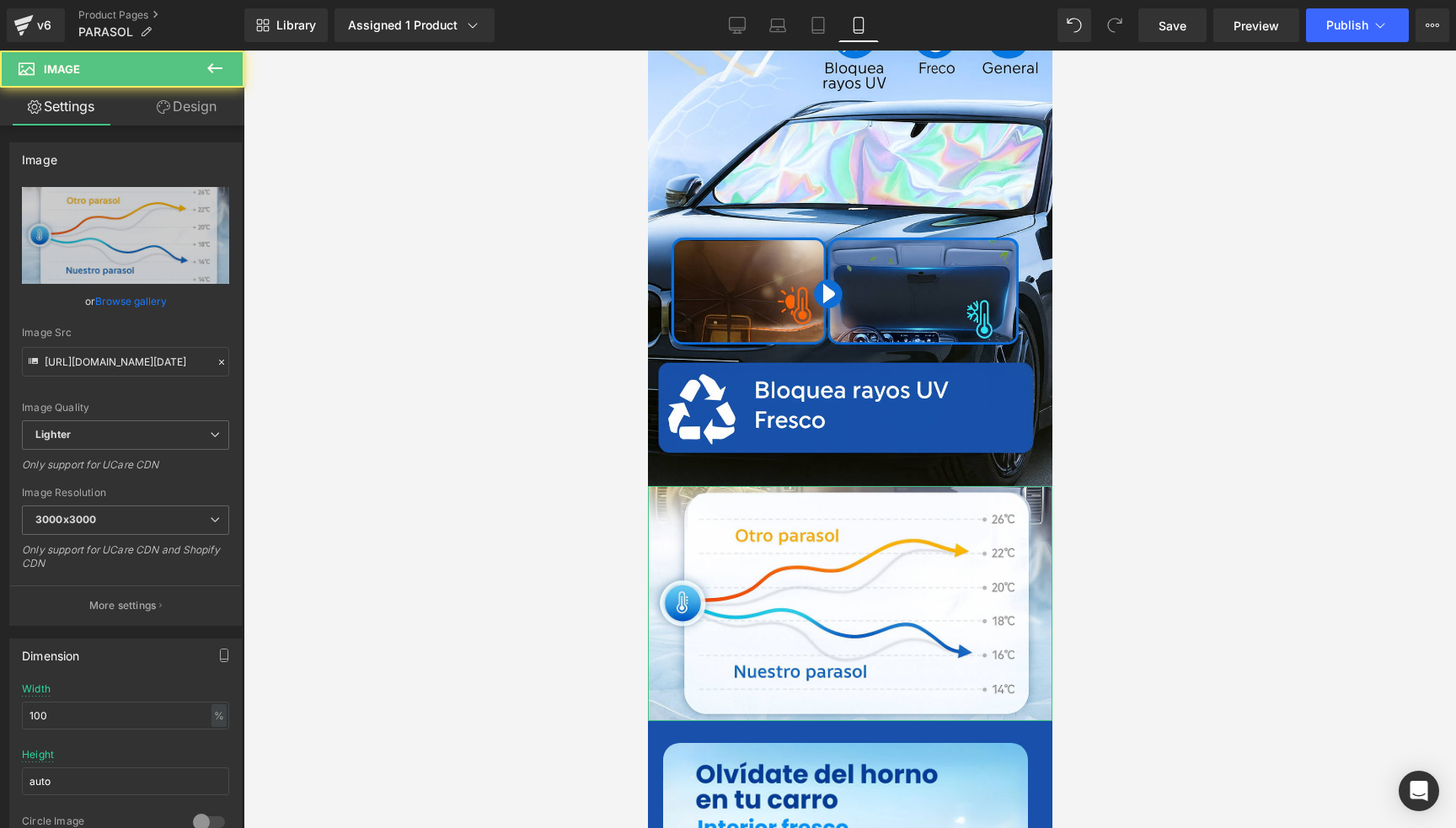
click at [205, 104] on link "Design" at bounding box center [186, 106] width 122 height 38
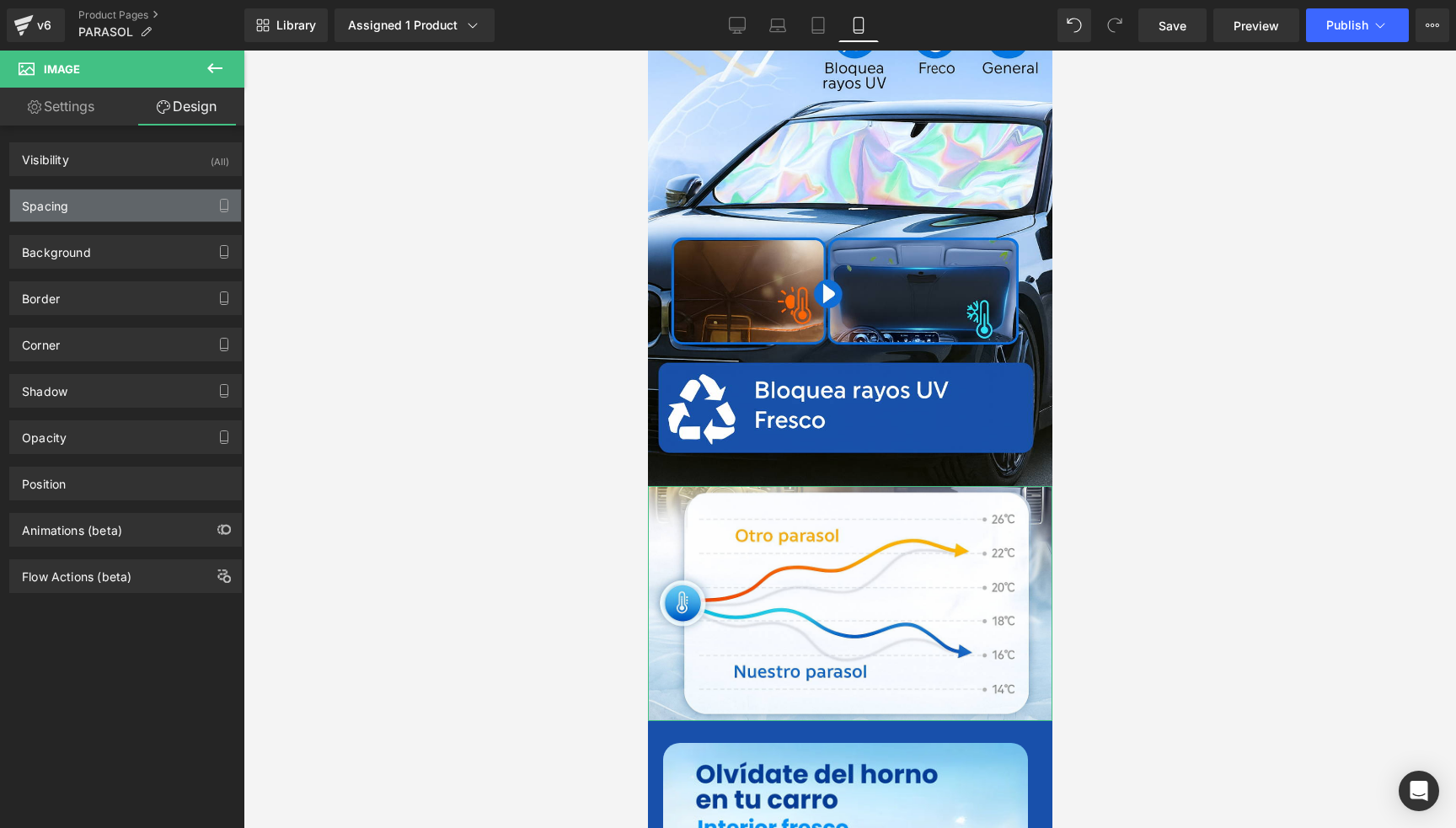
click at [88, 207] on div "Spacing" at bounding box center [126, 205] width 231 height 32
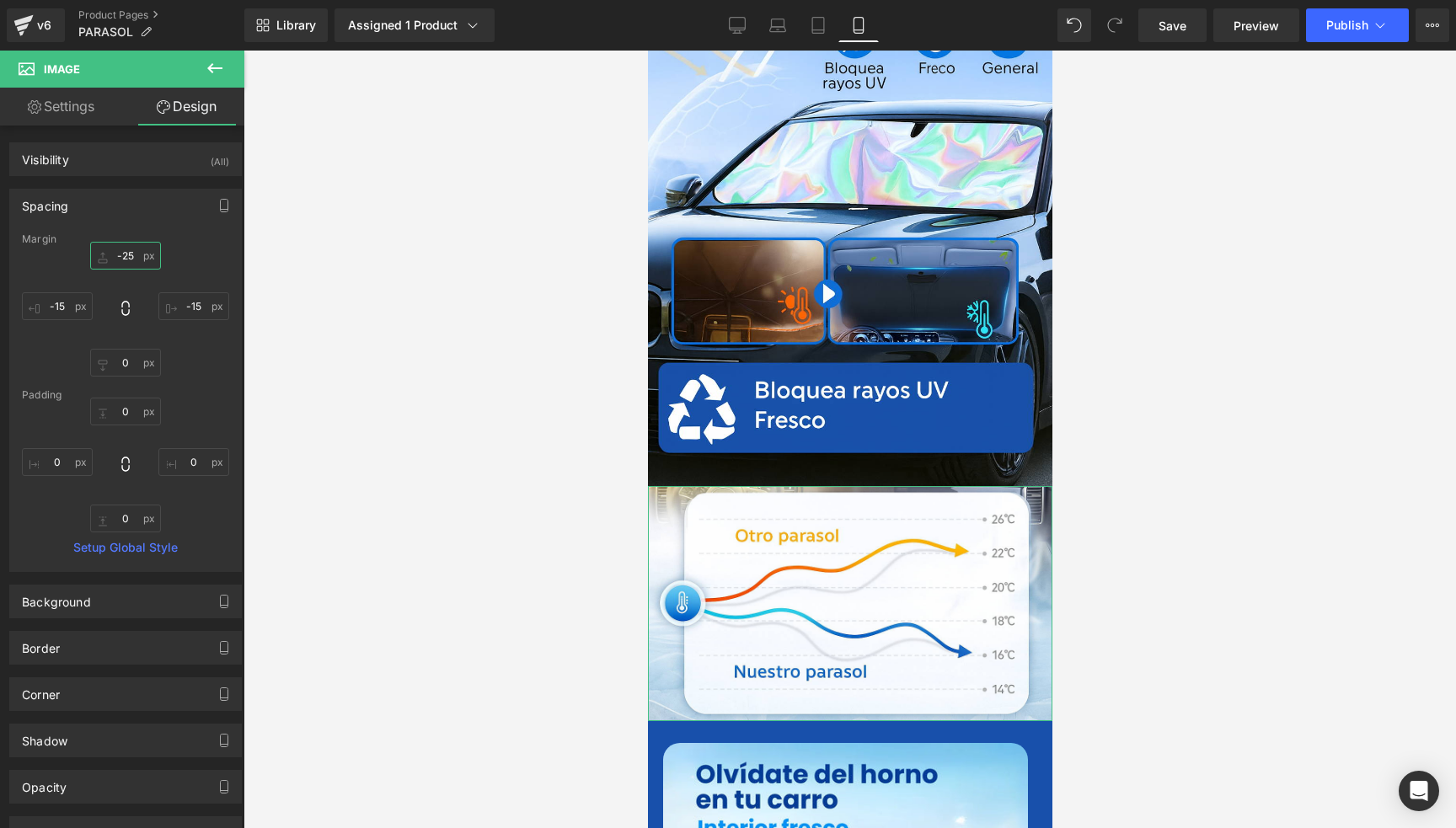
click at [125, 256] on input "-25" at bounding box center [125, 256] width 71 height 27
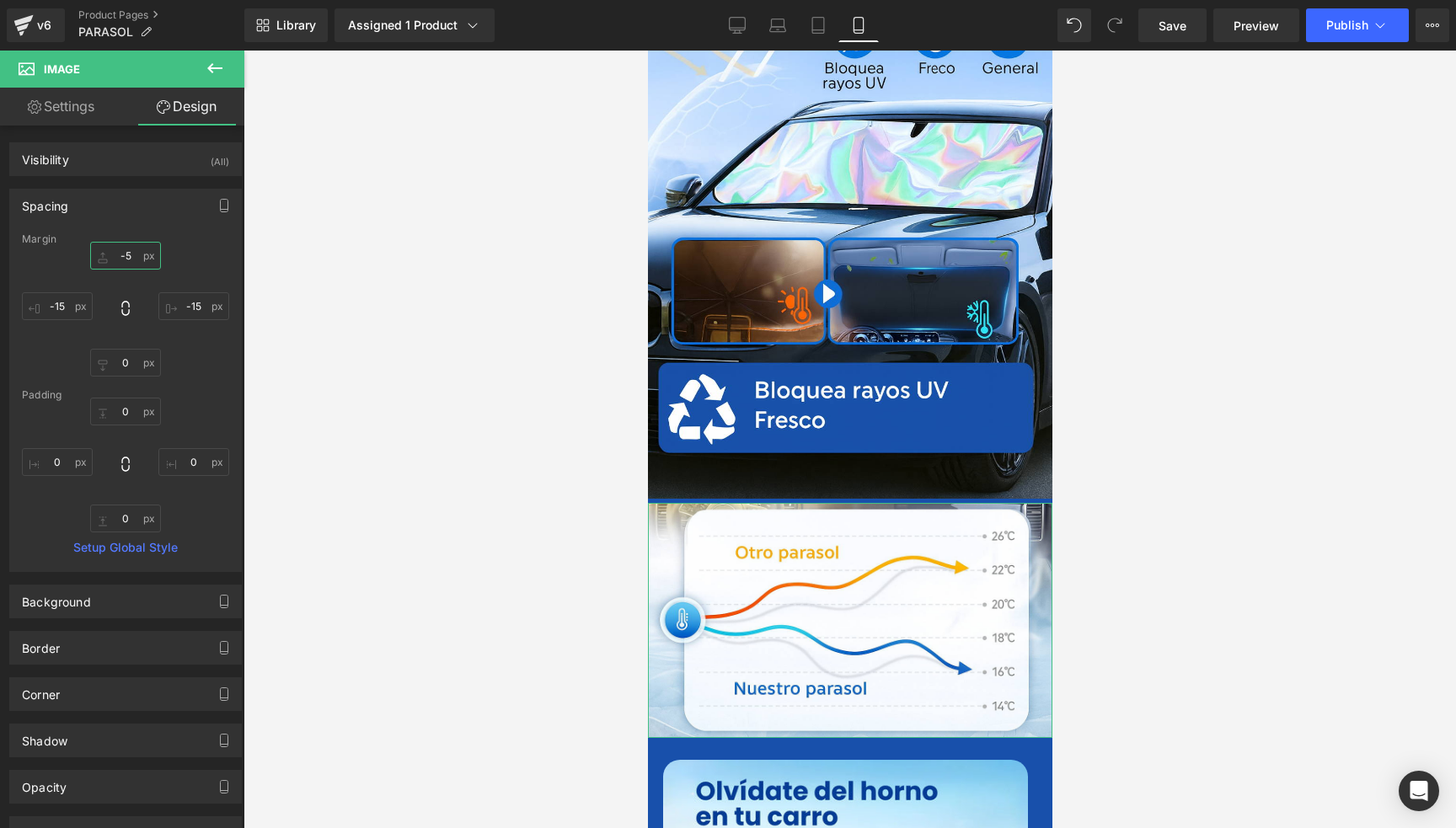
type input "-50"
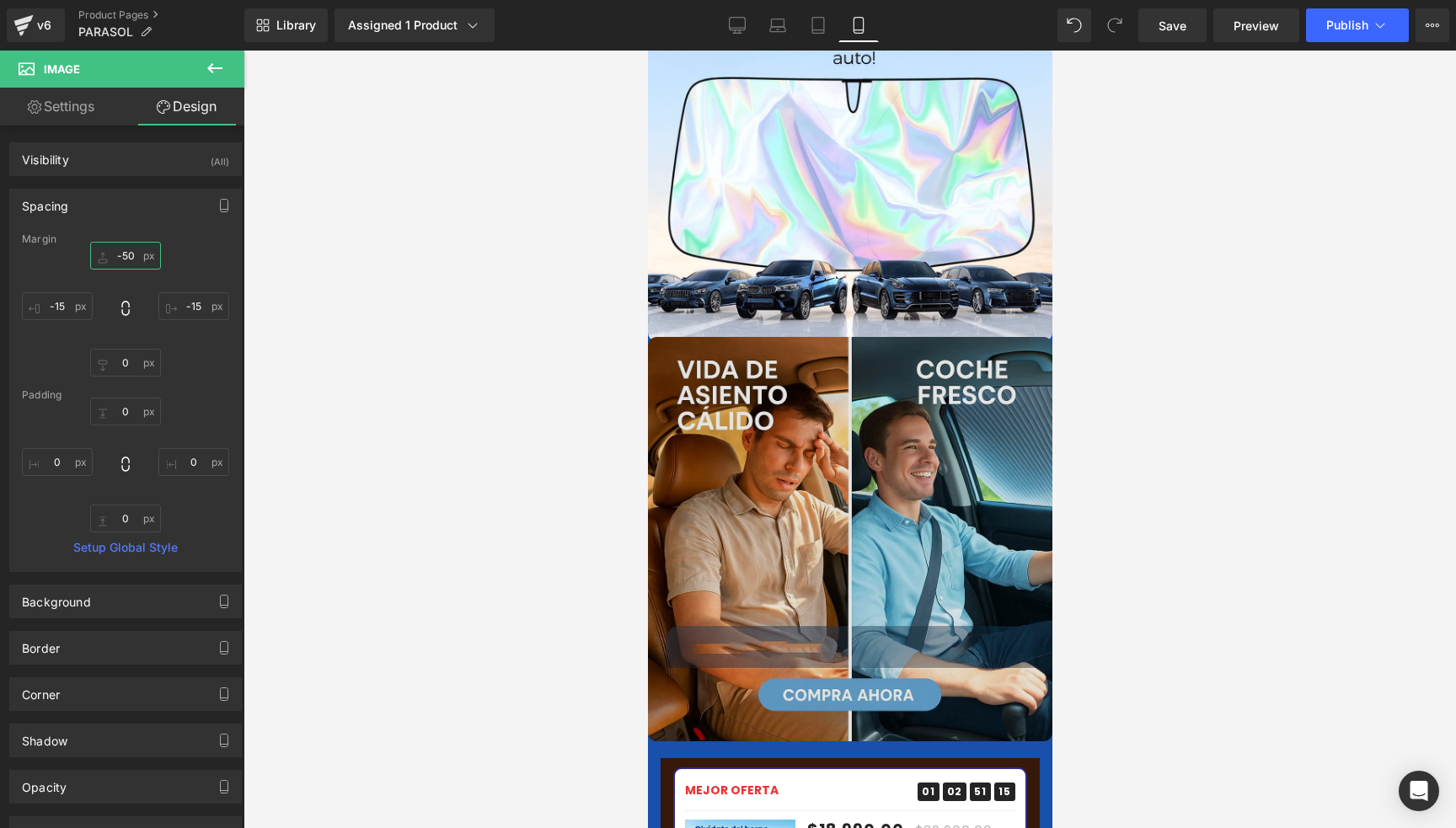
scroll to position [2595, 0]
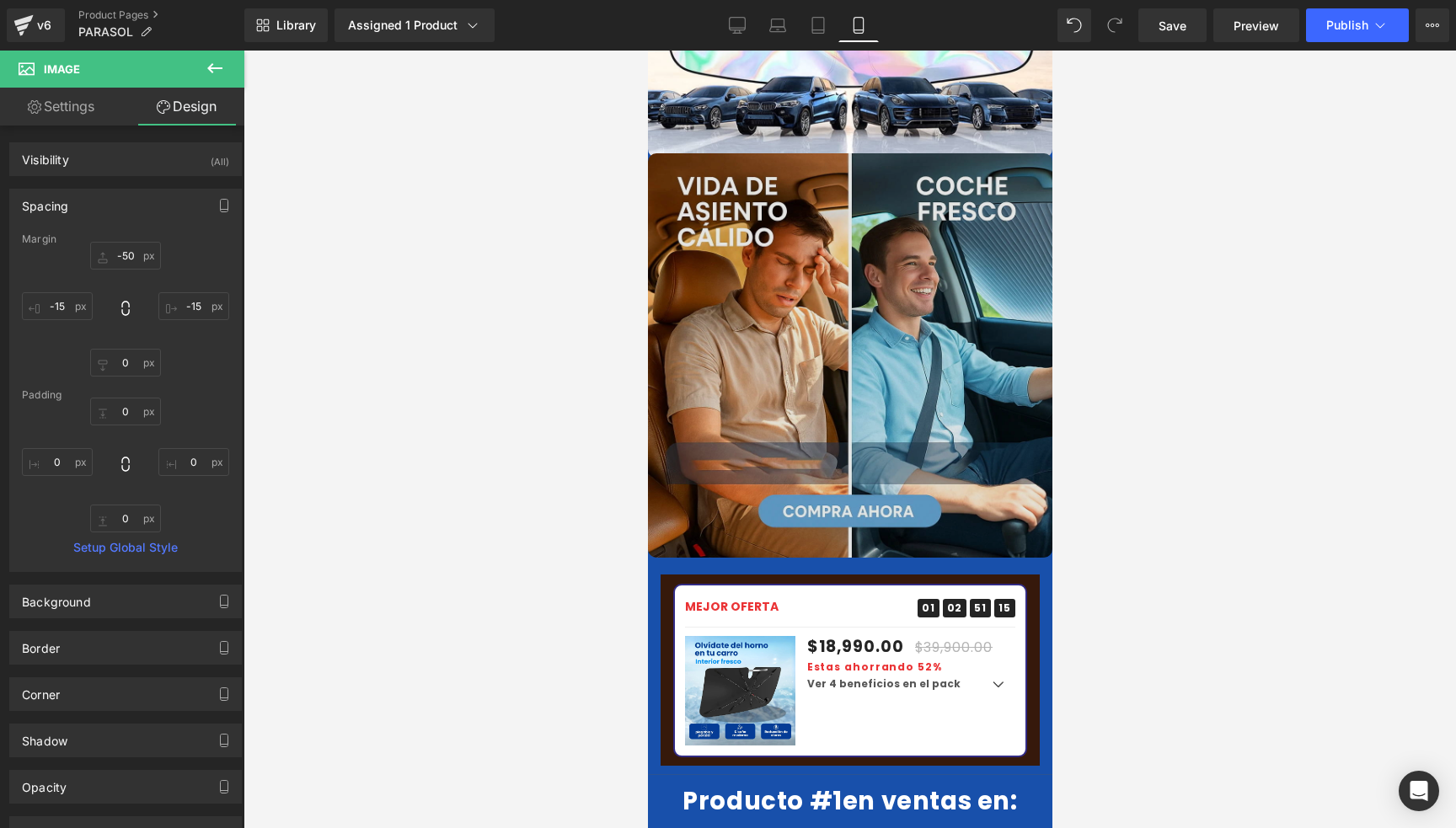
click at [928, 230] on img at bounding box center [849, 355] width 405 height 405
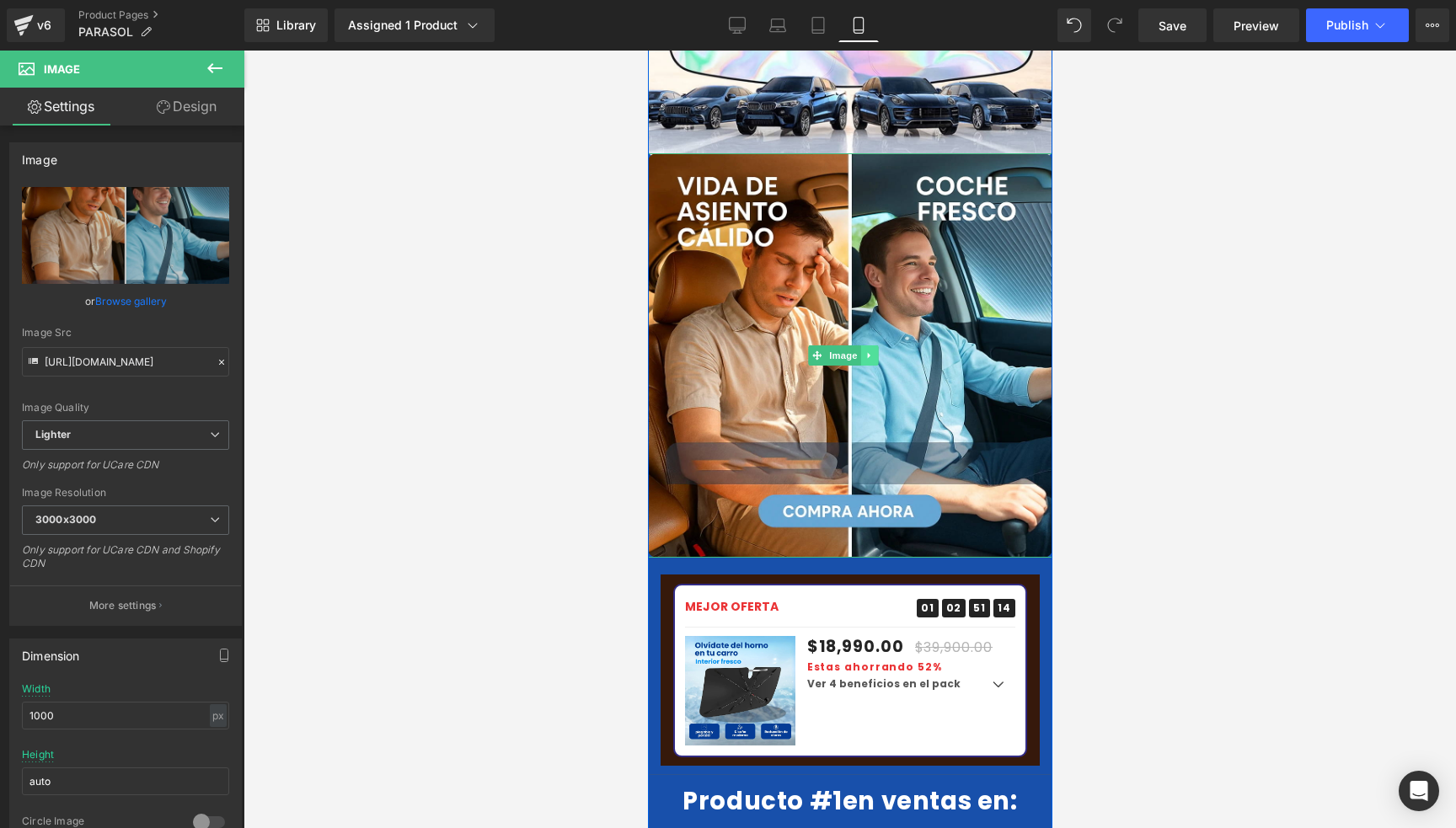
click at [867, 351] on icon at bounding box center [870, 355] width 9 height 10
click at [861, 351] on icon at bounding box center [861, 355] width 9 height 9
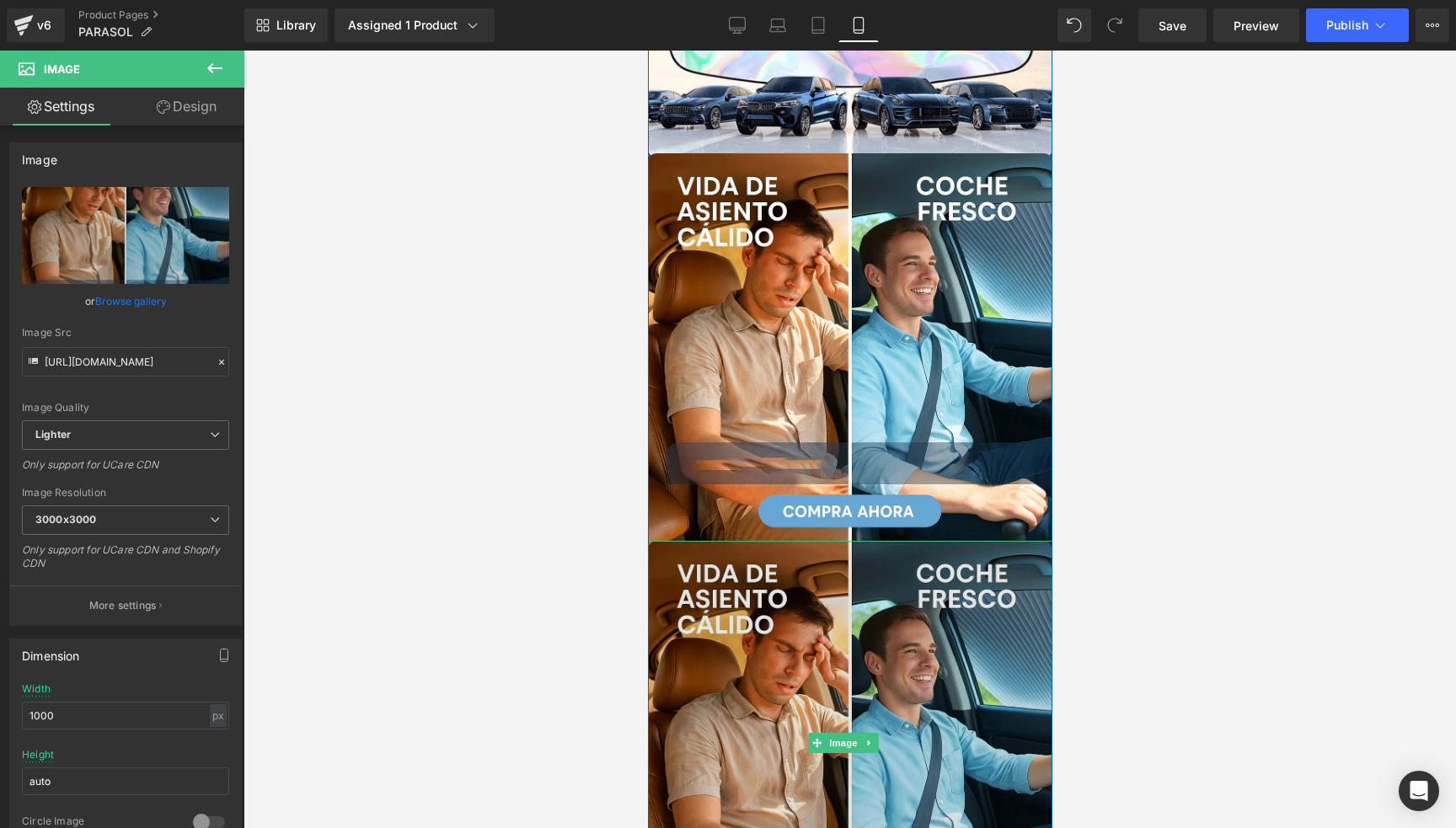
click at [770, 642] on img at bounding box center [849, 744] width 405 height 405
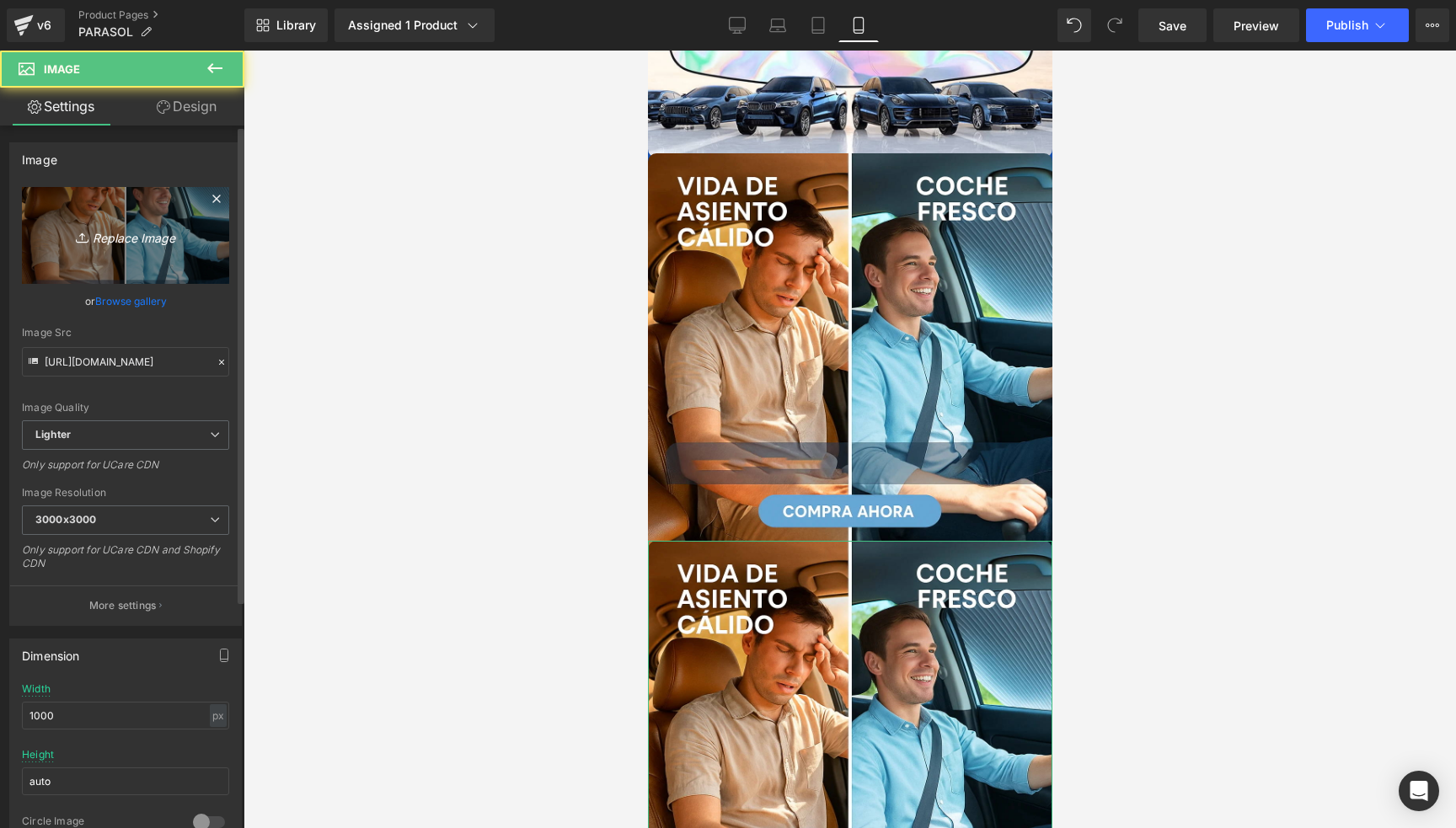
click at [128, 240] on icon "Replace Image" at bounding box center [125, 235] width 135 height 21
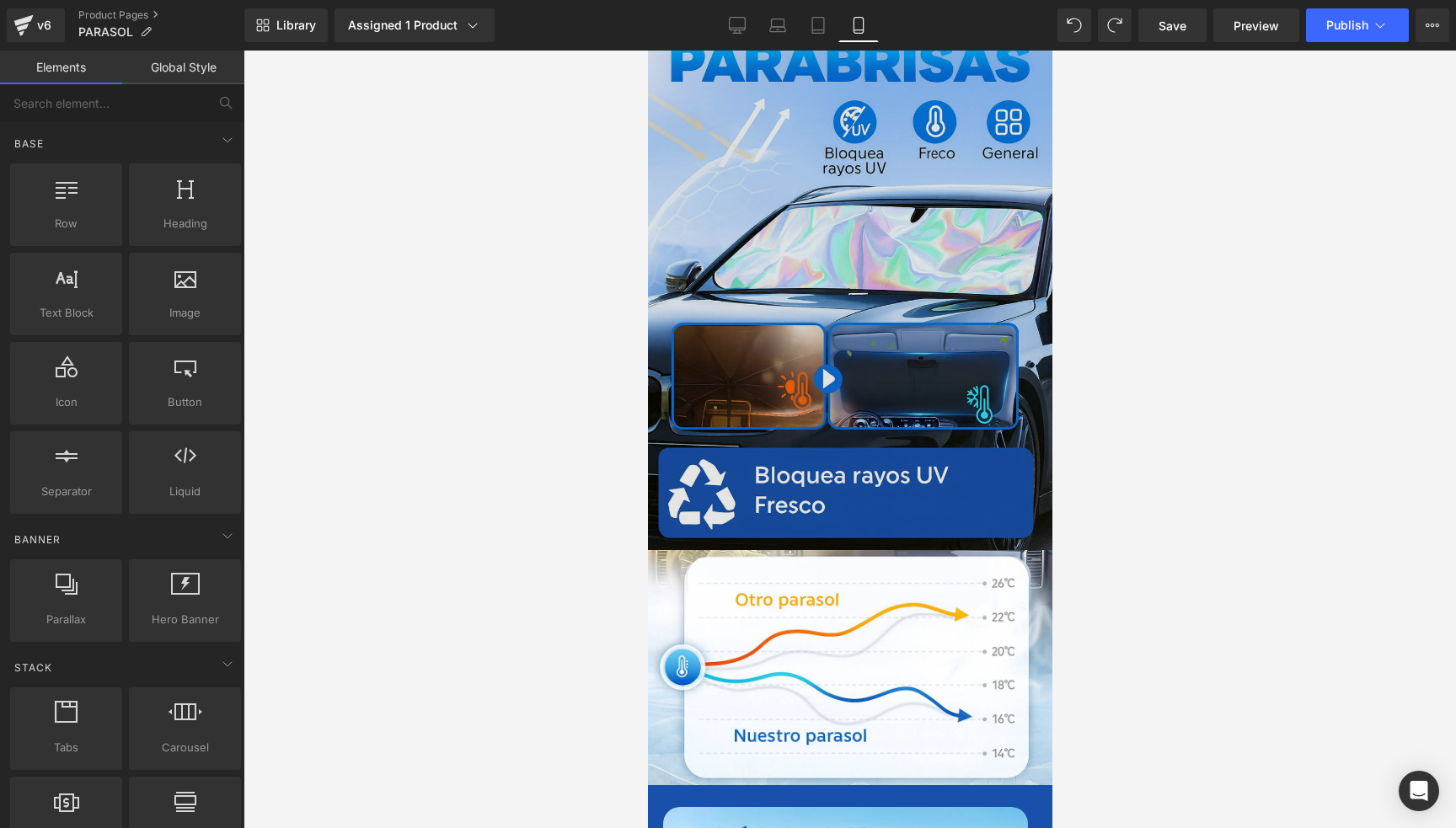
scroll to position [337, 0]
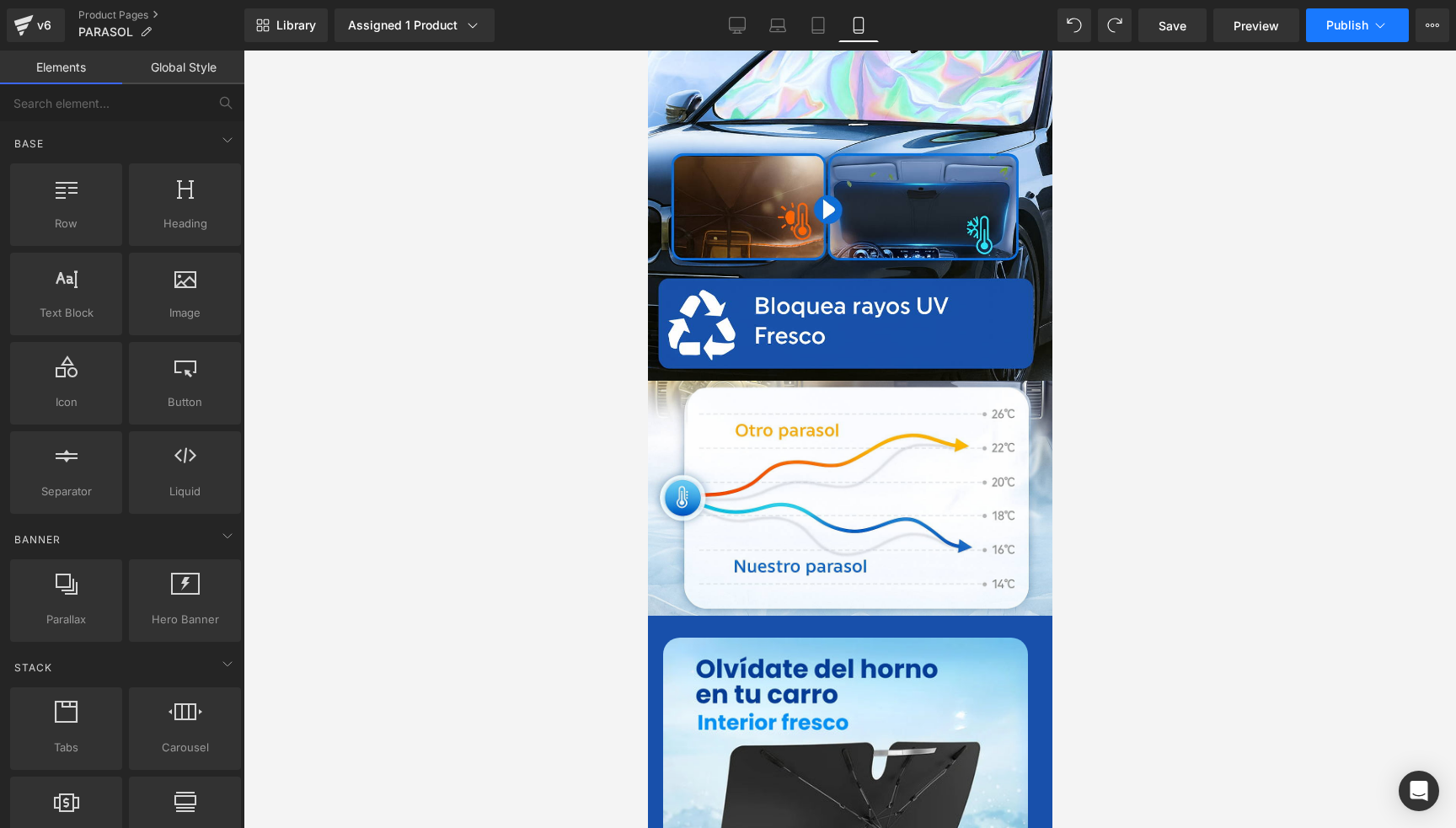
click at [1320, 29] on button "Publish" at bounding box center [1358, 25] width 103 height 34
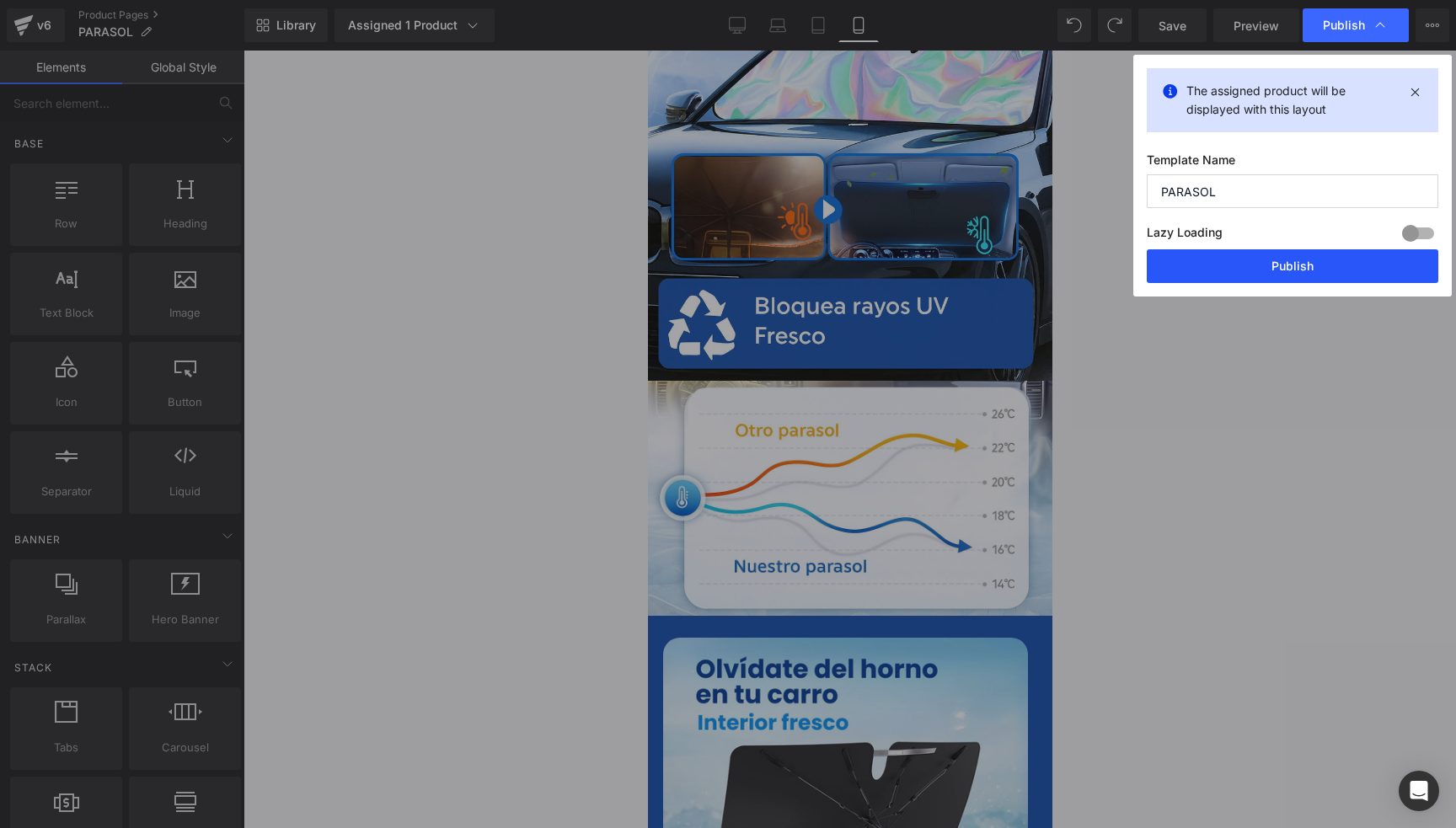
click at [1243, 269] on button "Publish" at bounding box center [1293, 266] width 291 height 34
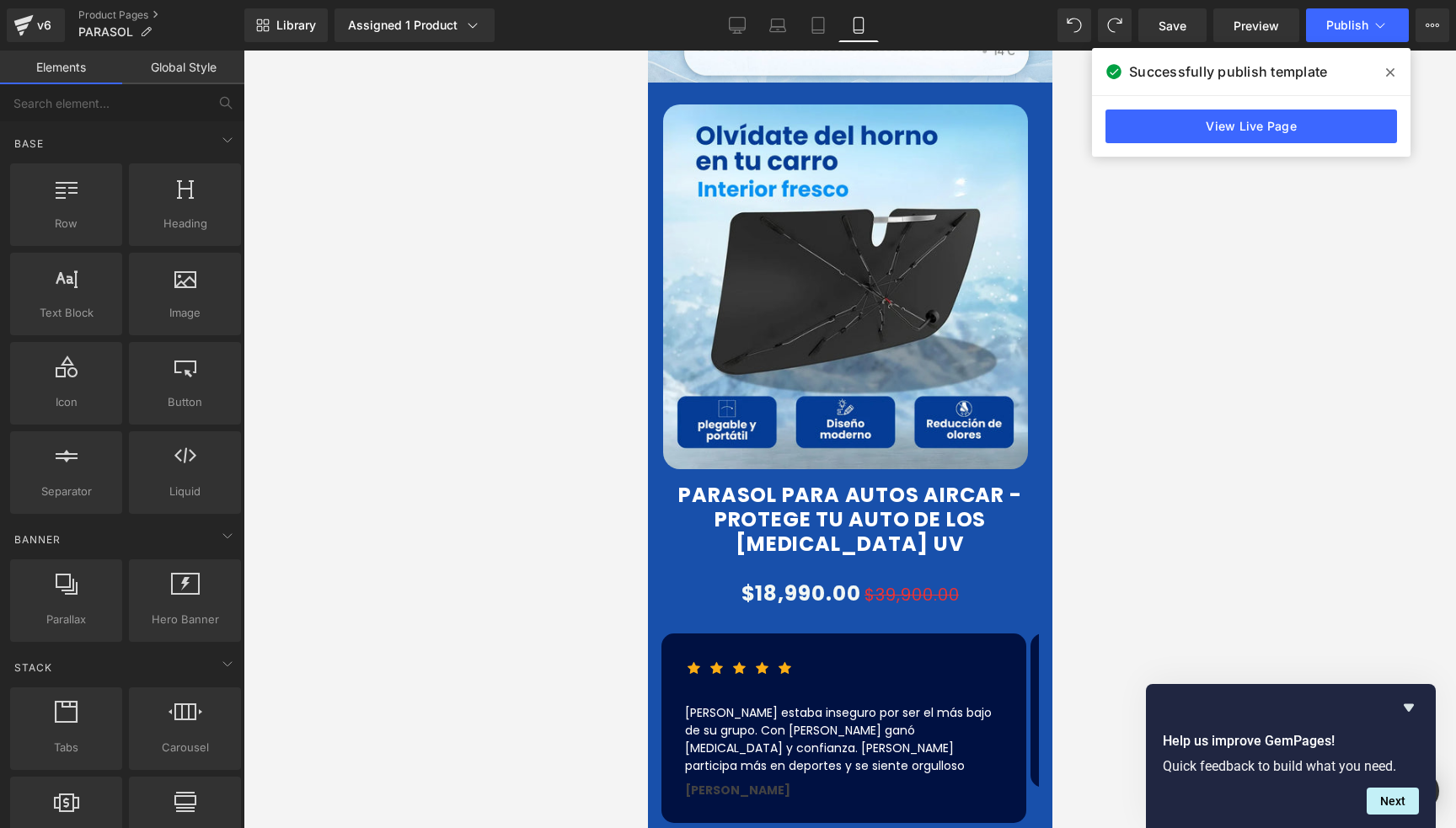
scroll to position [1011, 0]
